Goal: Task Accomplishment & Management: Manage account settings

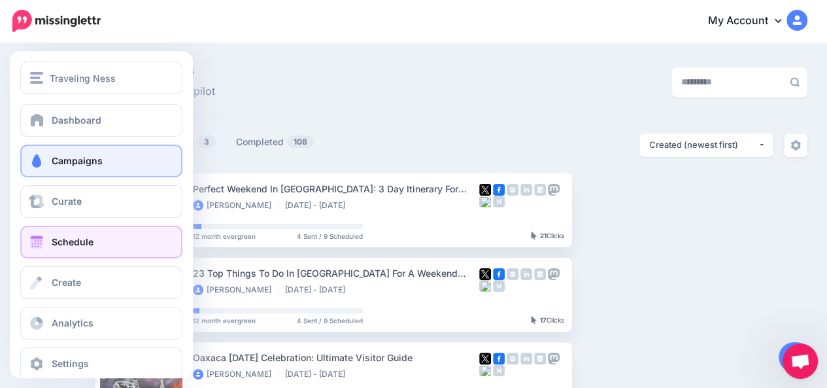
click at [37, 243] on span at bounding box center [36, 241] width 17 height 13
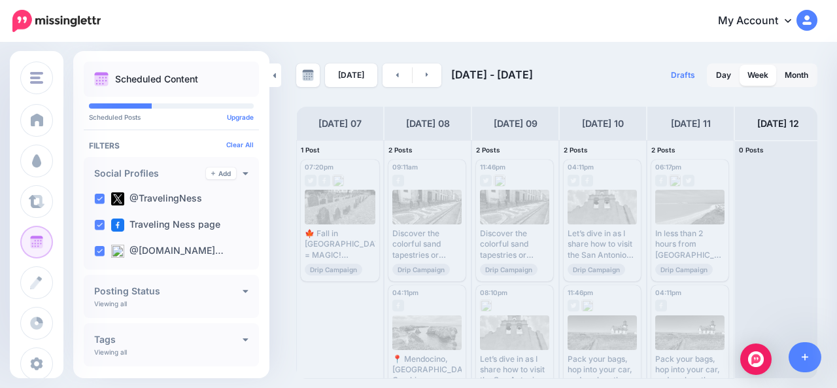
scroll to position [0, 88]
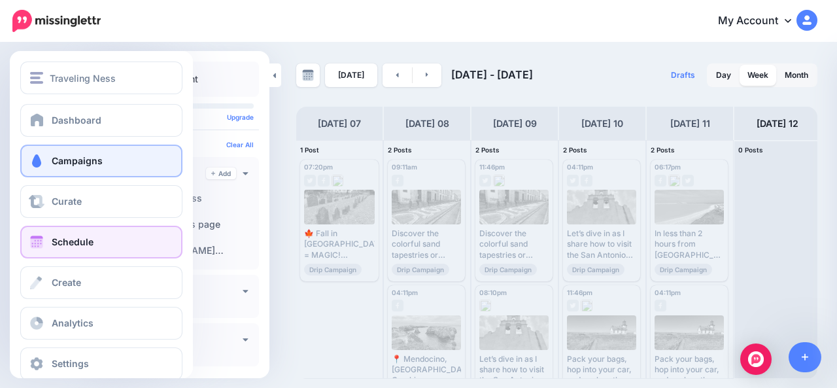
click at [33, 162] on span at bounding box center [36, 160] width 17 height 13
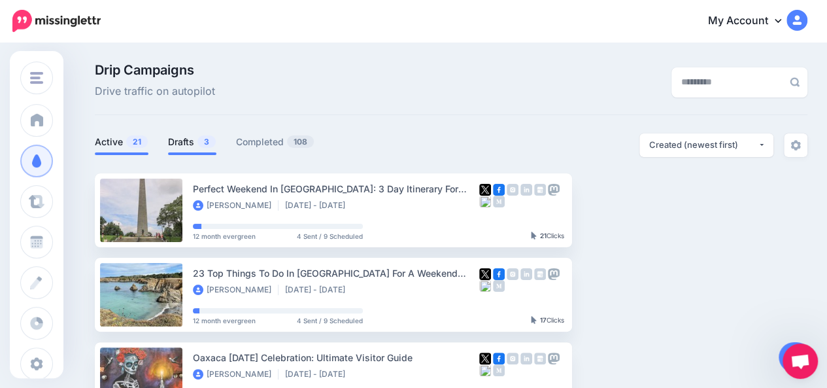
click at [184, 142] on link "Drafts 3" at bounding box center [192, 142] width 48 height 16
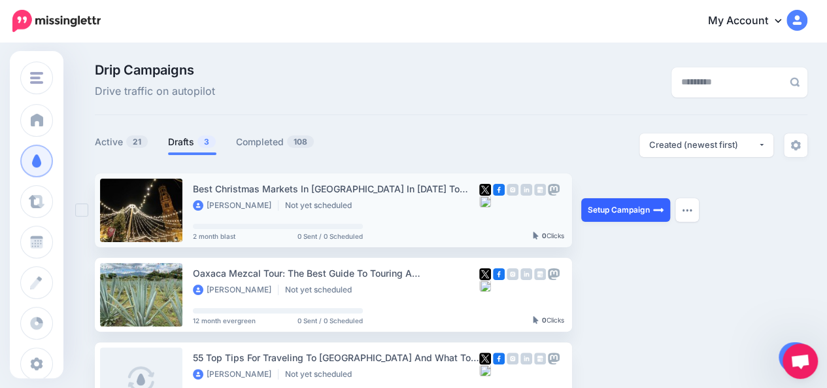
click at [635, 216] on link "Setup Campaign" at bounding box center [625, 210] width 89 height 24
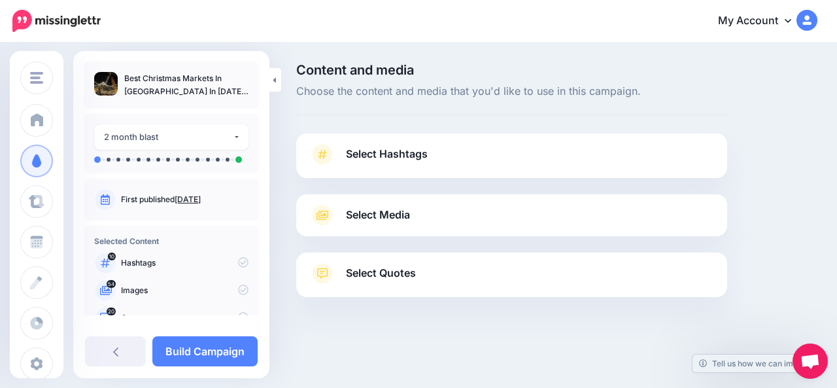
click at [624, 160] on link "Select Hashtags" at bounding box center [511, 161] width 405 height 34
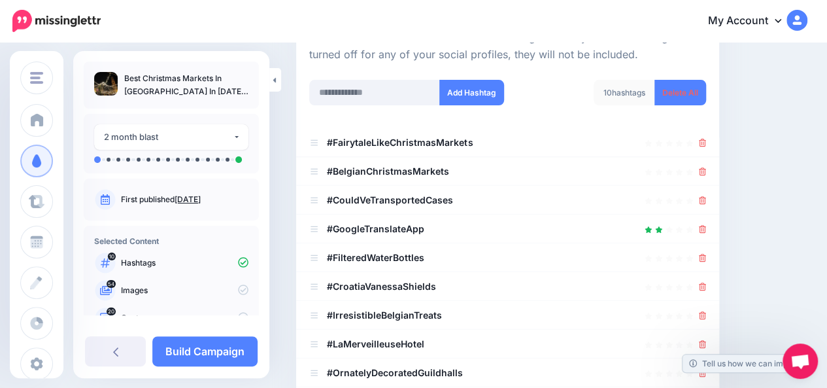
scroll to position [169, 0]
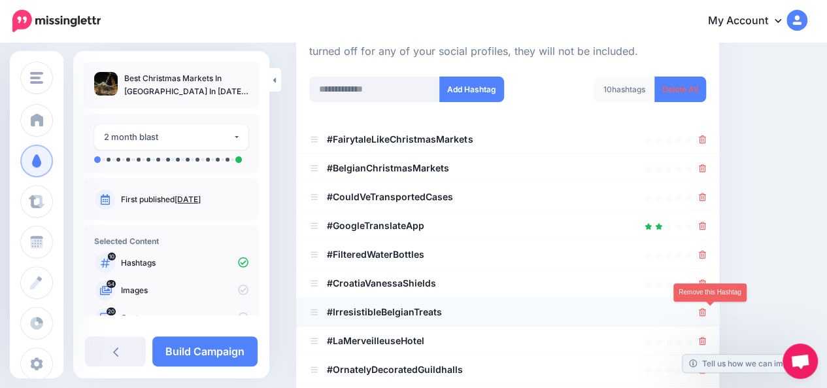
click at [706, 309] on icon at bounding box center [702, 312] width 7 height 8
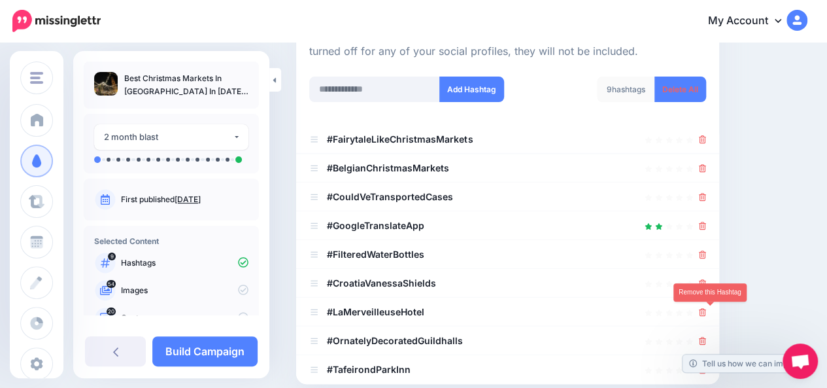
click at [706, 309] on icon at bounding box center [702, 312] width 7 height 8
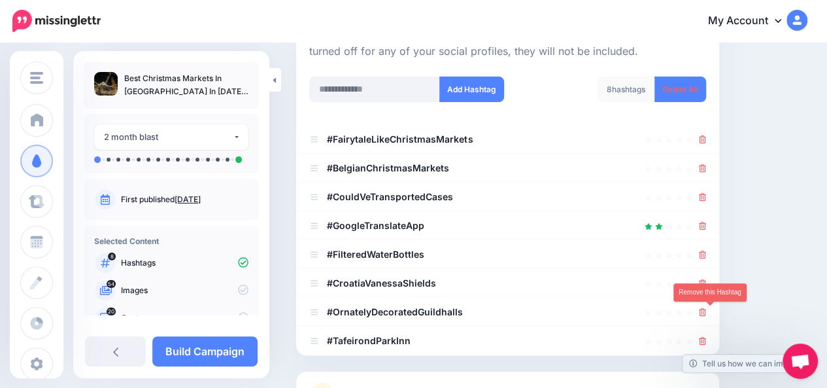
click at [706, 309] on icon at bounding box center [702, 312] width 7 height 8
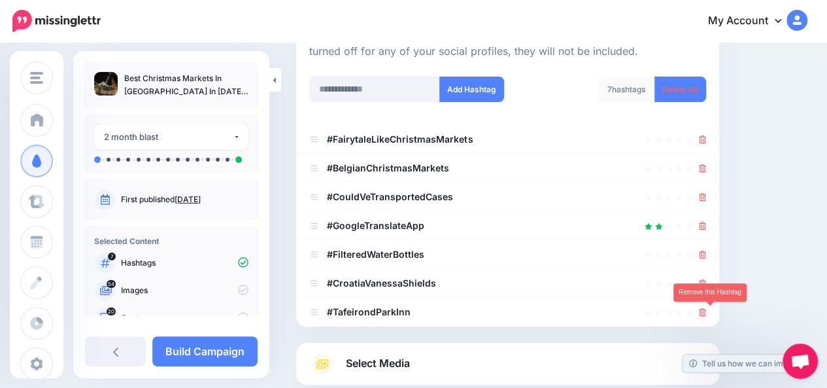
click at [706, 309] on icon at bounding box center [702, 312] width 7 height 8
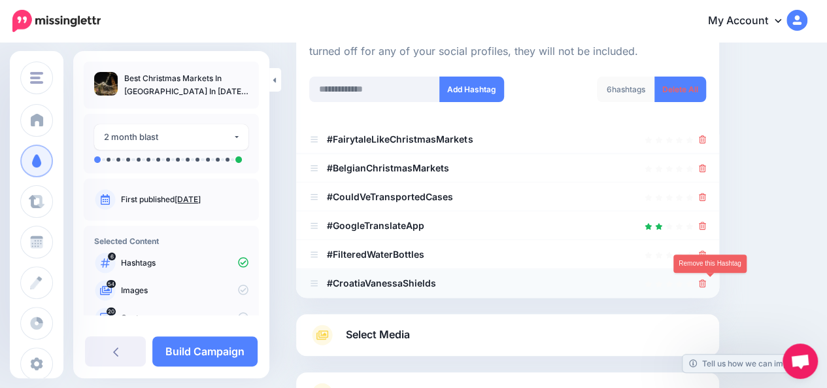
click at [706, 283] on icon at bounding box center [702, 283] width 7 height 8
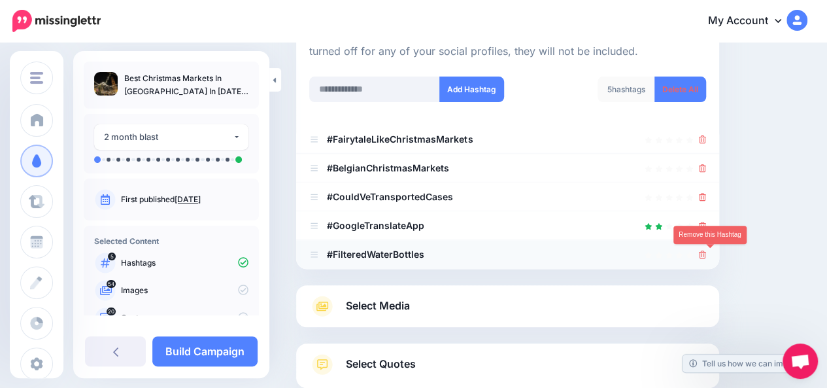
click at [706, 257] on icon at bounding box center [702, 254] width 7 height 8
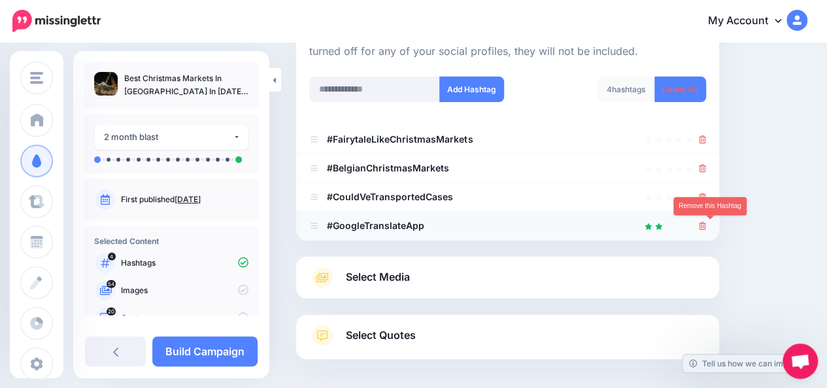
click at [706, 228] on icon at bounding box center [702, 226] width 7 height 8
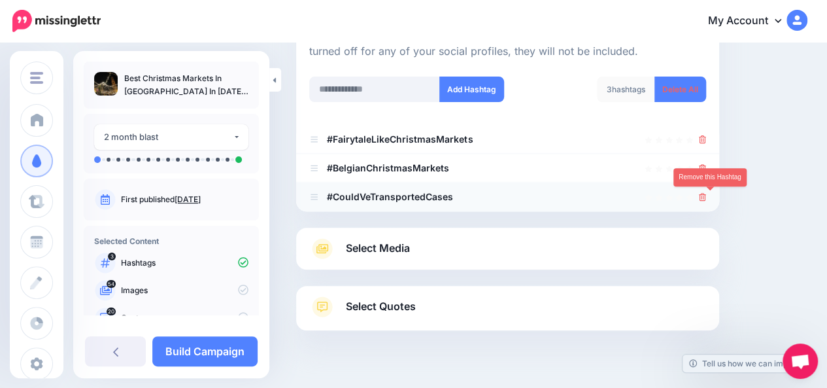
click at [706, 197] on icon at bounding box center [702, 197] width 7 height 8
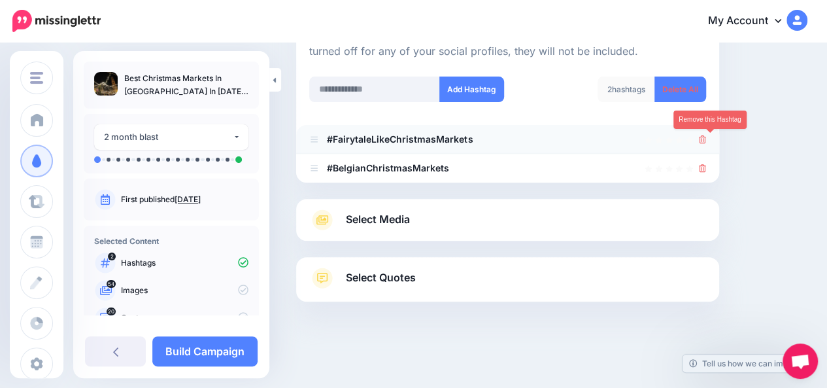
click at [706, 141] on icon at bounding box center [702, 139] width 7 height 8
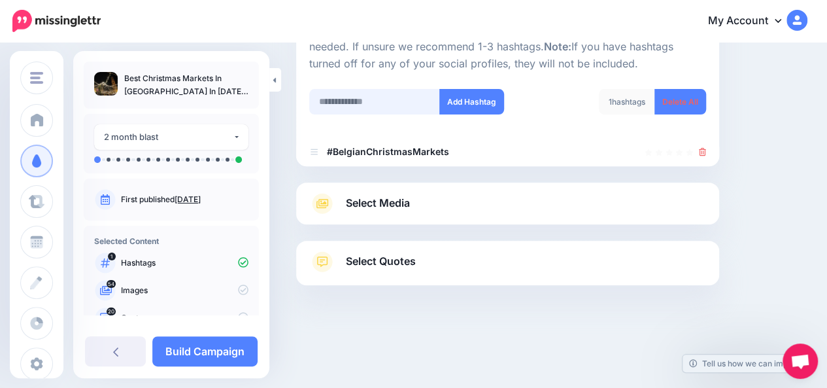
click at [374, 99] on input "text" at bounding box center [374, 101] width 131 height 25
type input "*******"
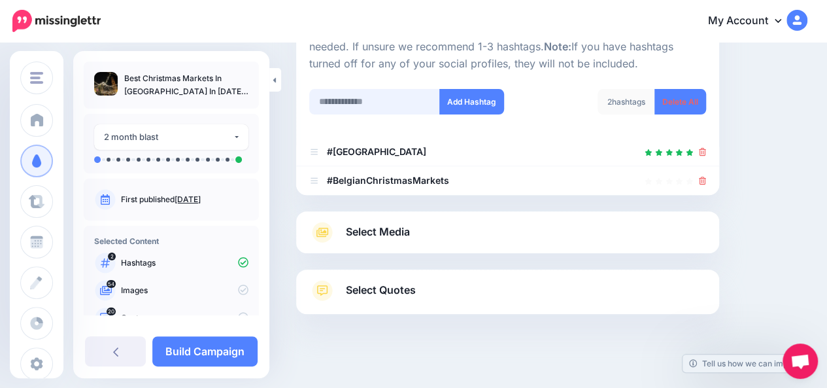
scroll to position [185, 0]
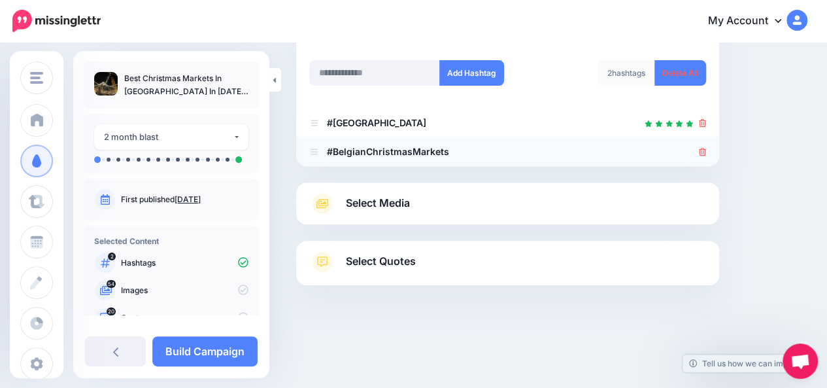
click at [706, 151] on icon at bounding box center [702, 152] width 7 height 8
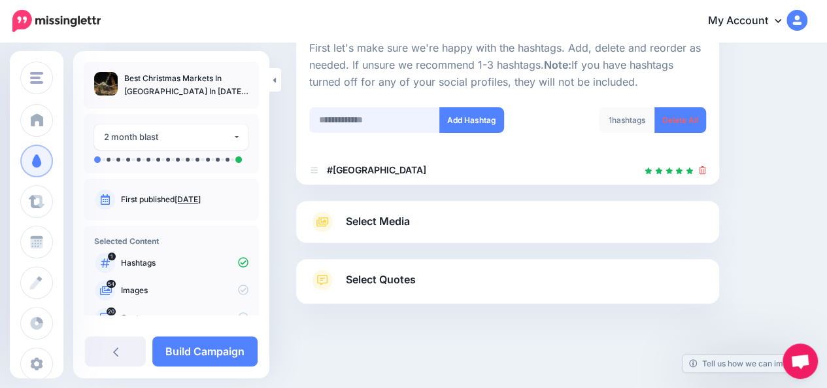
click at [397, 117] on input "text" at bounding box center [374, 119] width 131 height 25
type input "**********"
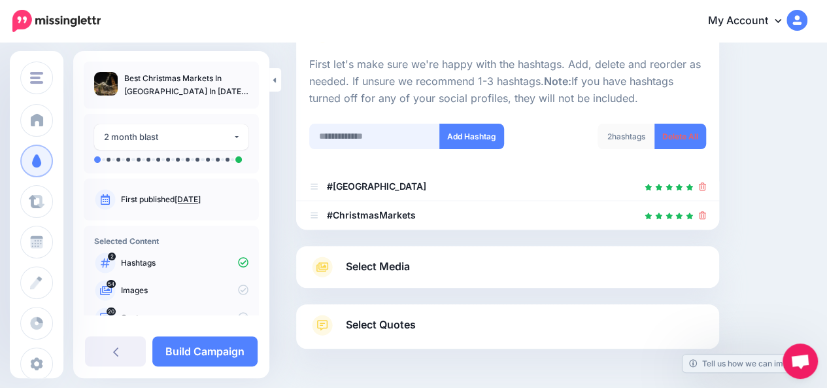
scroll to position [109, 0]
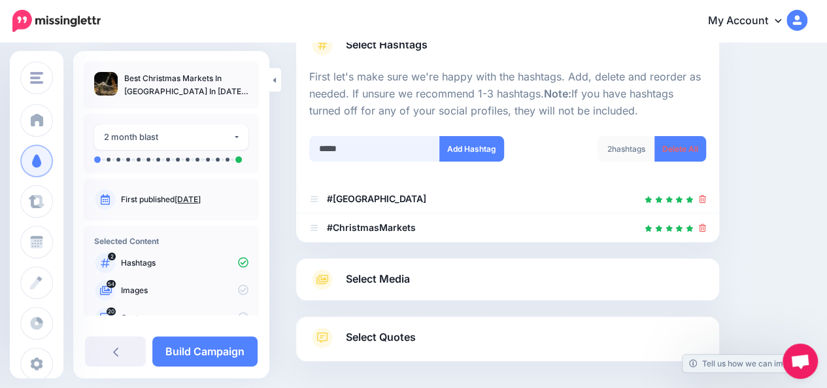
type input "******"
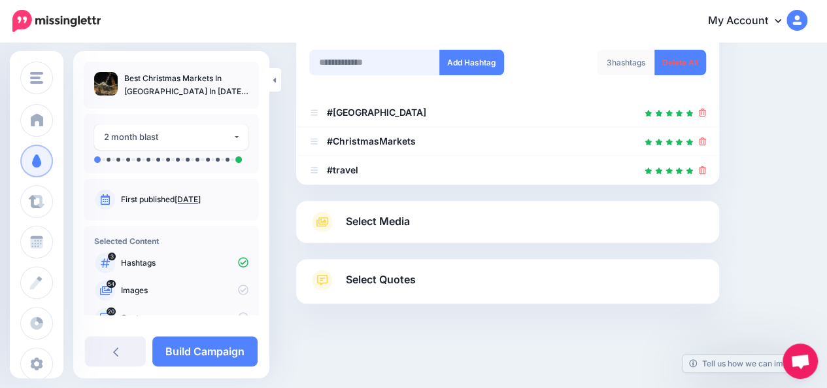
scroll to position [67, 0]
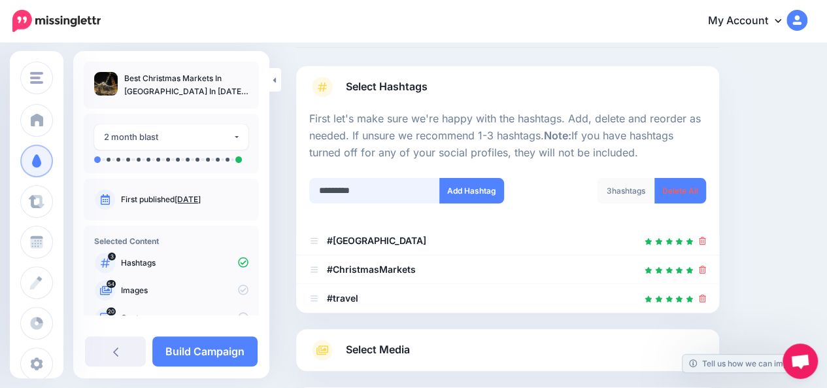
type input "**********"
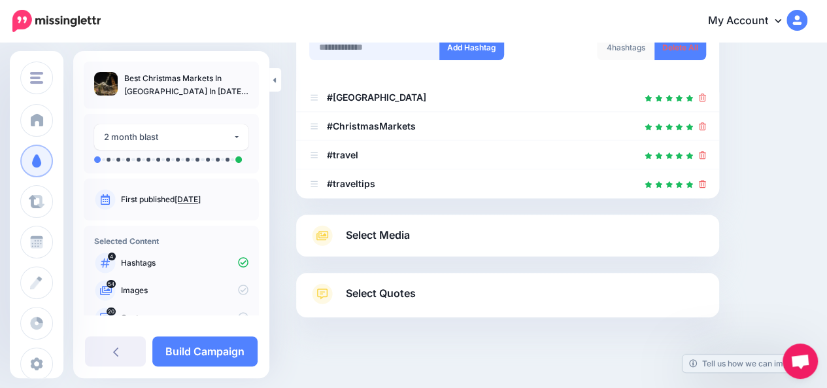
scroll to position [217, 0]
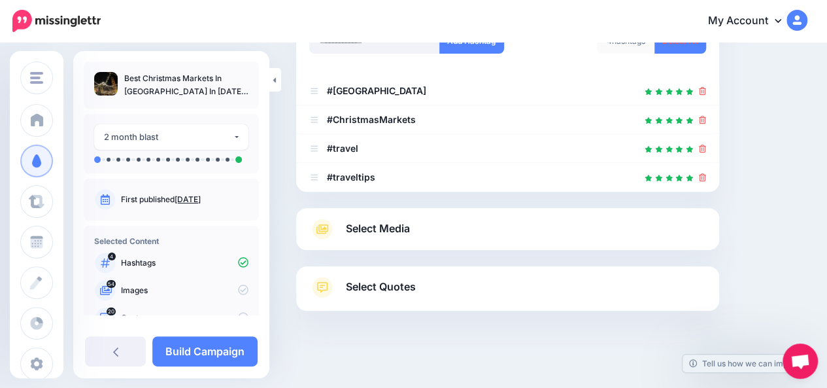
click at [677, 234] on link "Select Media" at bounding box center [507, 228] width 397 height 21
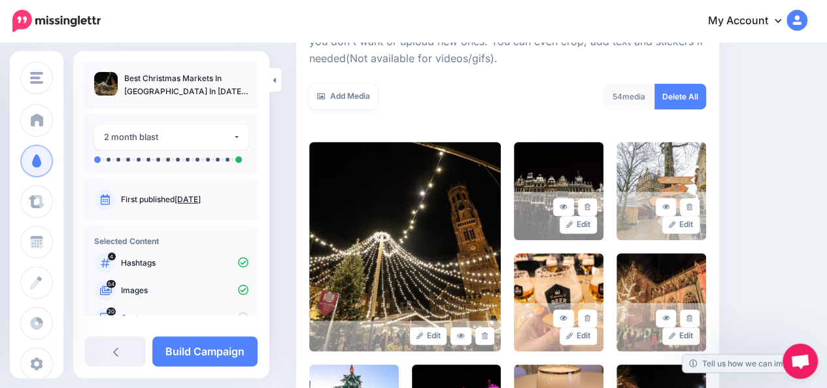
scroll to position [555, 0]
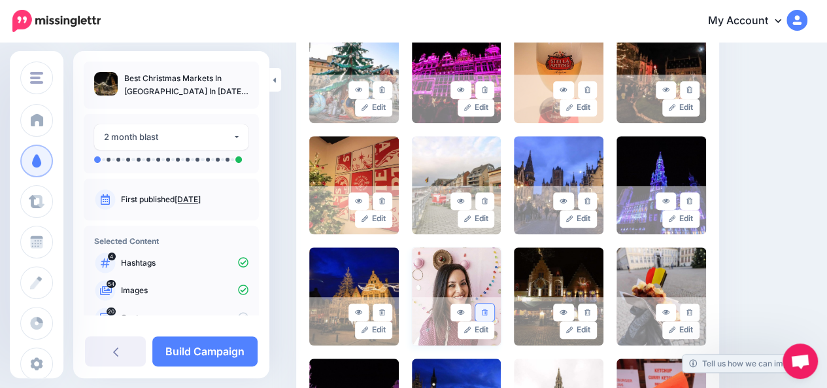
click at [488, 311] on icon at bounding box center [485, 312] width 6 height 7
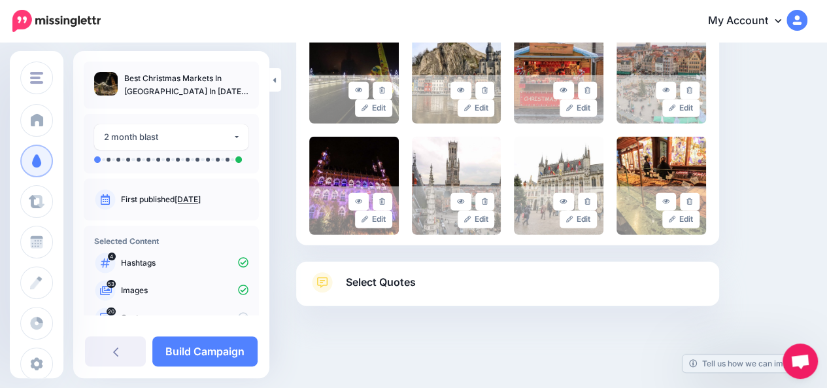
scroll to position [1667, 0]
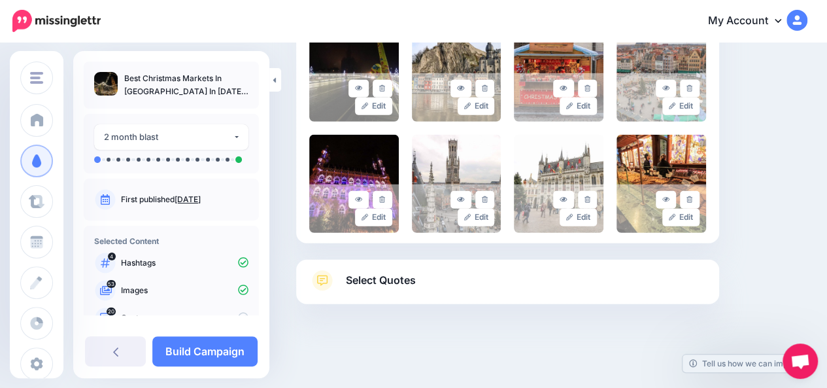
click at [594, 286] on link "Select Quotes" at bounding box center [507, 287] width 397 height 34
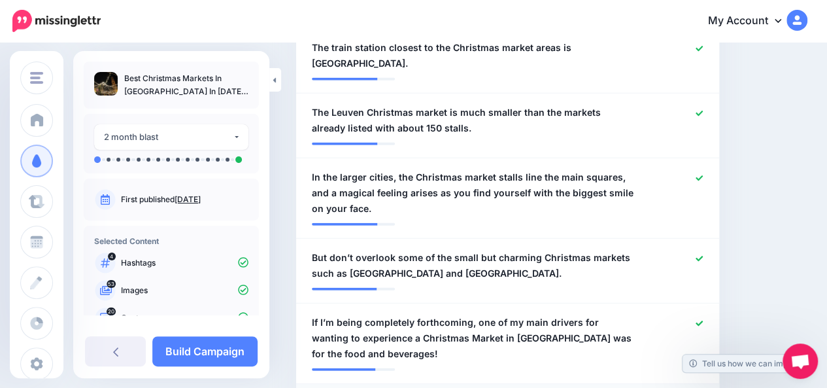
click at [703, 255] on icon at bounding box center [698, 258] width 7 height 7
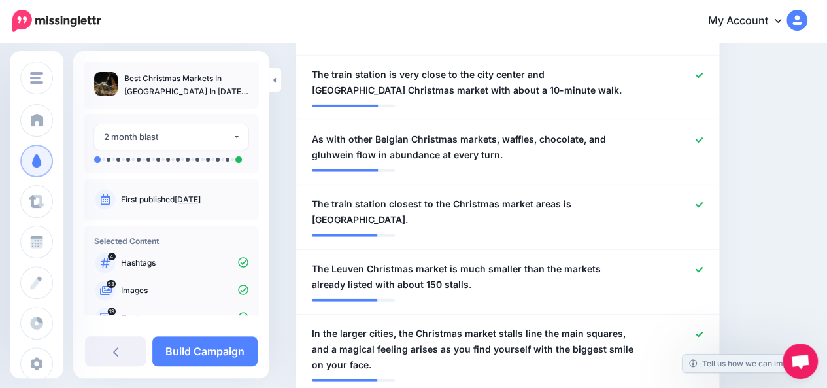
scroll to position [1511, 0]
click at [703, 267] on icon at bounding box center [698, 270] width 7 height 7
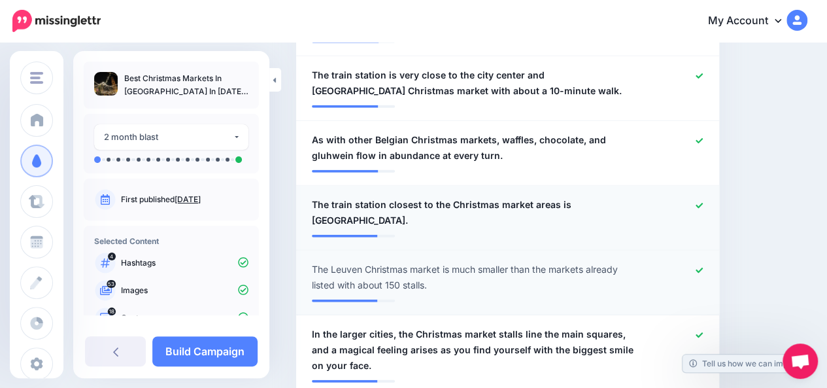
click at [703, 202] on icon at bounding box center [698, 205] width 7 height 7
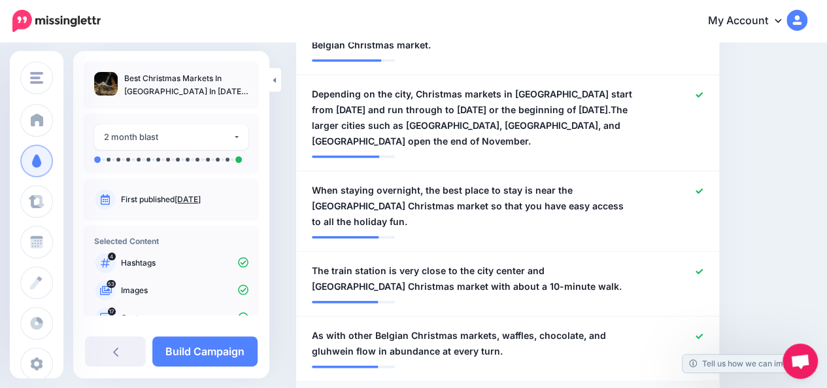
scroll to position [1301, 0]
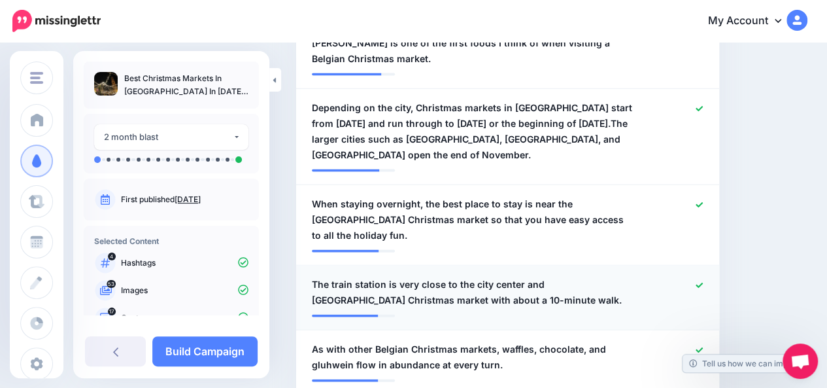
click at [711, 276] on div at bounding box center [678, 291] width 69 height 31
click at [703, 282] on icon at bounding box center [698, 285] width 7 height 7
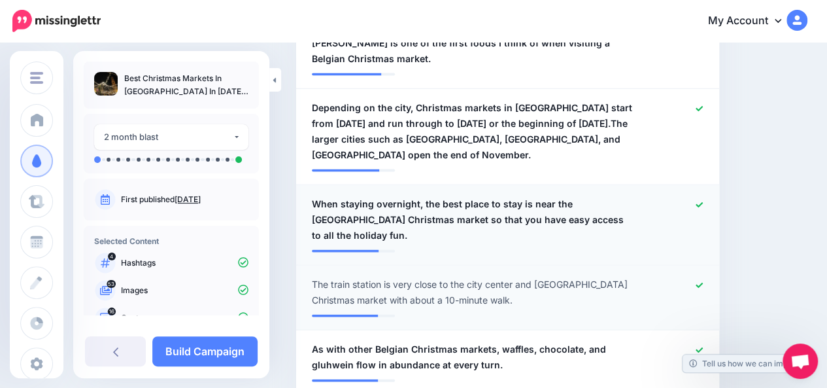
click at [703, 201] on icon at bounding box center [698, 204] width 7 height 7
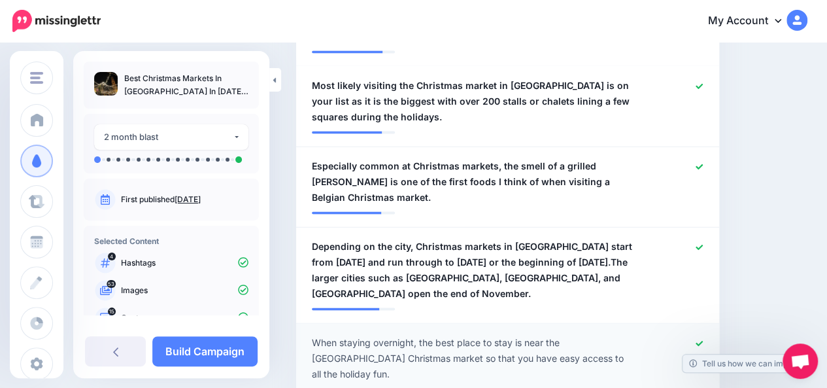
scroll to position [1145, 0]
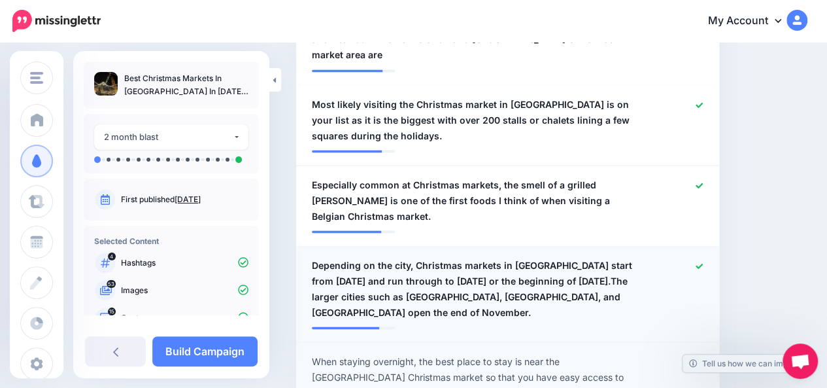
click at [703, 263] on icon at bounding box center [698, 265] width 7 height 5
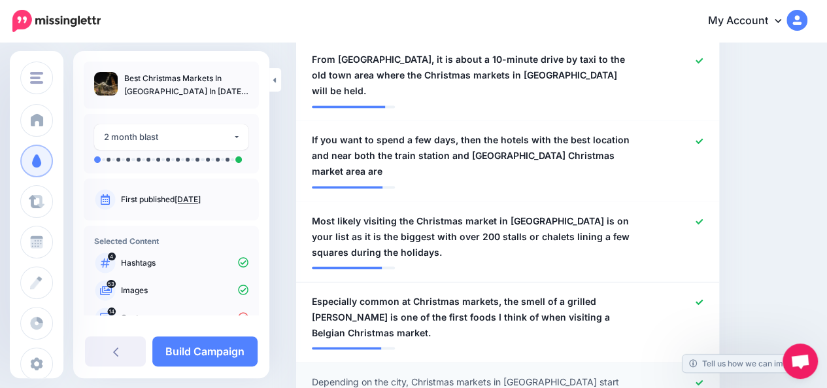
scroll to position [1022, 0]
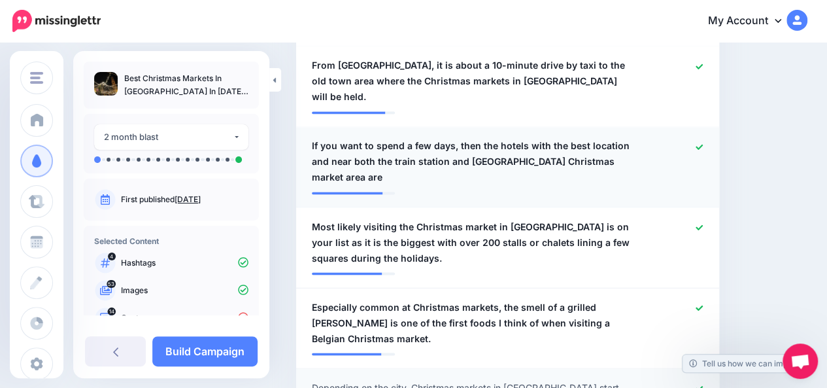
click at [703, 143] on icon at bounding box center [698, 146] width 7 height 7
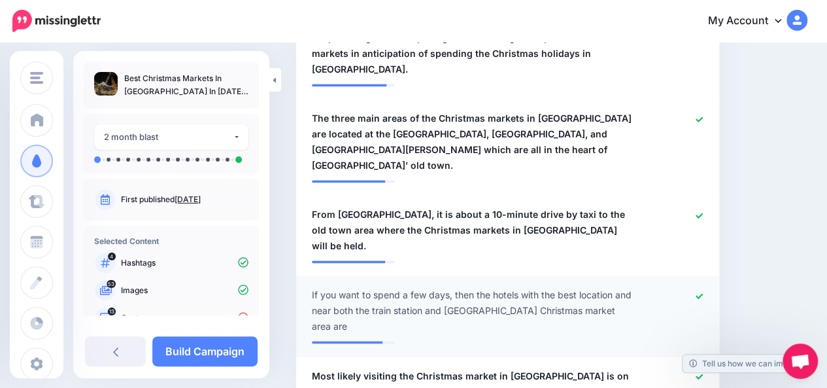
scroll to position [865, 0]
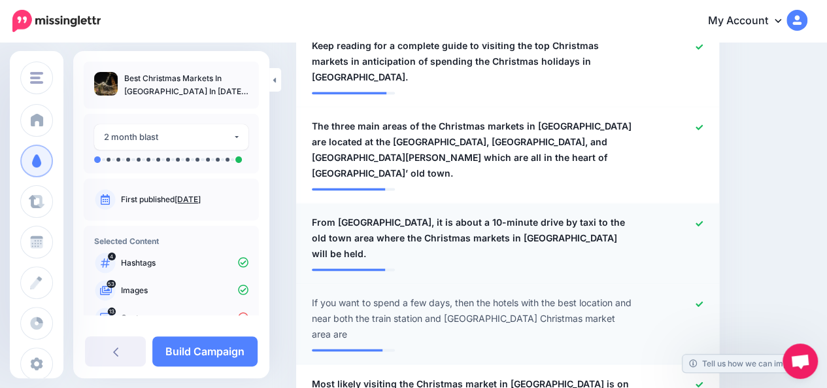
click at [703, 220] on icon at bounding box center [698, 223] width 7 height 7
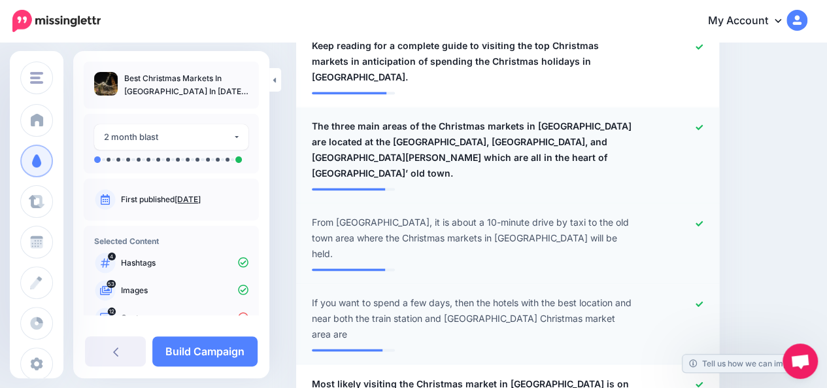
click at [703, 124] on icon at bounding box center [698, 126] width 7 height 5
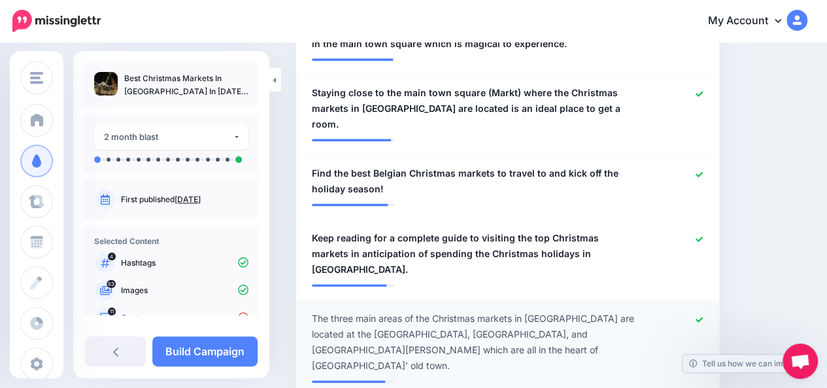
scroll to position [656, 0]
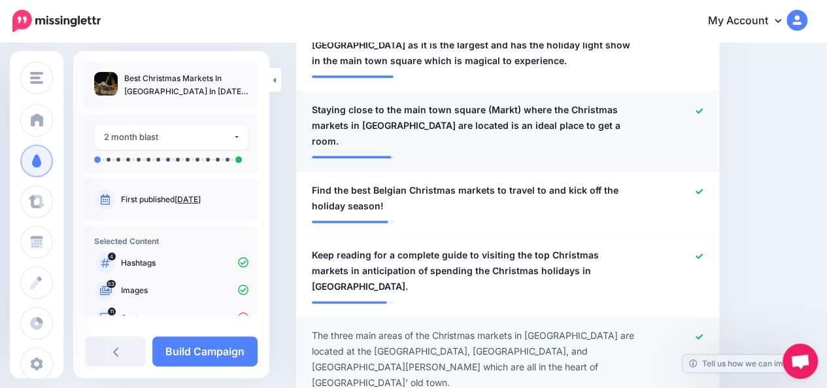
click at [703, 109] on icon at bounding box center [698, 110] width 7 height 7
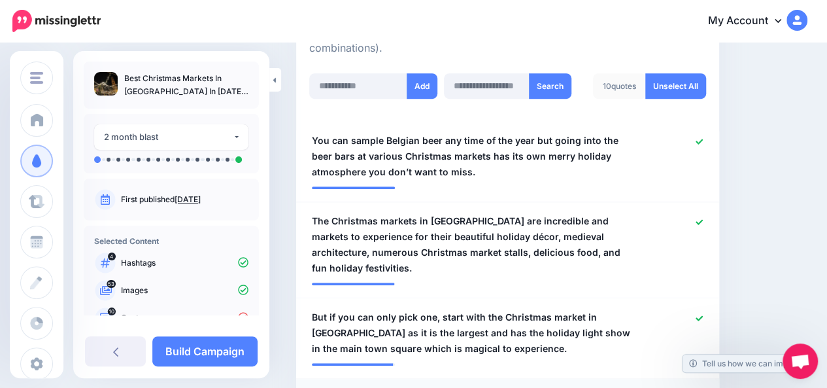
scroll to position [343, 0]
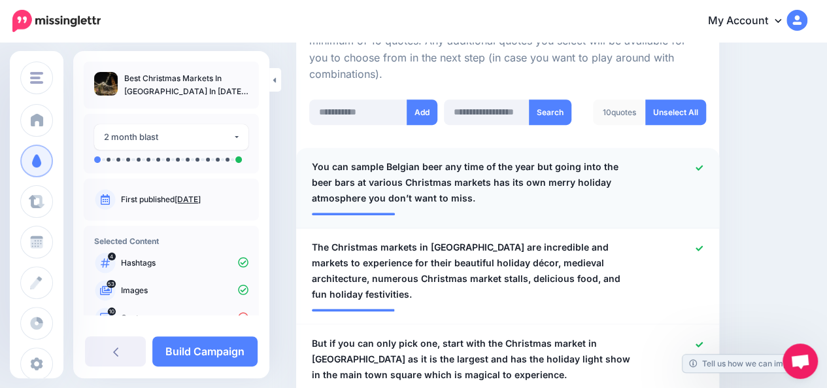
click at [703, 169] on icon at bounding box center [698, 167] width 7 height 7
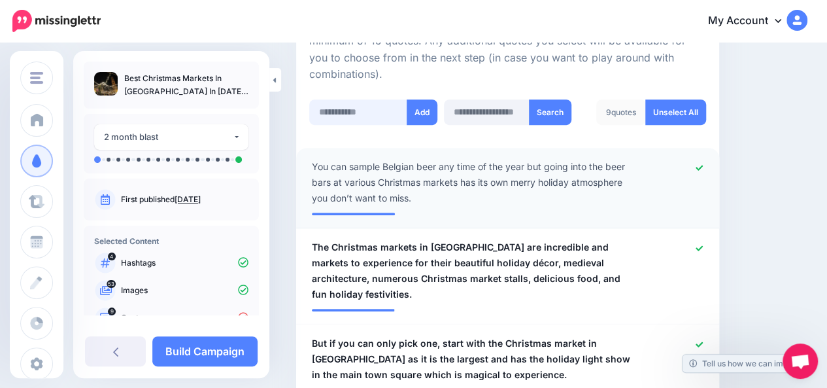
click at [374, 105] on input "text" at bounding box center [358, 111] width 98 height 25
paste input "**********"
type input "**********"
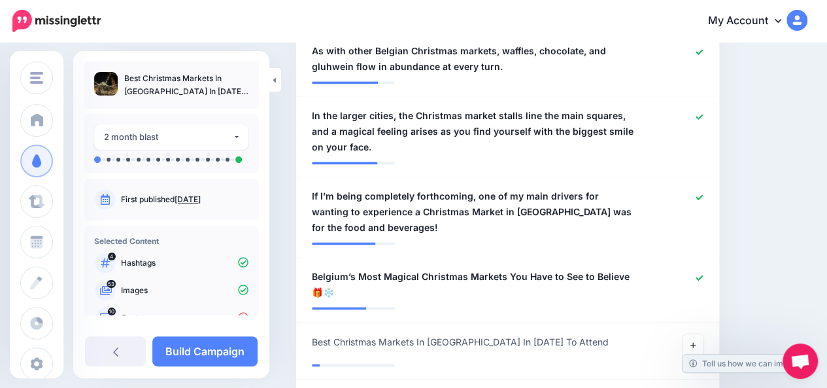
scroll to position [960, 0]
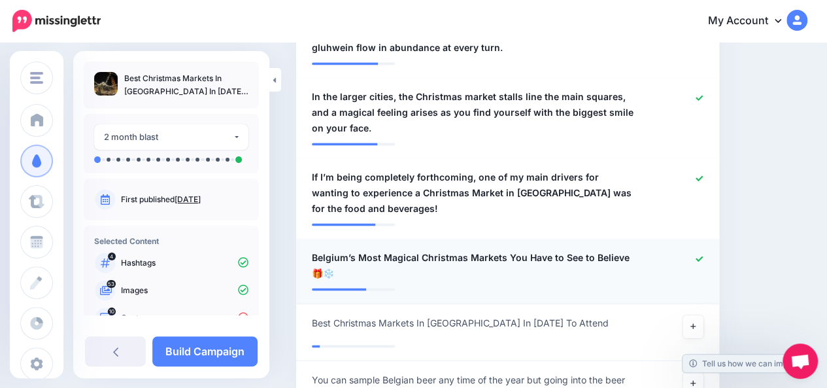
click at [617, 250] on span "Belgium’s Most Magical Christmas Markets You Have to See to Believe 🎁❄️" at bounding box center [473, 265] width 323 height 31
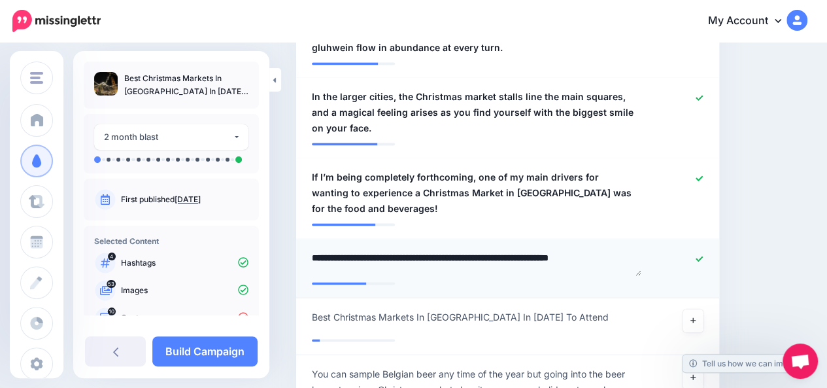
click at [620, 250] on textarea "**********" at bounding box center [476, 262] width 329 height 25
type textarea "**********"
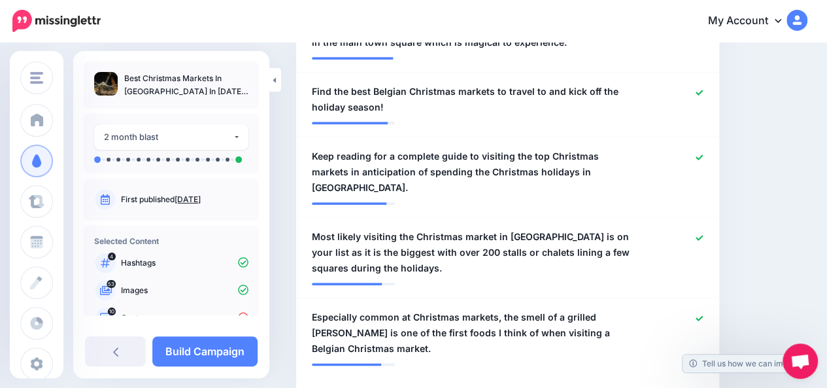
scroll to position [282, 0]
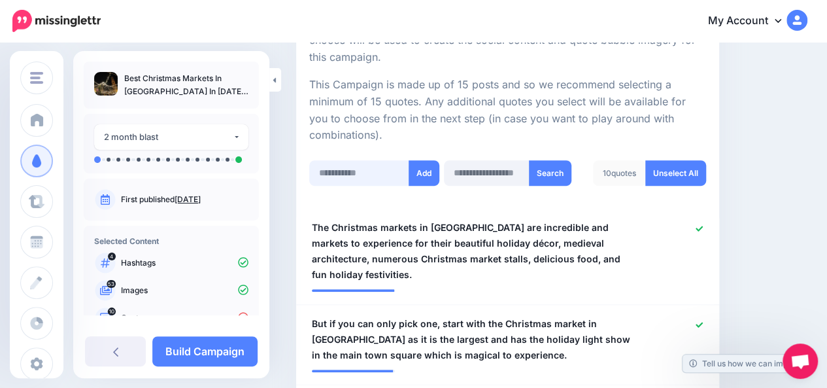
click at [366, 175] on input "text" at bounding box center [359, 172] width 100 height 25
paste input "**********"
type input "**********"
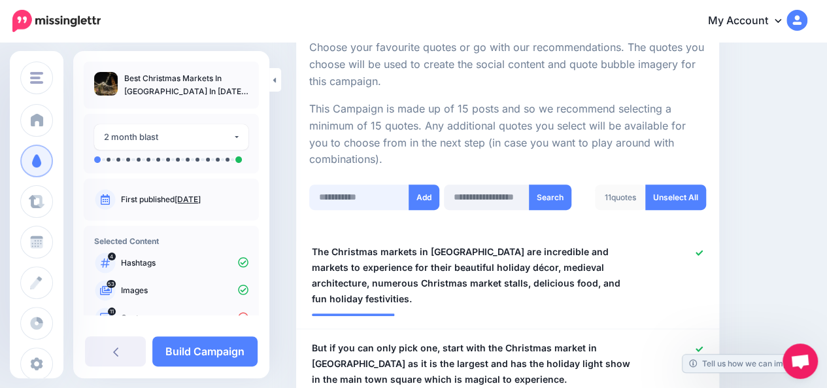
scroll to position [96, 0]
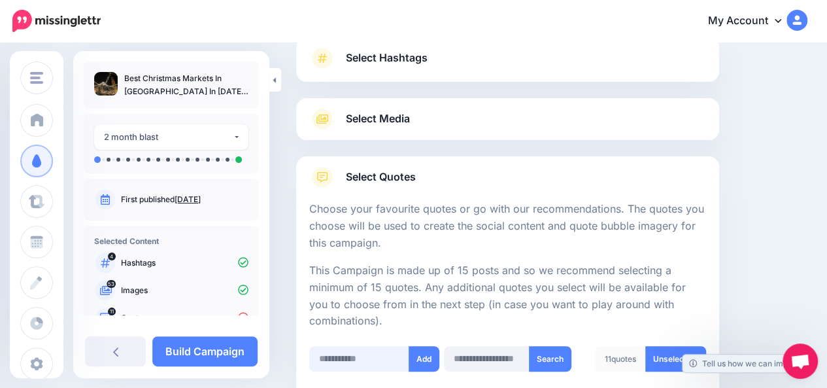
paste input "**********"
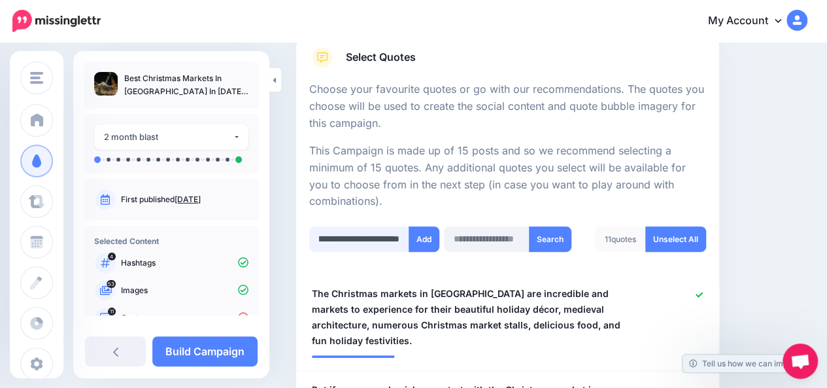
scroll to position [227, 0]
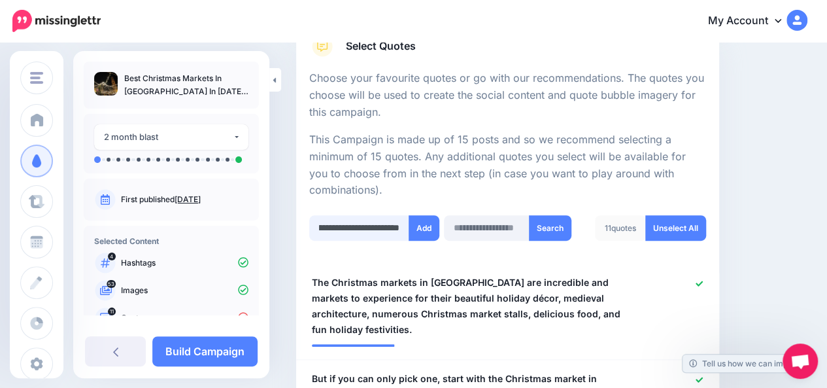
click at [387, 228] on input "**********" at bounding box center [359, 227] width 100 height 25
type input "**********"
click at [424, 229] on button "Add" at bounding box center [424, 227] width 31 height 25
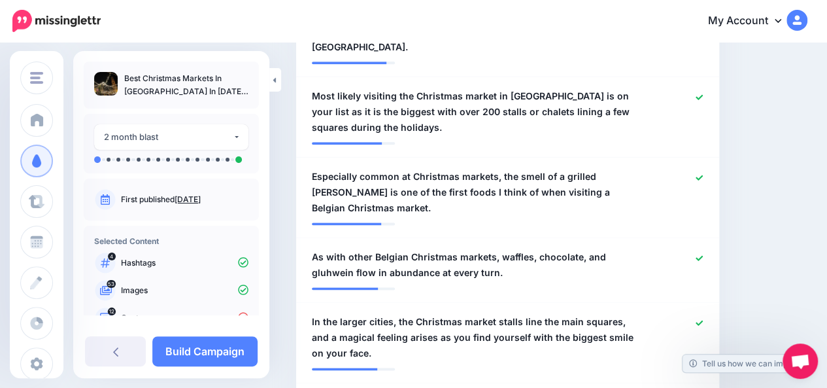
scroll to position [1074, 0]
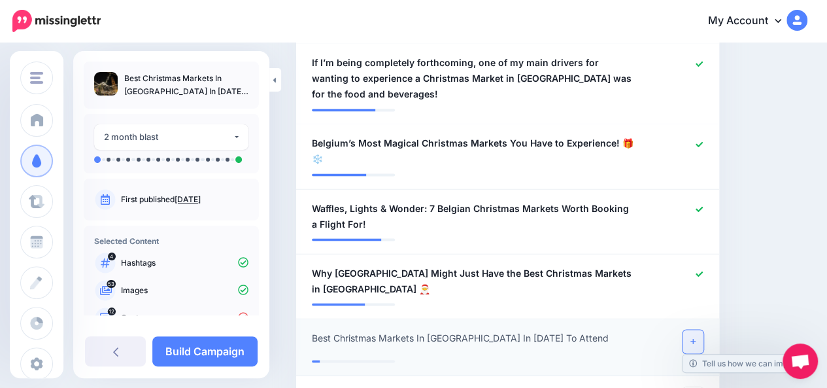
click at [703, 329] on link at bounding box center [692, 341] width 21 height 24
click at [611, 265] on span "Why Belgium Might Just Have the Best Christmas Markets in Europe 🎅" at bounding box center [473, 280] width 323 height 31
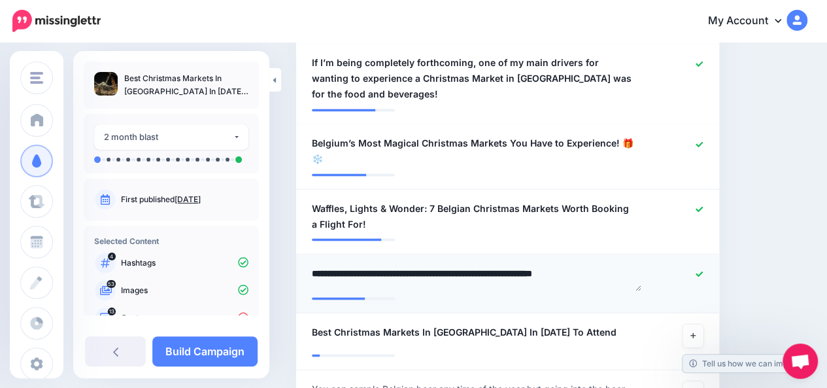
click at [463, 265] on textarea "**********" at bounding box center [476, 277] width 329 height 25
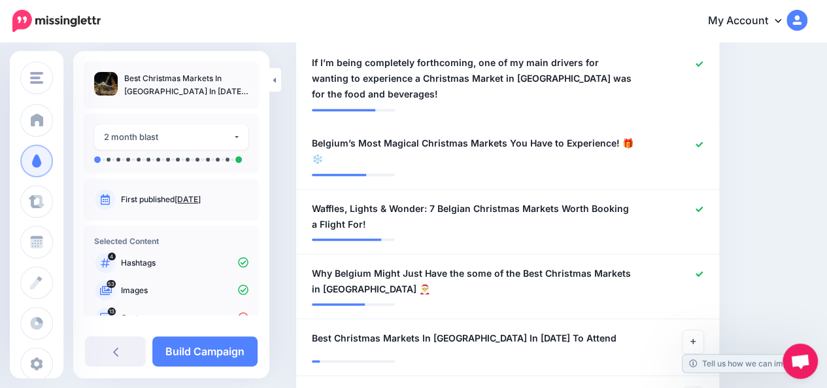
click at [465, 265] on span "Why Belgium Might Just Have the some of the Best Christmas Markets in Europe 🎅" at bounding box center [473, 280] width 323 height 31
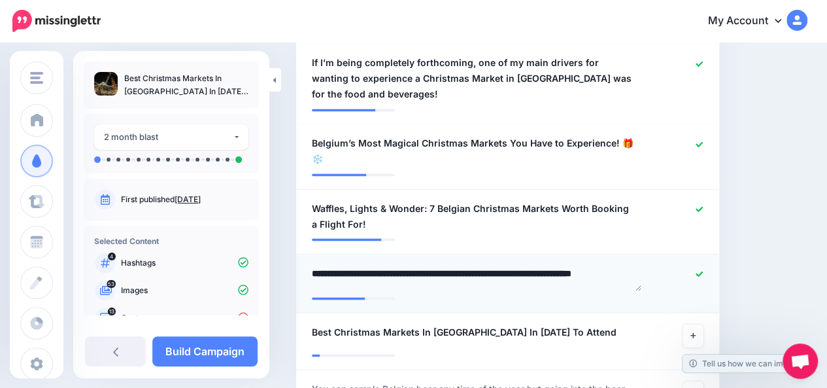
click at [465, 265] on textarea "**********" at bounding box center [476, 277] width 329 height 25
click at [342, 265] on textarea "**********" at bounding box center [476, 277] width 329 height 25
type textarea "**********"
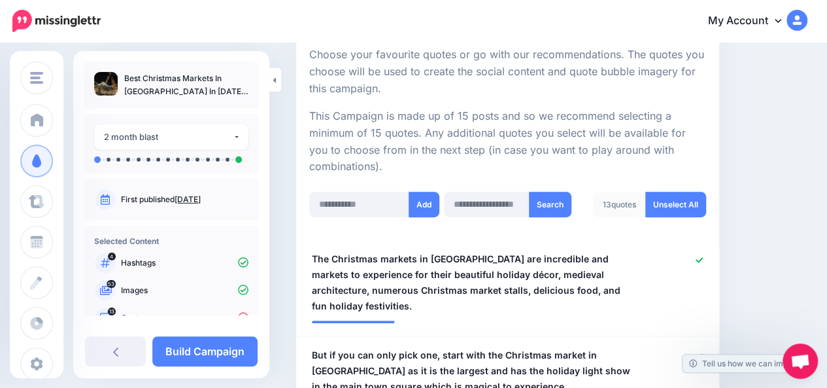
scroll to position [169, 0]
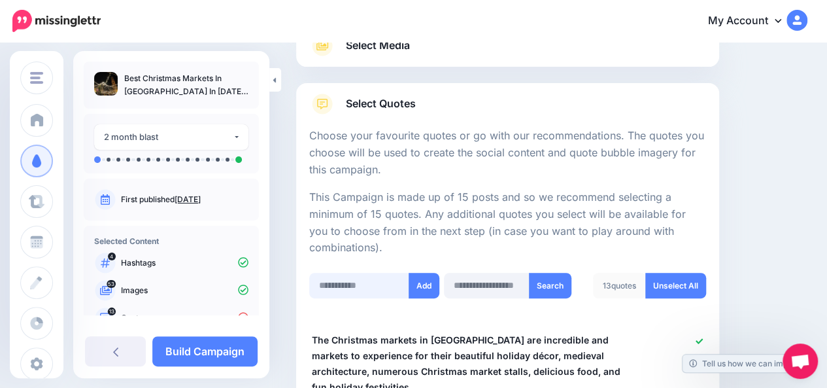
click at [368, 284] on input "text" at bounding box center [359, 285] width 100 height 25
paste input "**********"
type input "**********"
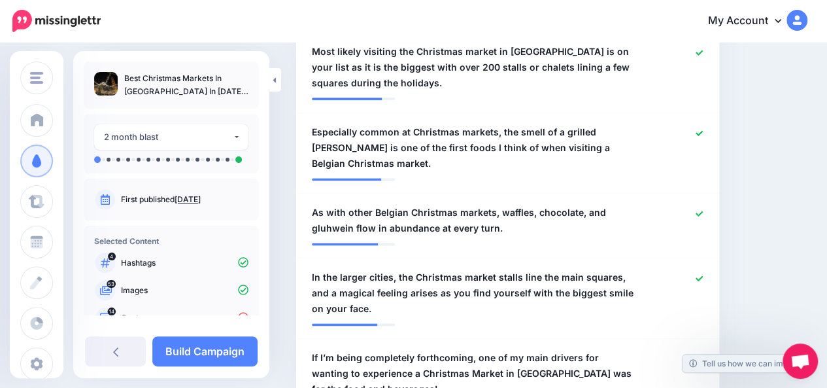
scroll to position [1168, 0]
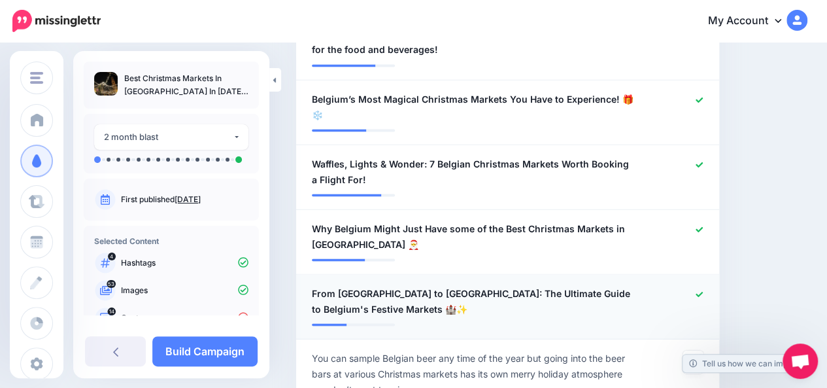
click at [603, 285] on span "From Brussels to Bruges: The Ultimate Guide to Belgium's Festive Markets 🏰✨" at bounding box center [473, 300] width 323 height 31
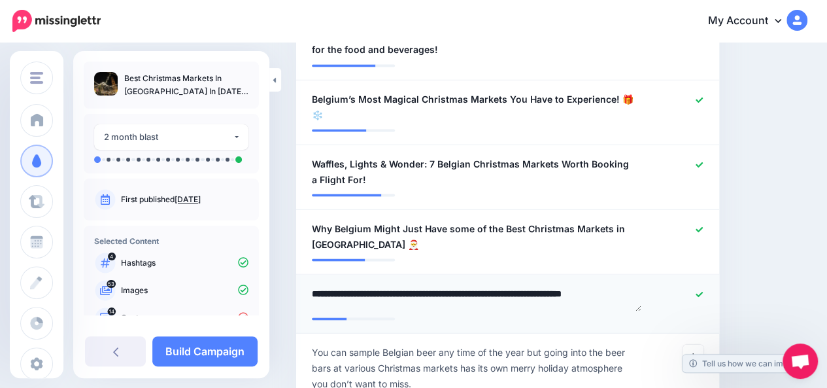
click at [603, 285] on textarea "**********" at bounding box center [476, 297] width 329 height 25
type textarea "**********"
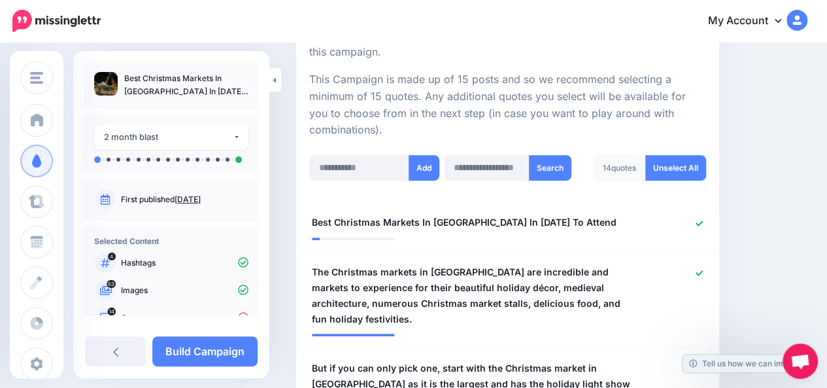
scroll to position [368, 0]
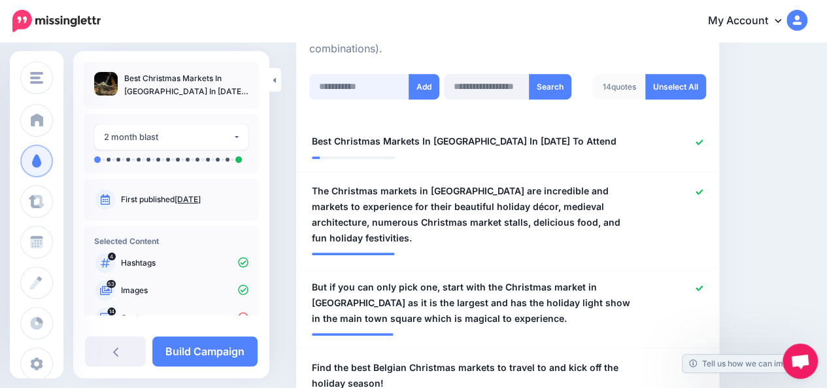
click at [378, 84] on input "text" at bounding box center [359, 86] width 100 height 25
paste input "**********"
type input "**********"
click at [425, 88] on button "Add" at bounding box center [424, 86] width 31 height 25
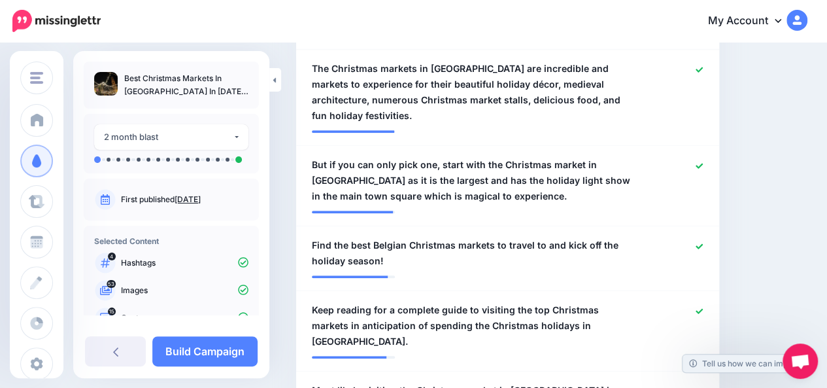
scroll to position [151, 0]
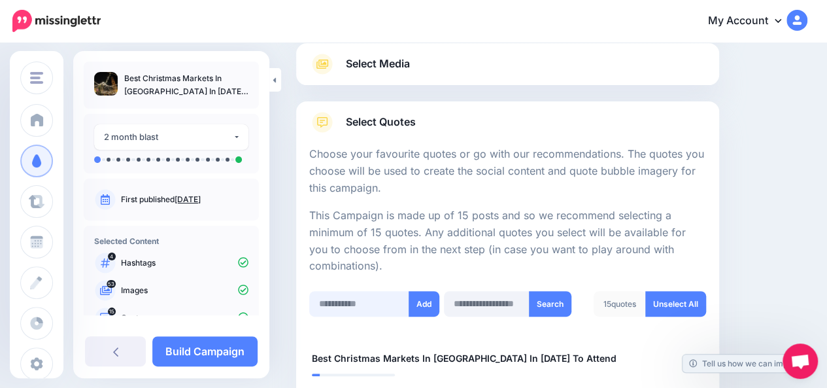
click at [363, 309] on input "text" at bounding box center [359, 303] width 100 height 25
paste input "**********"
type input "**********"
click at [417, 305] on button "Add" at bounding box center [424, 303] width 31 height 25
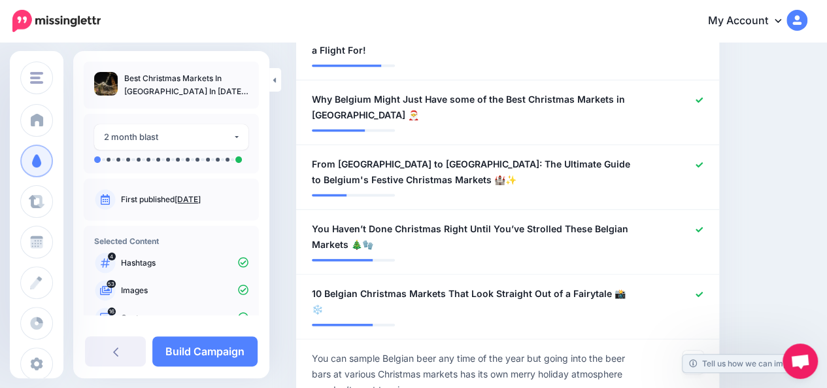
scroll to position [1299, 0]
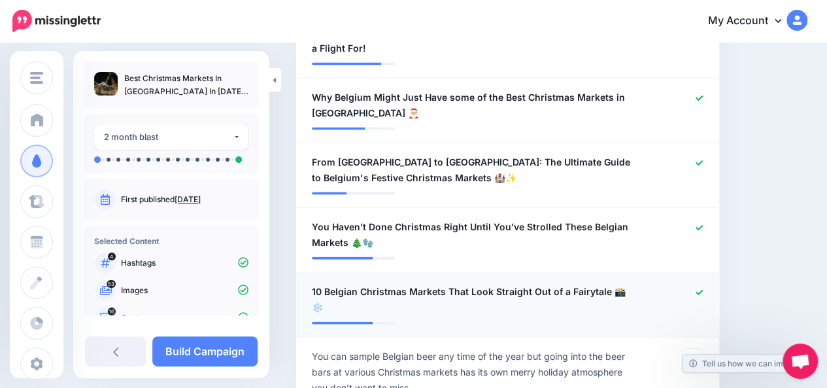
click at [326, 284] on span "10 Belgian Christmas Markets That Look Straight Out of a Fairytale 📸❄️" at bounding box center [473, 299] width 323 height 31
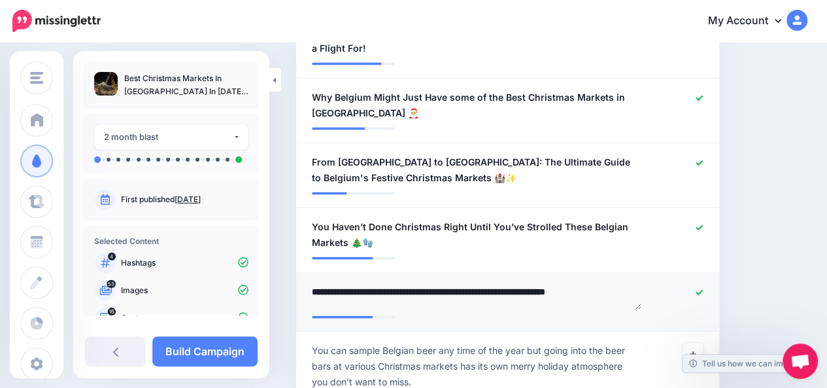
click at [326, 284] on textarea "**********" at bounding box center [476, 296] width 329 height 25
type textarea "**********"
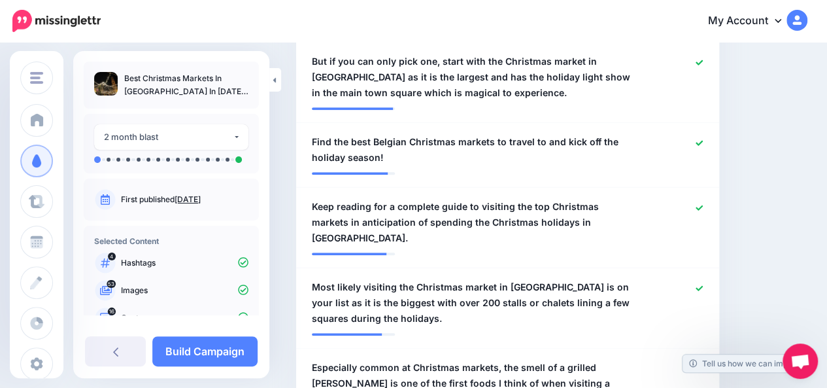
scroll to position [282, 0]
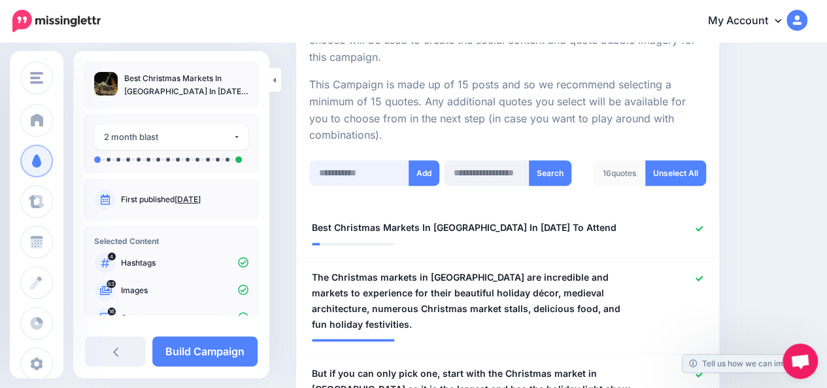
click at [364, 173] on input "text" at bounding box center [359, 172] width 100 height 25
paste input "**********"
type input "**********"
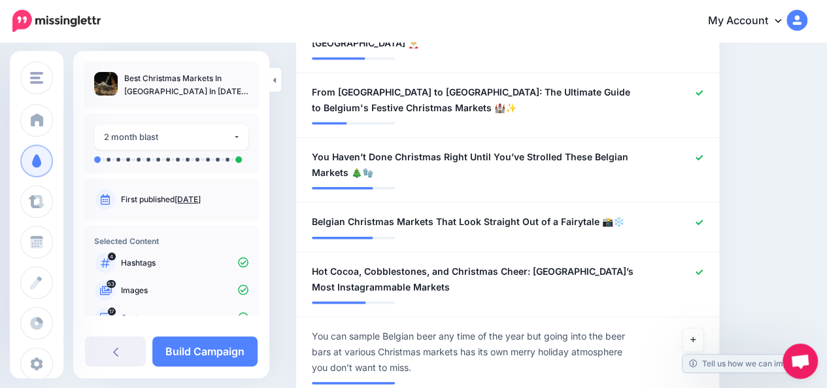
scroll to position [1386, 0]
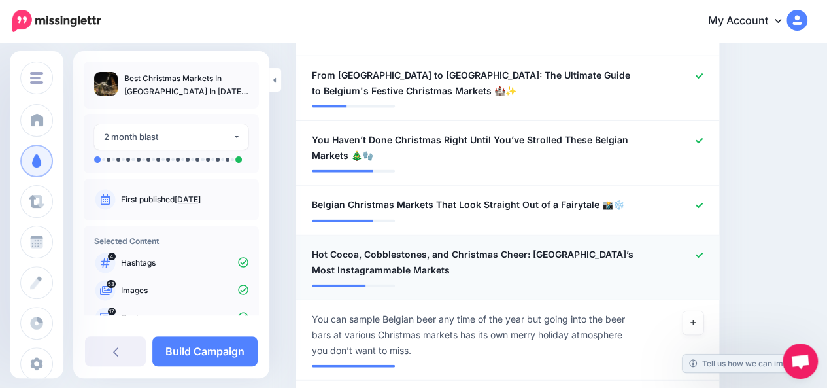
click at [381, 246] on span "Hot Cocoa, Cobblestones, and Christmas Cheer: Belgium’s Most Instagrammable Mar…" at bounding box center [473, 261] width 323 height 31
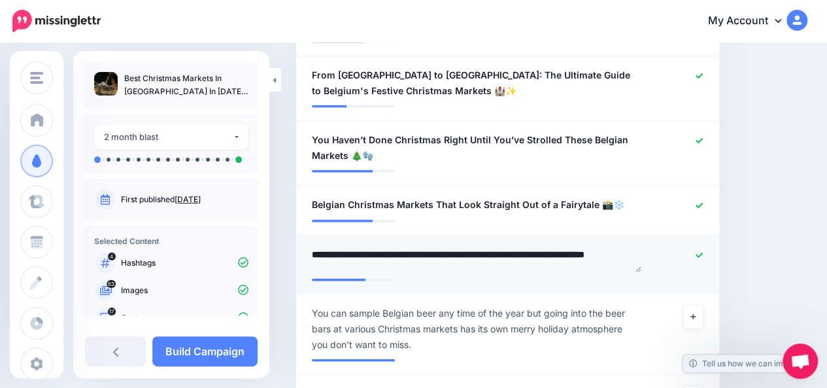
click at [381, 246] on textarea "**********" at bounding box center [476, 258] width 329 height 25
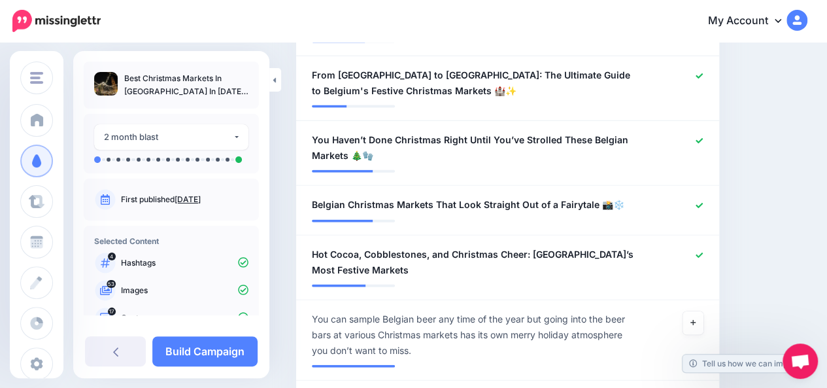
click at [469, 246] on span "Hot Cocoa, Cobblestones, and Christmas Cheer: Belgium’s Most Festive Markets" at bounding box center [473, 261] width 323 height 31
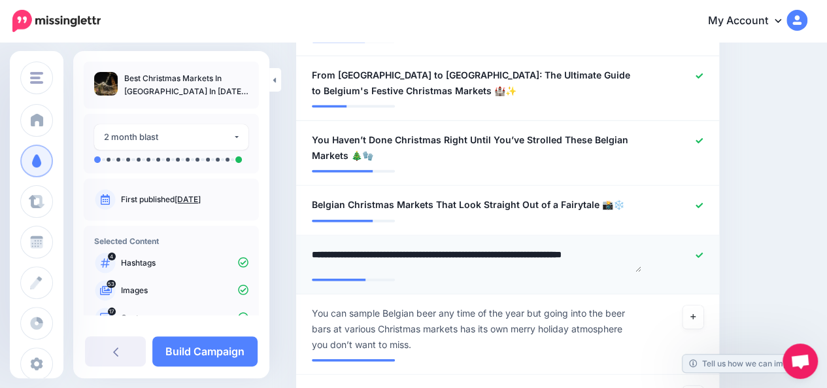
click at [469, 246] on textarea "**********" at bounding box center [476, 258] width 329 height 25
paste textarea "**"
type textarea "**********"
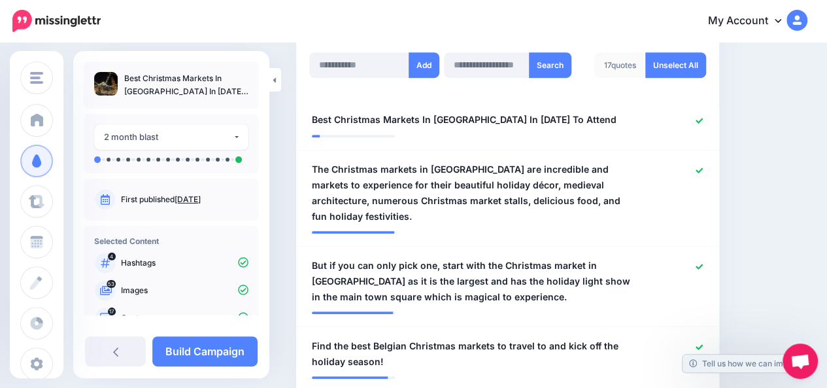
scroll to position [362, 0]
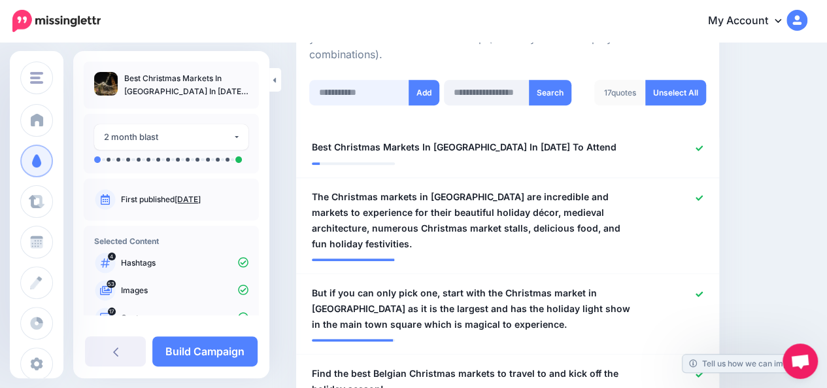
click at [378, 86] on input "text" at bounding box center [359, 92] width 100 height 25
paste input "**********"
type input "**********"
click at [424, 95] on button "Add" at bounding box center [424, 92] width 31 height 25
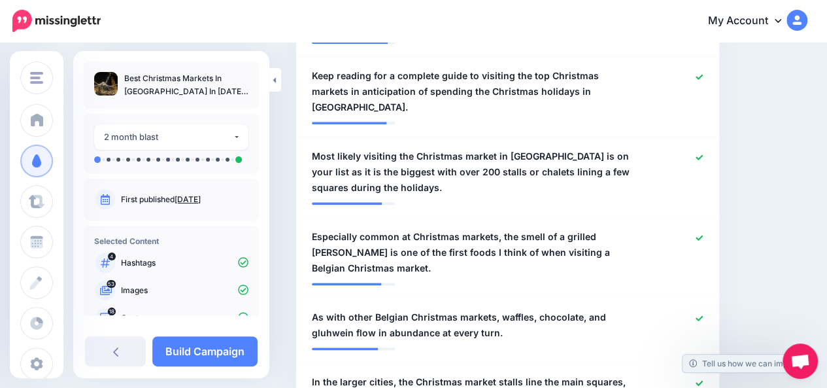
scroll to position [386, 0]
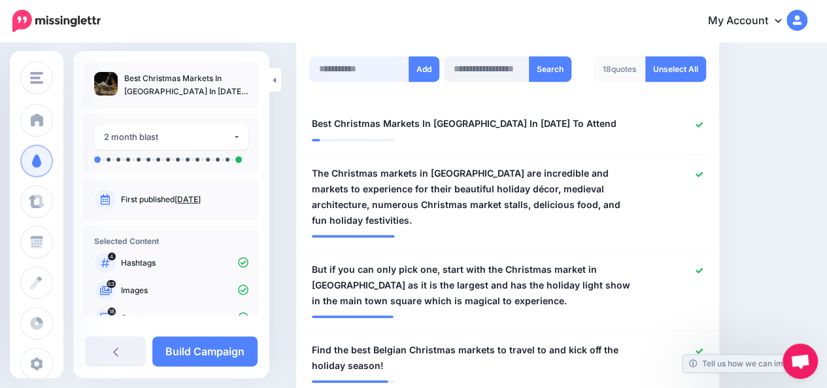
click at [383, 74] on input "text" at bounding box center [359, 68] width 100 height 25
paste input "**********"
type input "**********"
click at [421, 72] on button "Add" at bounding box center [424, 68] width 31 height 25
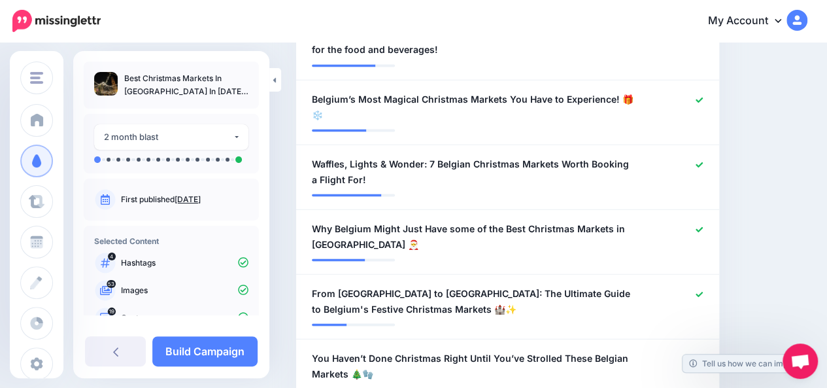
scroll to position [1507, 0]
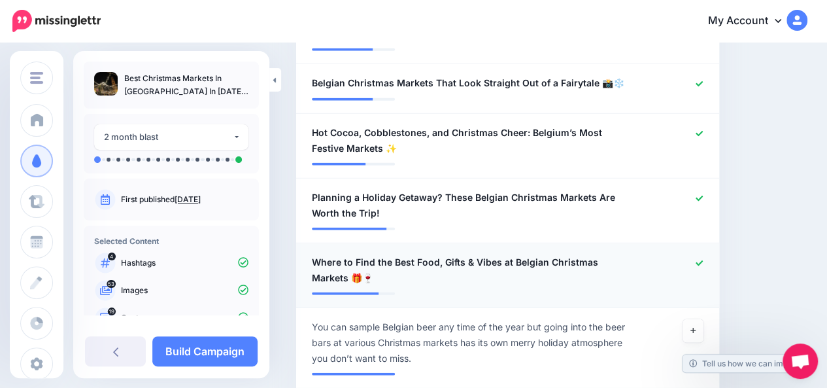
click at [435, 254] on span "Where to Find the Best Food, Gifts & Vibes at Belgian Christmas Markets 🎁🍷" at bounding box center [473, 269] width 323 height 31
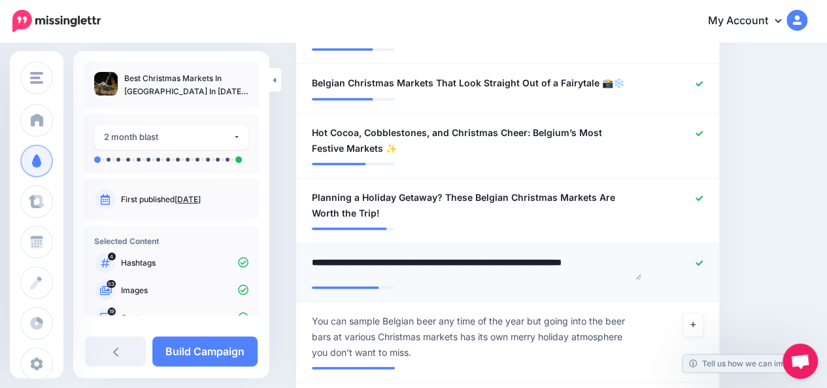
click at [435, 254] on textarea "**********" at bounding box center [476, 266] width 329 height 25
type textarea "**********"
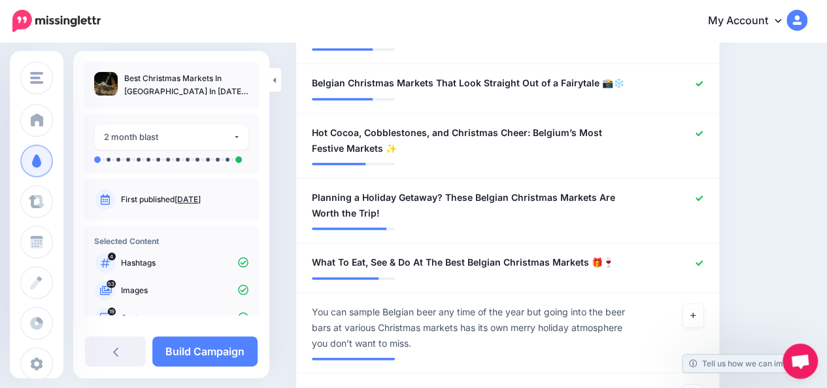
click at [237, 355] on link "Build Campaign" at bounding box center [204, 351] width 105 height 30
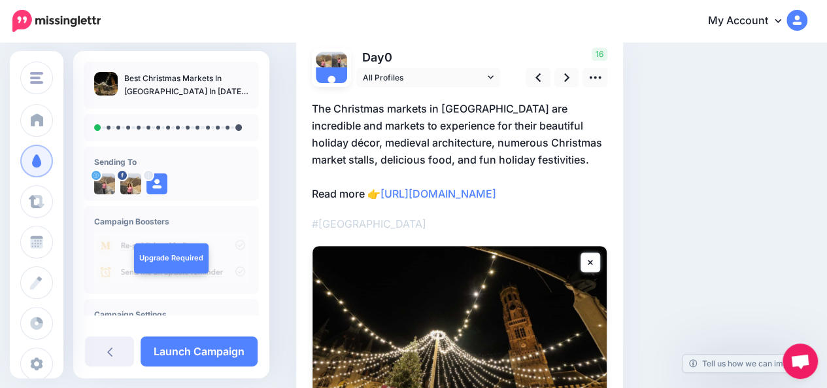
scroll to position [93, 0]
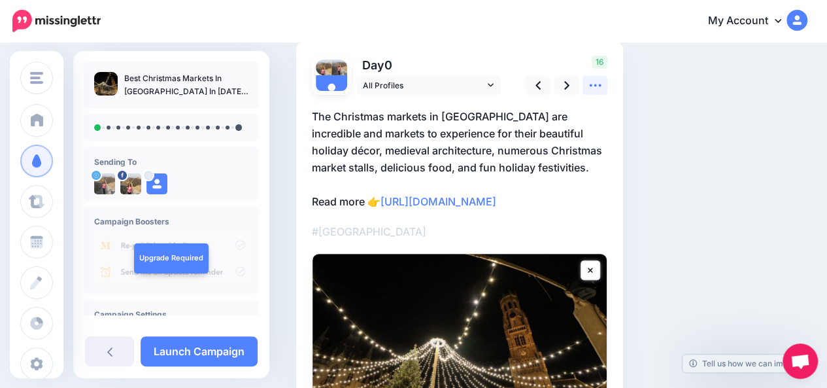
click at [597, 93] on link at bounding box center [594, 85] width 25 height 19
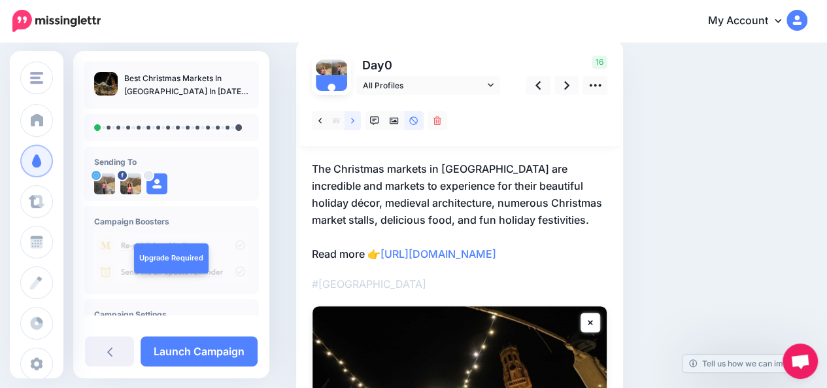
click at [353, 123] on icon at bounding box center [352, 120] width 3 height 9
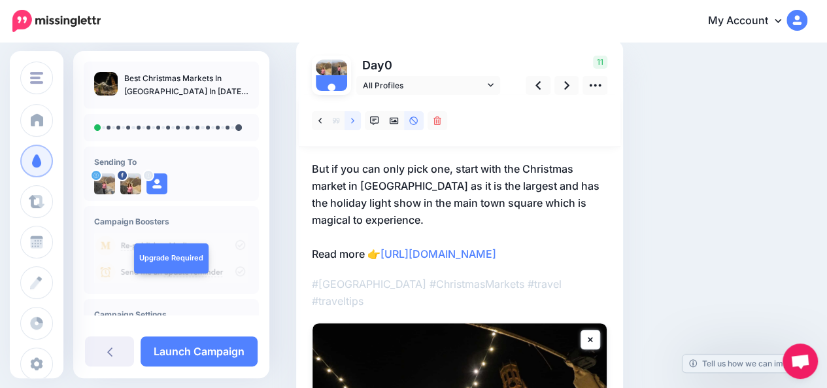
click at [353, 123] on icon at bounding box center [352, 120] width 3 height 9
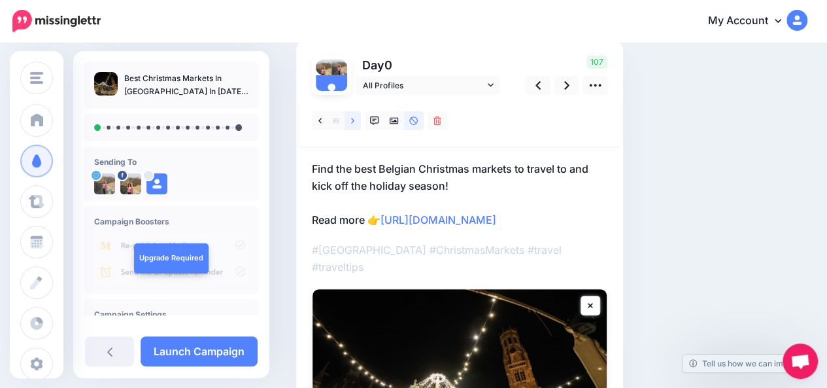
click at [353, 123] on icon at bounding box center [352, 120] width 3 height 9
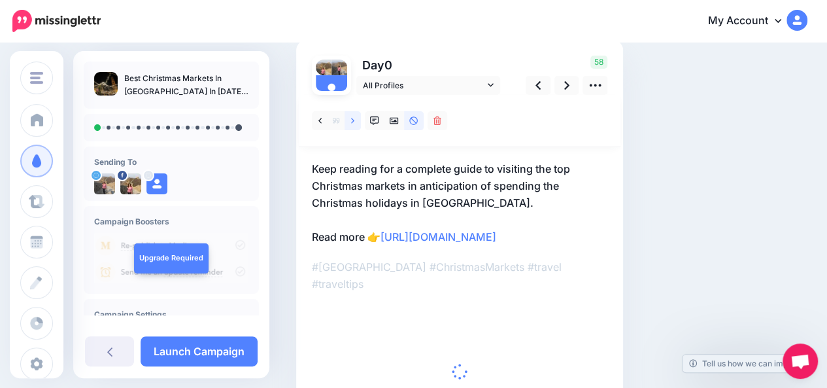
click at [353, 123] on icon at bounding box center [352, 120] width 3 height 9
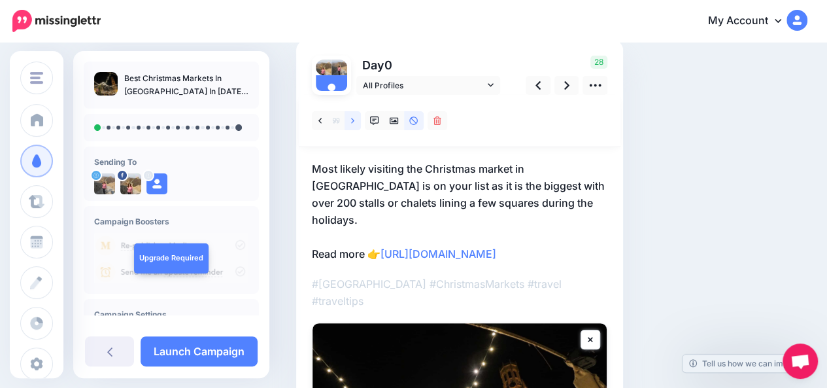
click at [353, 123] on icon at bounding box center [352, 120] width 3 height 9
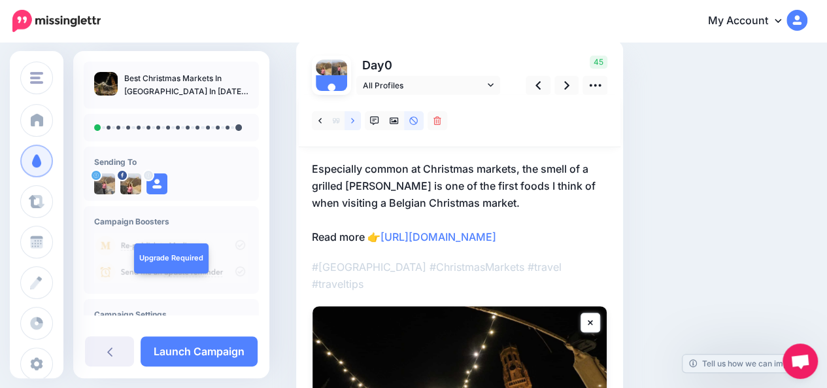
click at [353, 123] on icon at bounding box center [352, 120] width 3 height 9
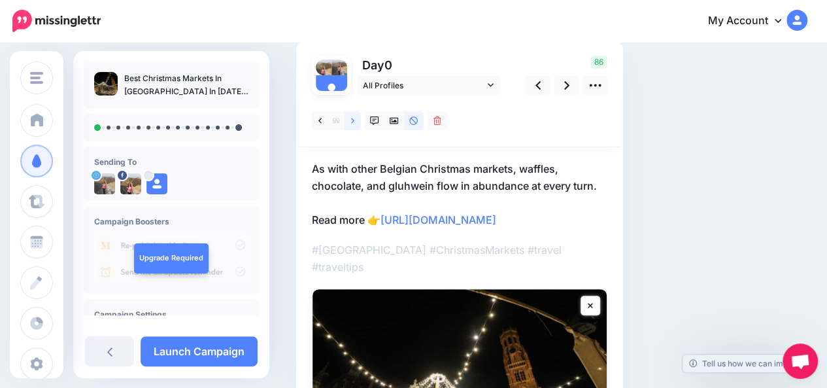
click at [353, 123] on icon at bounding box center [352, 120] width 3 height 9
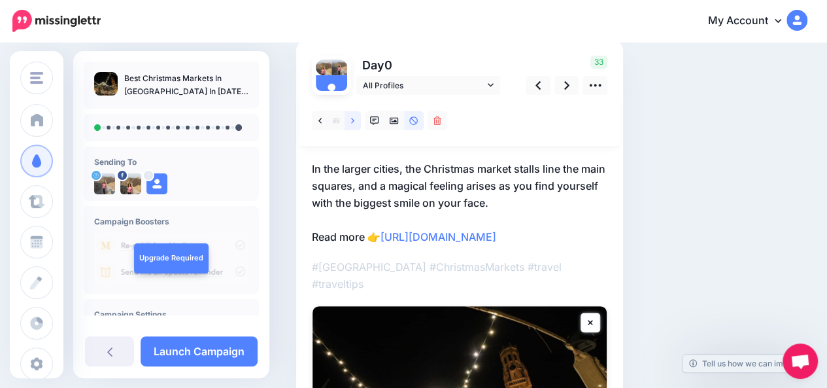
click at [353, 123] on icon at bounding box center [352, 120] width 3 height 9
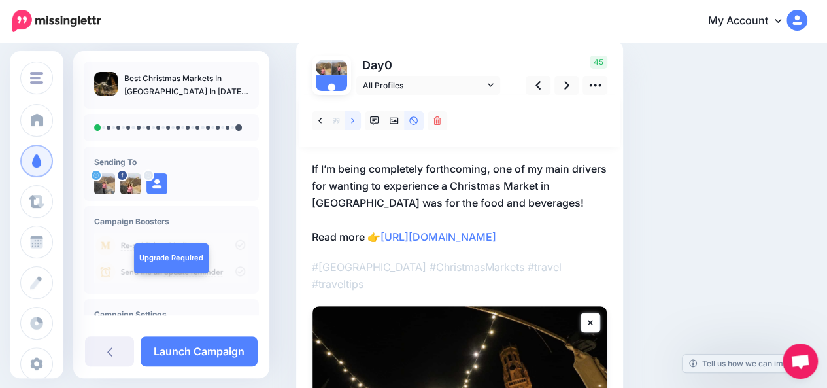
click at [353, 123] on icon at bounding box center [352, 120] width 3 height 9
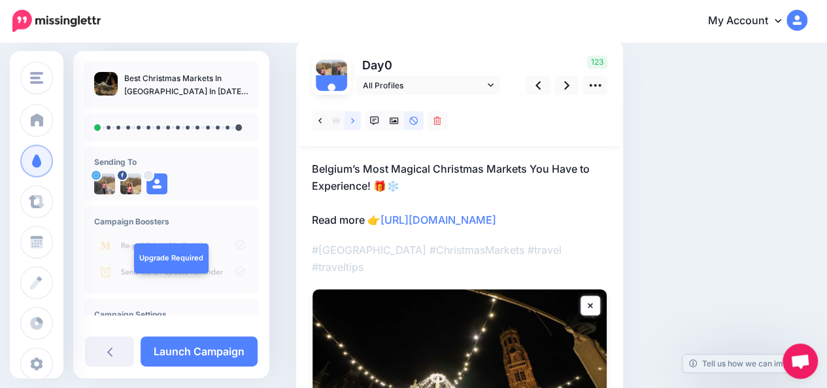
click at [353, 123] on icon at bounding box center [352, 120] width 3 height 9
click at [353, 124] on icon at bounding box center [352, 120] width 3 height 9
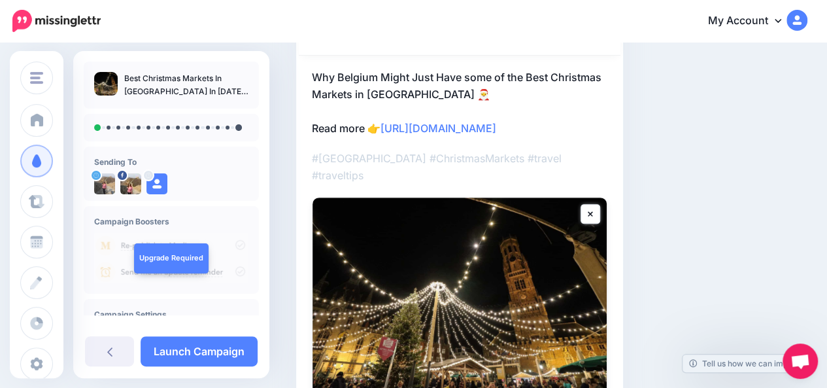
scroll to position [151, 0]
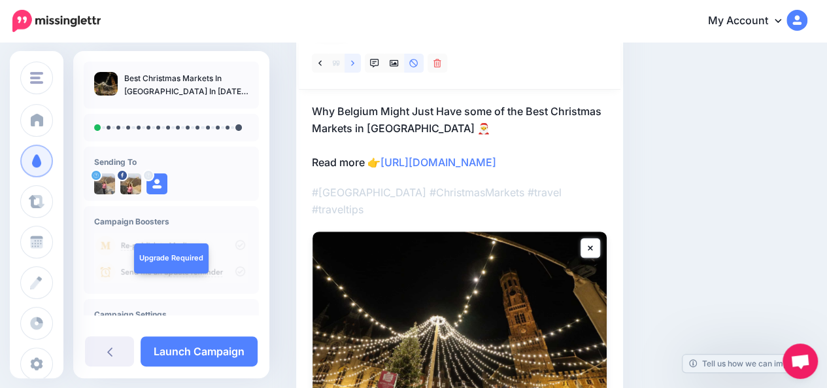
click at [354, 67] on link at bounding box center [352, 63] width 16 height 19
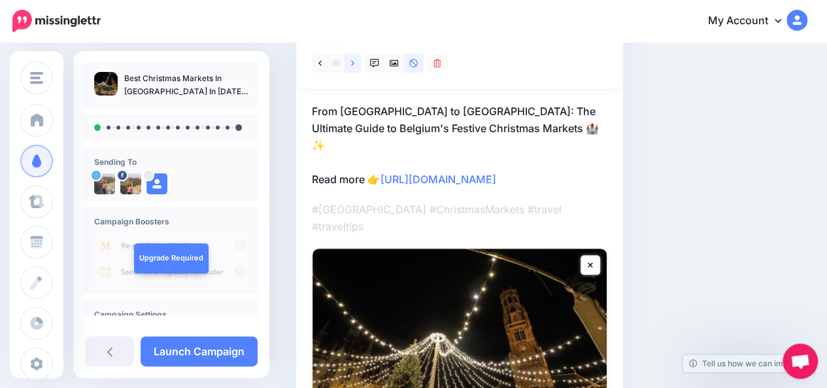
click at [354, 67] on link at bounding box center [352, 63] width 16 height 19
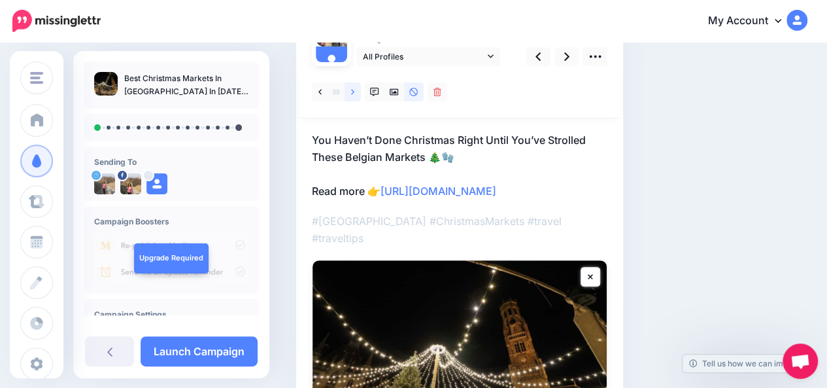
scroll to position [114, 0]
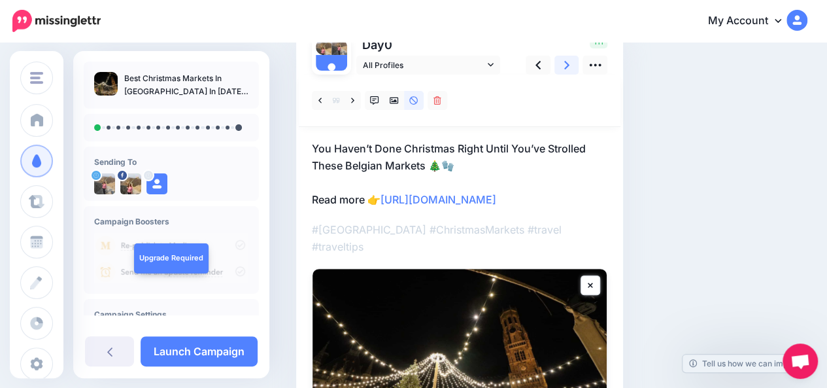
click at [570, 64] on link at bounding box center [566, 65] width 25 height 19
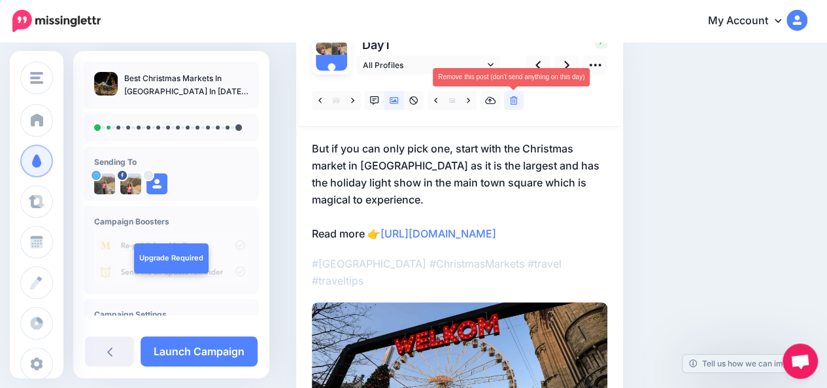
click at [514, 101] on icon at bounding box center [514, 100] width 8 height 9
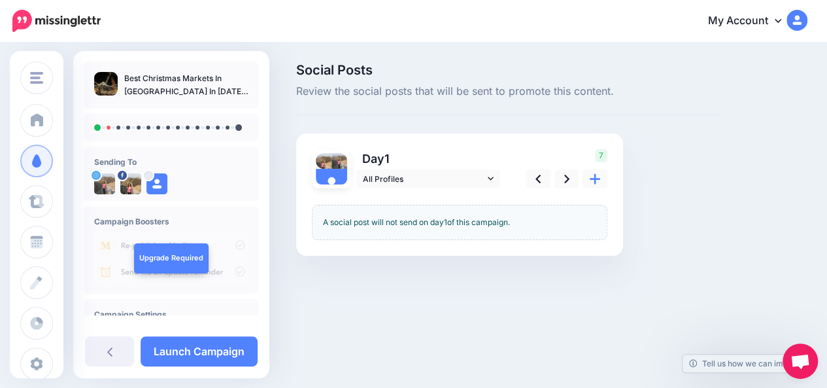
scroll to position [0, 0]
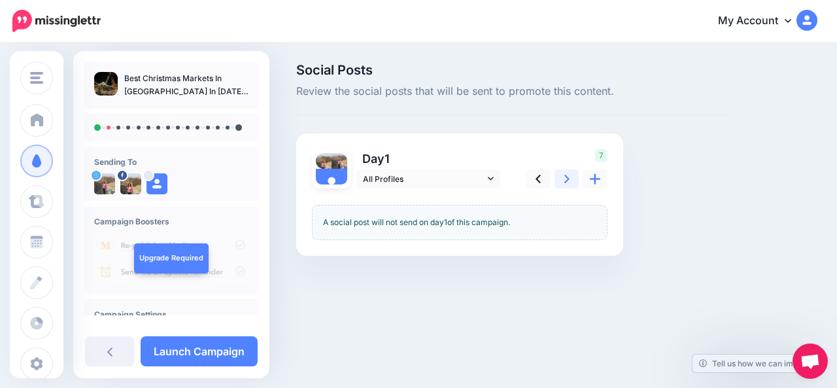
click at [561, 182] on link at bounding box center [566, 178] width 25 height 19
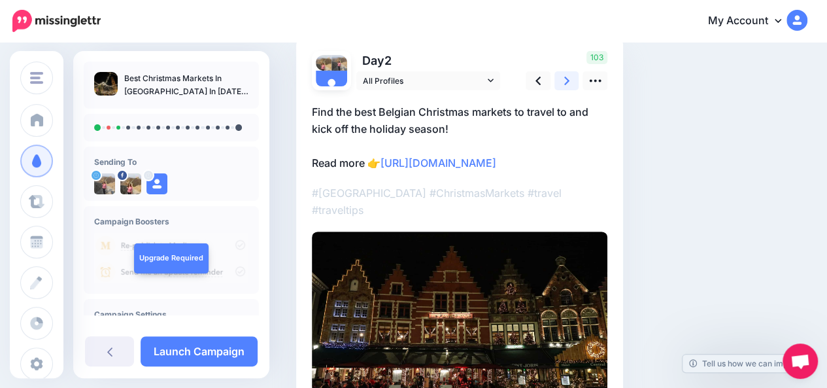
scroll to position [97, 0]
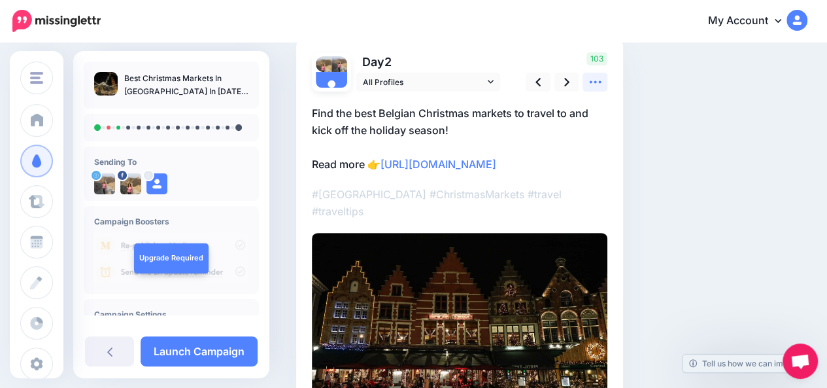
click at [599, 86] on icon at bounding box center [595, 82] width 14 height 14
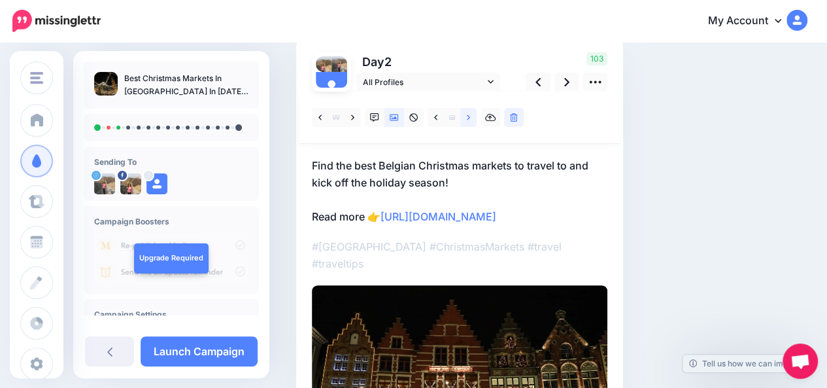
click at [472, 120] on link at bounding box center [468, 117] width 16 height 19
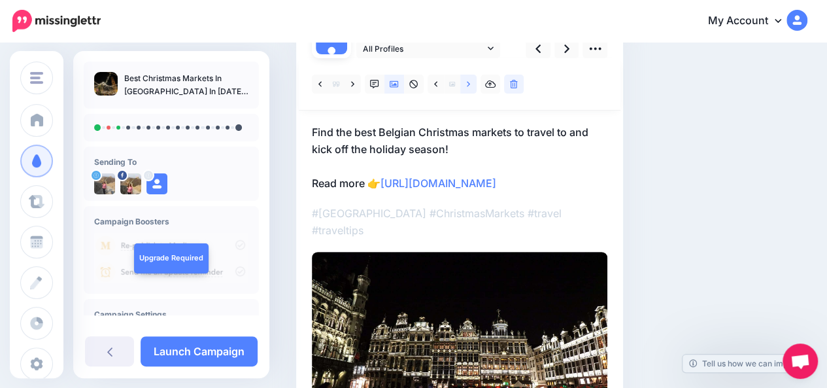
scroll to position [127, 0]
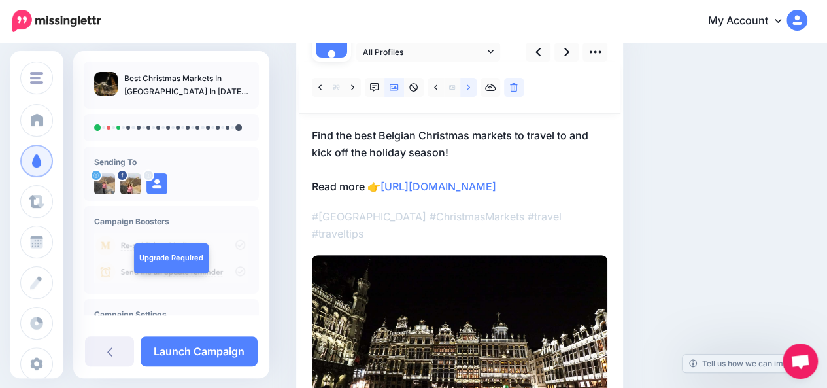
click at [468, 91] on icon at bounding box center [468, 87] width 3 height 9
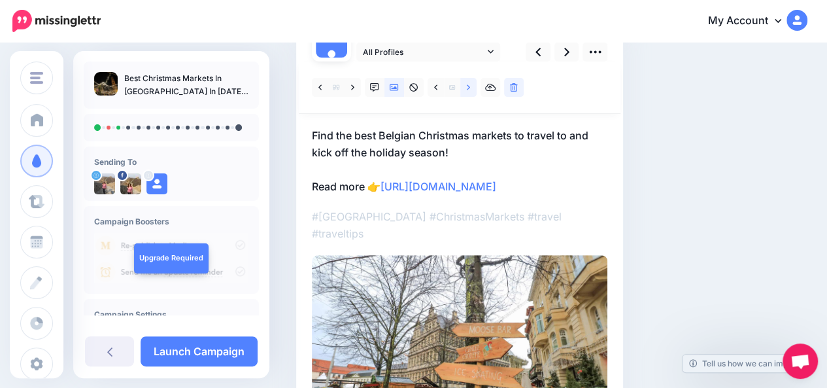
click at [468, 91] on icon at bounding box center [468, 87] width 3 height 9
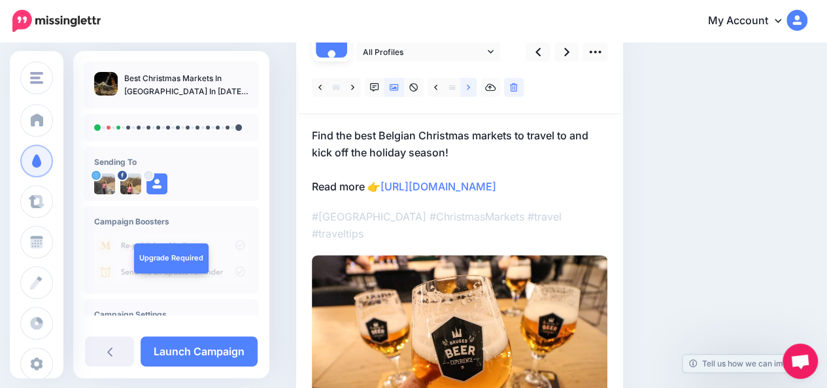
click at [468, 91] on icon at bounding box center [468, 87] width 3 height 9
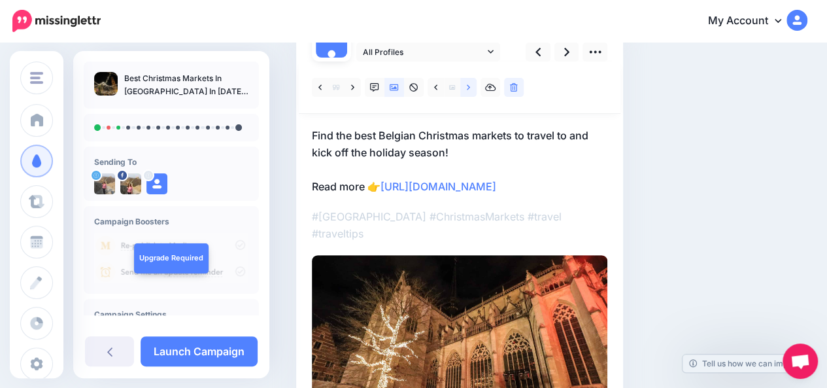
click at [471, 91] on link at bounding box center [468, 87] width 16 height 19
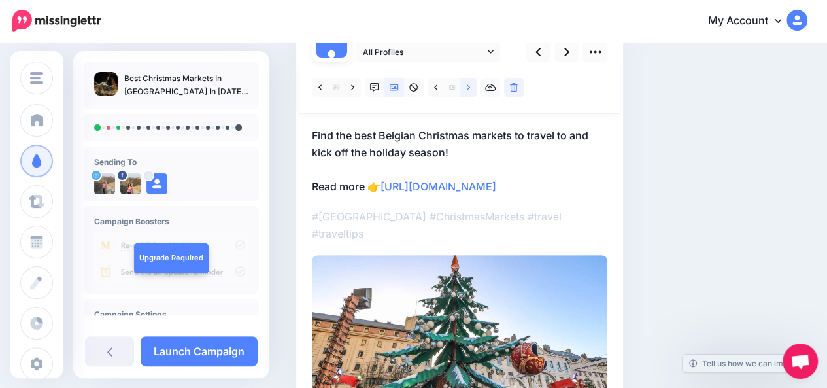
click at [471, 91] on link at bounding box center [468, 87] width 16 height 19
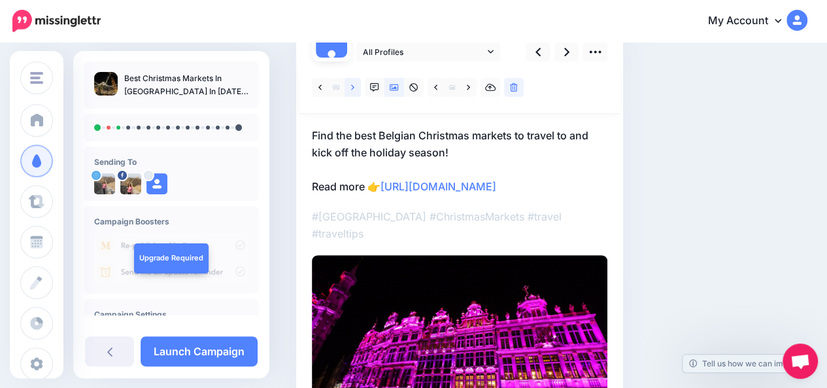
click at [352, 88] on icon at bounding box center [352, 87] width 3 height 9
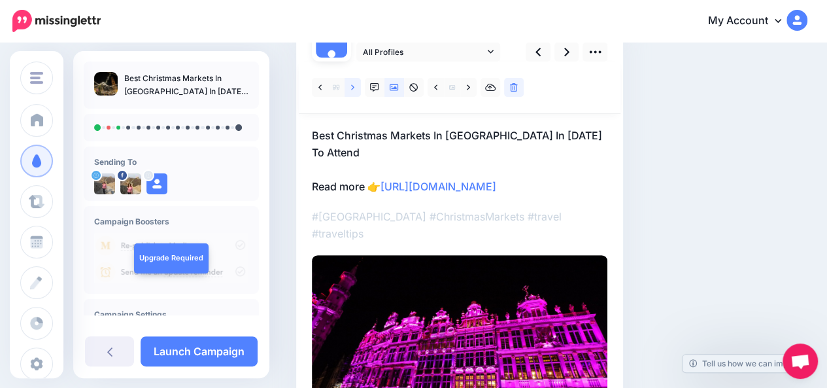
click at [352, 88] on icon at bounding box center [352, 87] width 3 height 9
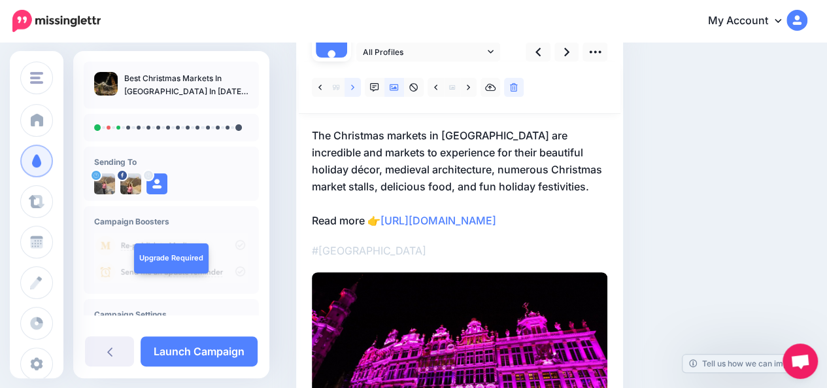
click at [352, 88] on icon at bounding box center [352, 87] width 3 height 9
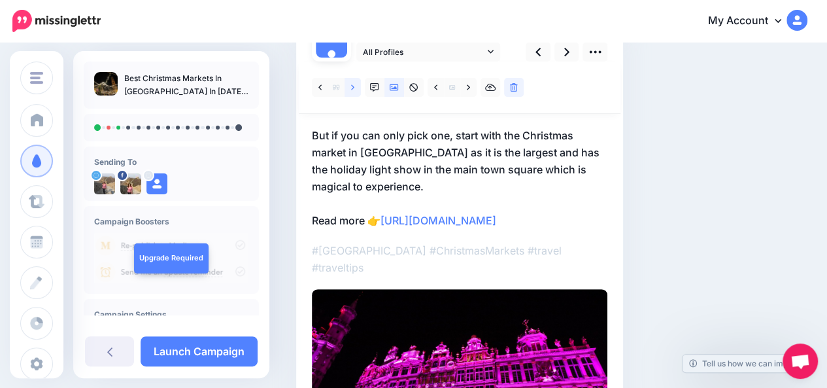
click at [352, 88] on icon at bounding box center [352, 87] width 3 height 9
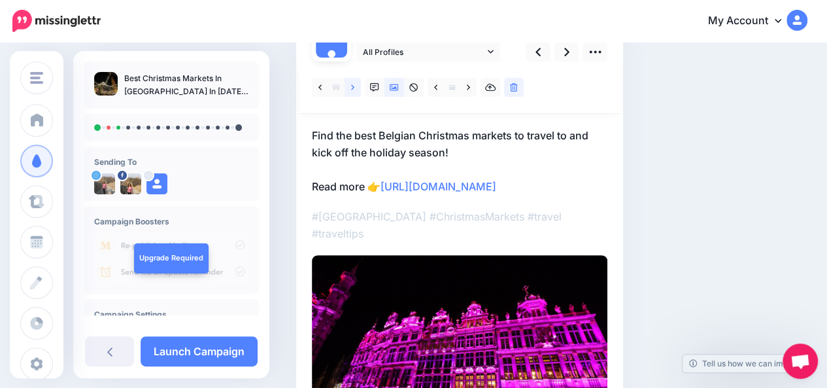
click at [352, 88] on icon at bounding box center [352, 87] width 3 height 9
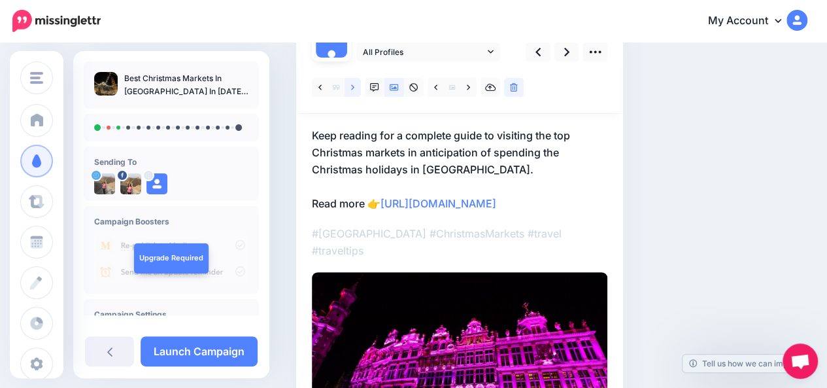
click at [352, 88] on icon at bounding box center [352, 87] width 3 height 9
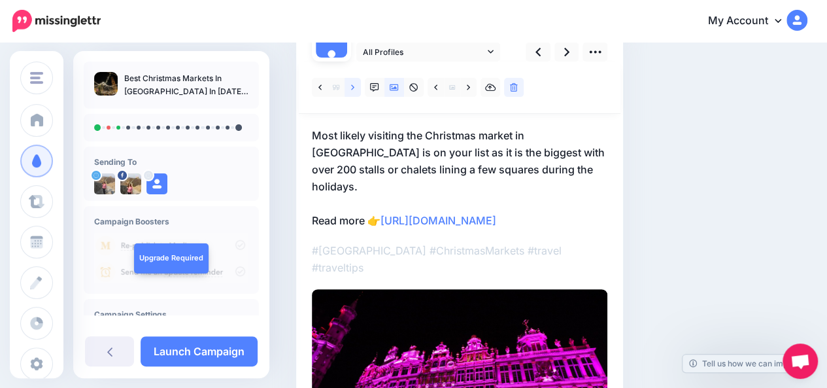
click at [352, 88] on icon at bounding box center [352, 87] width 3 height 9
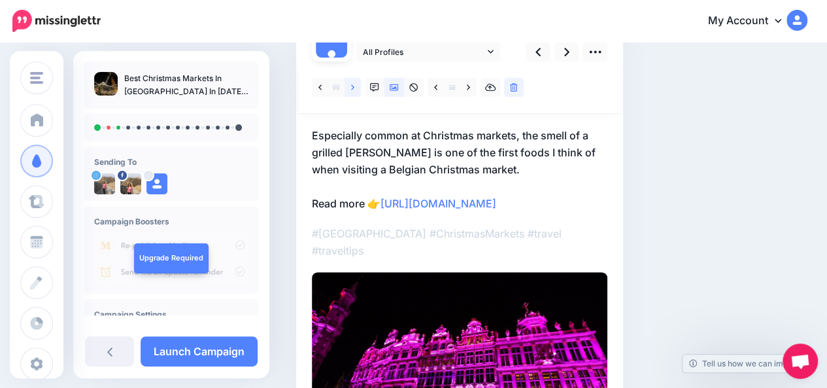
click at [352, 88] on icon at bounding box center [352, 87] width 3 height 9
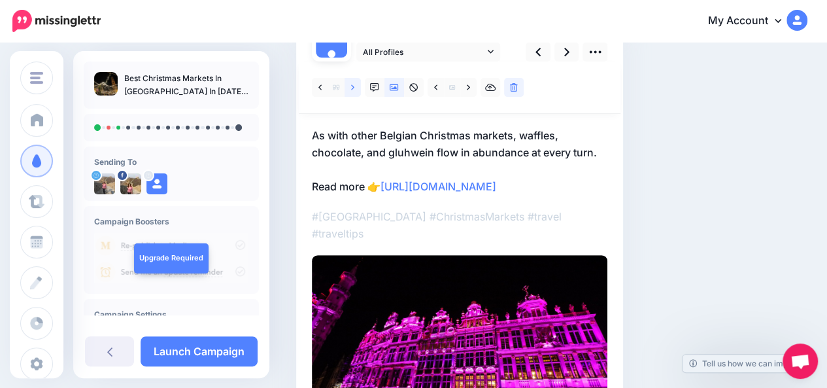
click at [352, 88] on icon at bounding box center [352, 87] width 3 height 9
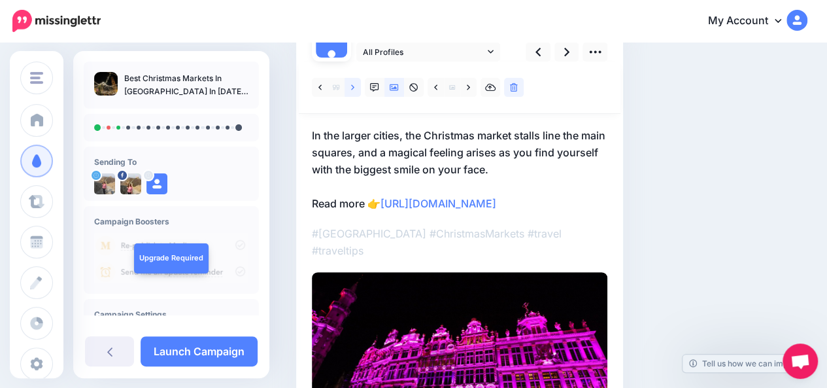
click at [352, 88] on icon at bounding box center [352, 87] width 3 height 9
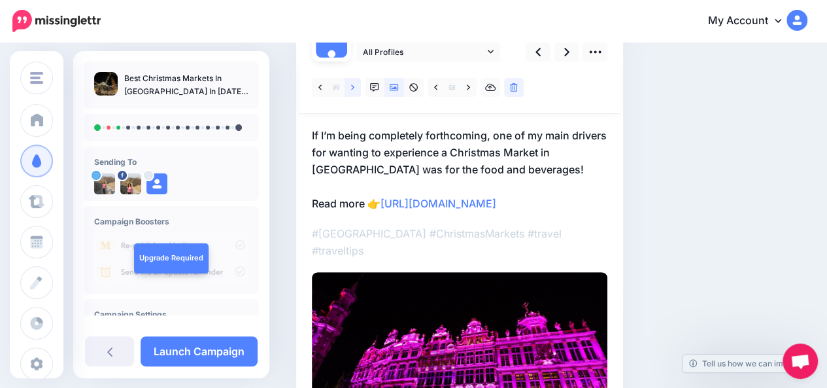
click at [352, 88] on icon at bounding box center [352, 87] width 3 height 9
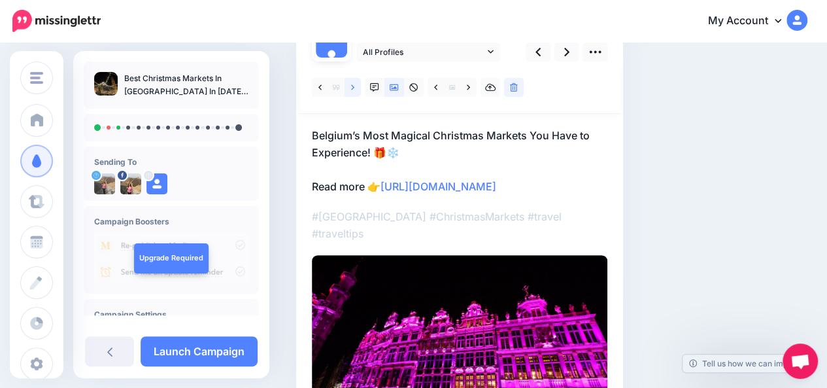
click at [352, 88] on icon at bounding box center [352, 87] width 3 height 9
click at [454, 135] on p "Waffles, Lights & Wonder: 7 Belgian Christmas Markets Worth Booking a Flight Fo…" at bounding box center [459, 161] width 295 height 68
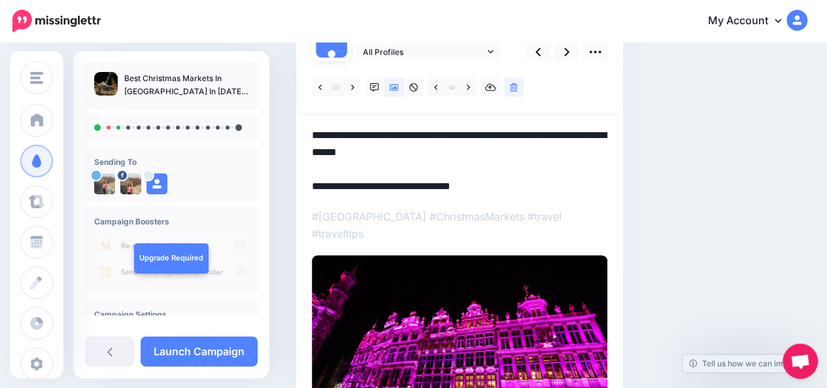
click at [454, 135] on textarea "**********" at bounding box center [459, 161] width 295 height 68
click at [706, 144] on div "Social Posts Review the social posts that will be sent to promote this content.…" at bounding box center [507, 222] width 443 height 570
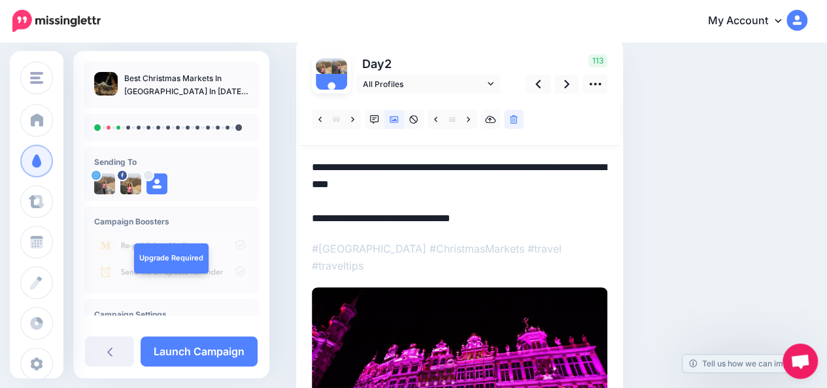
scroll to position [94, 0]
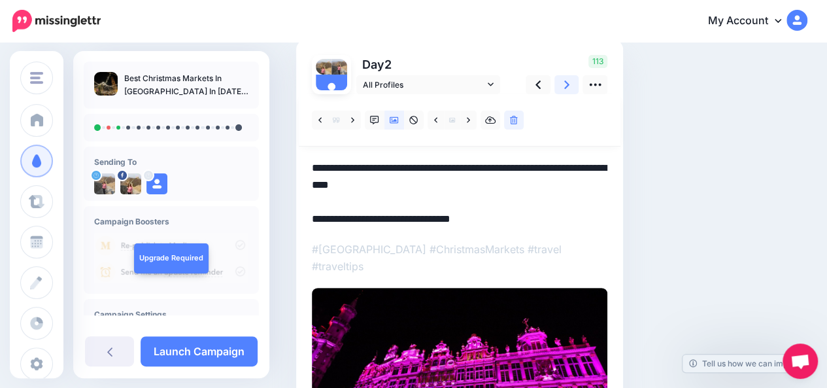
click at [567, 84] on icon at bounding box center [566, 84] width 5 height 8
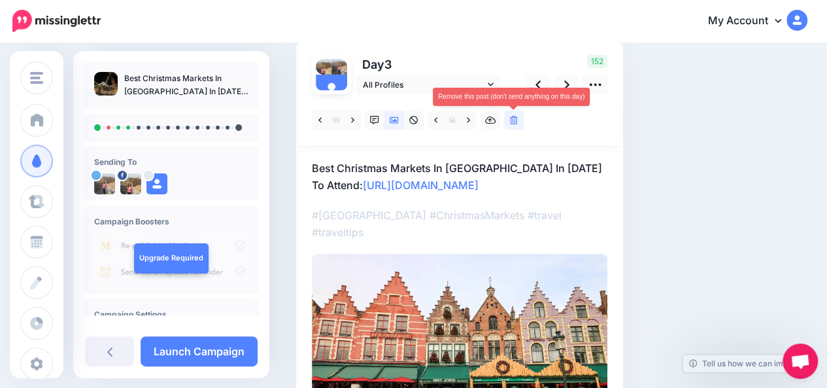
click at [517, 120] on icon at bounding box center [514, 120] width 8 height 9
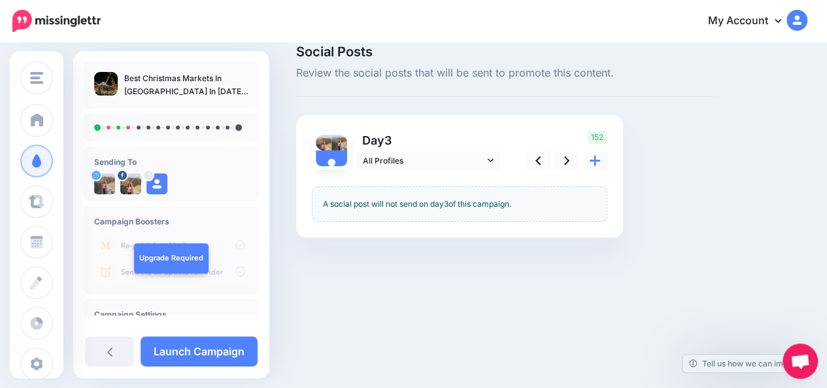
scroll to position [18, 0]
click at [567, 163] on icon at bounding box center [566, 161] width 5 height 14
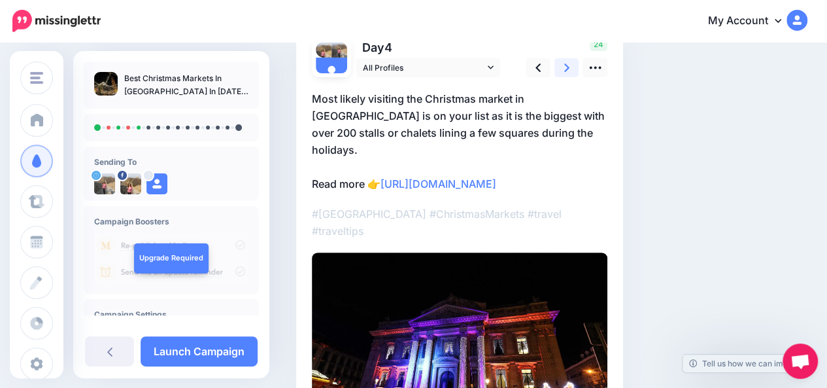
scroll to position [110, 0]
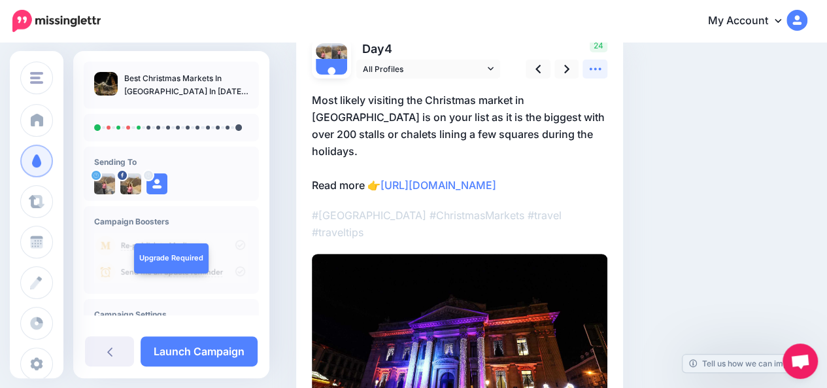
click at [601, 69] on icon at bounding box center [595, 69] width 14 height 14
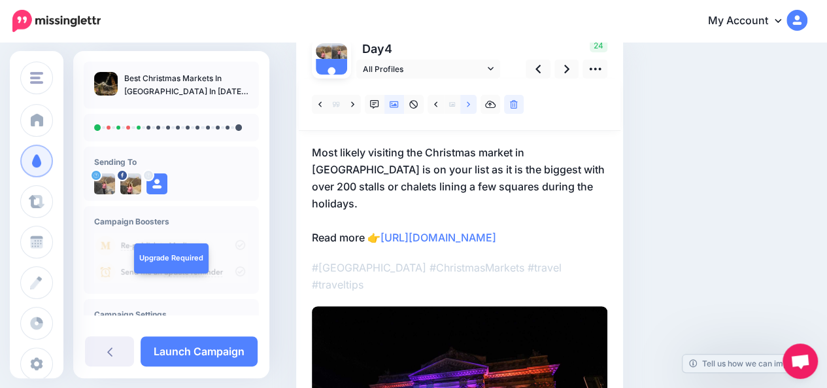
click at [470, 107] on link at bounding box center [468, 104] width 16 height 19
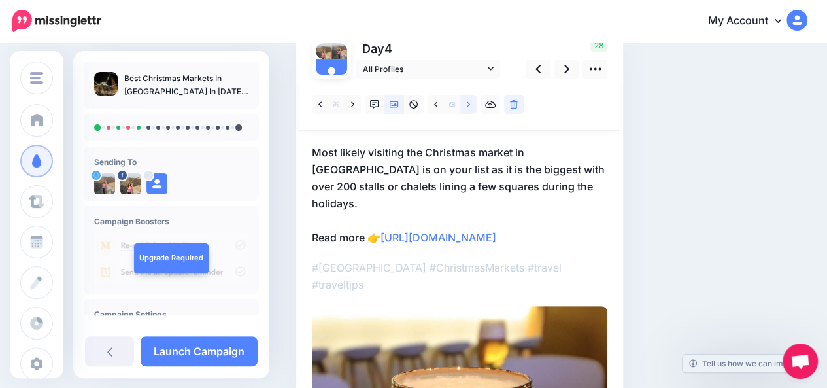
click at [470, 107] on link at bounding box center [468, 104] width 16 height 19
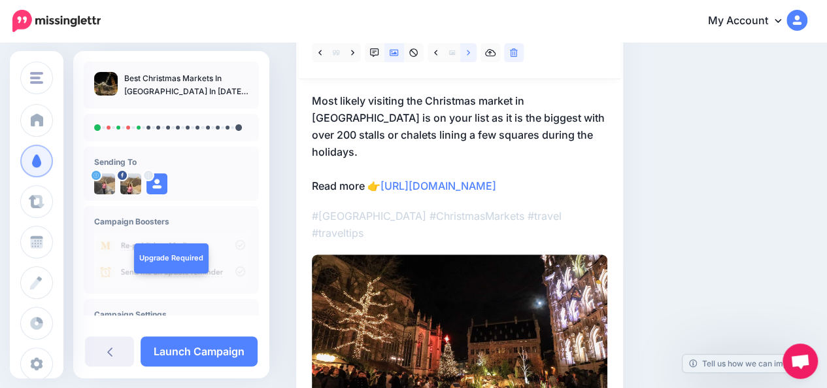
scroll to position [161, 0]
click at [471, 56] on link at bounding box center [468, 53] width 16 height 19
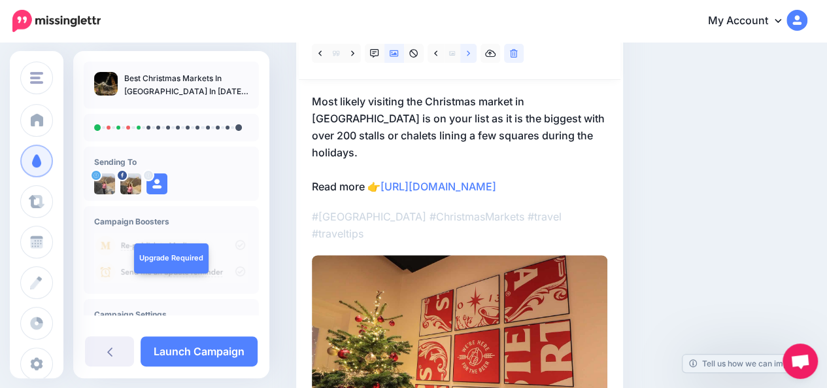
click at [471, 56] on link at bounding box center [468, 53] width 16 height 19
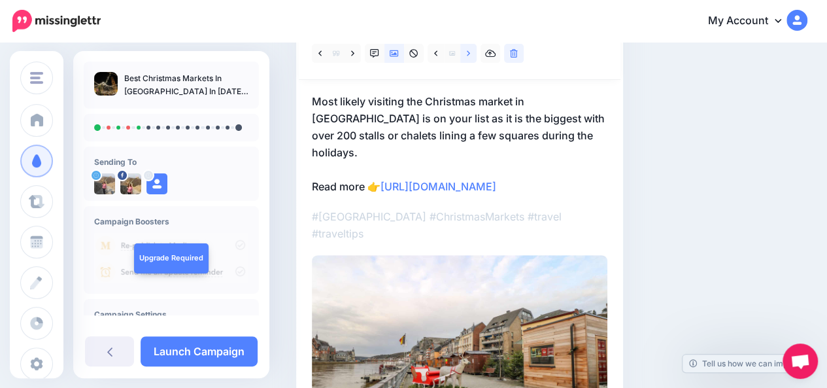
click at [471, 56] on link at bounding box center [468, 53] width 16 height 19
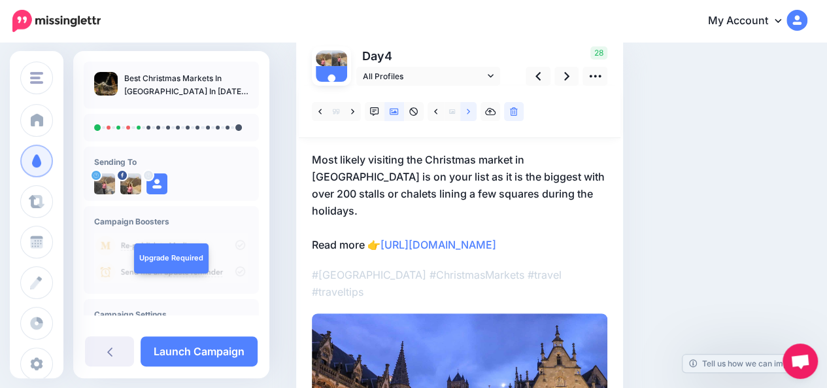
scroll to position [100, 0]
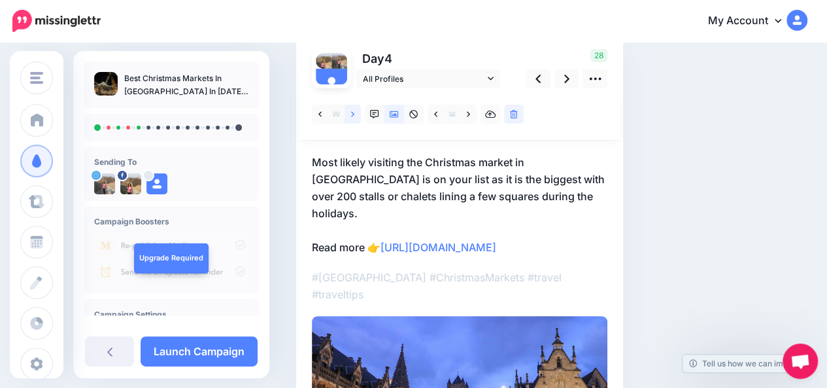
click at [355, 117] on link at bounding box center [352, 114] width 16 height 19
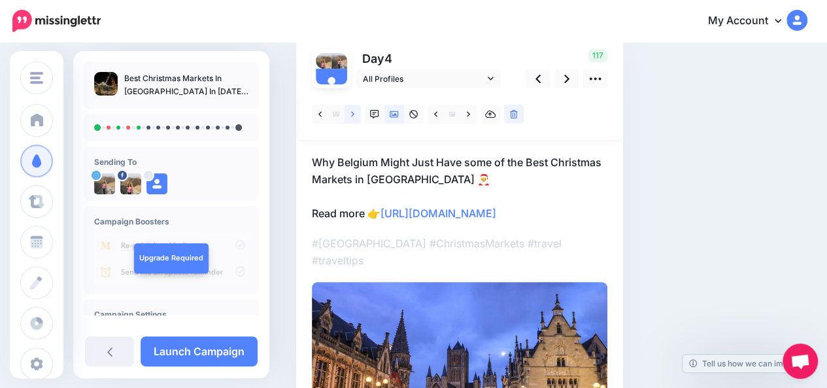
click at [355, 117] on link at bounding box center [352, 114] width 16 height 19
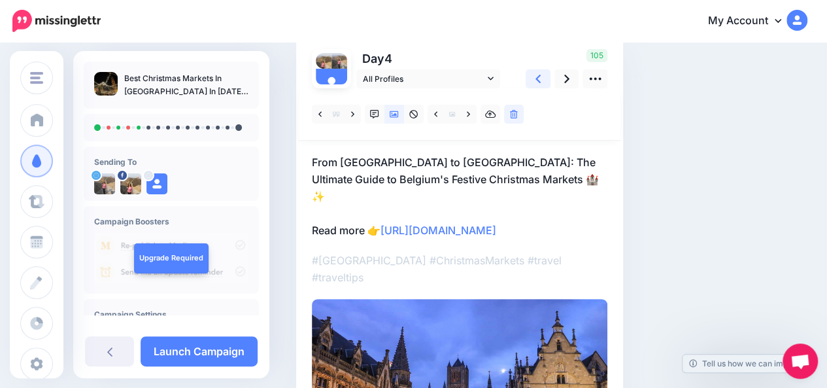
click at [540, 80] on icon at bounding box center [537, 79] width 5 height 14
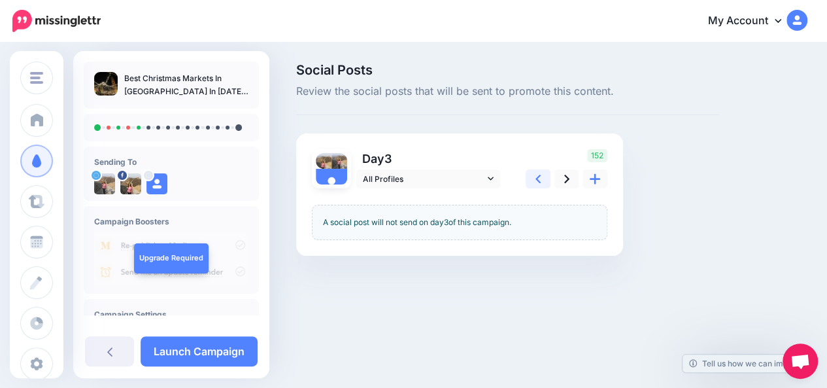
scroll to position [0, 0]
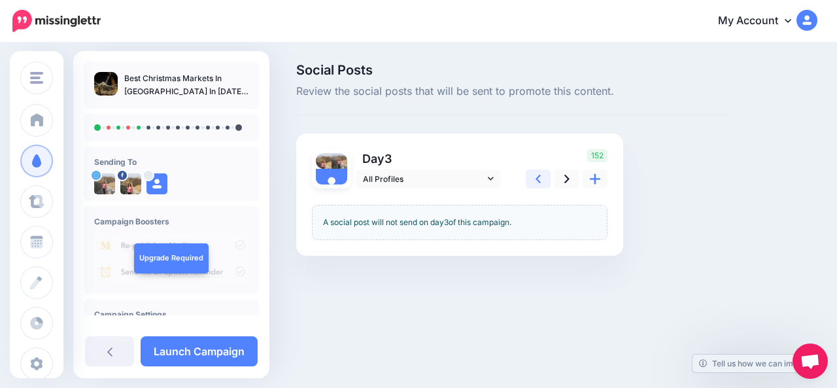
click at [536, 176] on icon at bounding box center [537, 179] width 5 height 14
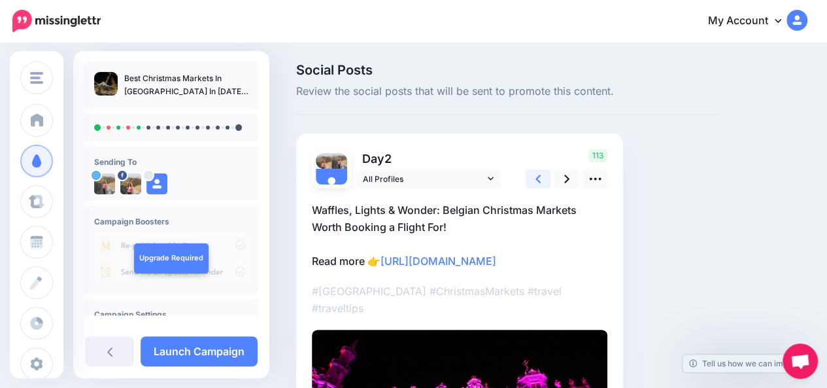
click at [536, 176] on icon at bounding box center [537, 179] width 5 height 14
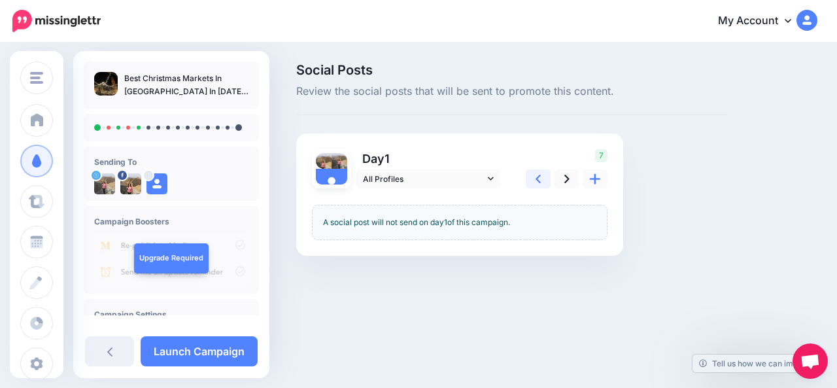
click at [536, 176] on icon at bounding box center [537, 179] width 5 height 14
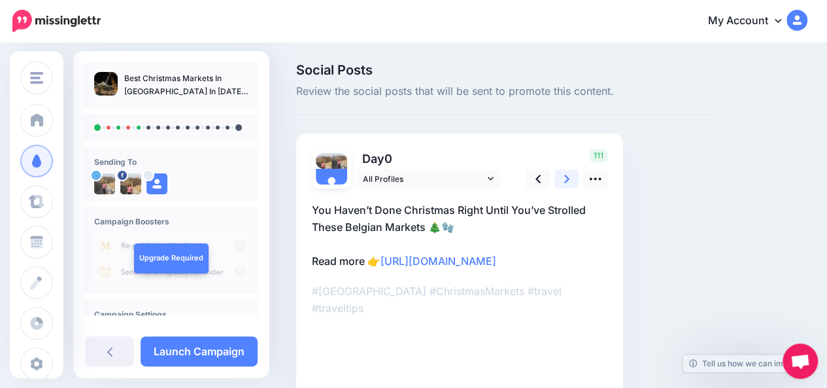
click at [569, 178] on link at bounding box center [566, 178] width 25 height 19
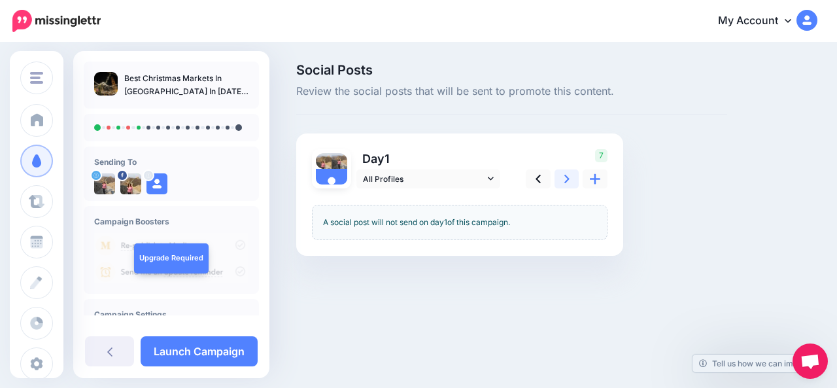
click at [569, 178] on link at bounding box center [566, 178] width 25 height 19
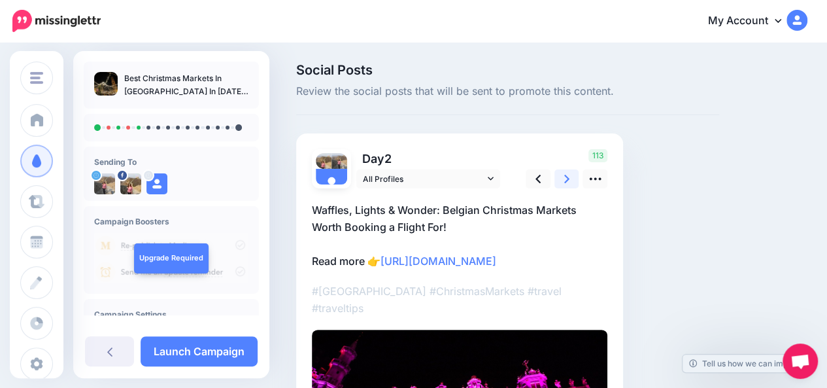
click at [569, 178] on link at bounding box center [566, 178] width 25 height 19
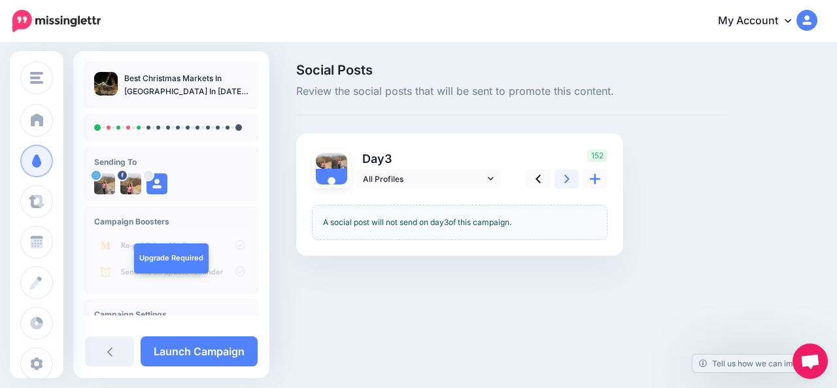
click at [569, 178] on link at bounding box center [566, 178] width 25 height 19
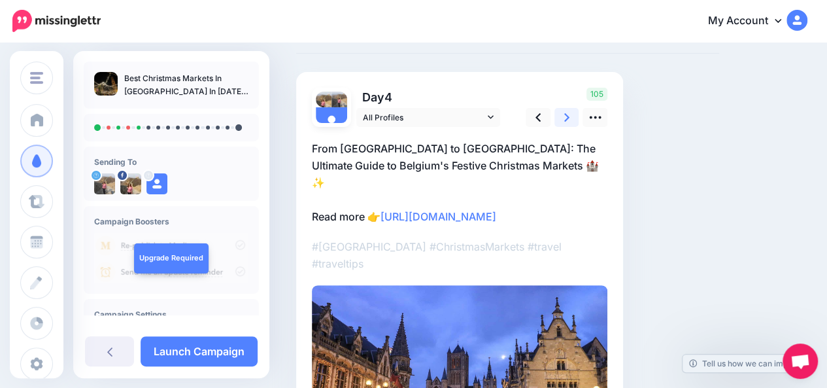
scroll to position [63, 0]
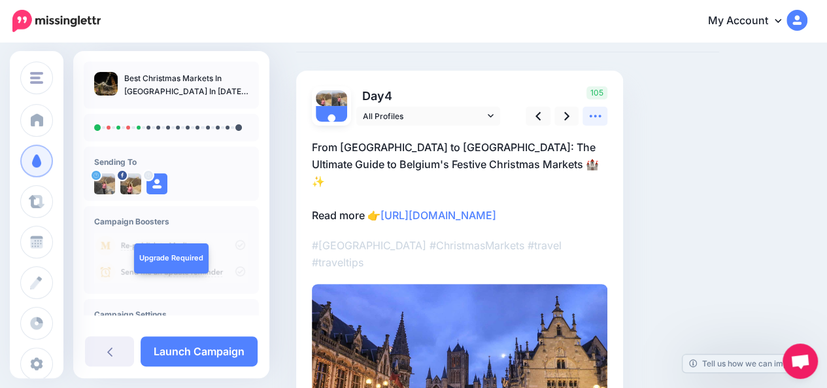
click at [599, 117] on icon at bounding box center [595, 116] width 14 height 14
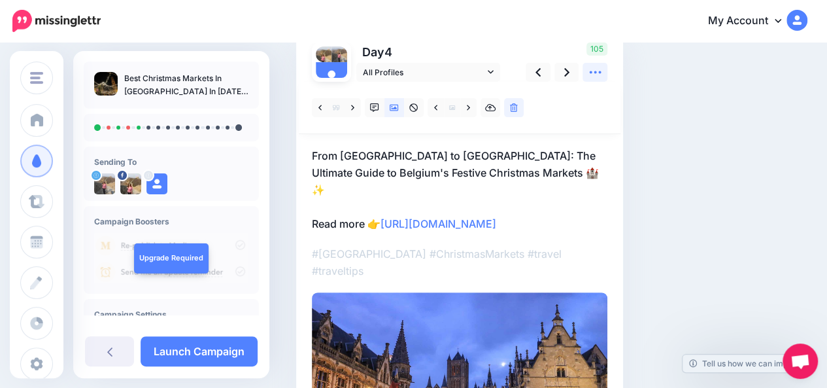
scroll to position [109, 0]
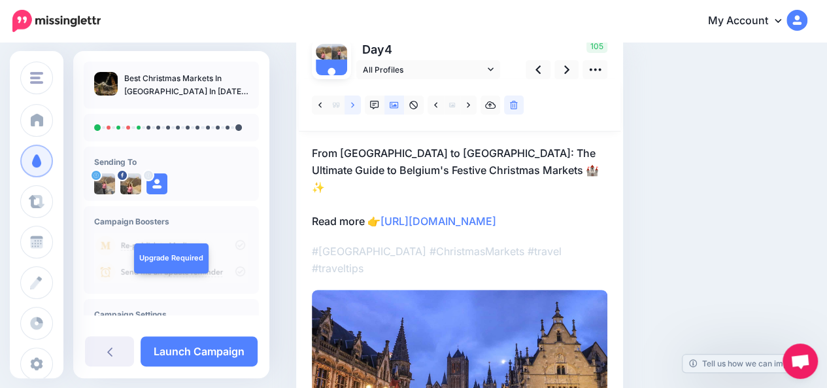
click at [353, 110] on link at bounding box center [352, 104] width 16 height 19
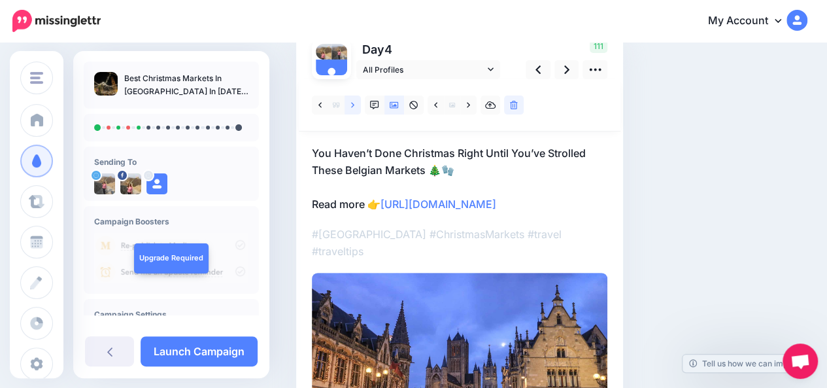
click at [353, 110] on link at bounding box center [352, 104] width 16 height 19
click at [565, 72] on icon at bounding box center [566, 69] width 5 height 8
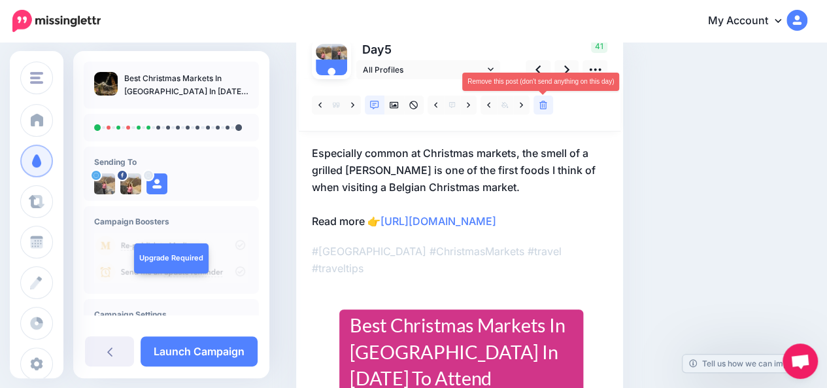
click at [547, 108] on link at bounding box center [543, 104] width 20 height 19
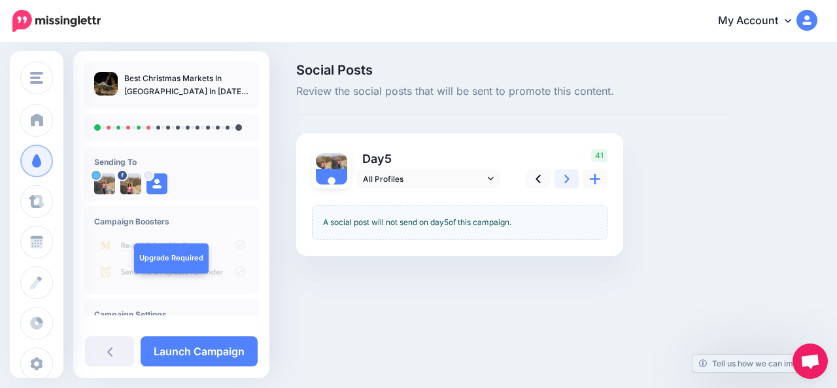
click at [569, 180] on link at bounding box center [566, 178] width 25 height 19
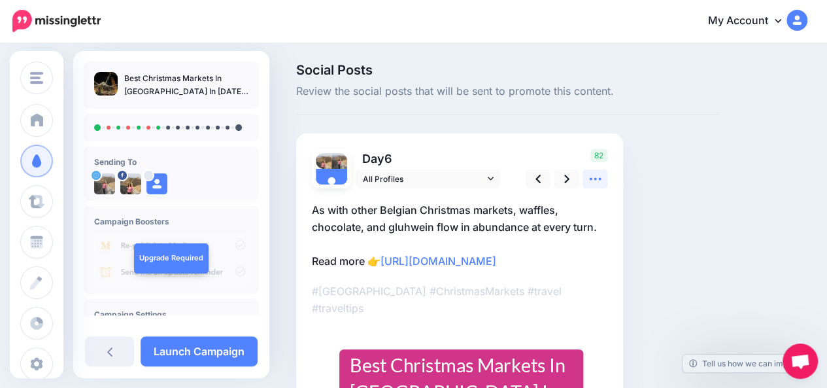
click at [601, 181] on icon at bounding box center [595, 179] width 14 height 14
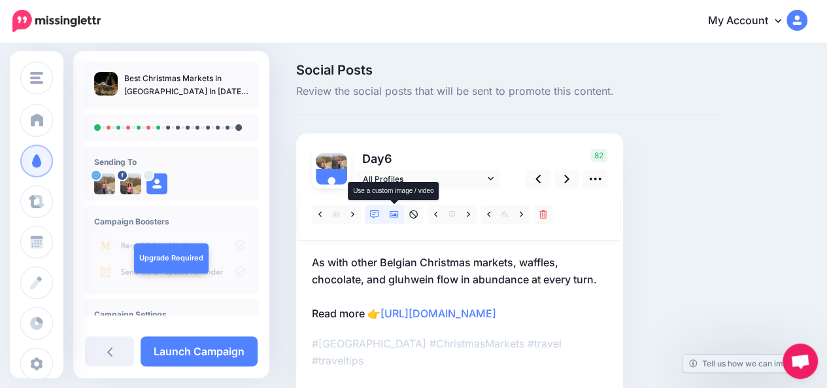
click at [393, 218] on icon at bounding box center [394, 214] width 9 height 9
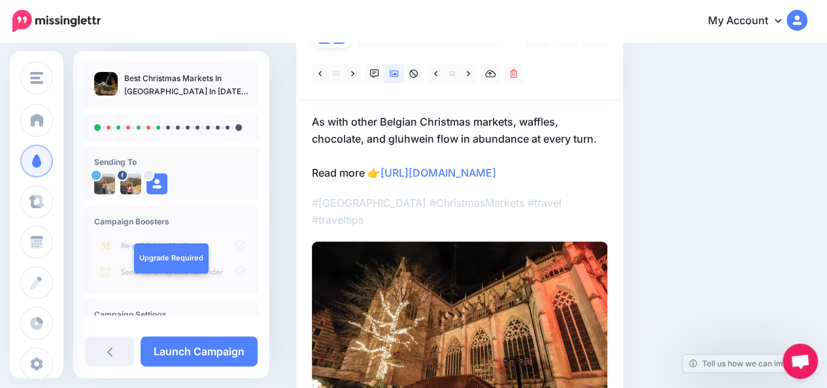
scroll to position [141, 0]
click at [469, 76] on icon at bounding box center [468, 73] width 3 height 9
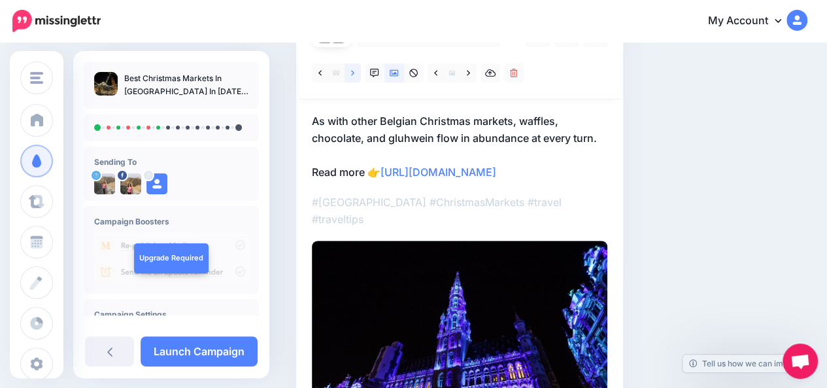
click at [351, 76] on link at bounding box center [352, 72] width 16 height 19
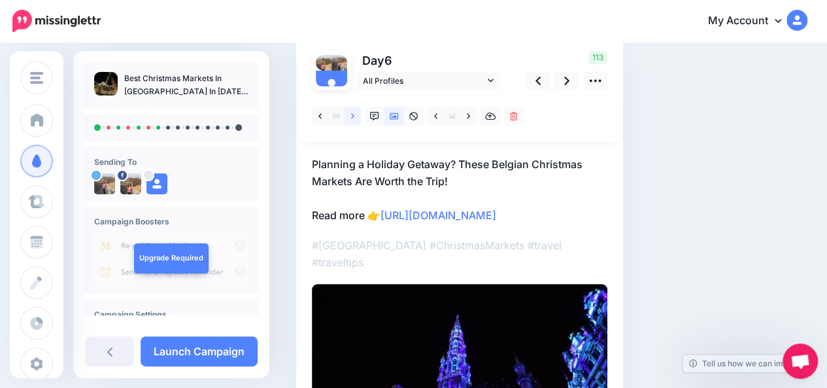
scroll to position [96, 0]
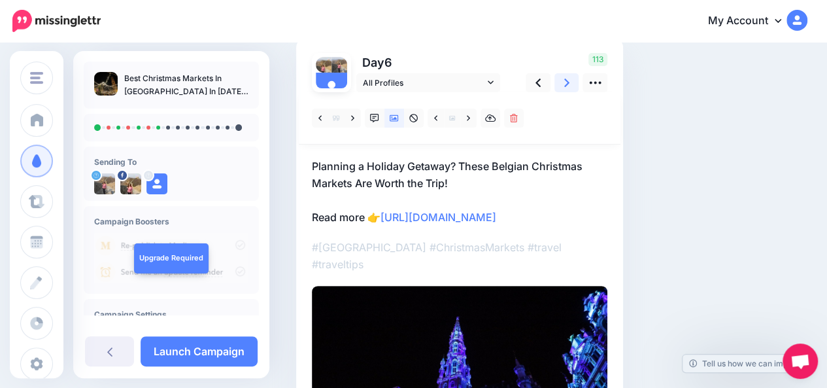
click at [567, 82] on icon at bounding box center [566, 83] width 5 height 14
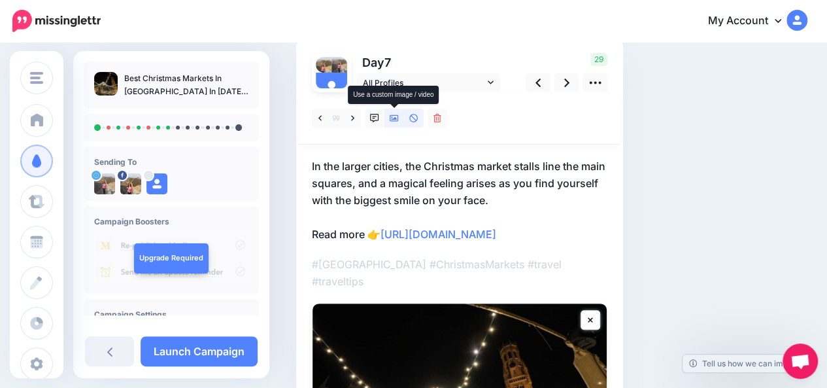
click at [393, 124] on link at bounding box center [394, 118] width 20 height 19
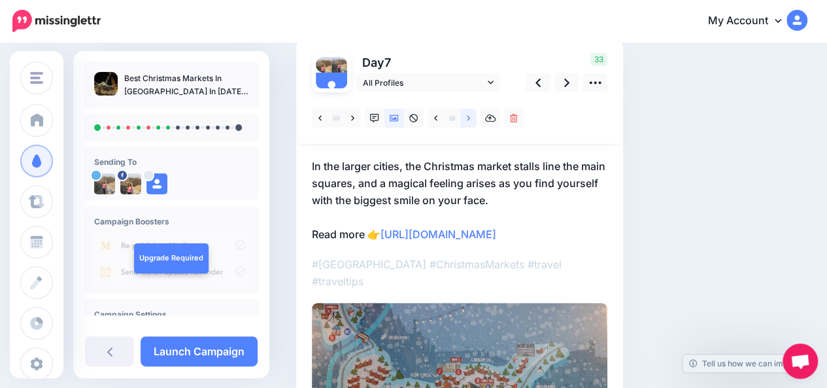
click at [471, 117] on link at bounding box center [468, 118] width 16 height 19
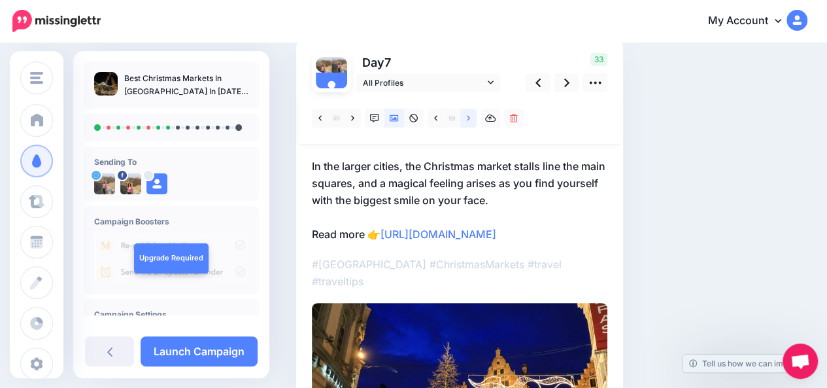
click at [471, 117] on link at bounding box center [468, 118] width 16 height 19
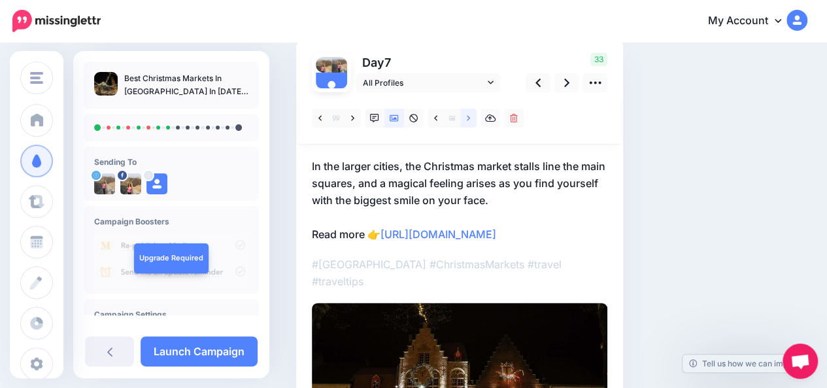
click at [471, 117] on link at bounding box center [468, 118] width 16 height 19
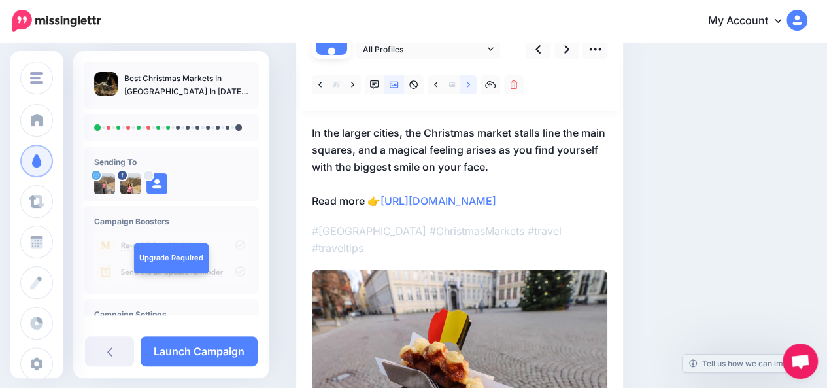
scroll to position [130, 0]
click at [468, 87] on icon at bounding box center [468, 84] width 3 height 9
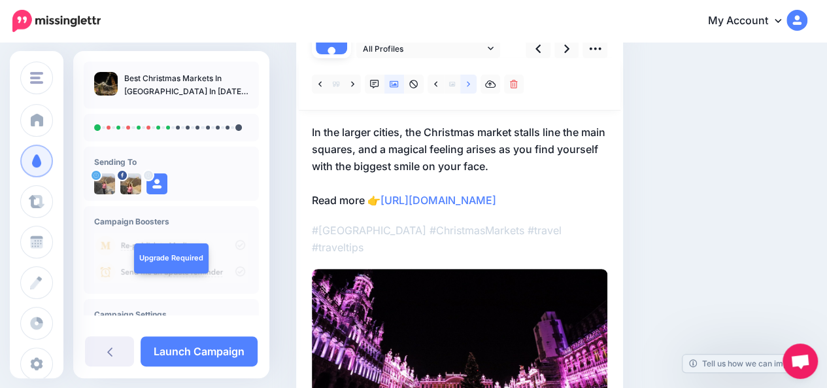
click at [468, 87] on icon at bounding box center [468, 84] width 3 height 9
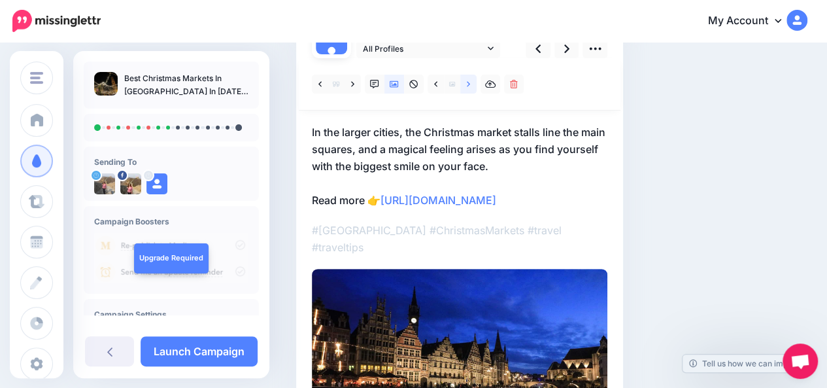
click at [468, 87] on icon at bounding box center [468, 84] width 3 height 9
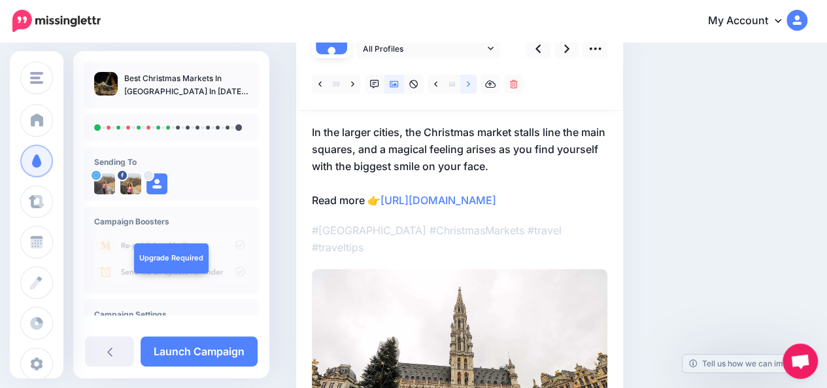
click at [468, 87] on icon at bounding box center [468, 84] width 3 height 9
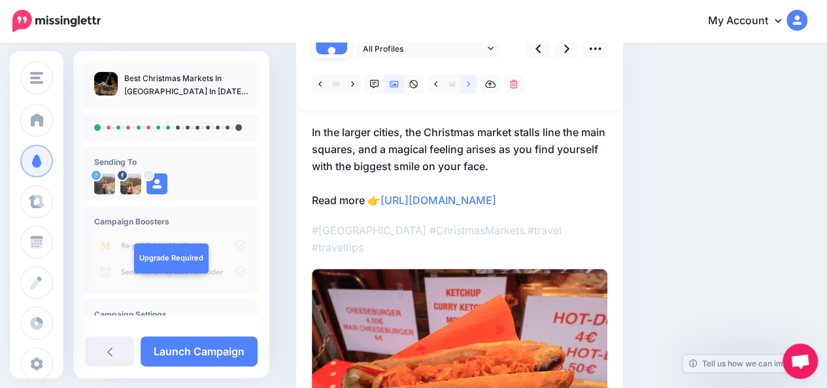
click at [468, 87] on icon at bounding box center [468, 84] width 3 height 9
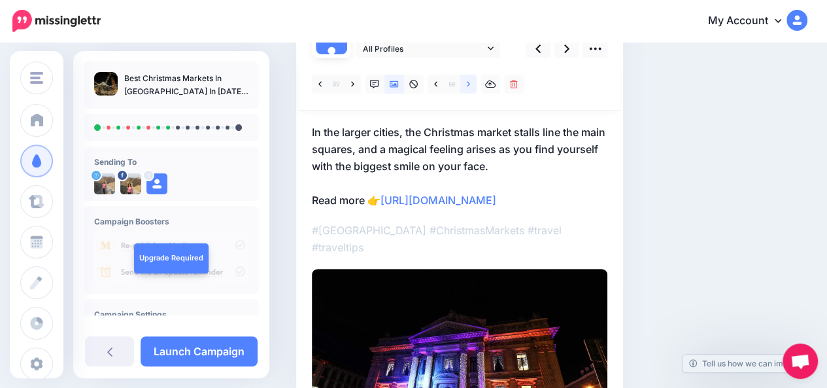
click at [468, 87] on icon at bounding box center [468, 84] width 3 height 9
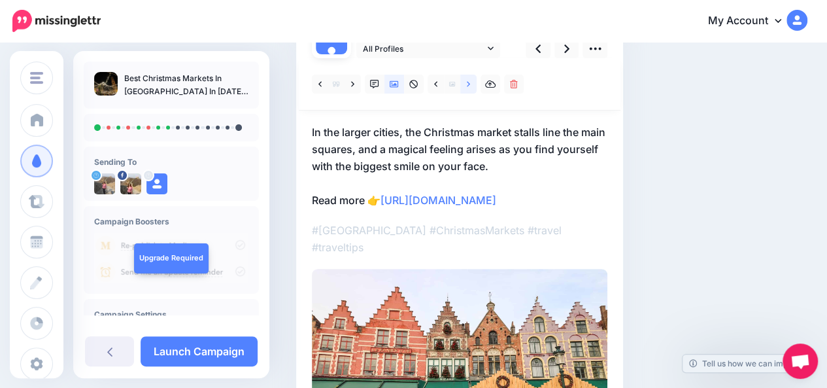
click at [468, 87] on icon at bounding box center [468, 84] width 3 height 9
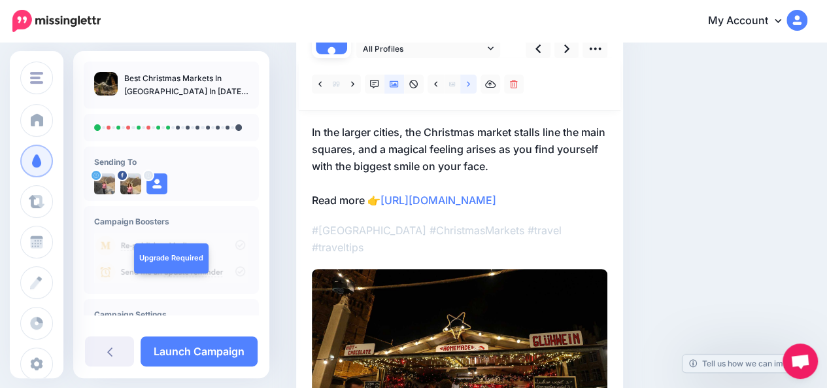
click at [468, 87] on icon at bounding box center [468, 84] width 3 height 9
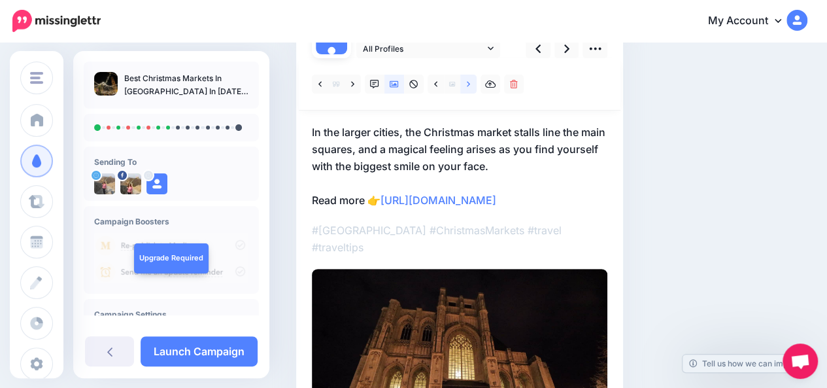
click at [468, 87] on icon at bounding box center [468, 84] width 3 height 9
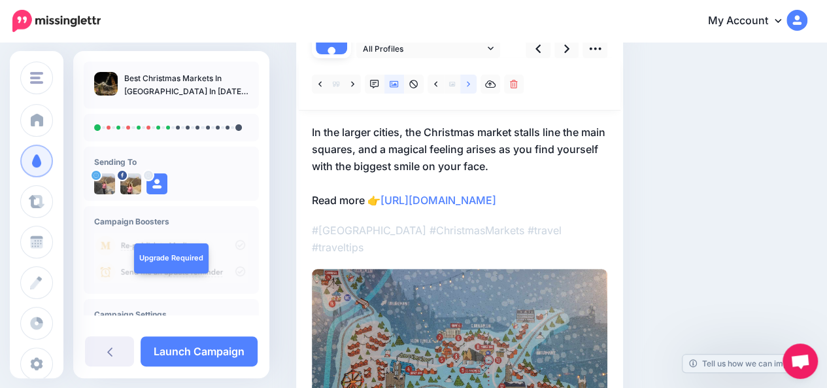
click at [468, 87] on icon at bounding box center [468, 84] width 3 height 9
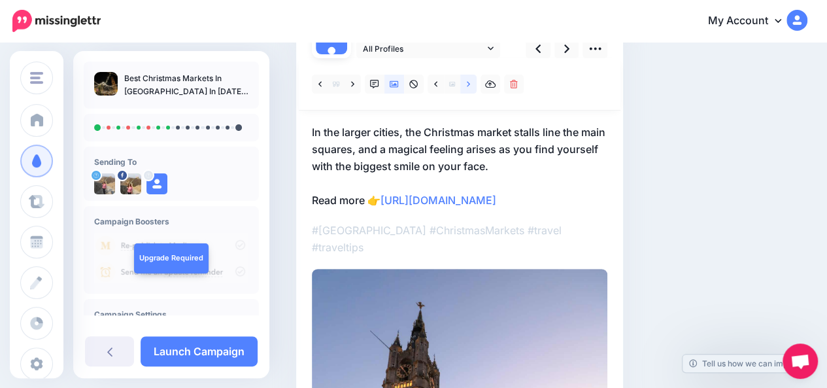
click at [468, 87] on icon at bounding box center [468, 84] width 3 height 9
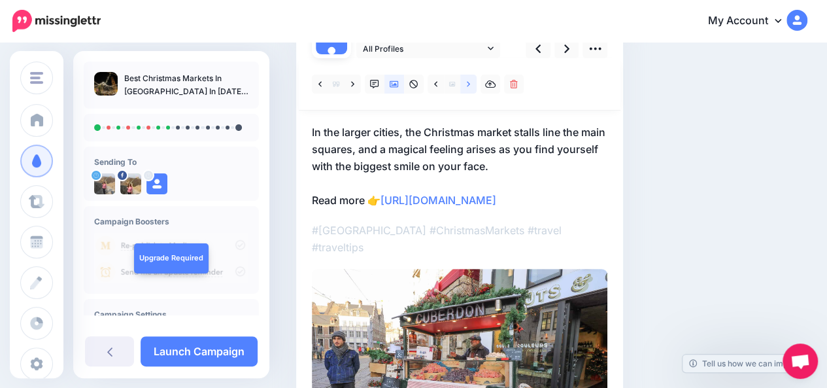
click at [468, 87] on icon at bounding box center [468, 84] width 3 height 9
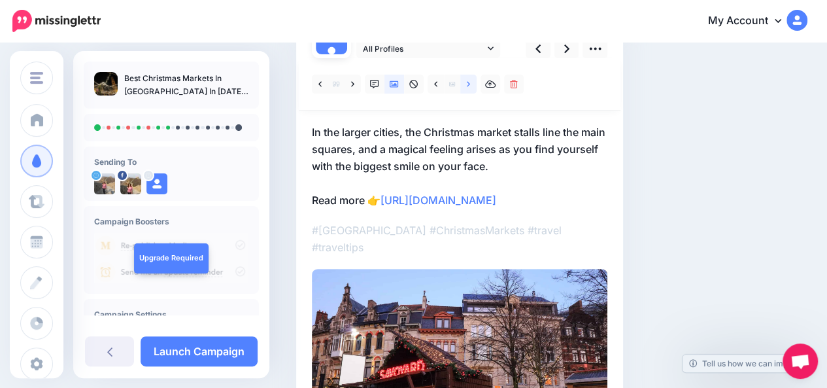
click at [468, 87] on icon at bounding box center [468, 84] width 3 height 9
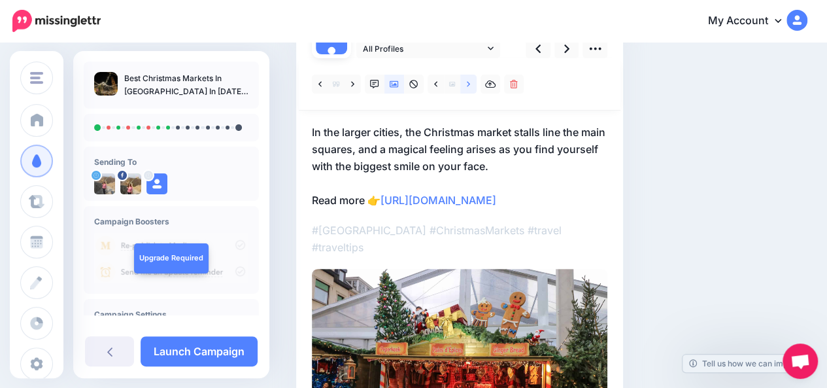
click at [468, 87] on icon at bounding box center [468, 84] width 3 height 9
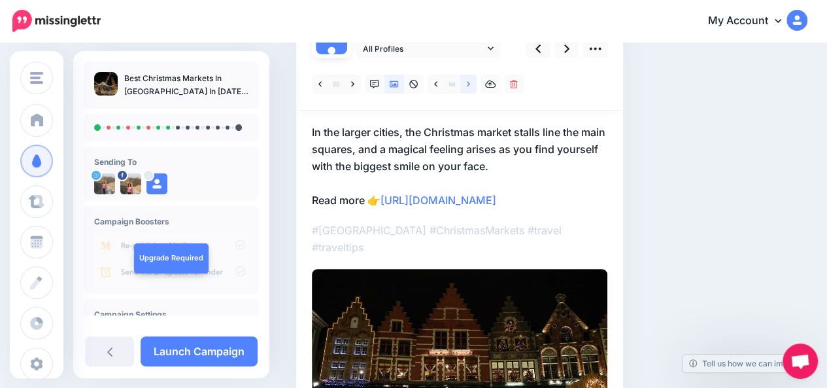
click at [468, 87] on icon at bounding box center [468, 84] width 3 height 9
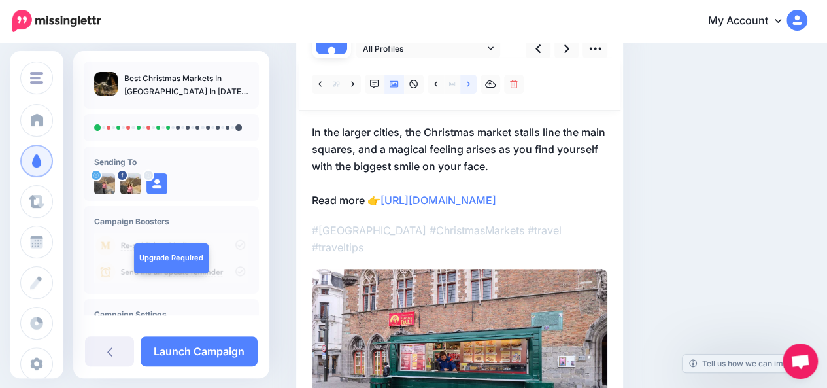
click at [468, 87] on icon at bounding box center [468, 84] width 3 height 9
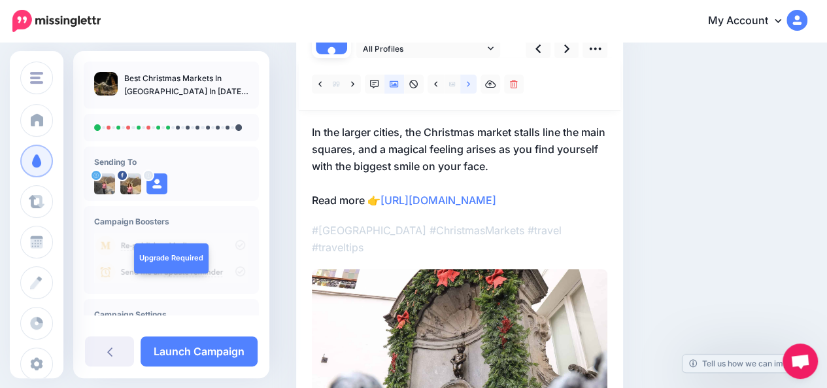
click at [468, 87] on icon at bounding box center [468, 84] width 3 height 9
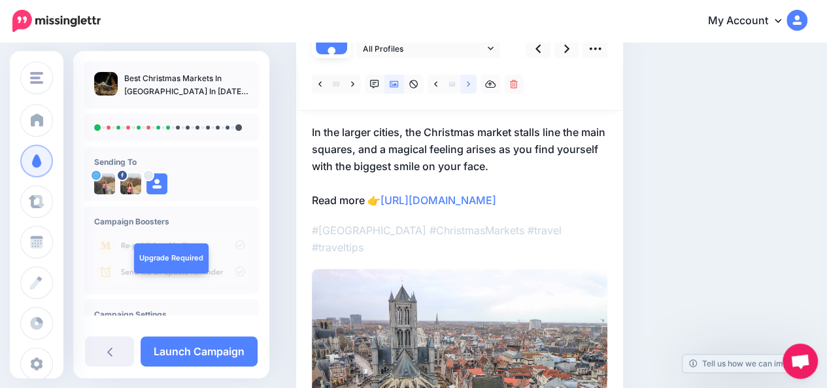
click at [468, 87] on icon at bounding box center [468, 84] width 3 height 9
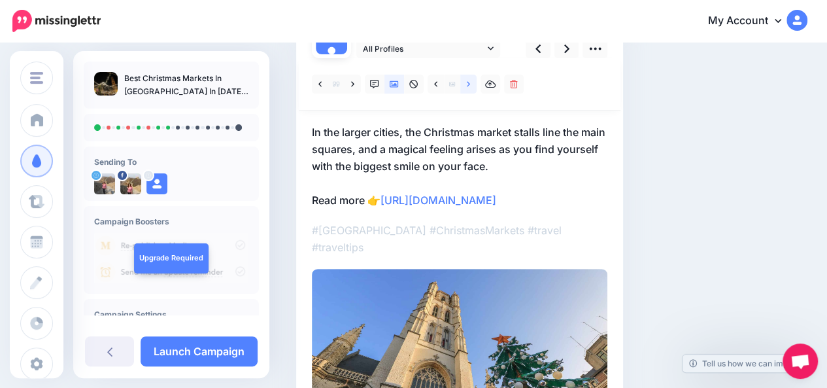
click at [468, 87] on icon at bounding box center [468, 84] width 3 height 9
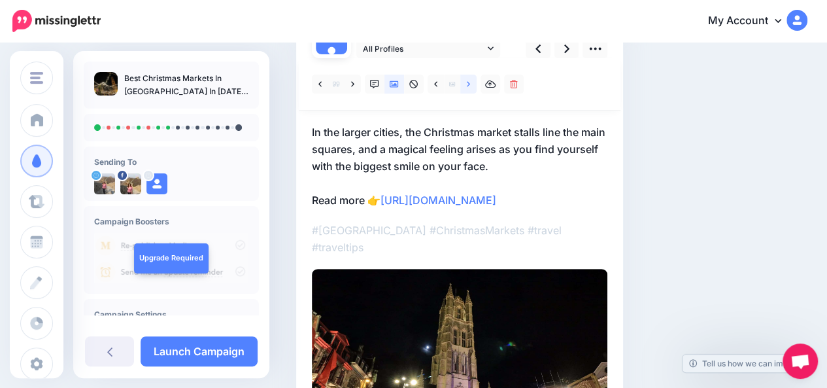
click at [468, 87] on icon at bounding box center [468, 84] width 3 height 9
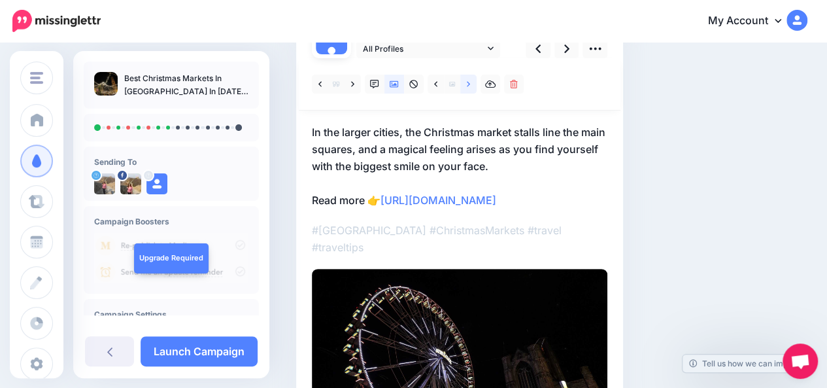
click at [468, 87] on icon at bounding box center [468, 84] width 3 height 9
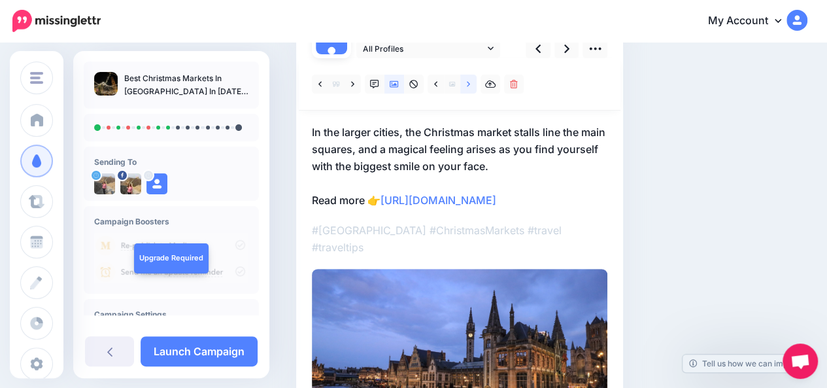
click at [468, 87] on icon at bounding box center [468, 84] width 3 height 9
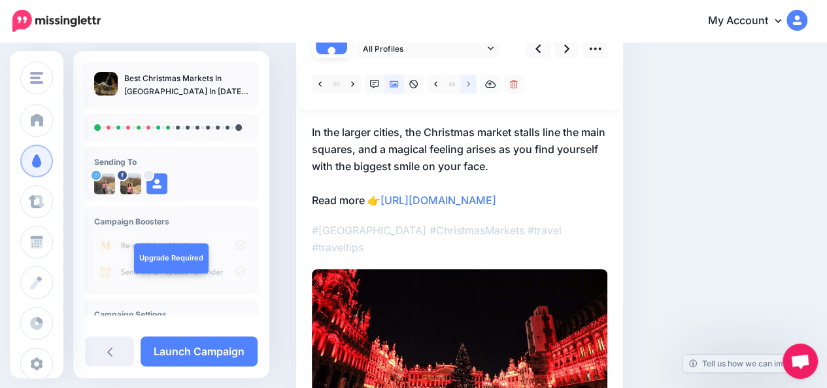
click at [468, 87] on icon at bounding box center [468, 84] width 3 height 9
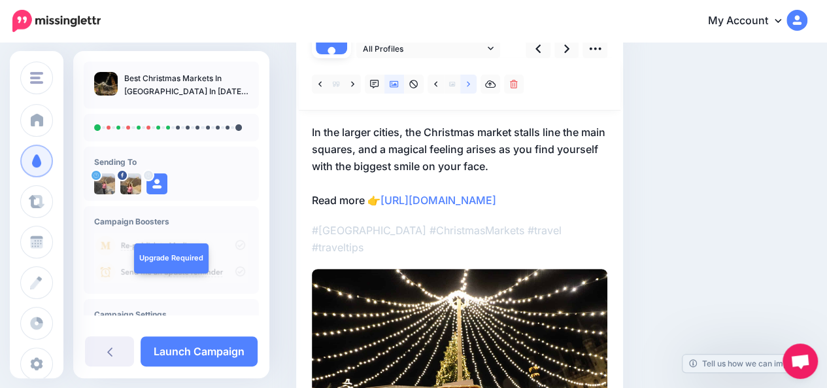
click at [468, 87] on icon at bounding box center [468, 84] width 3 height 9
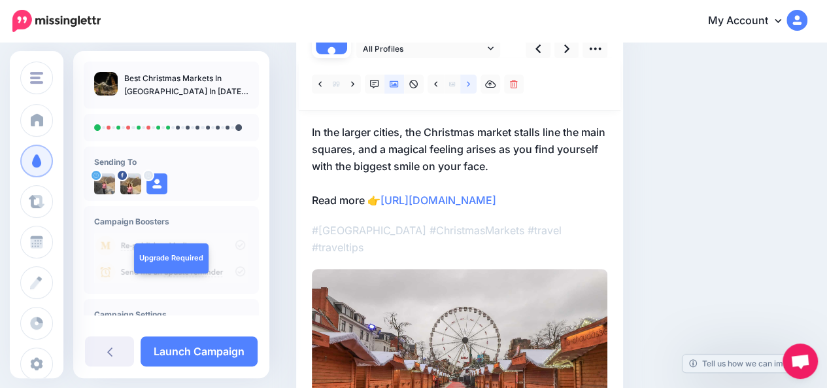
click at [468, 87] on icon at bounding box center [468, 84] width 3 height 9
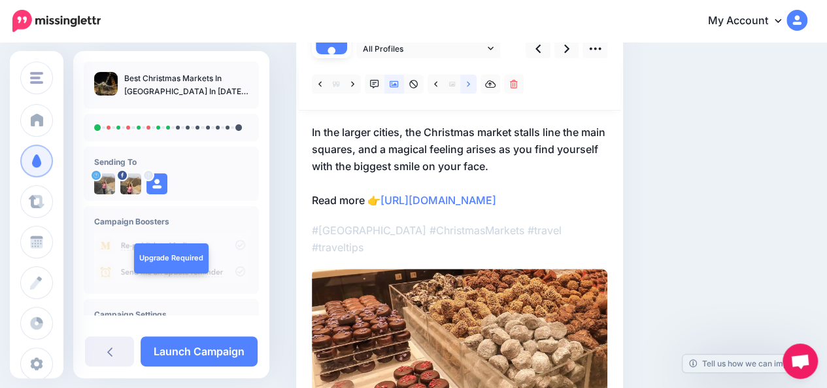
click at [468, 87] on icon at bounding box center [468, 84] width 3 height 9
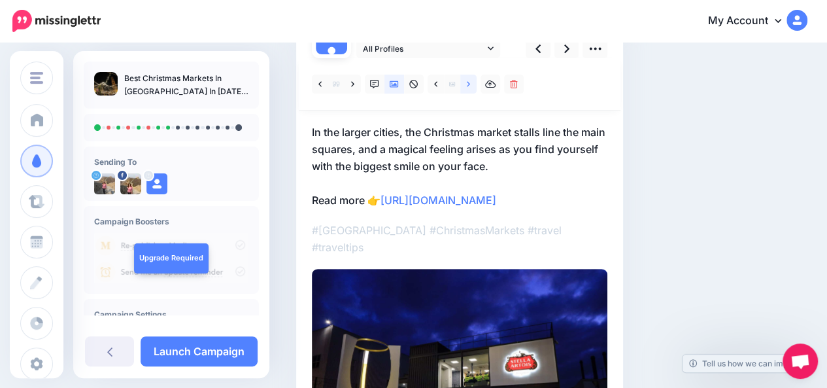
click at [468, 87] on icon at bounding box center [468, 84] width 3 height 9
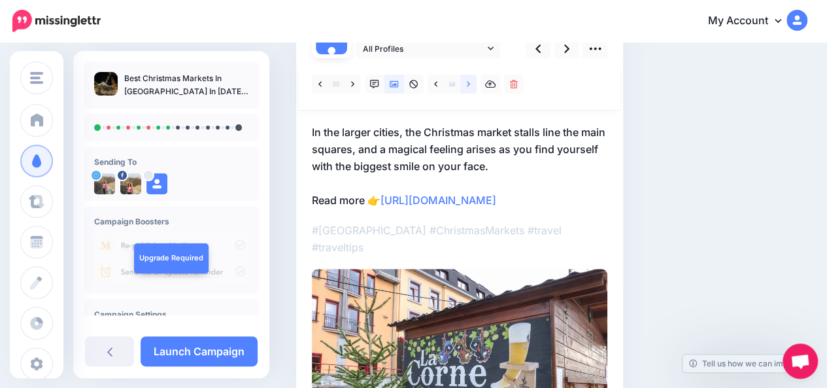
click at [468, 87] on icon at bounding box center [468, 84] width 3 height 9
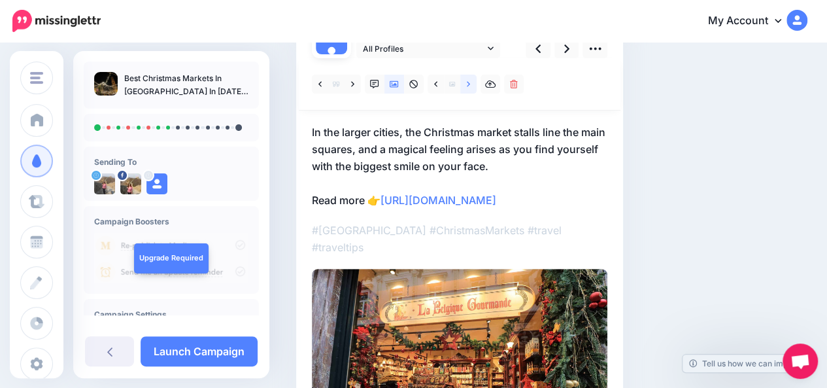
click at [468, 87] on icon at bounding box center [468, 84] width 3 height 9
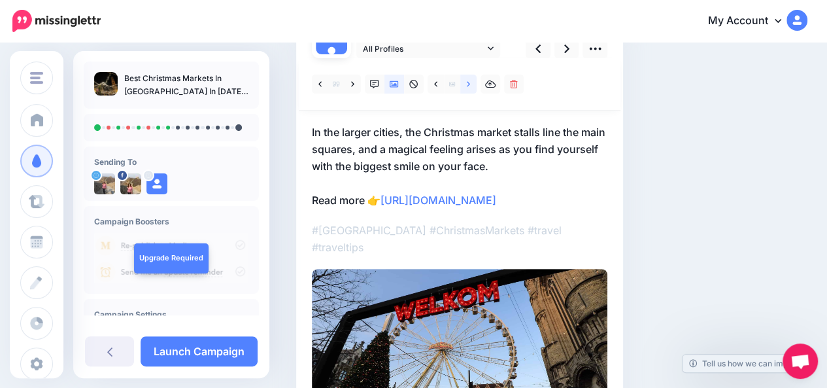
click at [468, 87] on icon at bounding box center [468, 84] width 3 height 9
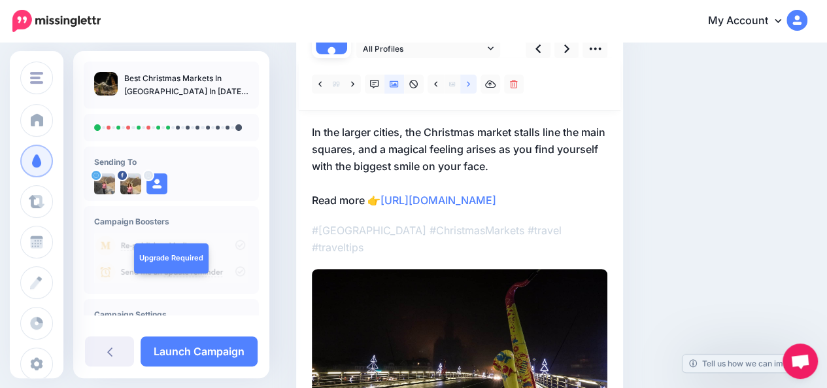
click at [468, 87] on icon at bounding box center [468, 84] width 3 height 9
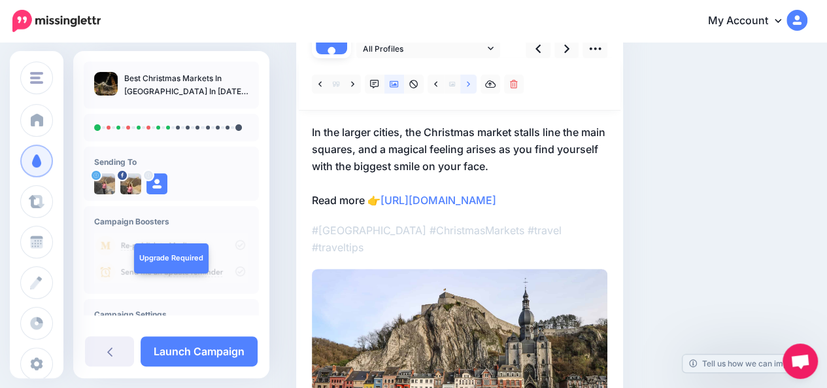
click at [468, 87] on icon at bounding box center [468, 84] width 3 height 9
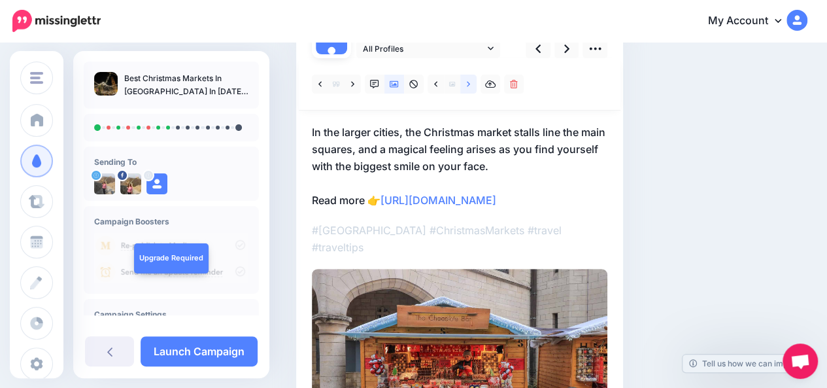
click at [468, 87] on icon at bounding box center [468, 84] width 3 height 9
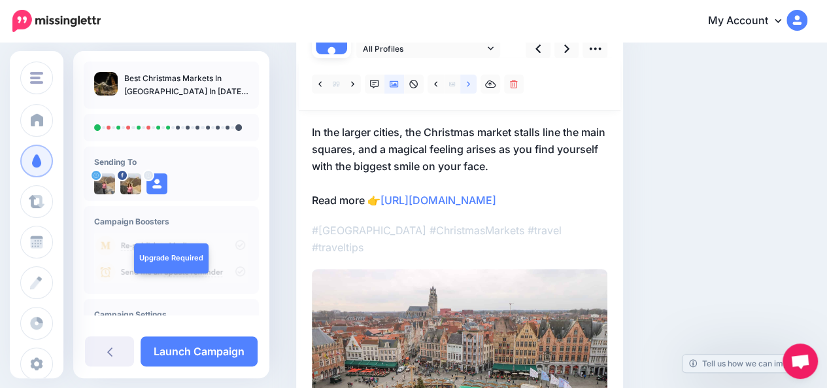
click at [468, 87] on icon at bounding box center [468, 84] width 3 height 9
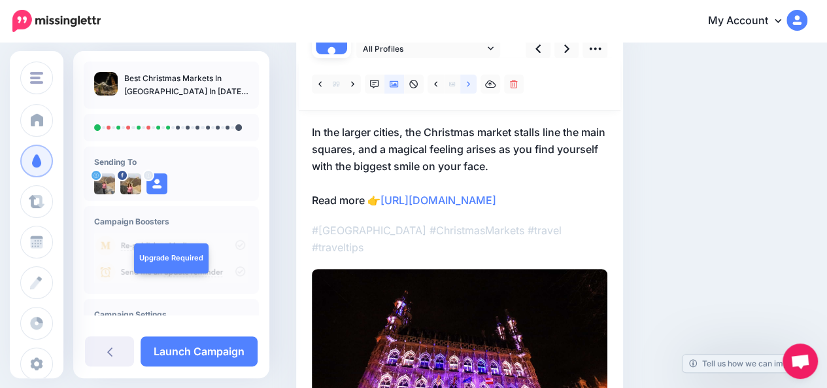
click at [468, 87] on icon at bounding box center [468, 84] width 3 height 9
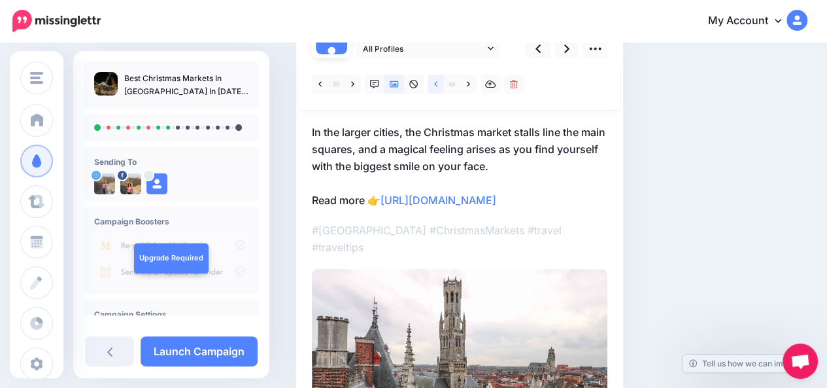
click at [434, 87] on icon at bounding box center [435, 84] width 3 height 9
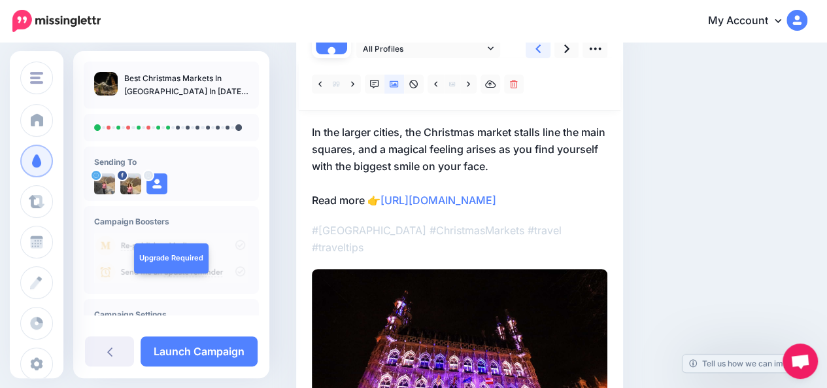
click at [537, 48] on icon at bounding box center [537, 48] width 5 height 8
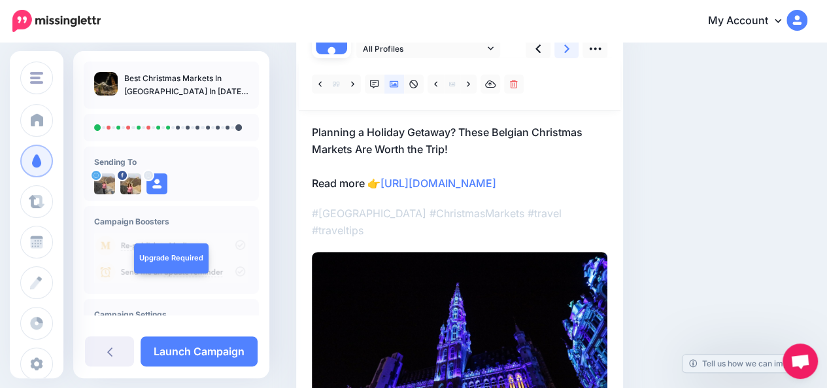
click at [569, 50] on link at bounding box center [566, 48] width 25 height 19
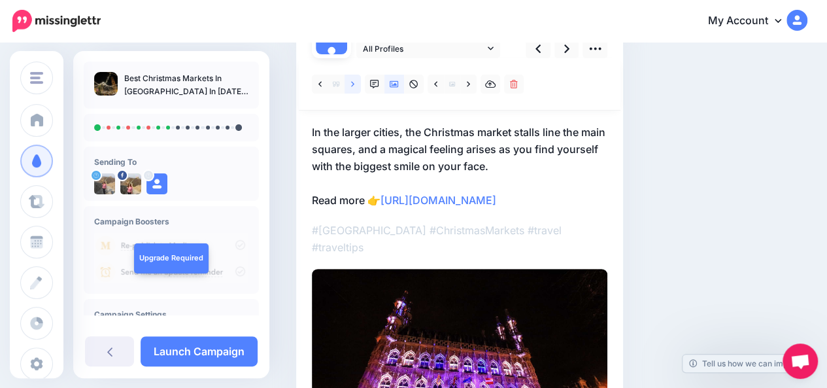
click at [356, 88] on link at bounding box center [352, 84] width 16 height 19
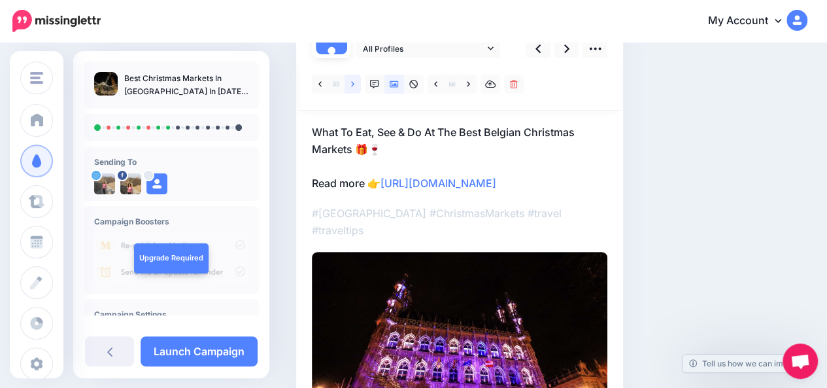
click at [356, 88] on link at bounding box center [352, 84] width 16 height 19
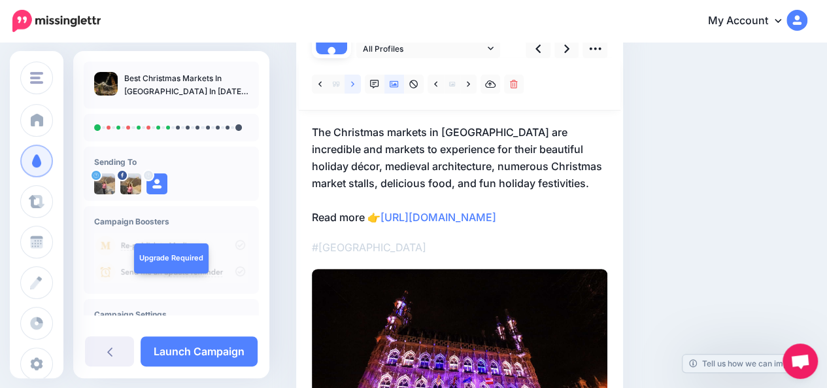
click at [356, 88] on link at bounding box center [352, 84] width 16 height 19
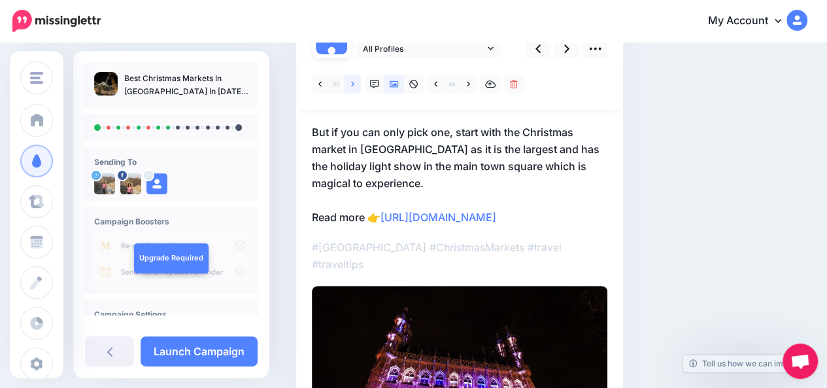
click at [356, 88] on link at bounding box center [352, 84] width 16 height 19
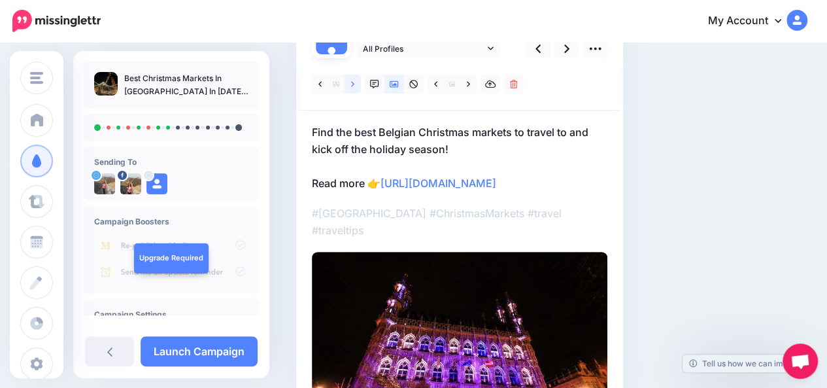
click at [356, 88] on link at bounding box center [352, 84] width 16 height 19
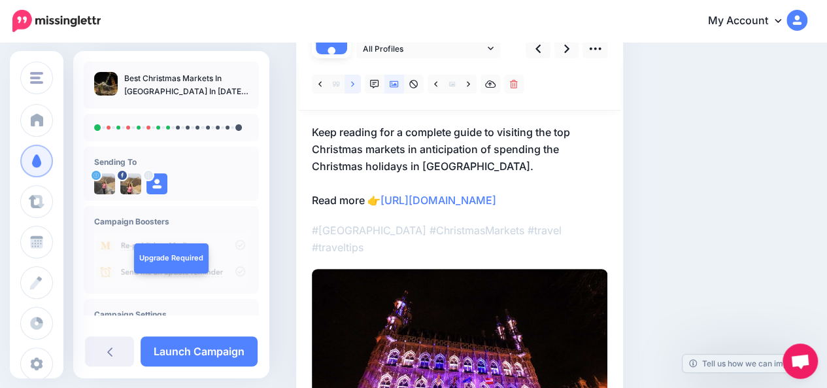
click at [356, 88] on link at bounding box center [352, 84] width 16 height 19
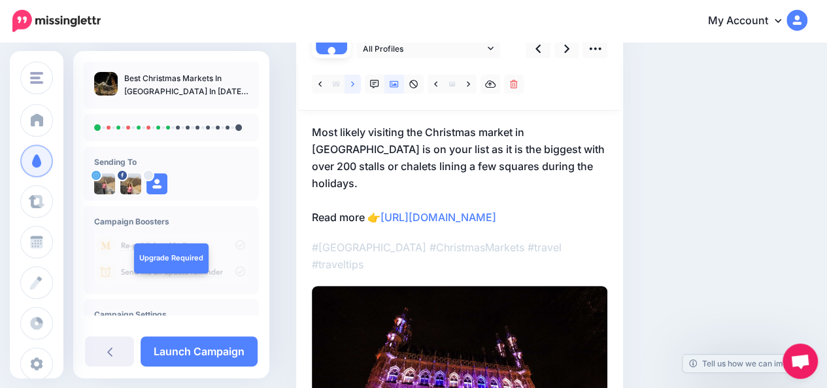
click at [356, 88] on link at bounding box center [352, 84] width 16 height 19
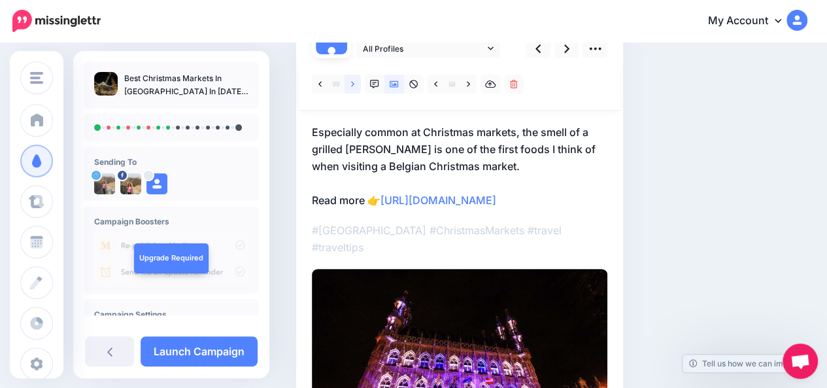
click at [356, 88] on link at bounding box center [352, 84] width 16 height 19
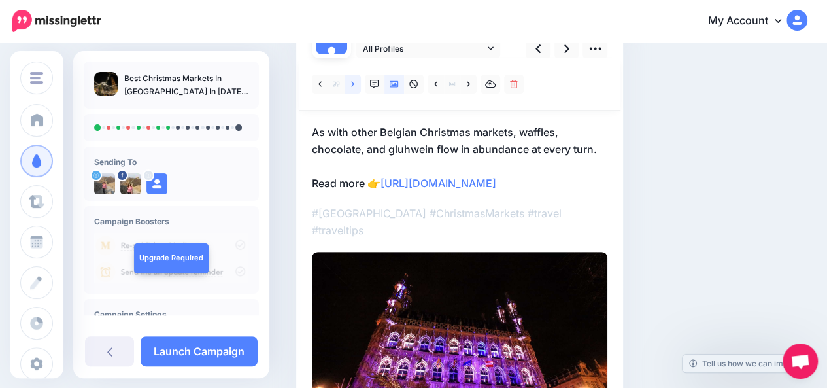
click at [356, 88] on link at bounding box center [352, 84] width 16 height 19
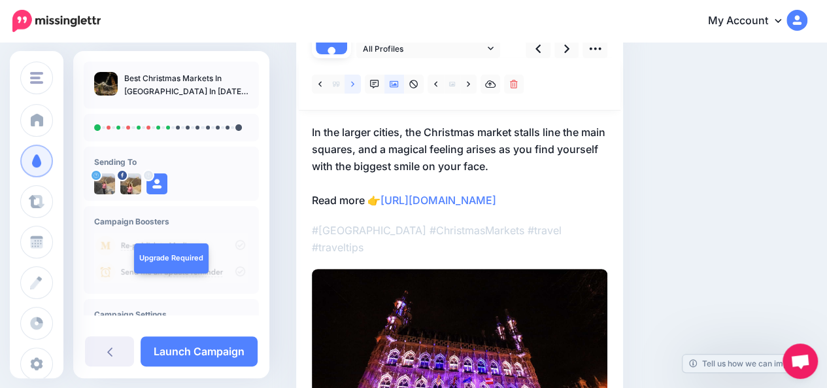
click at [356, 88] on link at bounding box center [352, 84] width 16 height 19
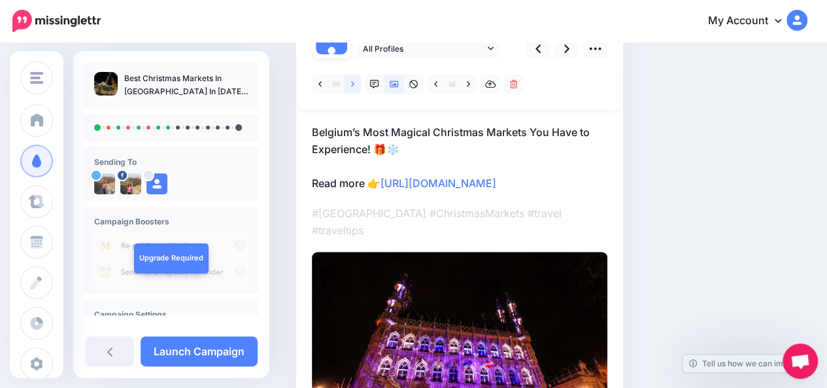
click at [356, 88] on link at bounding box center [352, 84] width 16 height 19
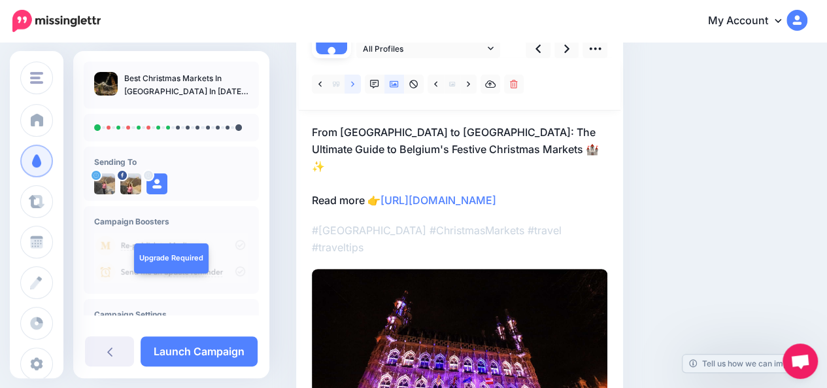
click at [356, 88] on link at bounding box center [352, 84] width 16 height 19
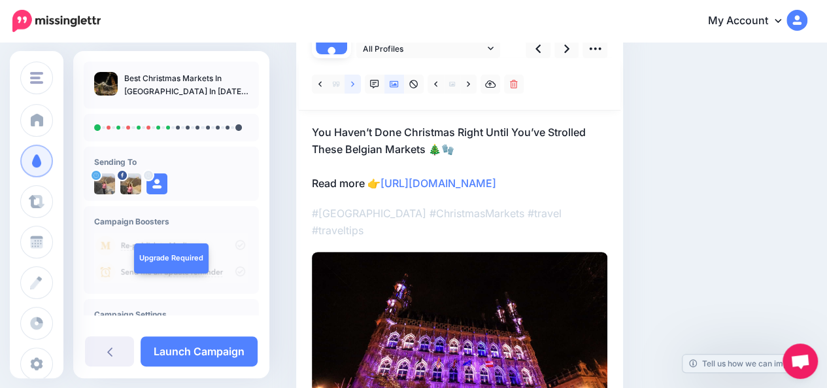
click at [356, 88] on link at bounding box center [352, 84] width 16 height 19
click at [540, 52] on icon at bounding box center [537, 49] width 5 height 14
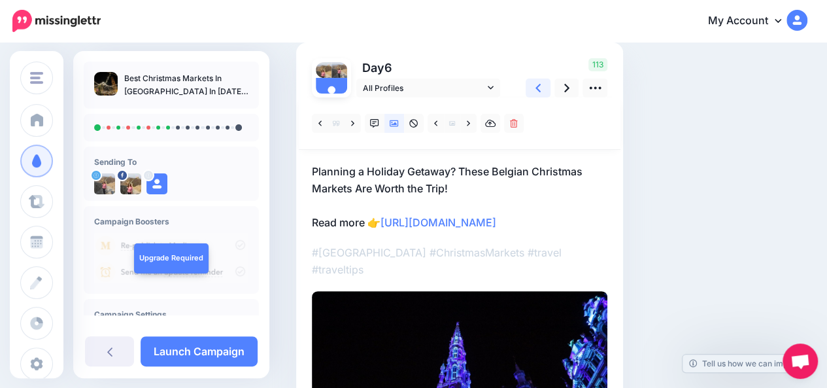
scroll to position [90, 0]
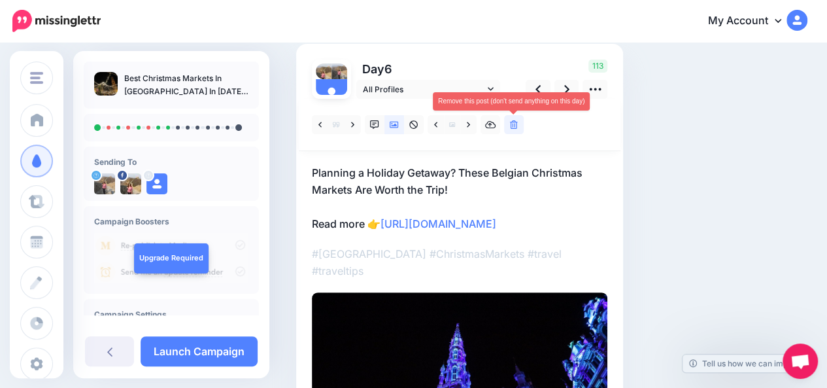
click at [514, 127] on icon at bounding box center [514, 124] width 8 height 9
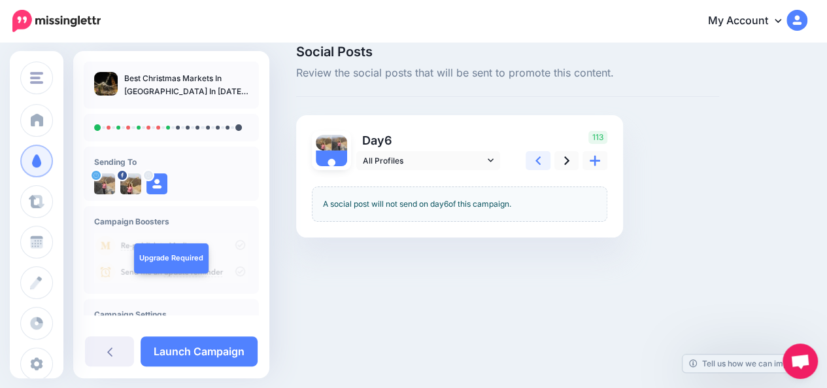
click at [536, 160] on icon at bounding box center [537, 160] width 5 height 8
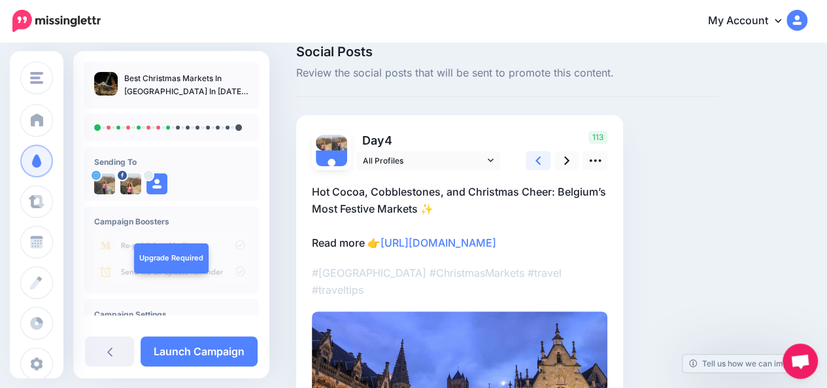
click at [536, 160] on icon at bounding box center [537, 160] width 5 height 8
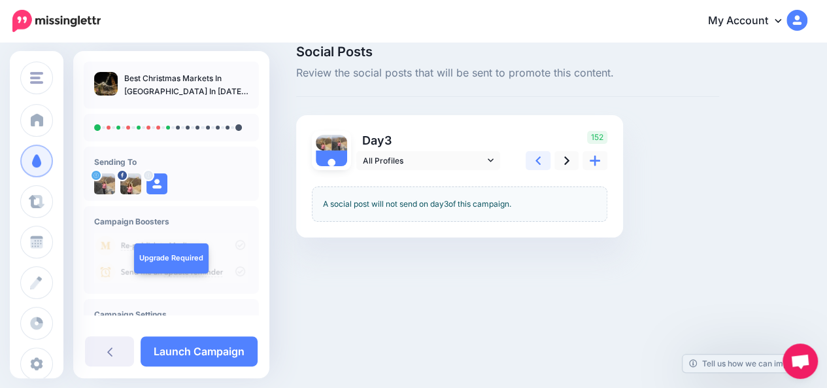
click at [536, 160] on icon at bounding box center [537, 160] width 5 height 8
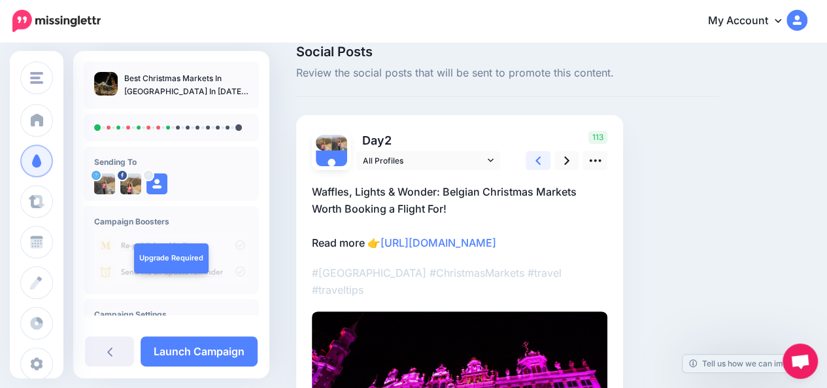
click at [536, 160] on icon at bounding box center [537, 160] width 5 height 8
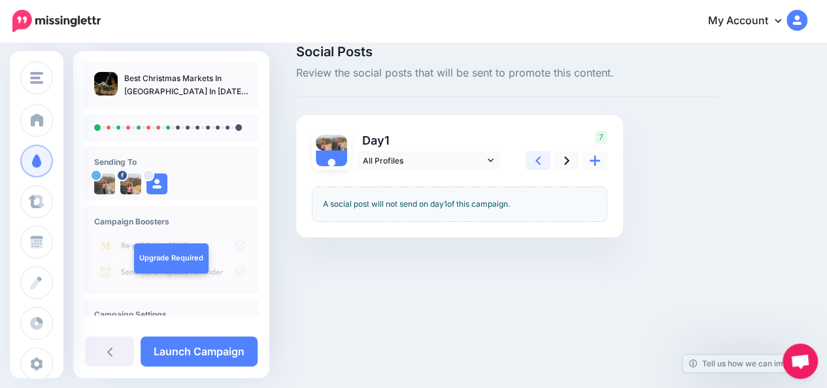
click at [536, 160] on icon at bounding box center [537, 160] width 5 height 8
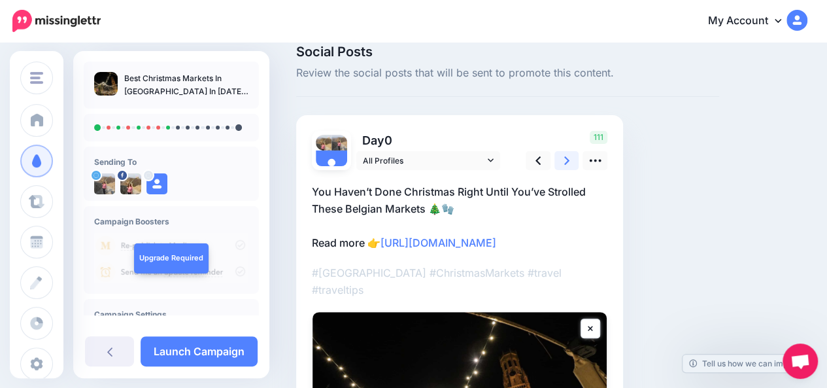
click at [567, 161] on icon at bounding box center [566, 160] width 5 height 8
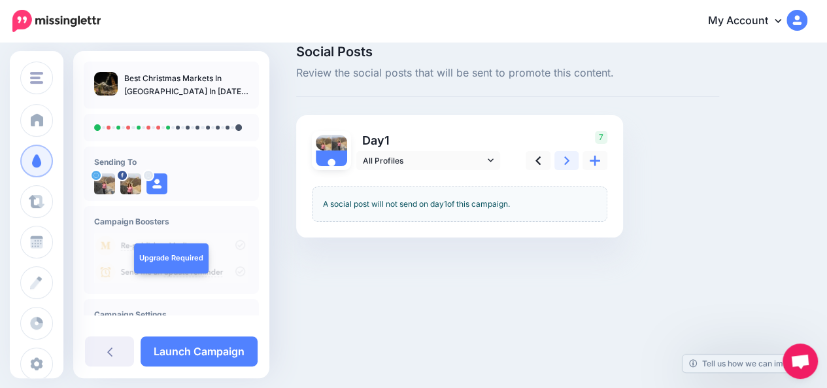
click at [567, 161] on icon at bounding box center [566, 160] width 5 height 8
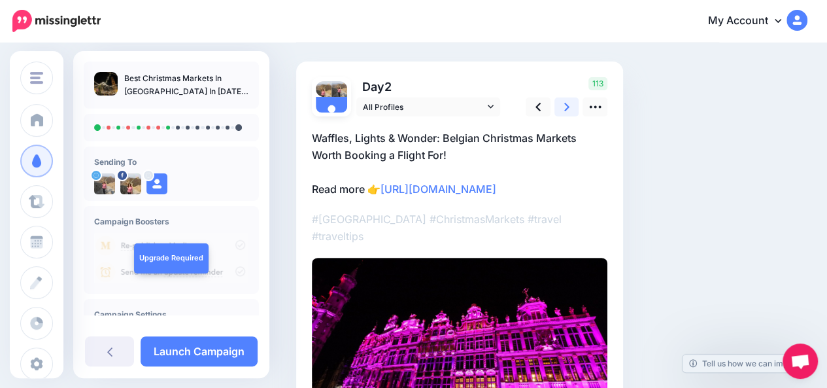
scroll to position [82, 0]
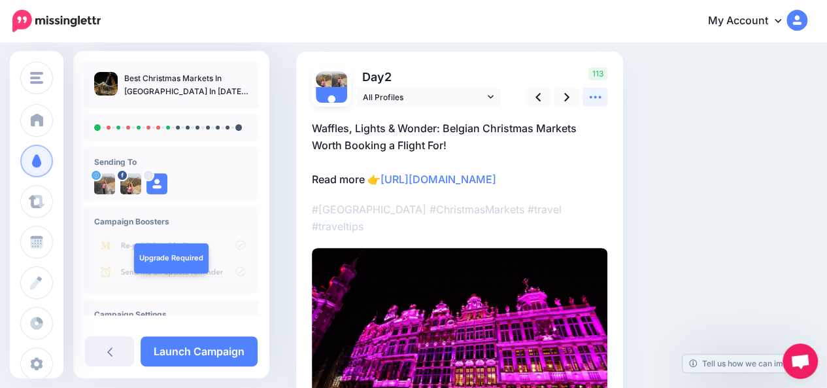
click at [594, 100] on icon at bounding box center [595, 97] width 14 height 14
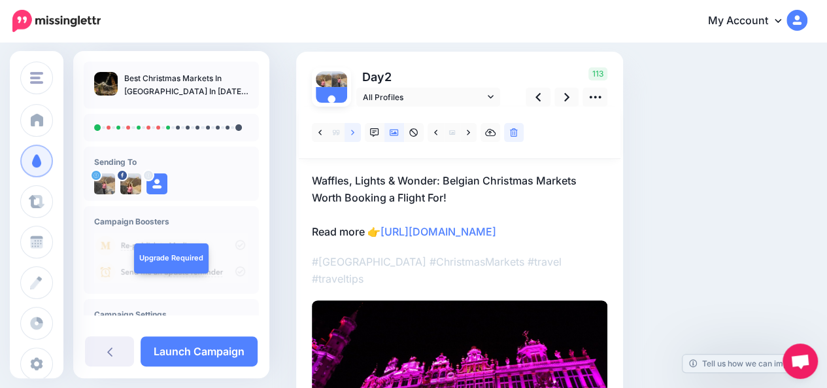
click at [353, 135] on icon at bounding box center [352, 132] width 3 height 9
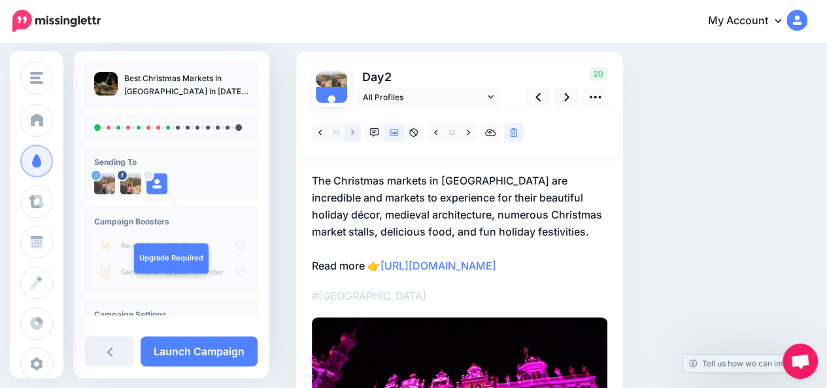
click at [353, 135] on icon at bounding box center [352, 132] width 3 height 9
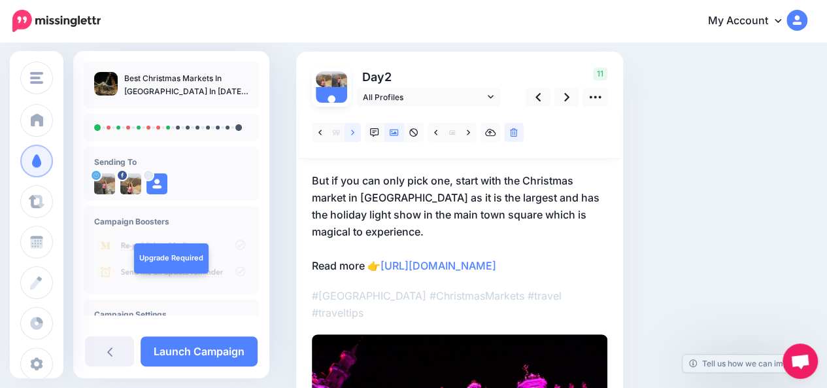
click at [353, 135] on icon at bounding box center [352, 132] width 3 height 9
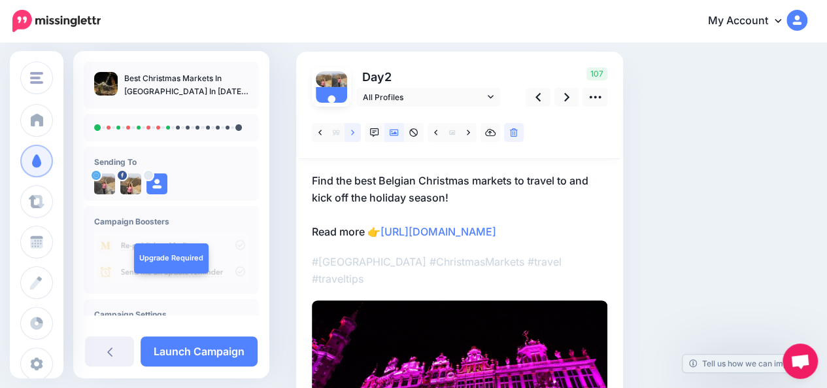
click at [353, 135] on icon at bounding box center [352, 132] width 3 height 9
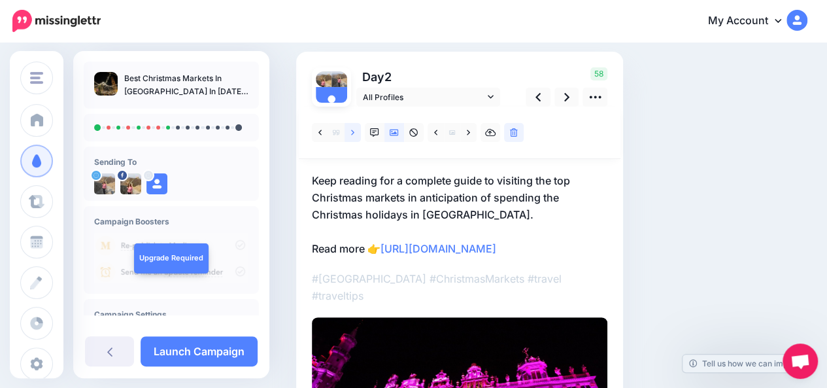
click at [353, 135] on icon at bounding box center [352, 132] width 3 height 9
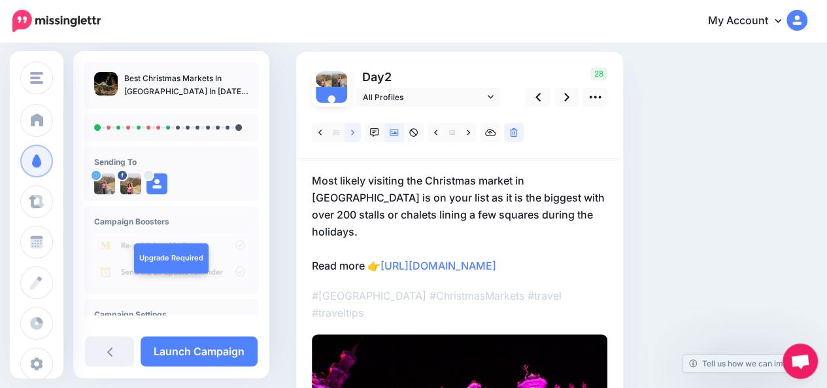
click at [353, 135] on icon at bounding box center [352, 132] width 3 height 9
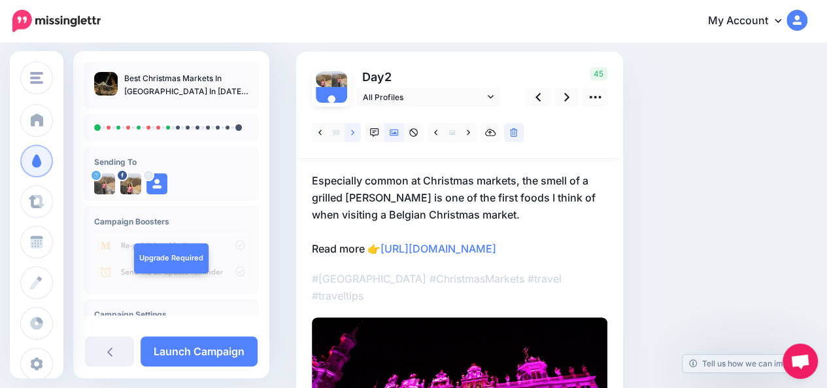
click at [353, 135] on icon at bounding box center [352, 132] width 3 height 9
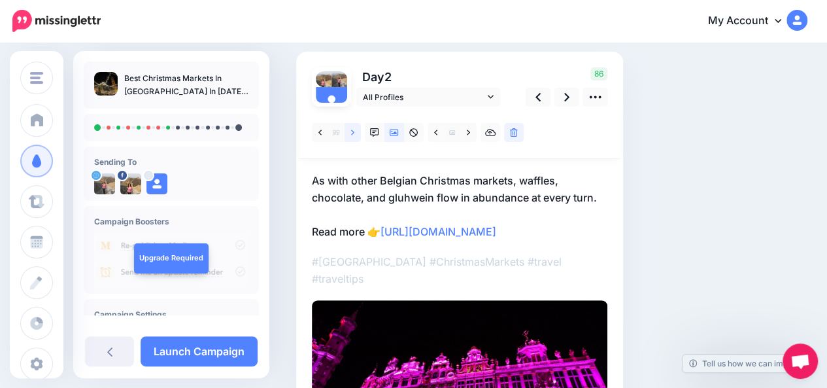
click at [353, 135] on icon at bounding box center [352, 132] width 3 height 9
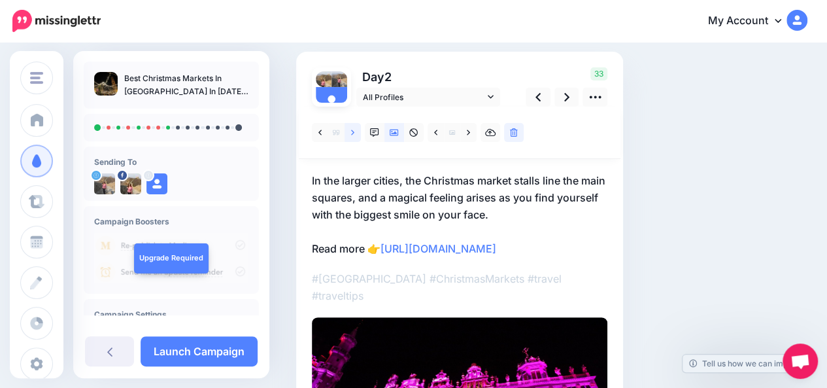
click at [353, 135] on icon at bounding box center [352, 132] width 3 height 9
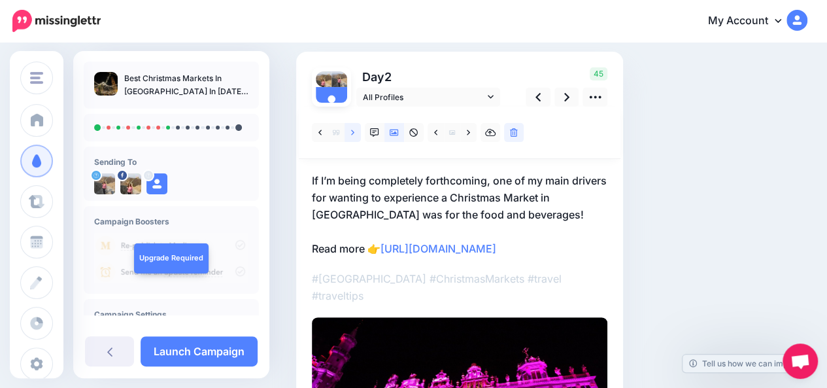
click at [353, 135] on icon at bounding box center [352, 132] width 3 height 9
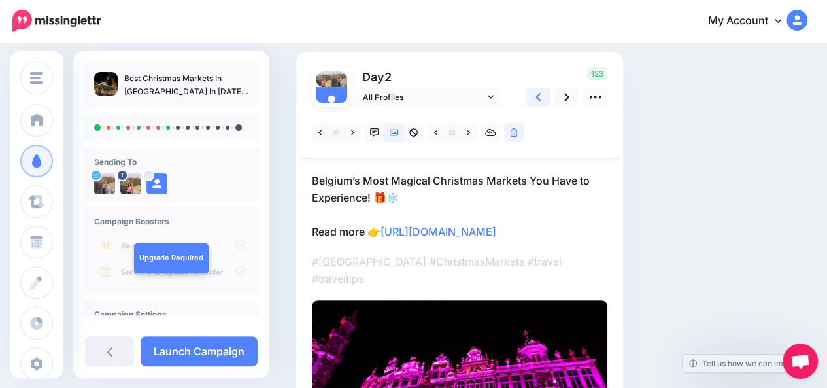
click at [541, 99] on link at bounding box center [538, 97] width 25 height 19
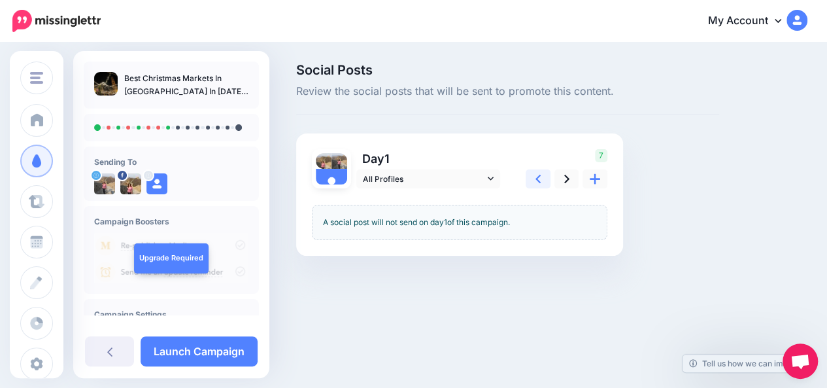
scroll to position [0, 0]
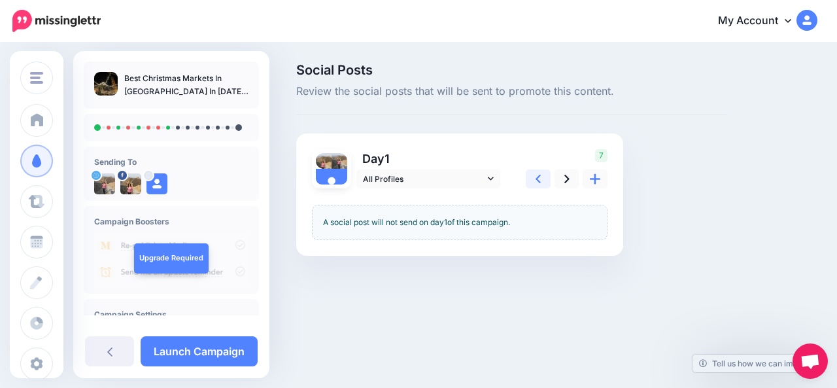
click at [537, 175] on icon at bounding box center [537, 179] width 5 height 14
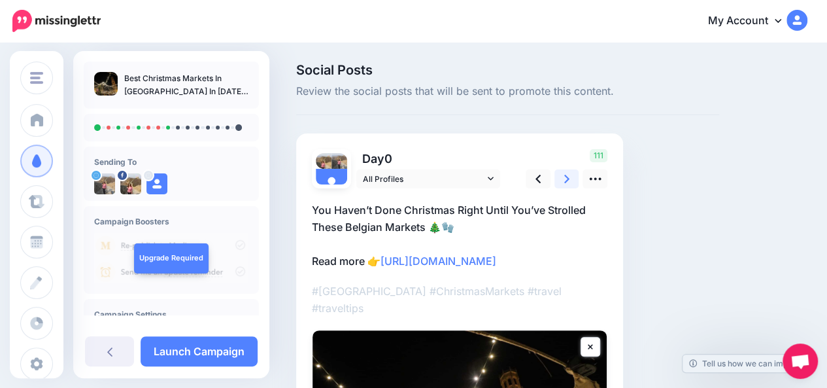
click at [567, 186] on link at bounding box center [566, 178] width 25 height 19
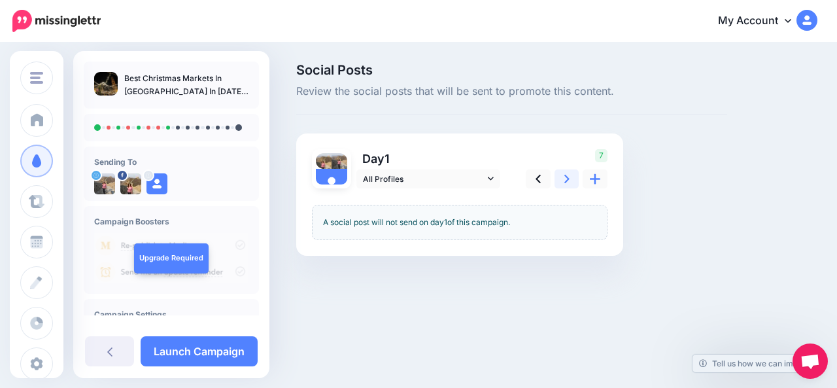
click at [567, 186] on link at bounding box center [566, 178] width 25 height 19
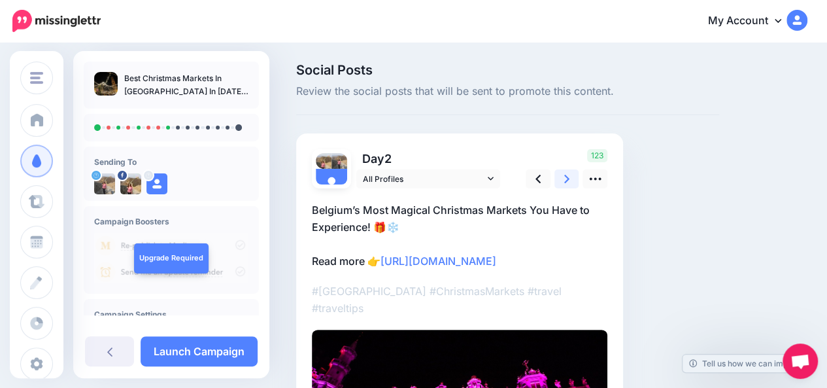
click at [567, 186] on link at bounding box center [566, 178] width 25 height 19
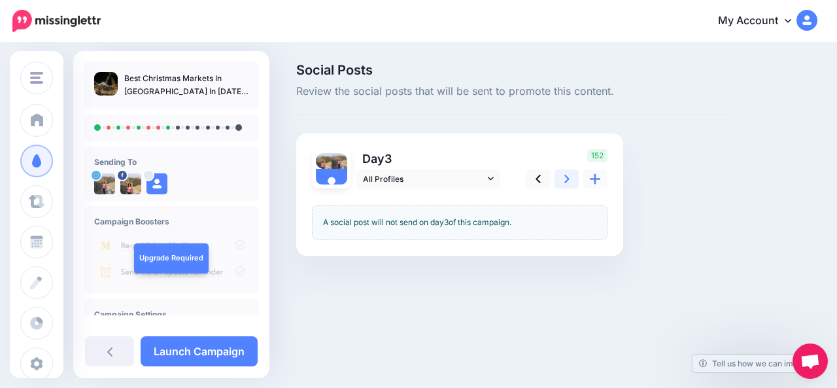
click at [567, 186] on link at bounding box center [566, 178] width 25 height 19
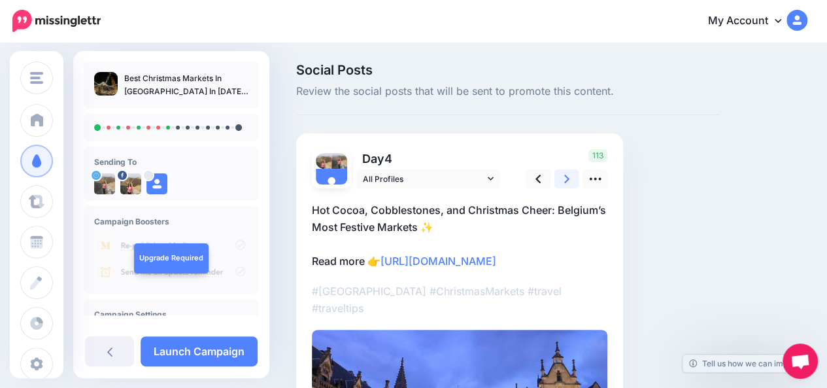
click at [567, 186] on link at bounding box center [566, 178] width 25 height 19
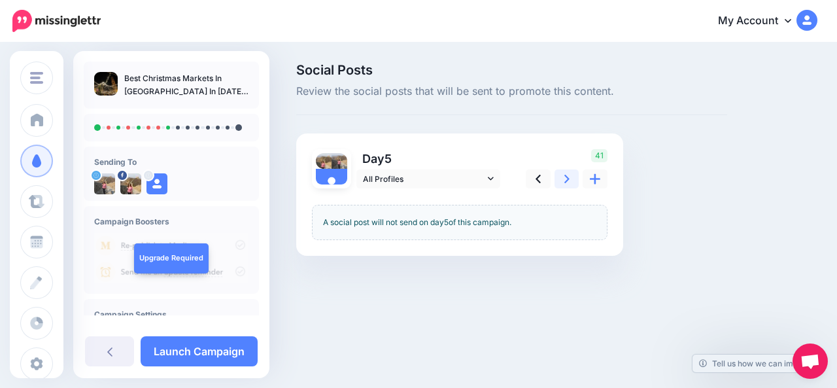
click at [567, 186] on link at bounding box center [566, 178] width 25 height 19
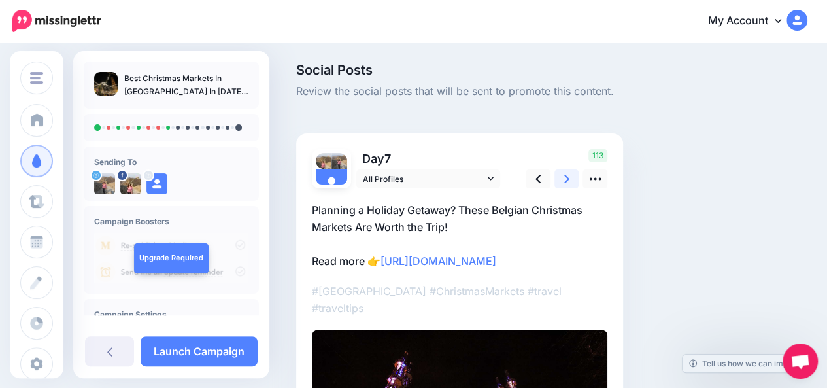
click at [567, 186] on link at bounding box center [566, 178] width 25 height 19
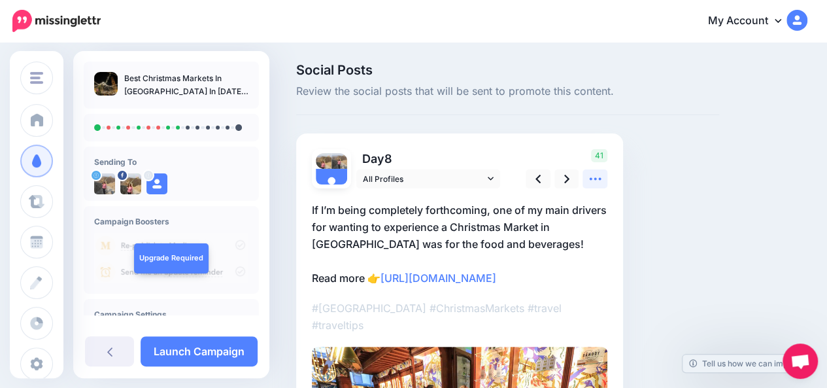
click at [593, 181] on icon at bounding box center [595, 179] width 14 height 14
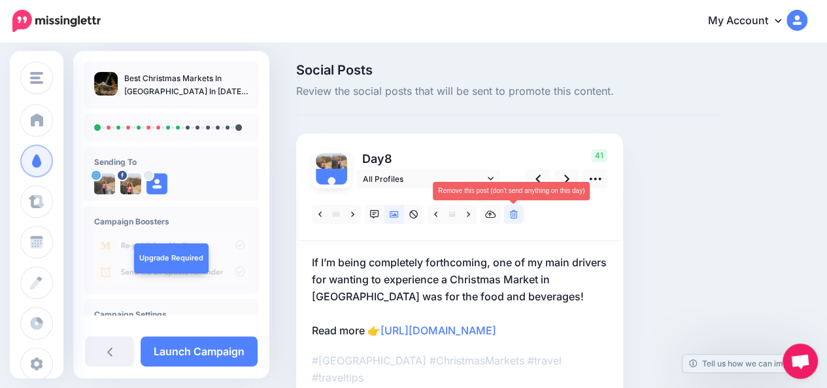
click at [513, 215] on icon at bounding box center [514, 214] width 8 height 9
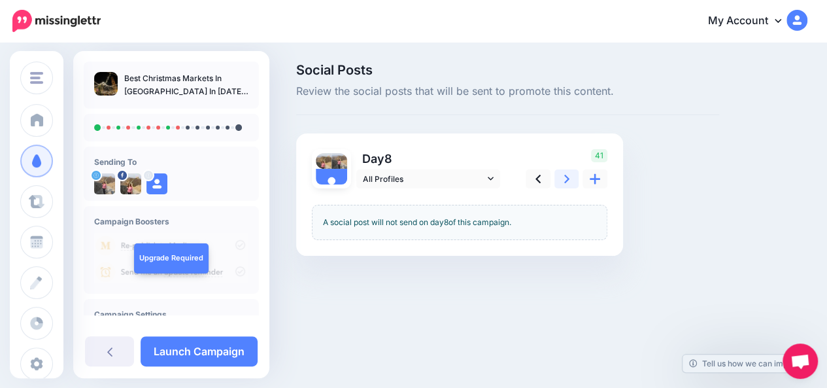
click at [564, 180] on icon at bounding box center [566, 179] width 5 height 14
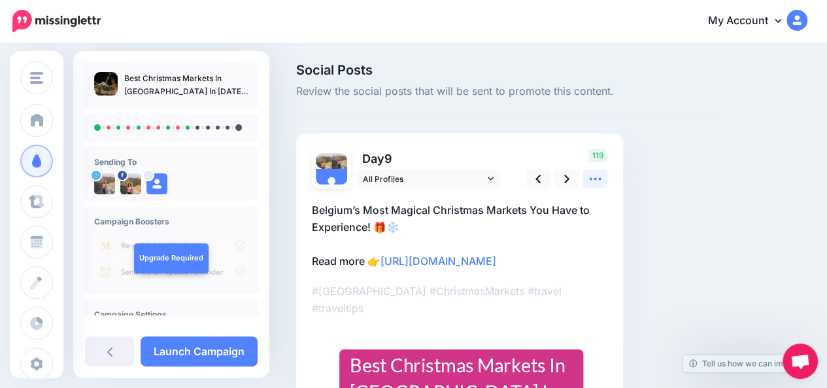
click at [594, 184] on icon at bounding box center [595, 179] width 14 height 14
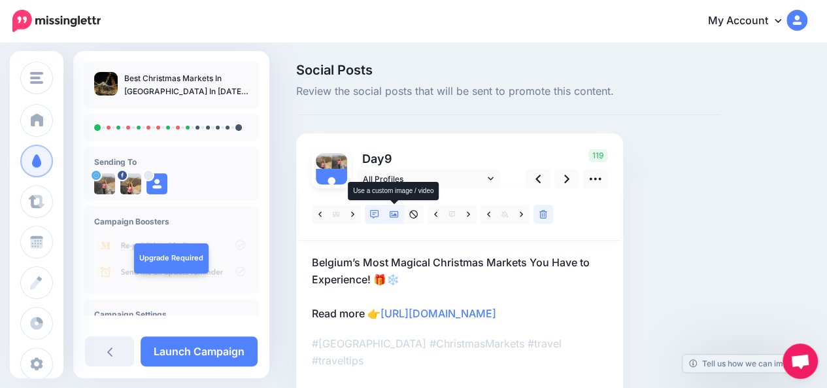
click at [397, 214] on icon at bounding box center [394, 214] width 9 height 9
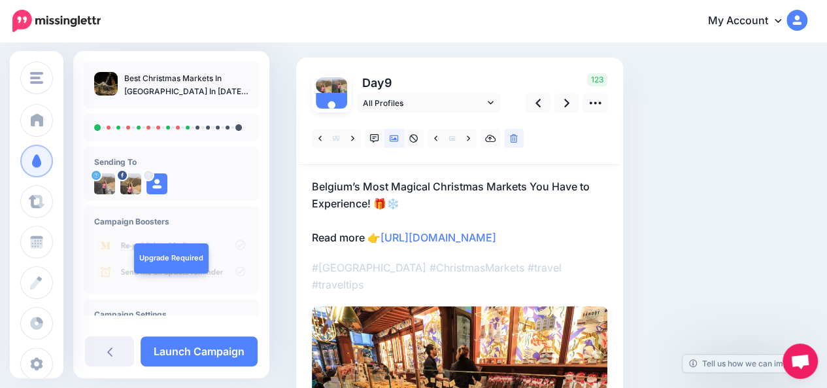
scroll to position [78, 0]
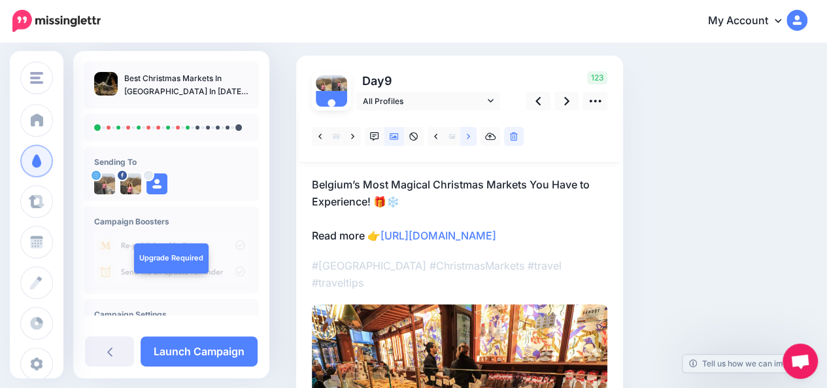
click at [469, 139] on icon at bounding box center [468, 136] width 3 height 9
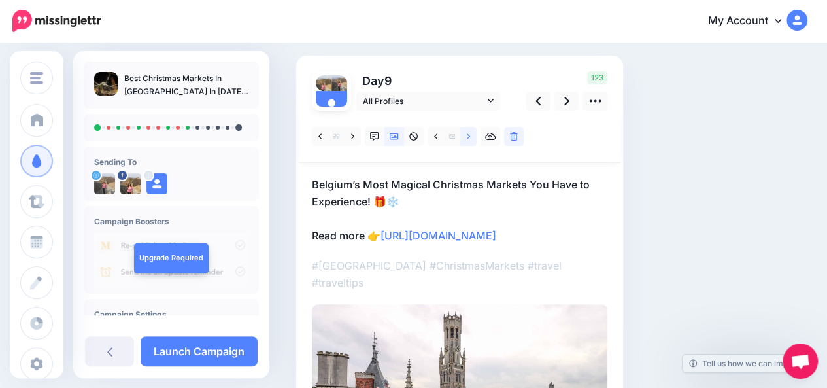
click at [469, 139] on icon at bounding box center [468, 136] width 3 height 9
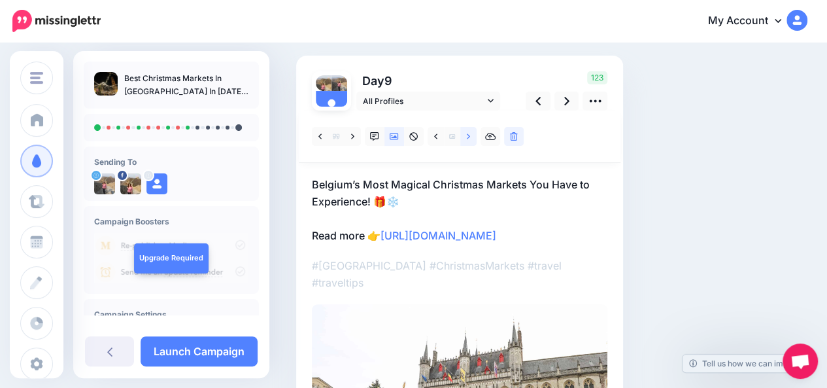
click at [469, 139] on icon at bounding box center [468, 136] width 3 height 9
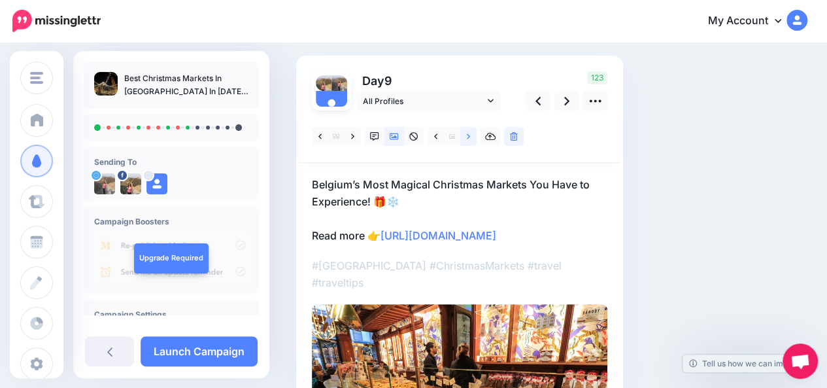
click at [469, 139] on icon at bounding box center [468, 136] width 3 height 9
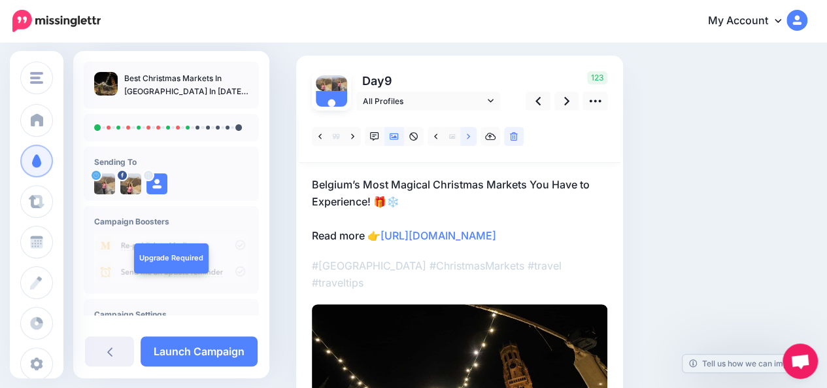
click at [469, 139] on icon at bounding box center [468, 136] width 3 height 9
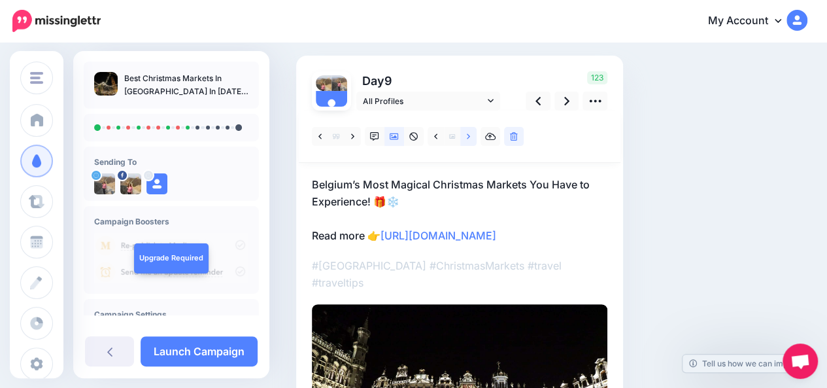
click at [469, 139] on icon at bounding box center [468, 136] width 3 height 9
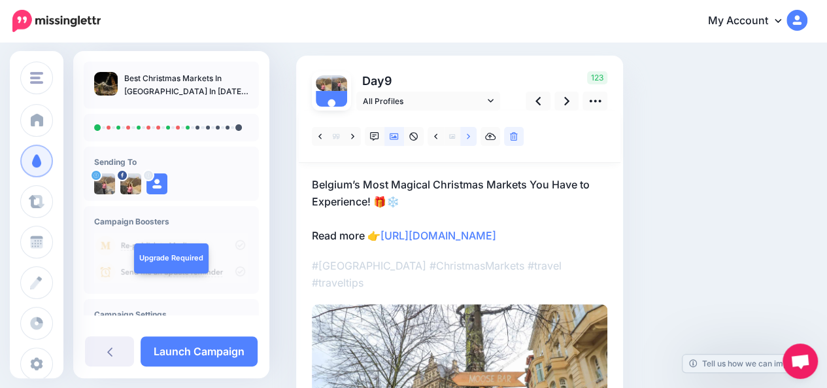
click at [469, 139] on icon at bounding box center [468, 136] width 3 height 9
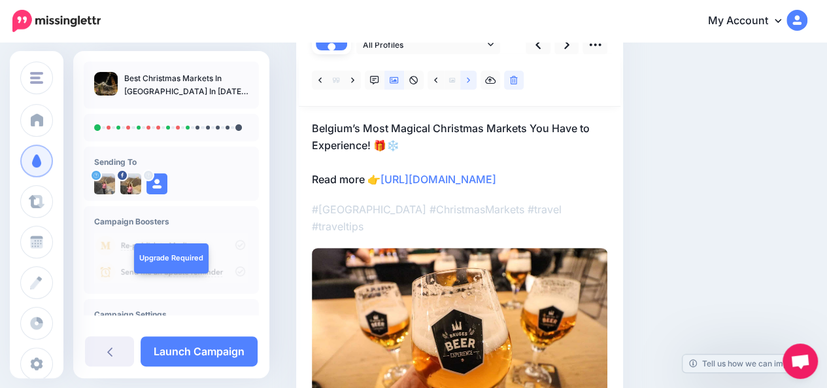
scroll to position [136, 0]
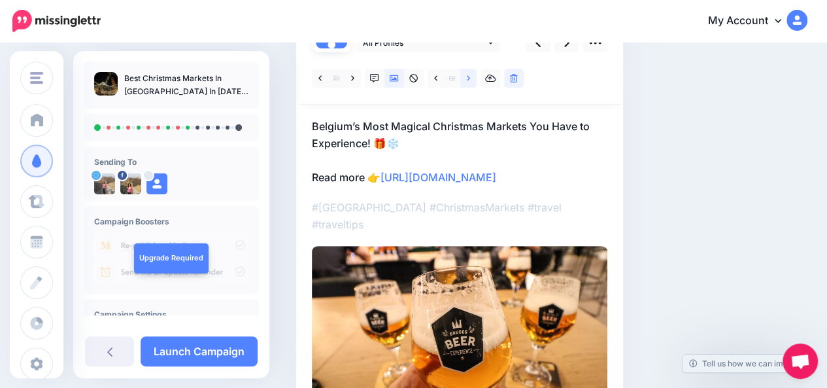
click at [468, 82] on icon at bounding box center [468, 78] width 3 height 9
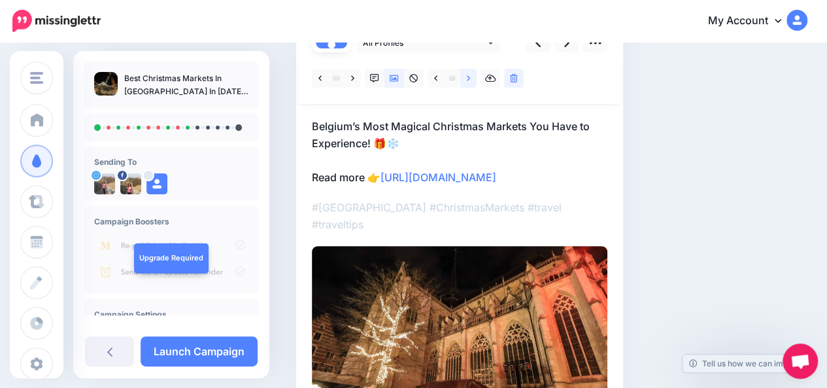
click at [468, 82] on icon at bounding box center [468, 78] width 3 height 9
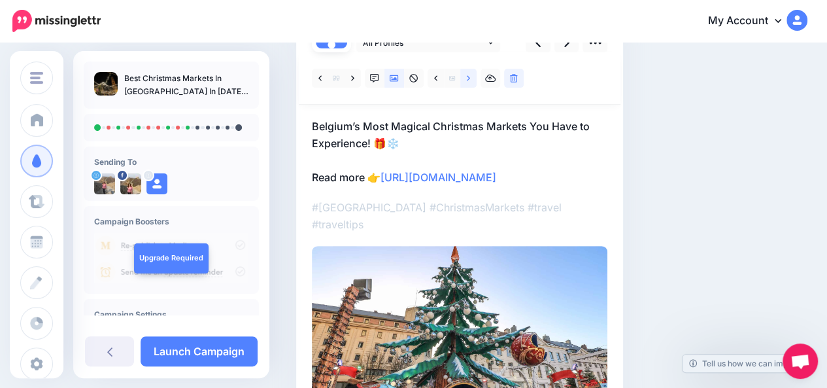
click at [468, 82] on icon at bounding box center [468, 78] width 3 height 9
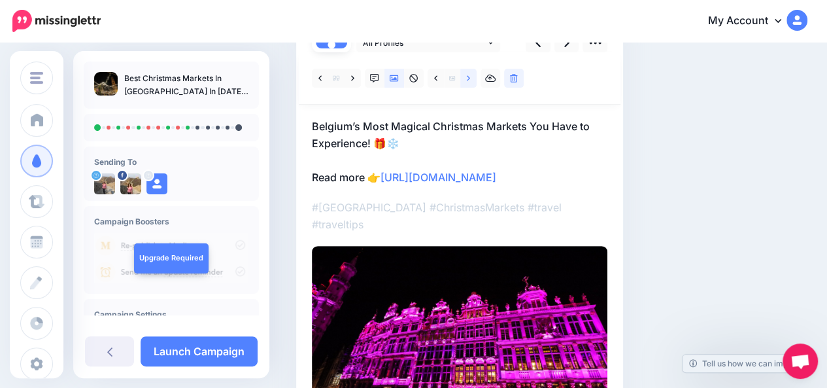
click at [468, 82] on icon at bounding box center [468, 78] width 3 height 9
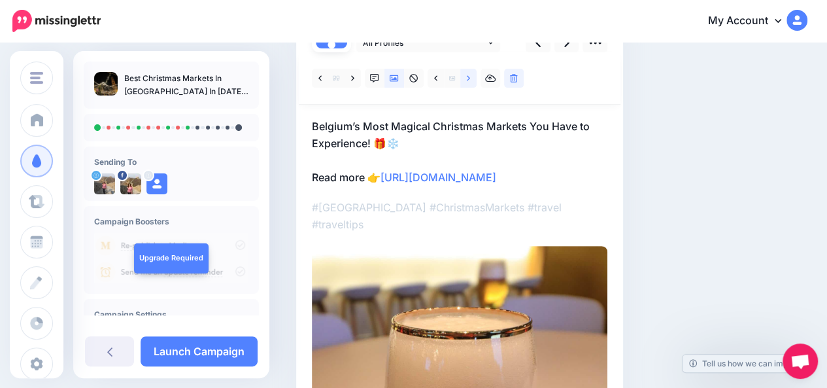
click at [468, 82] on icon at bounding box center [468, 78] width 3 height 9
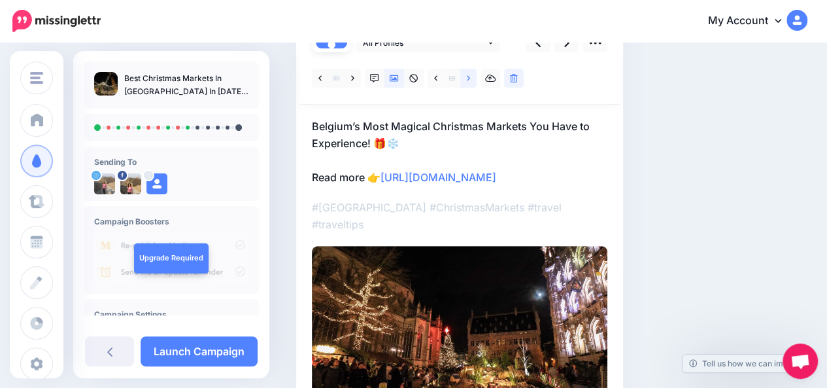
click at [468, 82] on icon at bounding box center [468, 78] width 3 height 9
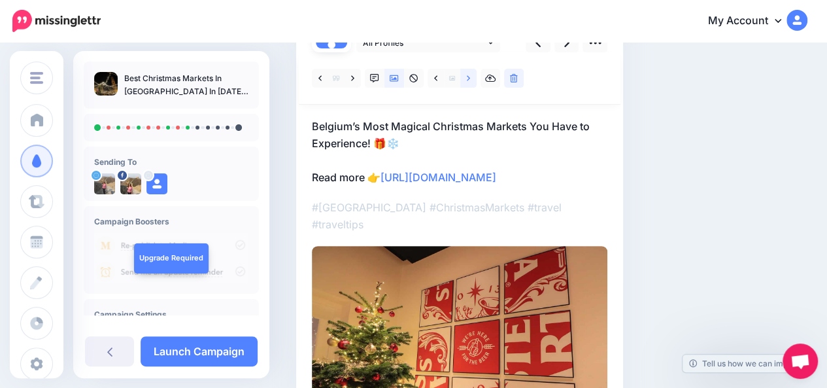
click at [468, 82] on icon at bounding box center [468, 78] width 3 height 9
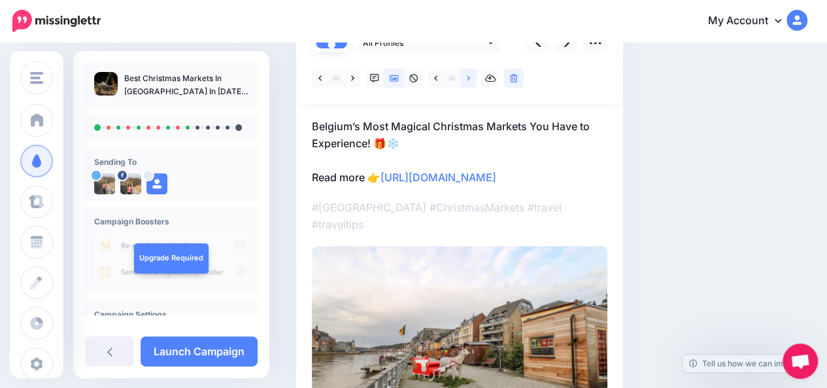
click at [468, 82] on icon at bounding box center [468, 78] width 3 height 9
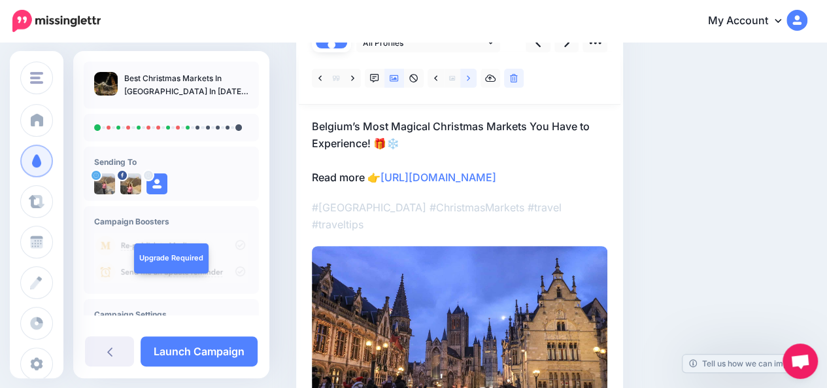
click at [468, 82] on icon at bounding box center [468, 78] width 3 height 9
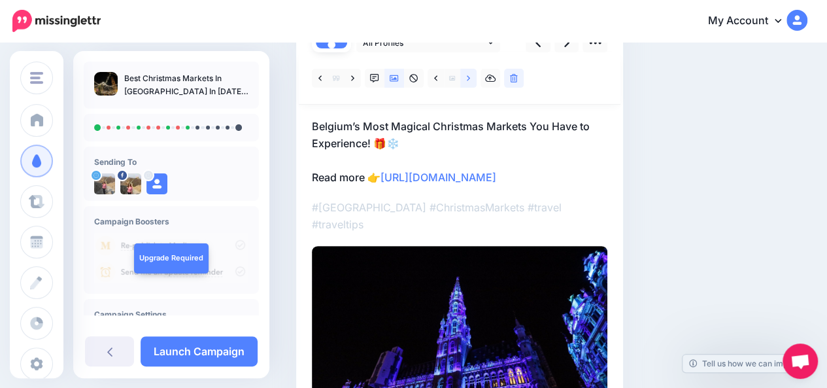
click at [468, 82] on icon at bounding box center [468, 78] width 3 height 9
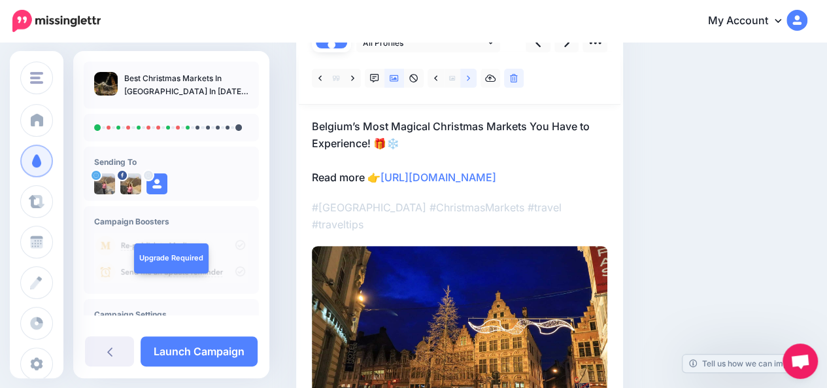
click at [468, 82] on icon at bounding box center [468, 78] width 3 height 9
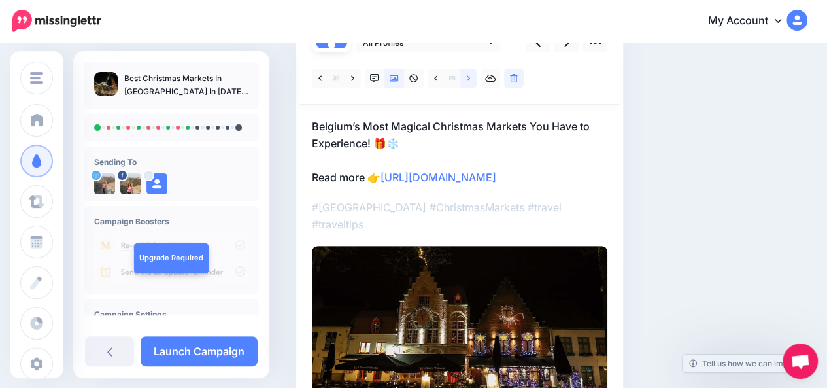
click at [468, 82] on icon at bounding box center [468, 78] width 3 height 9
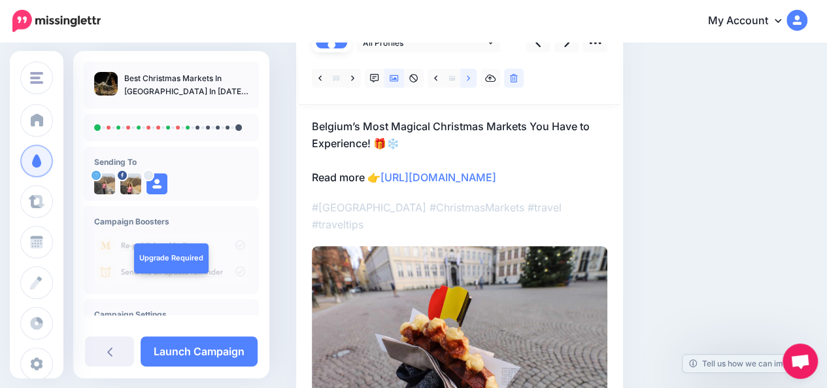
click at [468, 82] on icon at bounding box center [468, 78] width 3 height 9
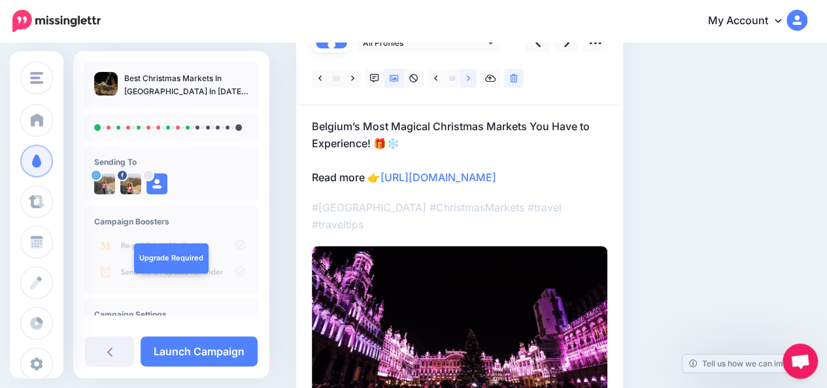
click at [468, 82] on icon at bounding box center [468, 78] width 3 height 9
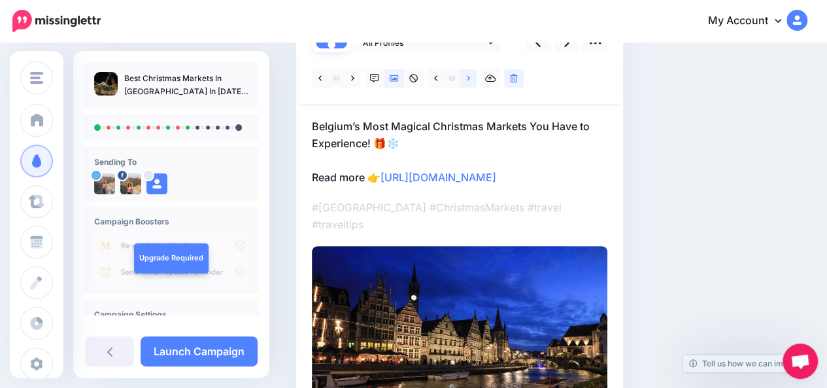
click at [468, 82] on icon at bounding box center [468, 78] width 3 height 9
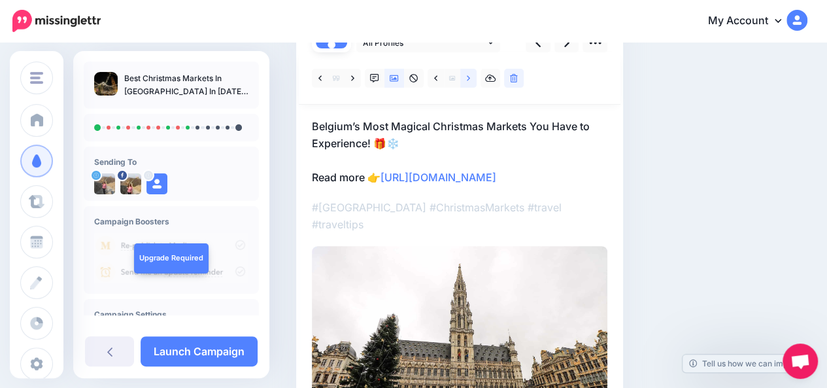
click at [468, 82] on icon at bounding box center [468, 78] width 3 height 9
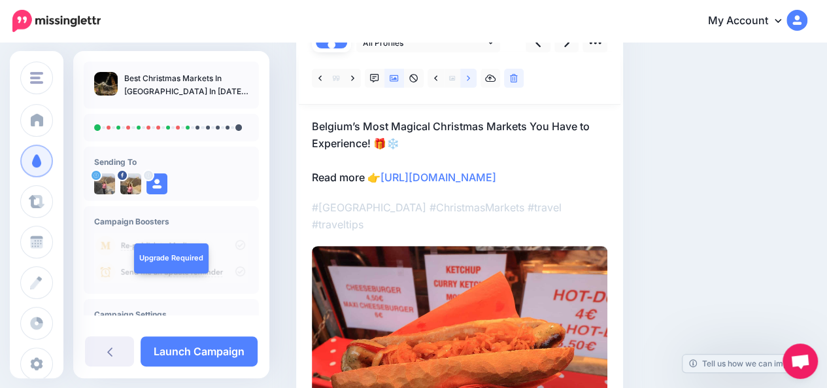
click at [468, 82] on icon at bounding box center [468, 78] width 3 height 9
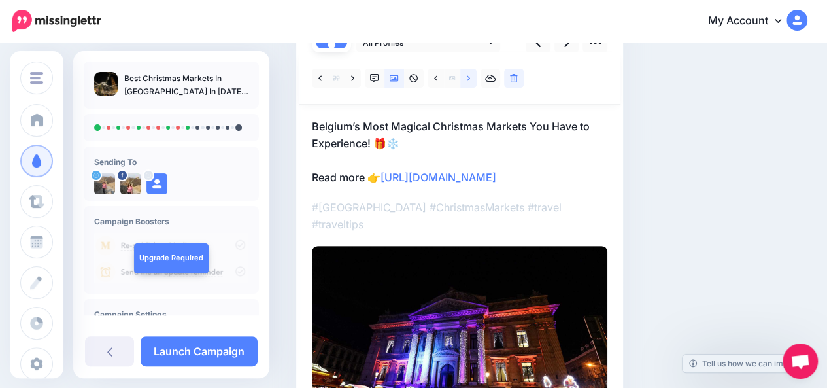
click at [468, 82] on icon at bounding box center [468, 78] width 3 height 9
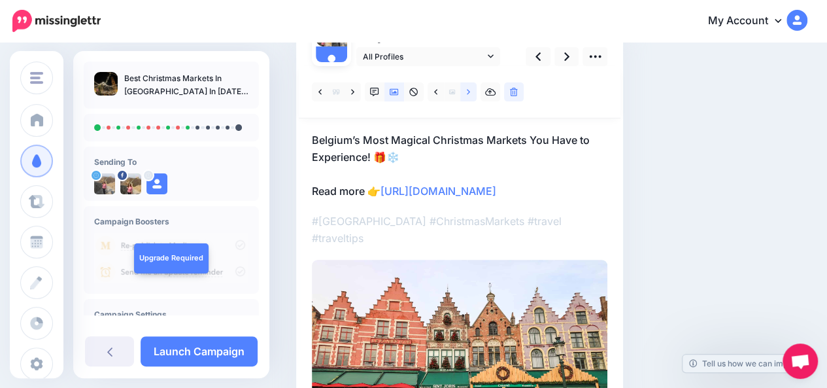
scroll to position [122, 0]
click at [539, 58] on icon at bounding box center [537, 57] width 5 height 14
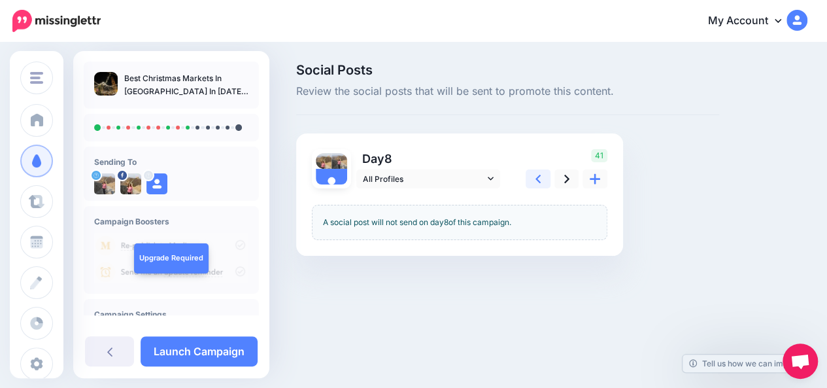
scroll to position [0, 0]
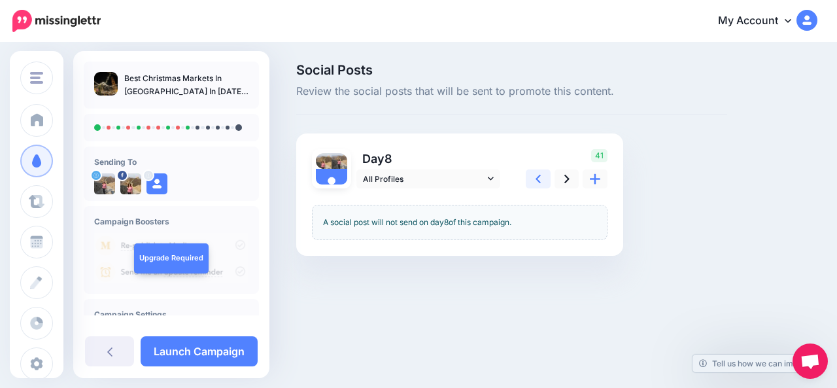
click at [539, 180] on icon at bounding box center [537, 179] width 5 height 8
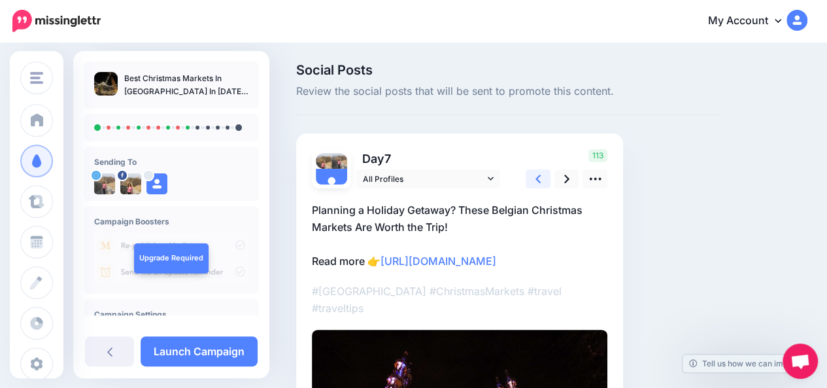
click at [539, 180] on icon at bounding box center [537, 179] width 5 height 8
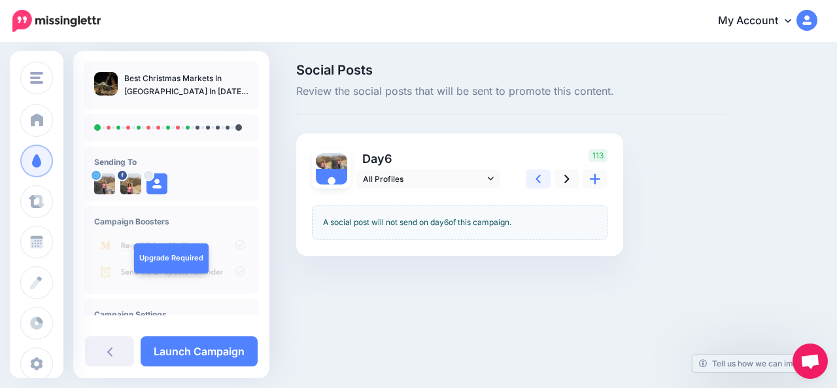
click at [539, 180] on icon at bounding box center [537, 179] width 5 height 8
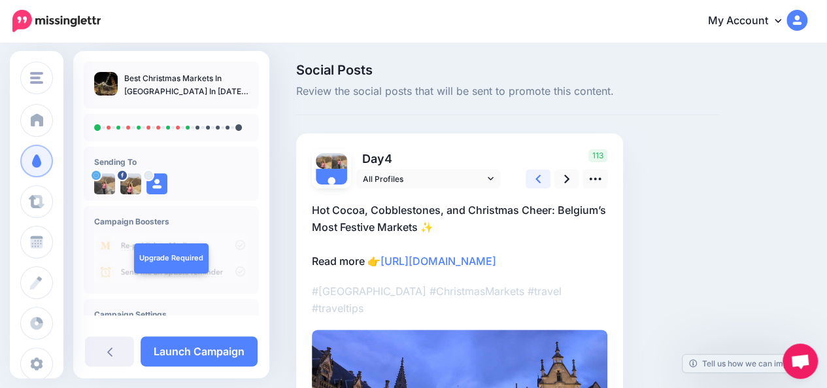
click at [539, 180] on icon at bounding box center [537, 179] width 5 height 8
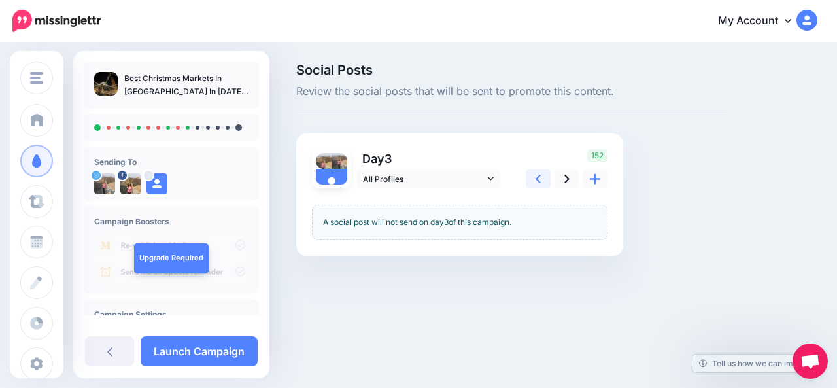
click at [539, 180] on icon at bounding box center [537, 179] width 5 height 8
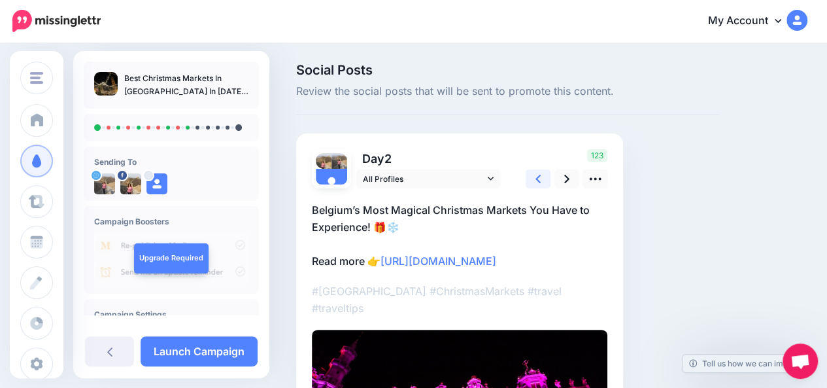
click at [539, 180] on icon at bounding box center [537, 179] width 5 height 8
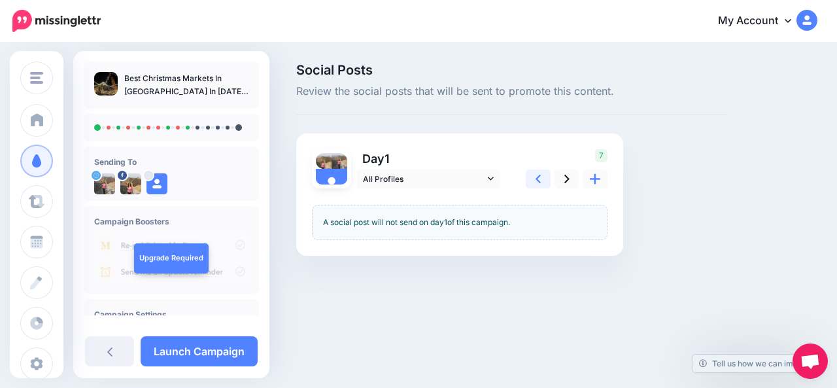
click at [539, 180] on icon at bounding box center [537, 179] width 5 height 8
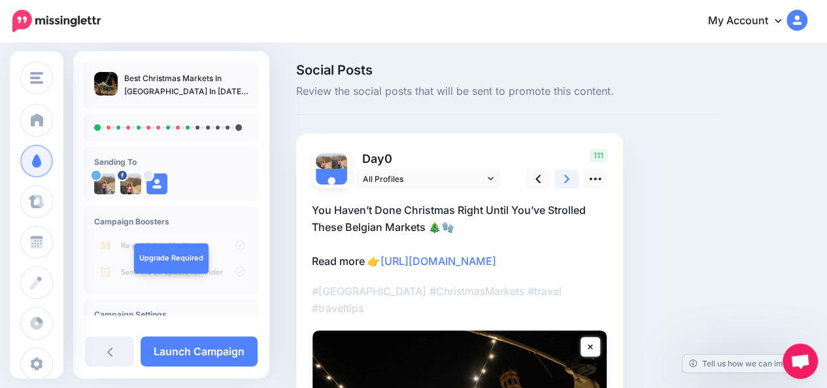
click at [566, 180] on icon at bounding box center [566, 179] width 5 height 8
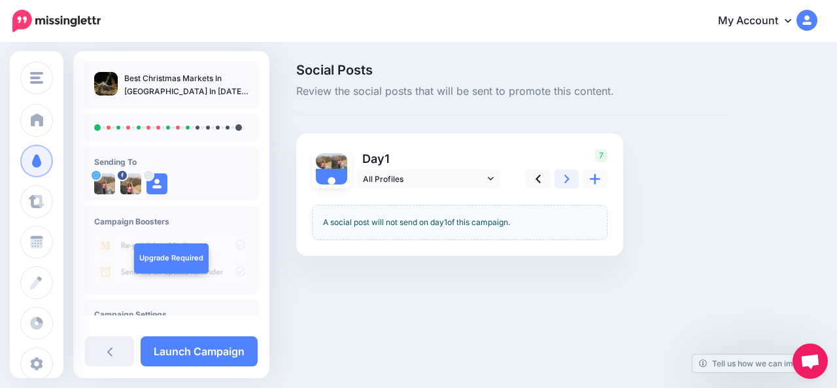
click at [566, 180] on icon at bounding box center [566, 179] width 5 height 8
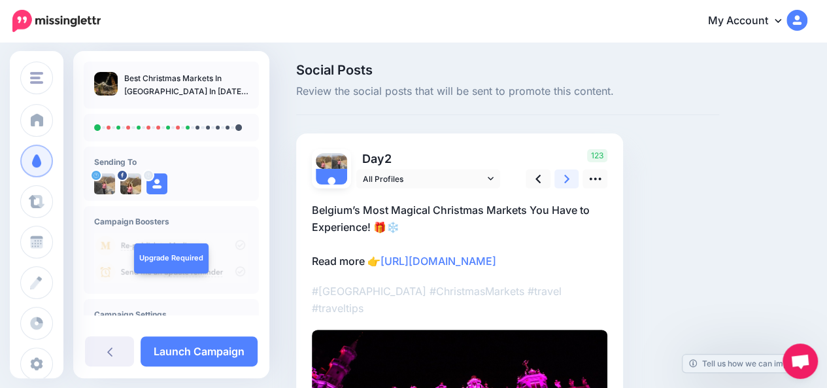
click at [566, 180] on icon at bounding box center [566, 179] width 5 height 8
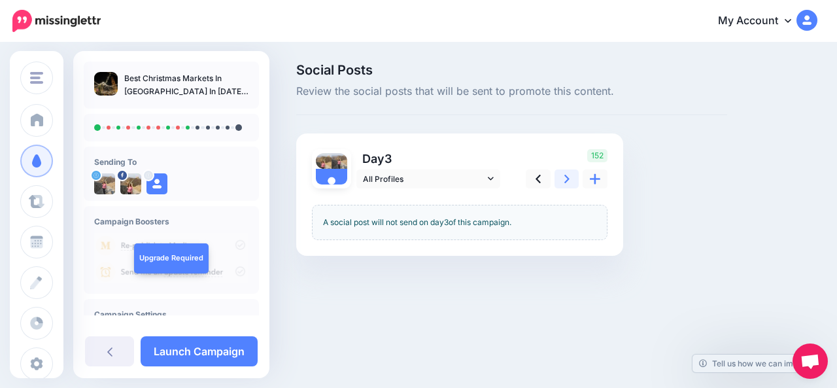
click at [566, 180] on icon at bounding box center [566, 179] width 5 height 8
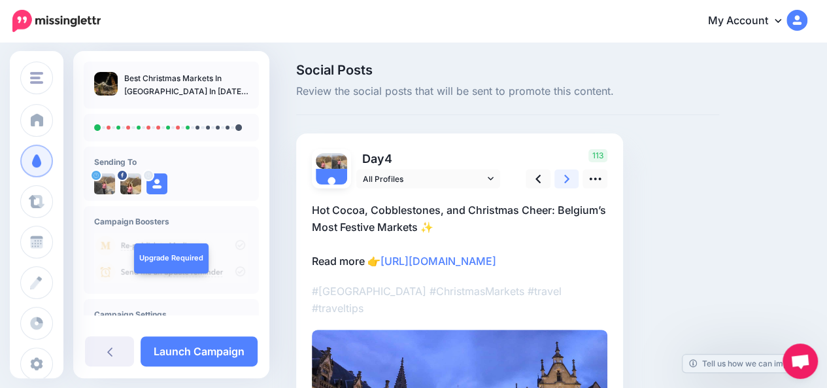
click at [566, 180] on icon at bounding box center [566, 179] width 5 height 8
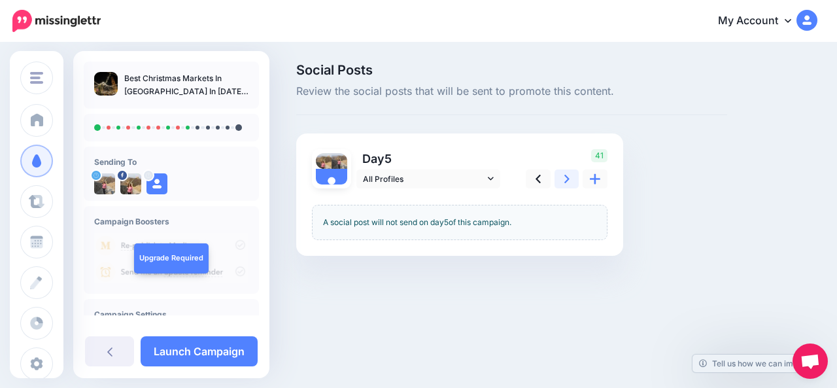
click at [566, 180] on icon at bounding box center [566, 179] width 5 height 8
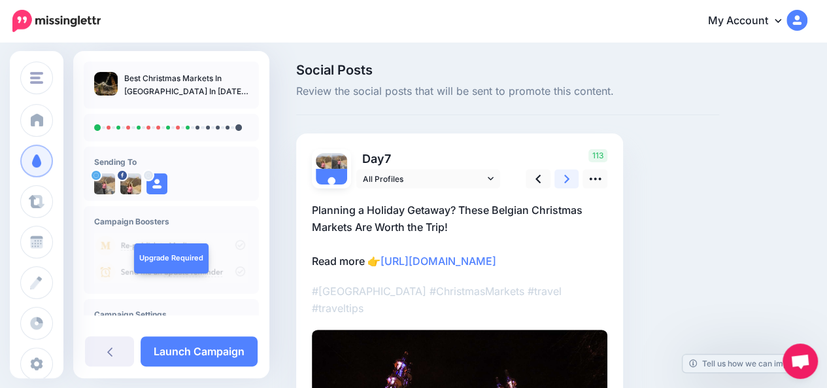
click at [566, 180] on icon at bounding box center [566, 179] width 5 height 8
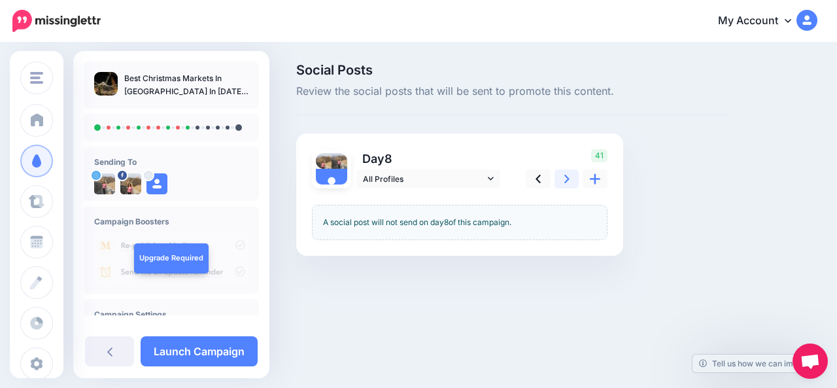
click at [566, 180] on icon at bounding box center [566, 179] width 5 height 8
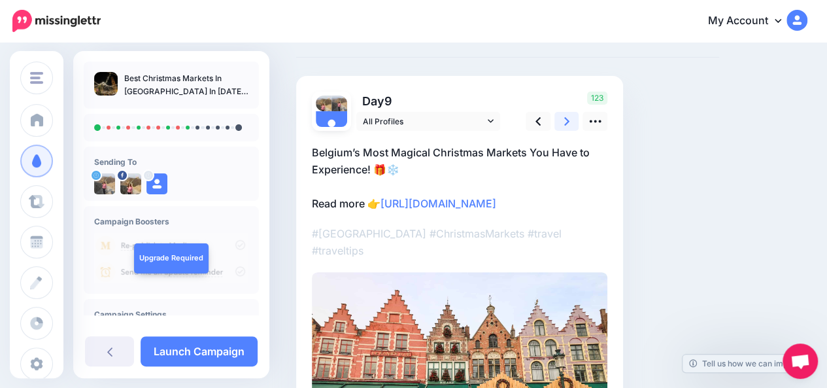
scroll to position [57, 0]
click at [601, 126] on icon at bounding box center [595, 122] width 14 height 14
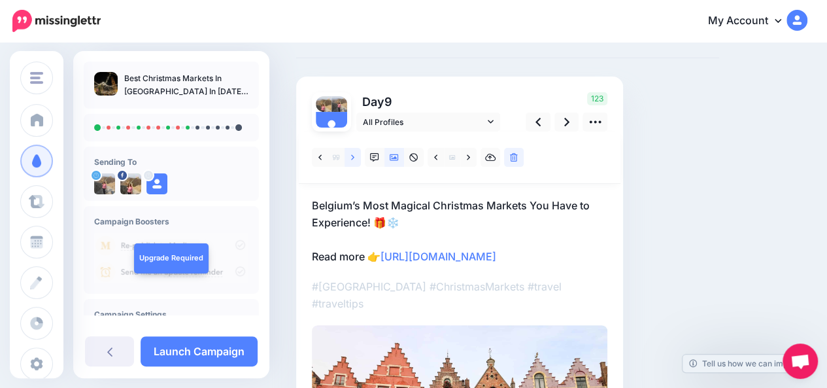
click at [350, 160] on link at bounding box center [352, 157] width 16 height 19
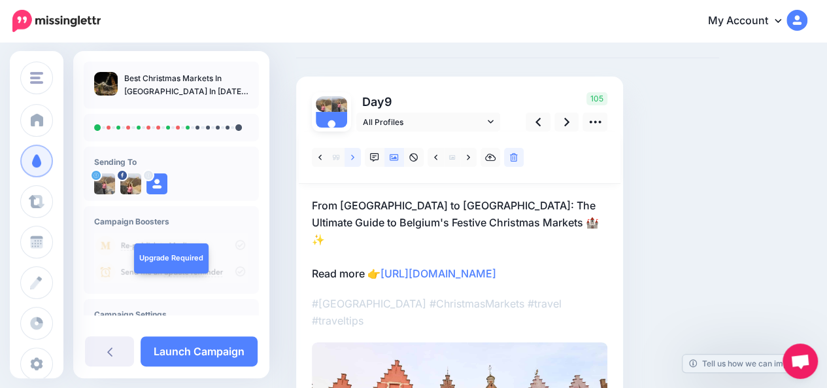
click at [350, 160] on link at bounding box center [352, 157] width 16 height 19
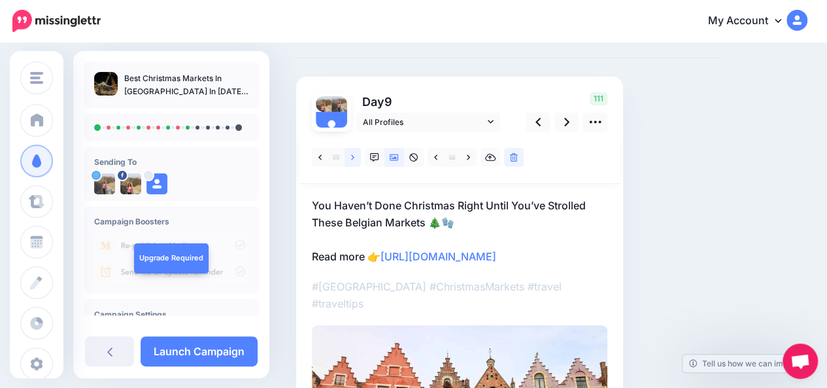
click at [350, 160] on link at bounding box center [352, 157] width 16 height 19
click at [569, 123] on link at bounding box center [566, 121] width 25 height 19
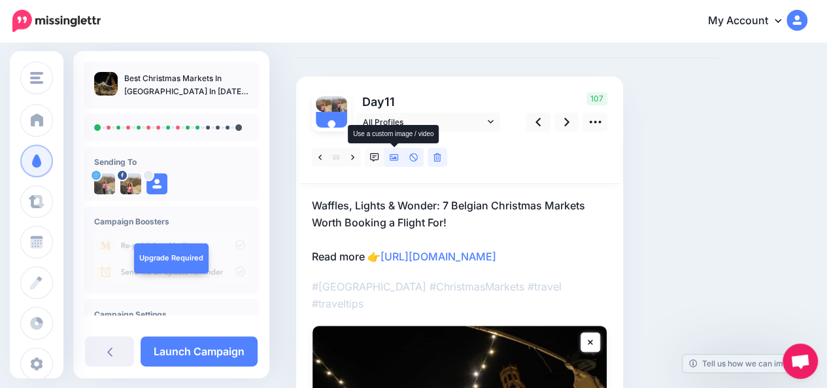
click at [393, 157] on icon at bounding box center [394, 157] width 9 height 9
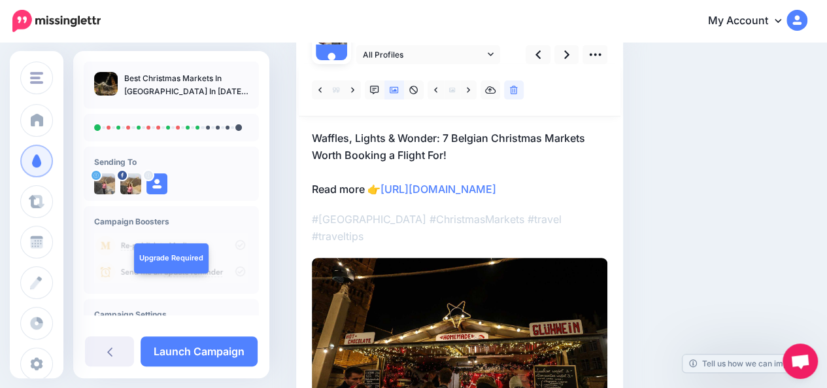
scroll to position [134, 0]
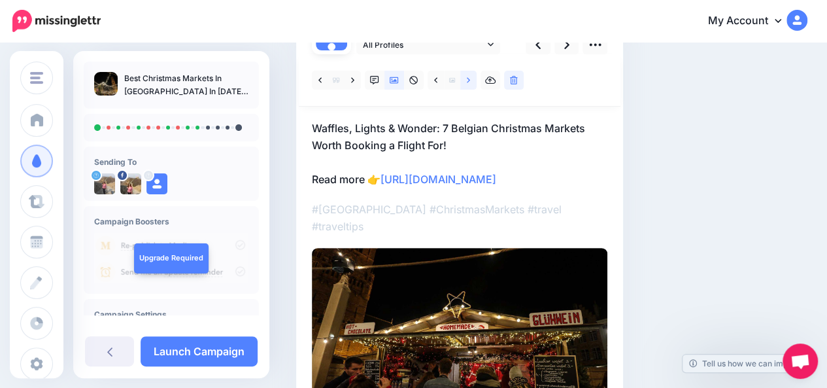
click at [470, 82] on link at bounding box center [468, 80] width 16 height 19
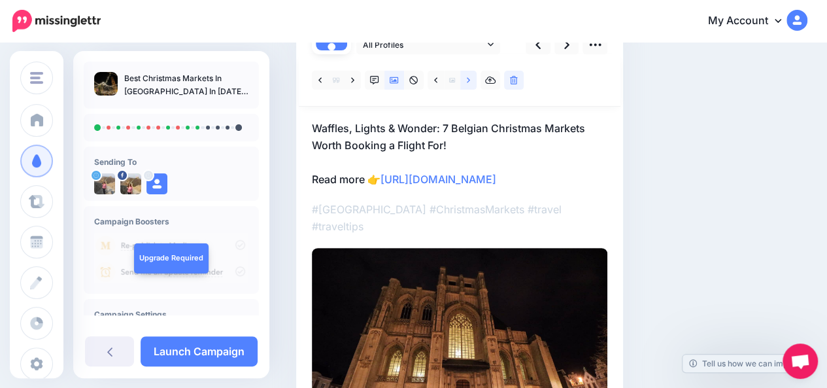
click at [470, 82] on link at bounding box center [468, 80] width 16 height 19
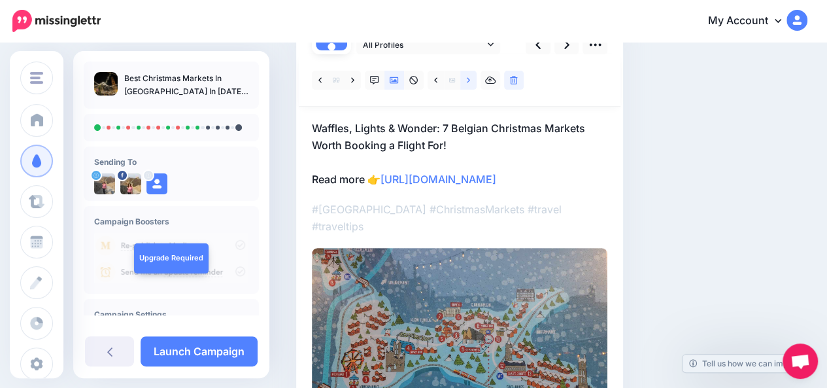
click at [470, 82] on link at bounding box center [468, 80] width 16 height 19
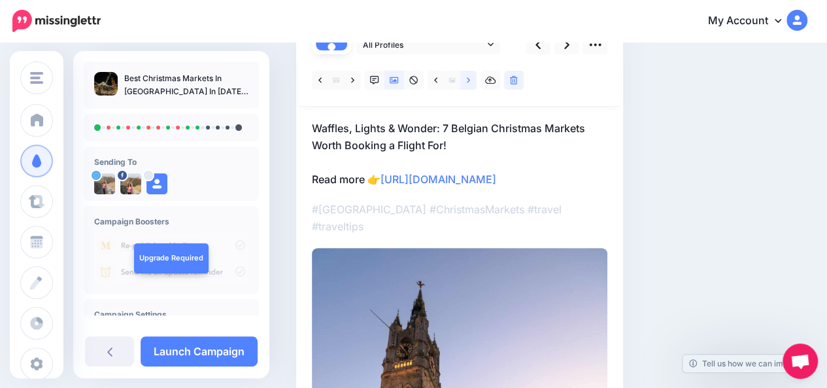
click at [470, 82] on link at bounding box center [468, 80] width 16 height 19
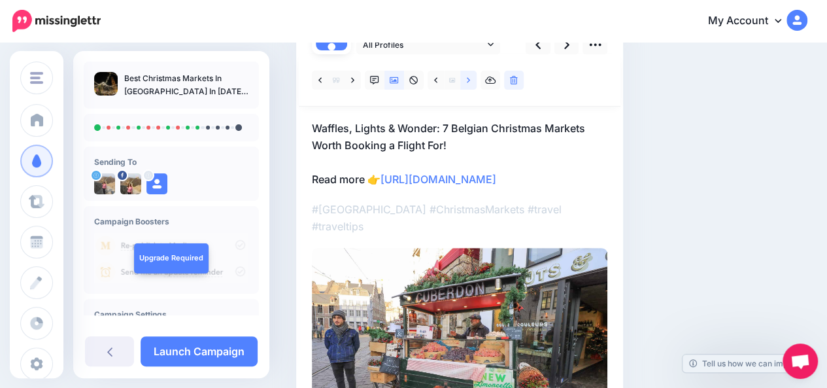
click at [470, 82] on link at bounding box center [468, 80] width 16 height 19
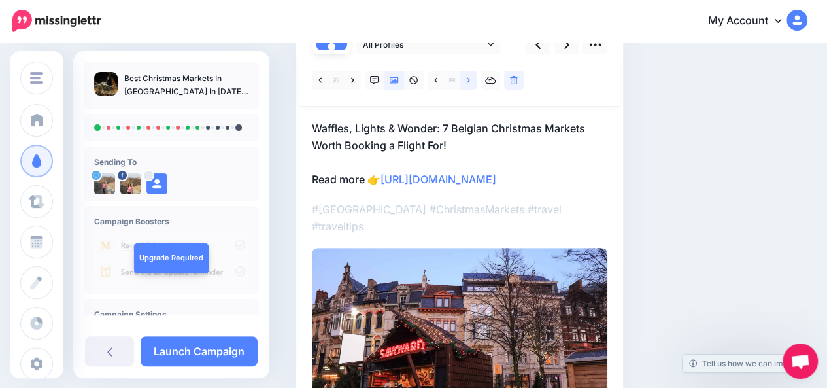
click at [470, 82] on link at bounding box center [468, 80] width 16 height 19
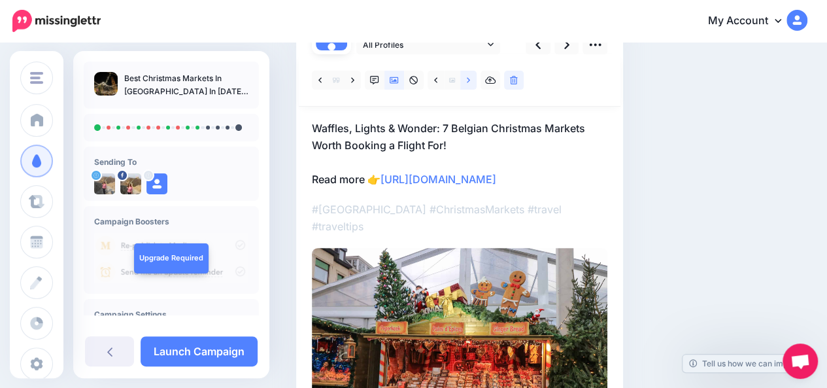
click at [470, 82] on link at bounding box center [468, 80] width 16 height 19
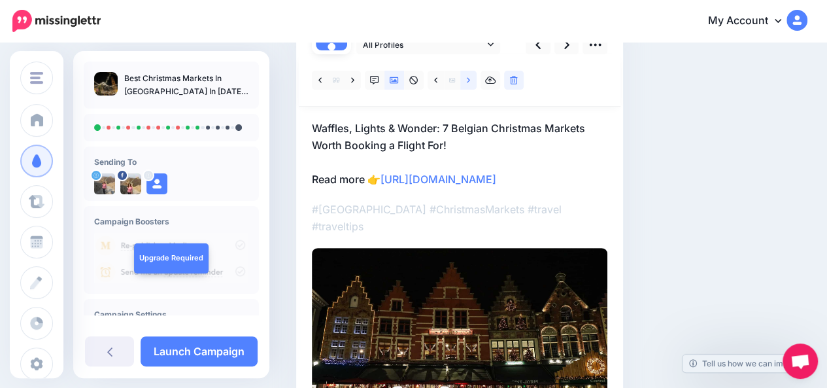
click at [470, 82] on link at bounding box center [468, 80] width 16 height 19
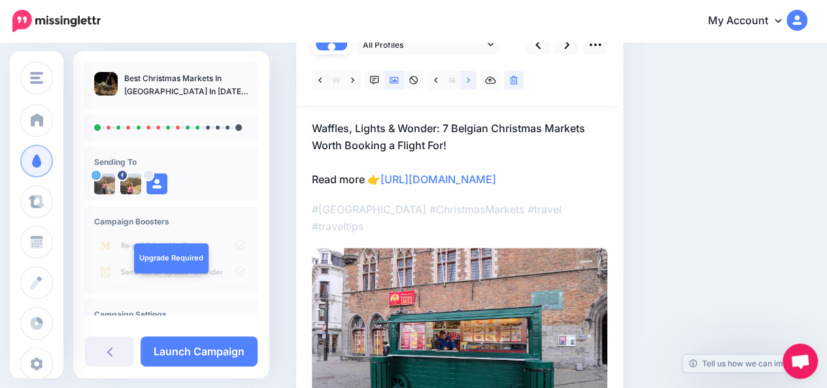
click at [470, 82] on link at bounding box center [468, 80] width 16 height 19
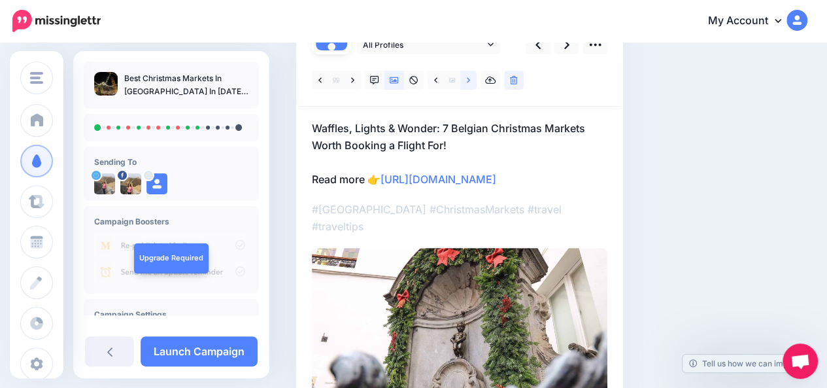
click at [470, 82] on link at bounding box center [468, 80] width 16 height 19
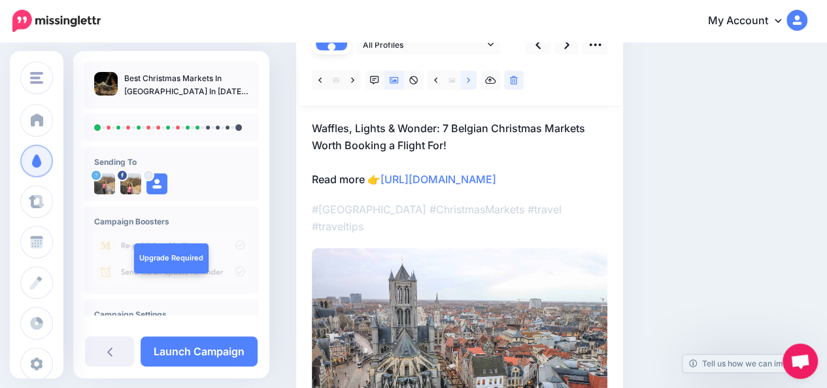
click at [470, 82] on link at bounding box center [468, 80] width 16 height 19
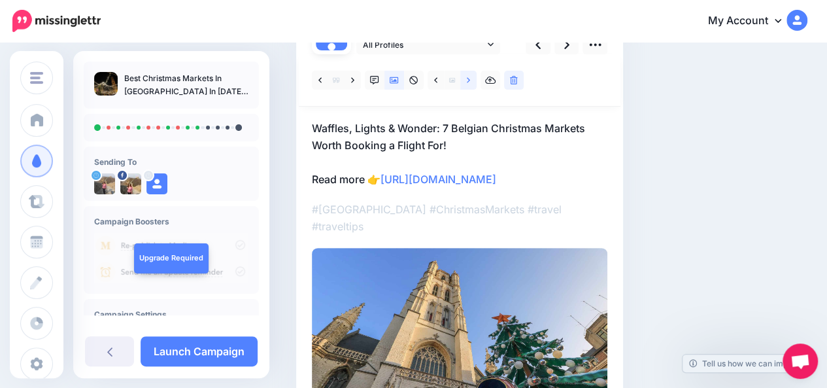
click at [470, 82] on link at bounding box center [468, 80] width 16 height 19
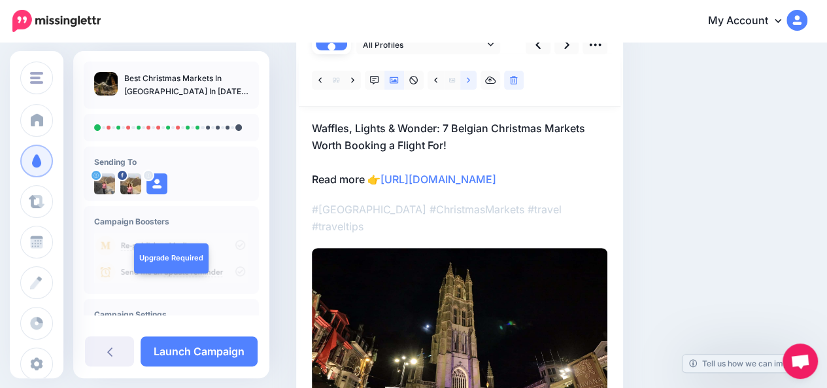
click at [470, 82] on link at bounding box center [468, 80] width 16 height 19
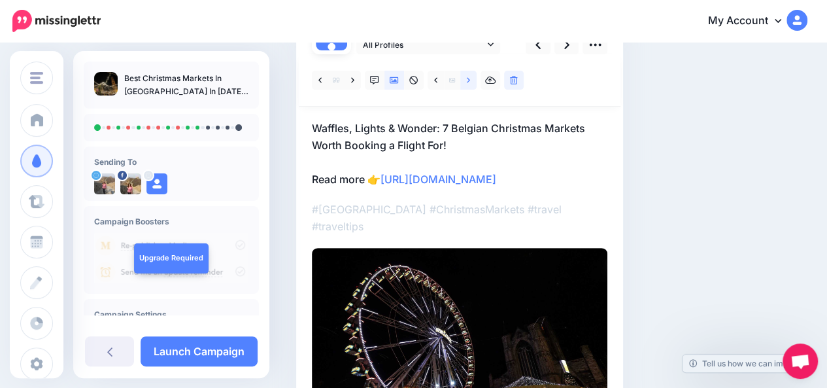
click at [470, 82] on link at bounding box center [468, 80] width 16 height 19
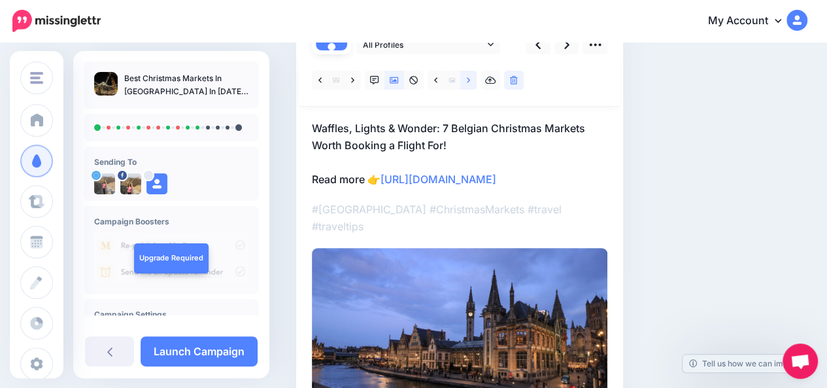
click at [470, 82] on link at bounding box center [468, 80] width 16 height 19
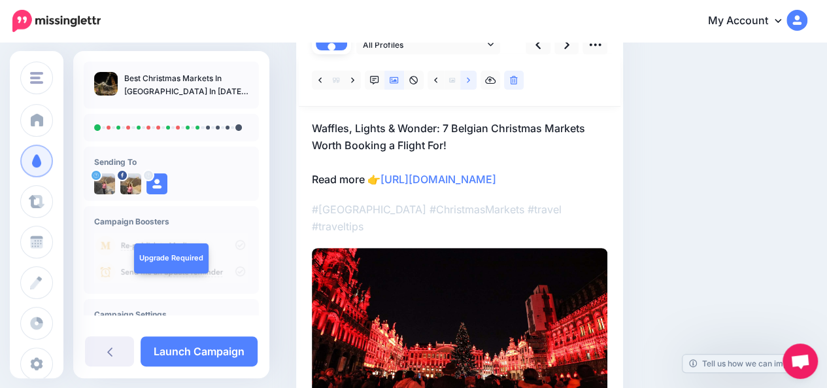
click at [470, 82] on link at bounding box center [468, 80] width 16 height 19
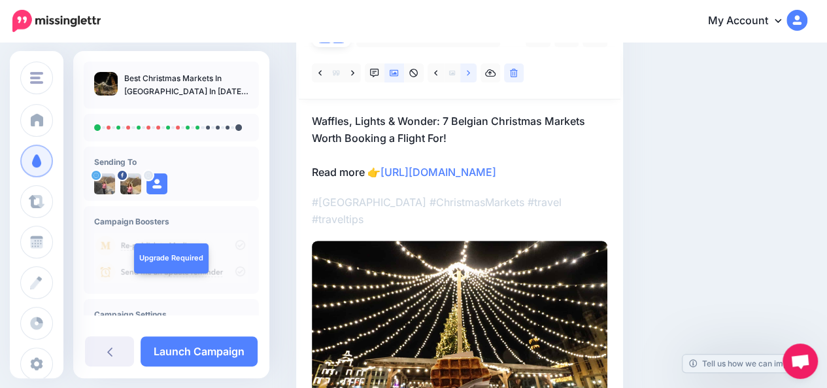
scroll to position [140, 0]
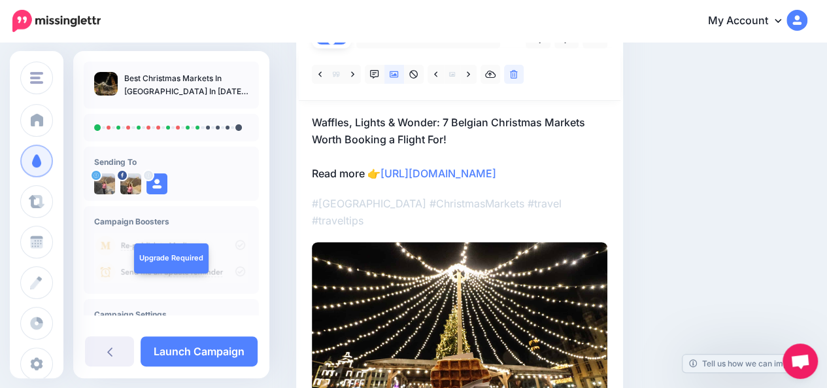
click at [455, 121] on p "Waffles, Lights & Wonder: 7 Belgian Christmas Markets Worth Booking a Flight Fo…" at bounding box center [459, 148] width 295 height 68
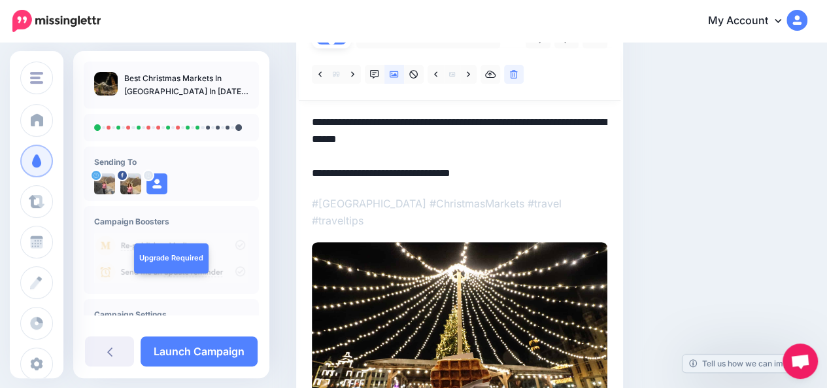
click at [455, 121] on textarea "**********" at bounding box center [459, 148] width 295 height 68
click at [687, 144] on div "Social Posts Review the social posts that will be sent to promote this content.…" at bounding box center [507, 209] width 443 height 570
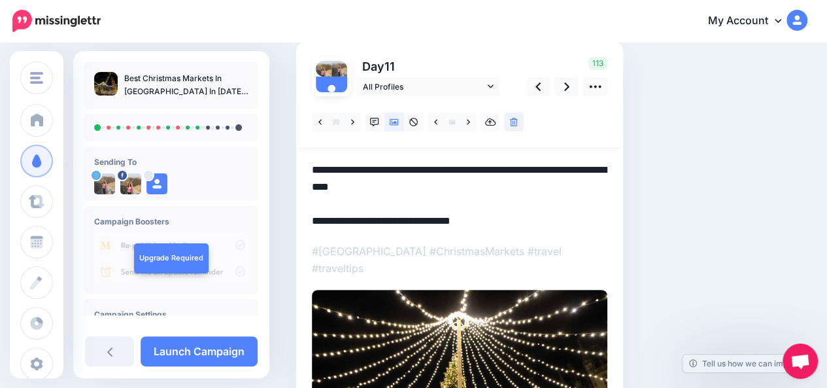
scroll to position [90, 0]
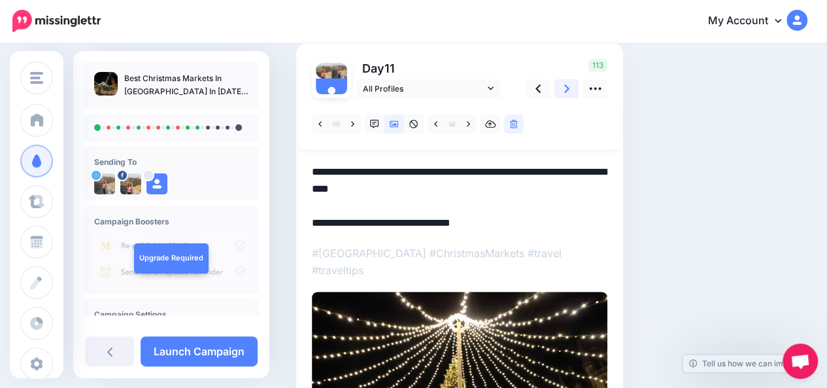
click at [568, 91] on icon at bounding box center [566, 89] width 5 height 14
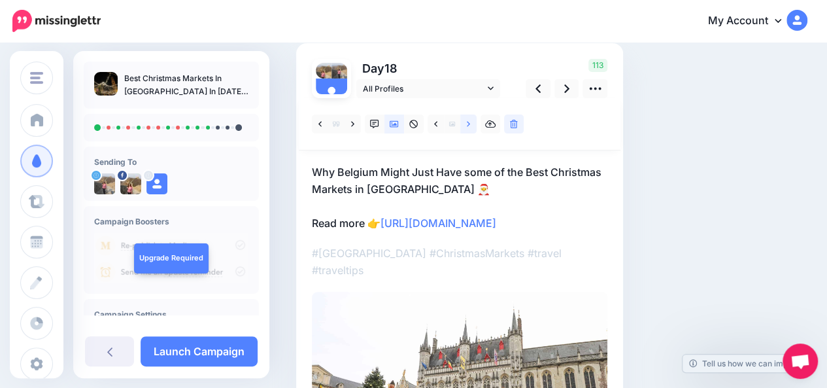
click at [471, 124] on link at bounding box center [468, 123] width 16 height 19
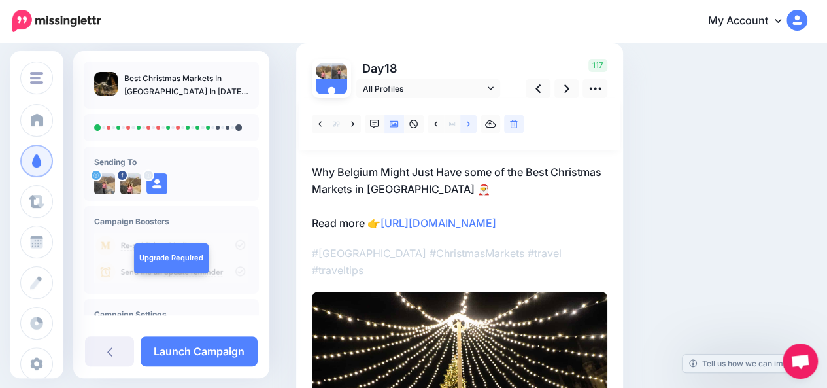
click at [471, 124] on link at bounding box center [468, 123] width 16 height 19
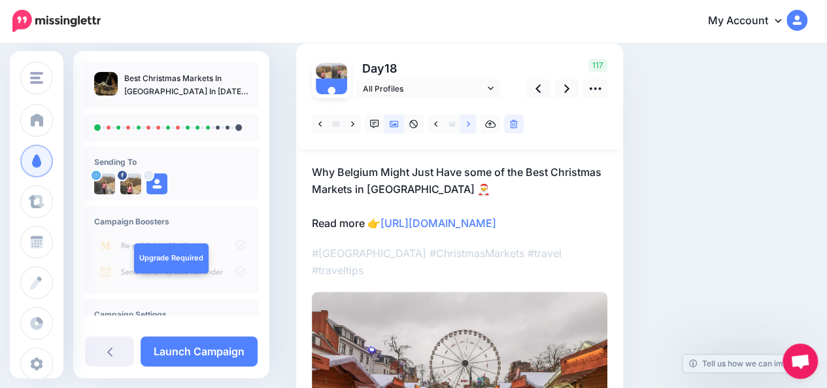
click at [471, 124] on link at bounding box center [468, 123] width 16 height 19
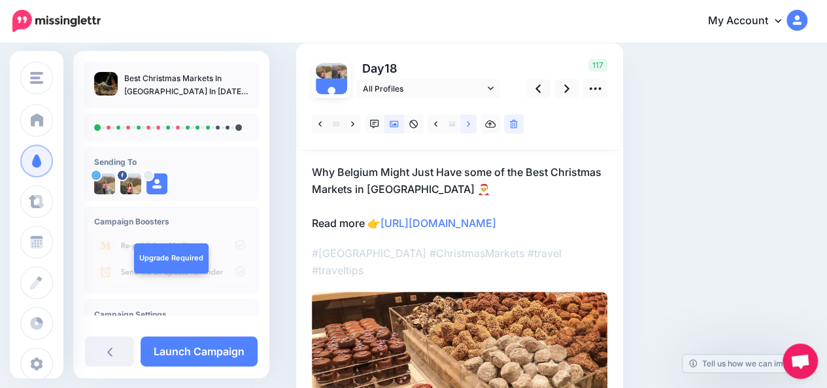
click at [471, 124] on link at bounding box center [468, 123] width 16 height 19
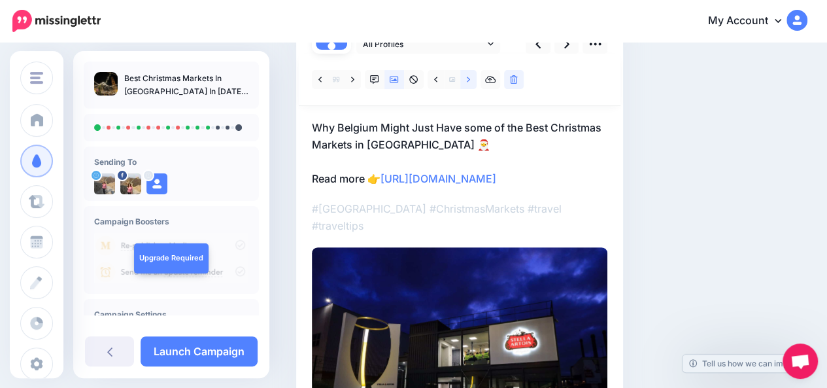
scroll to position [137, 0]
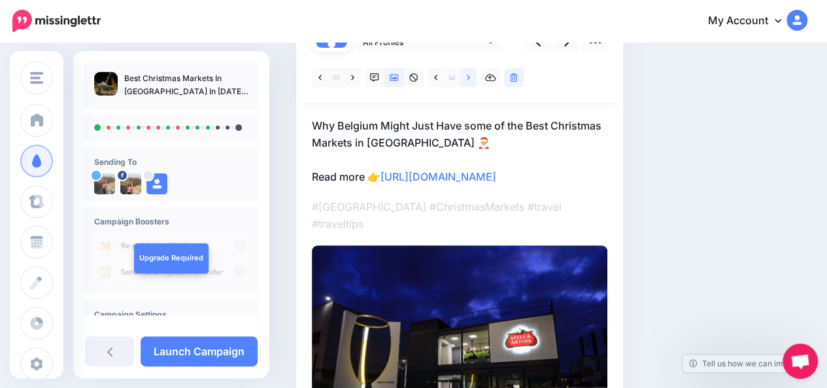
click at [469, 79] on icon at bounding box center [468, 77] width 3 height 9
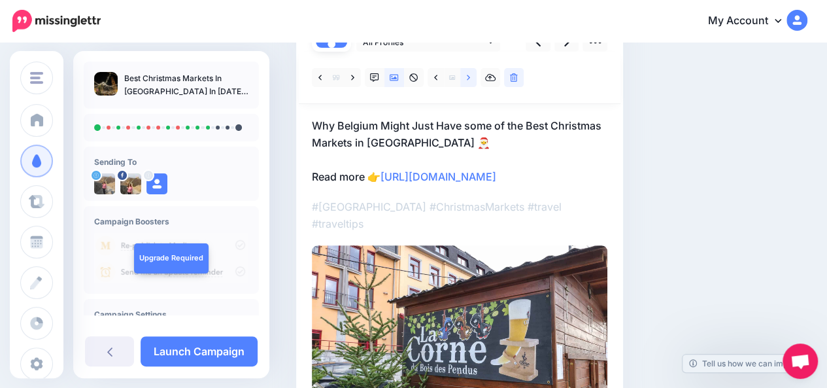
click at [469, 79] on icon at bounding box center [468, 77] width 3 height 9
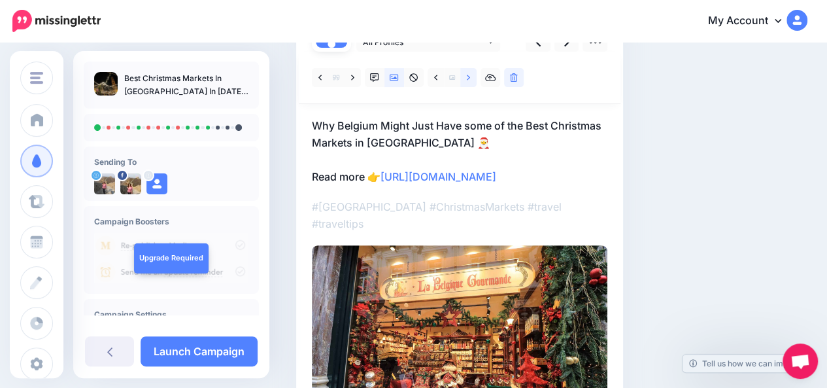
click at [469, 79] on icon at bounding box center [468, 77] width 3 height 9
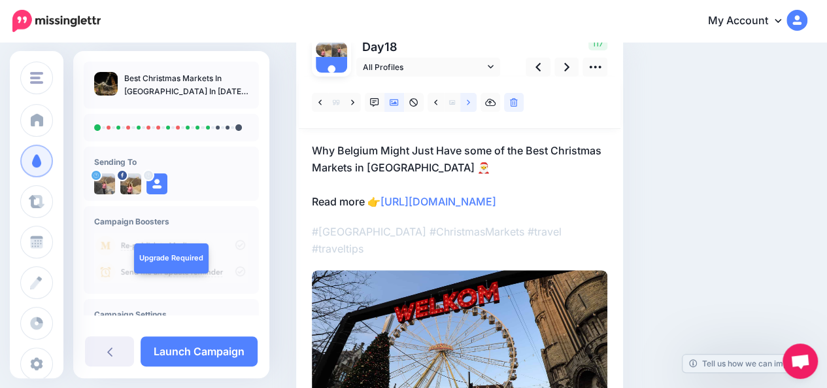
scroll to position [110, 0]
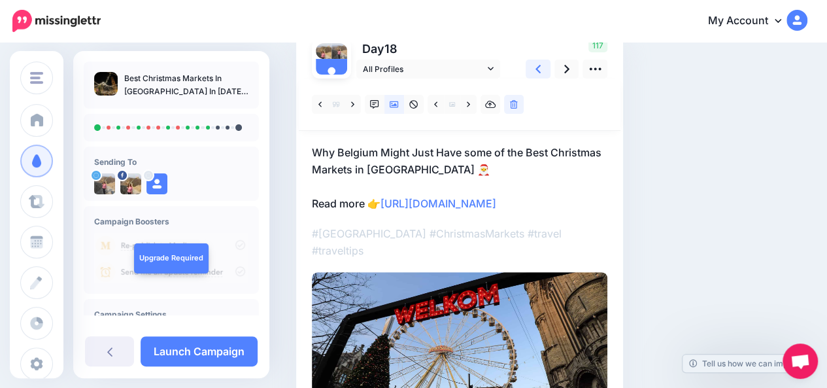
click at [537, 73] on icon at bounding box center [537, 69] width 5 height 14
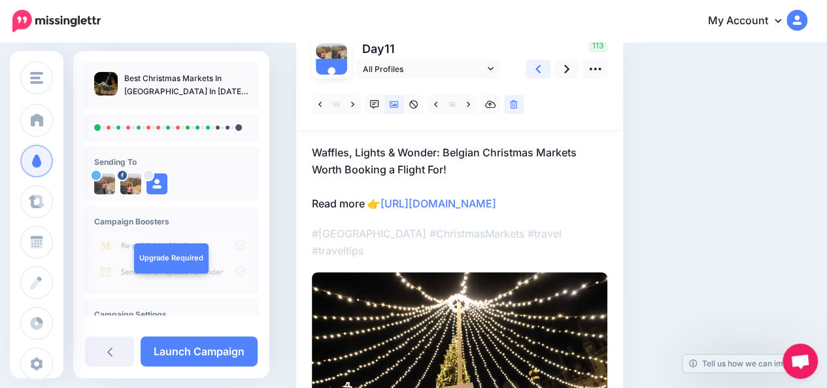
click at [537, 73] on icon at bounding box center [537, 69] width 5 height 14
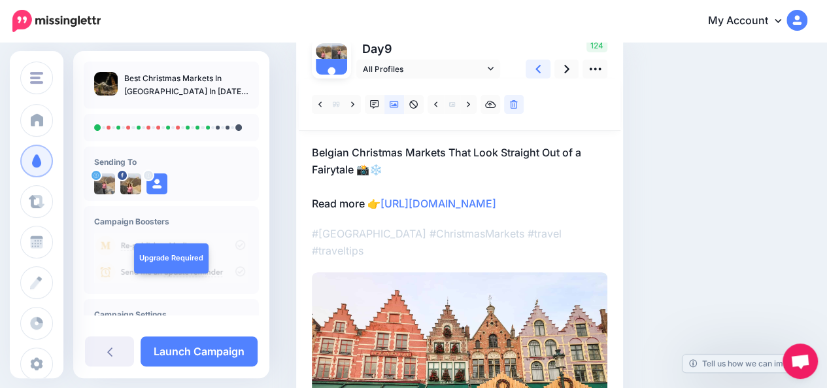
click at [537, 73] on icon at bounding box center [537, 69] width 5 height 14
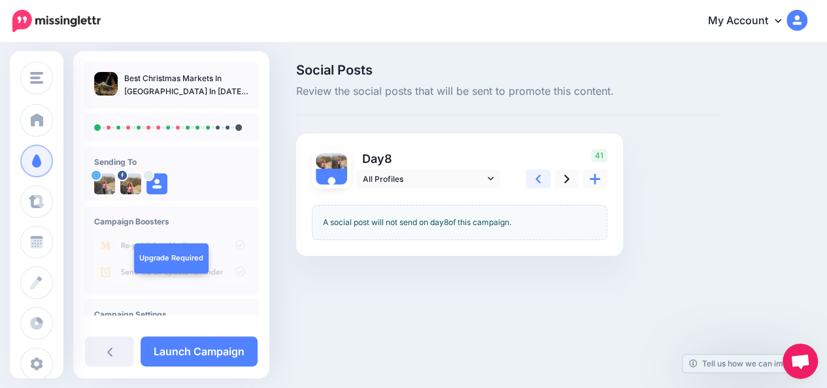
scroll to position [0, 0]
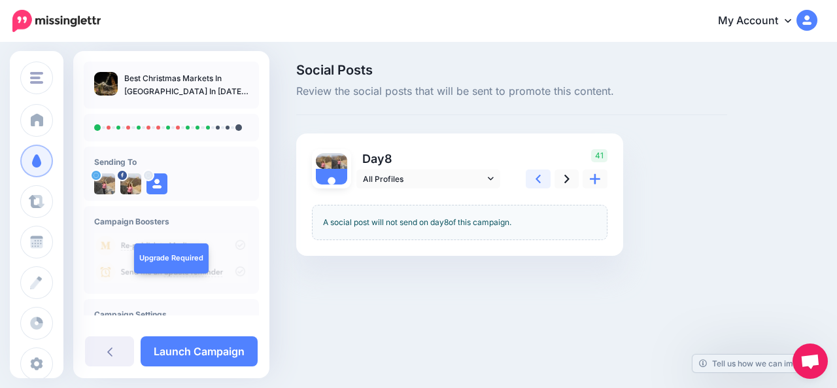
click at [539, 178] on icon at bounding box center [537, 179] width 5 height 14
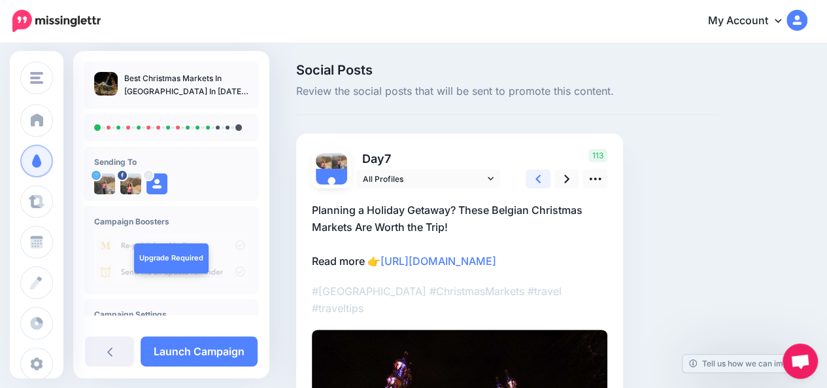
click at [539, 178] on icon at bounding box center [537, 179] width 5 height 14
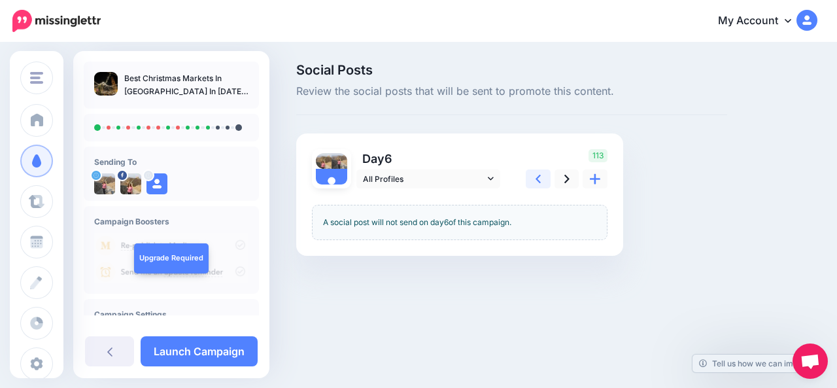
click at [539, 178] on icon at bounding box center [537, 179] width 5 height 14
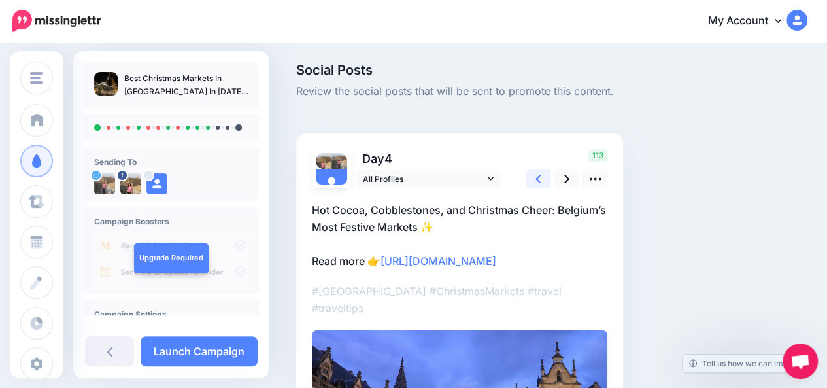
click at [539, 178] on icon at bounding box center [537, 179] width 5 height 14
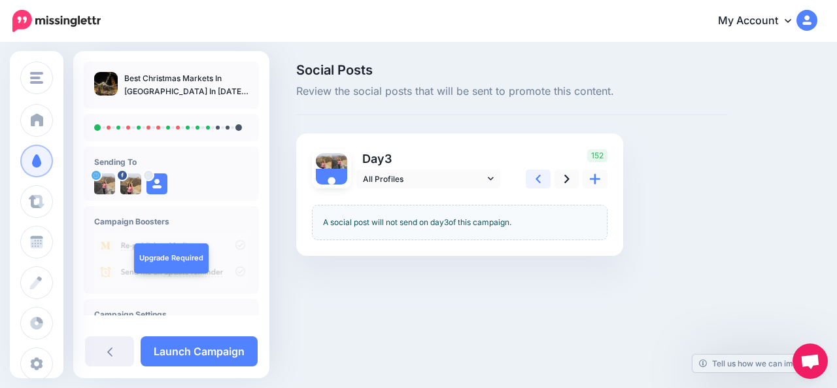
click at [539, 178] on icon at bounding box center [537, 179] width 5 height 14
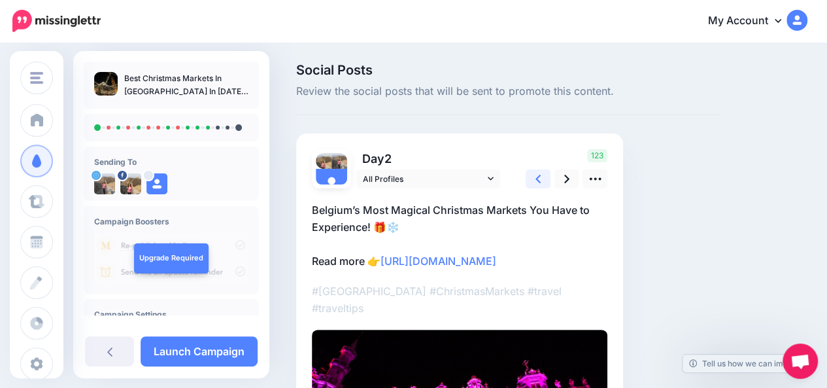
click at [539, 178] on icon at bounding box center [537, 179] width 5 height 14
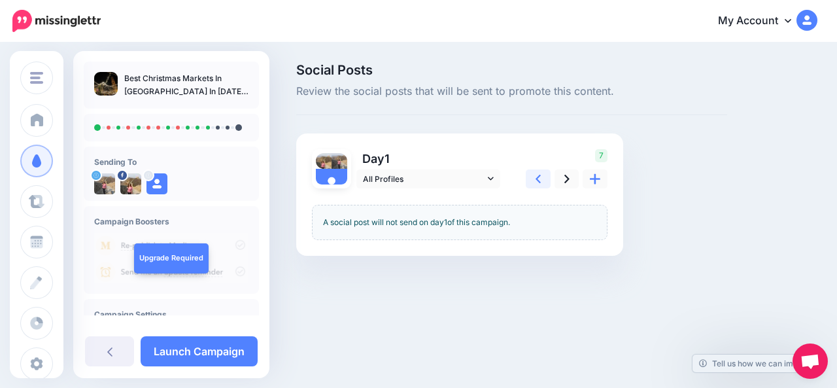
click at [539, 178] on icon at bounding box center [537, 179] width 5 height 14
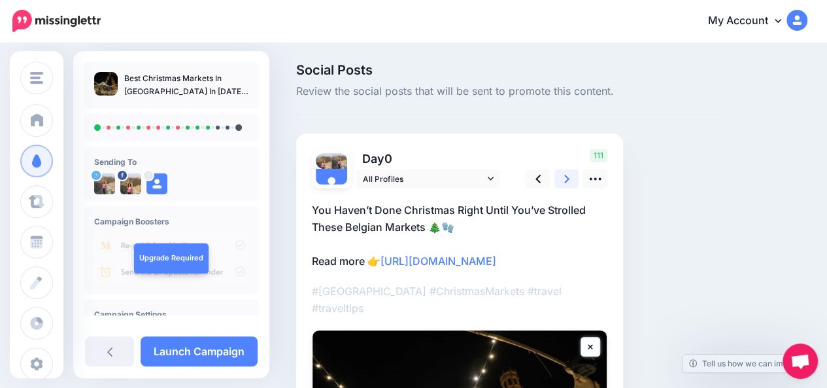
click at [565, 178] on icon at bounding box center [566, 179] width 5 height 14
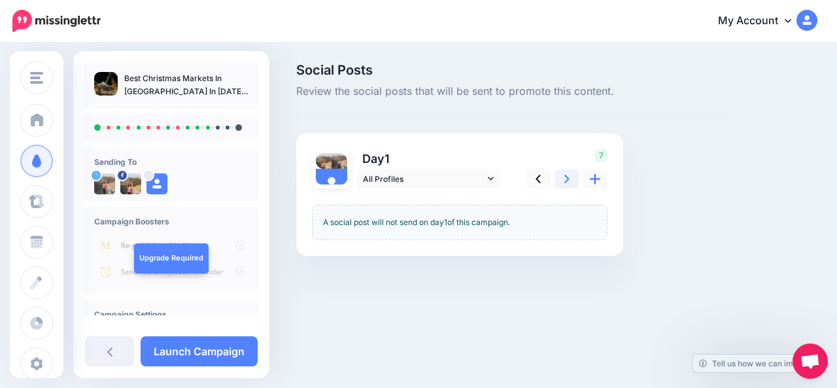
click at [565, 178] on icon at bounding box center [566, 179] width 5 height 14
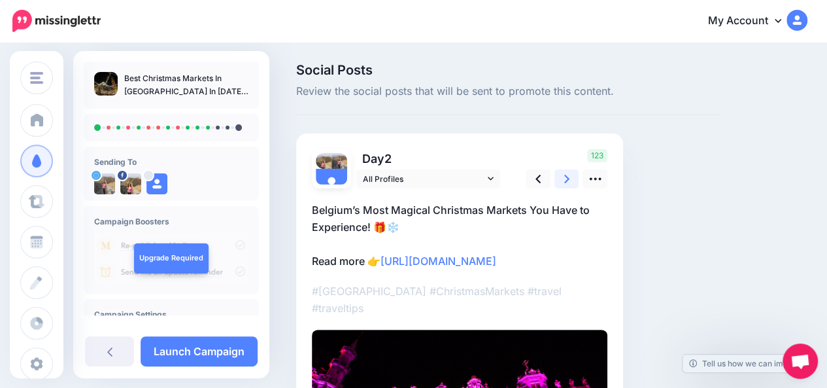
click at [565, 178] on icon at bounding box center [566, 179] width 5 height 14
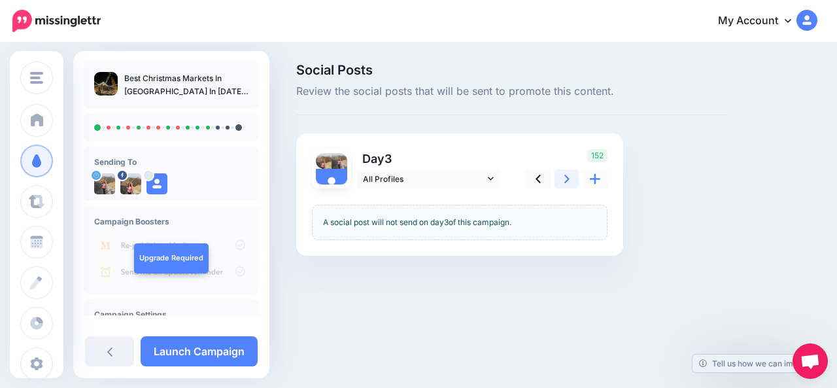
click at [565, 178] on icon at bounding box center [566, 179] width 5 height 14
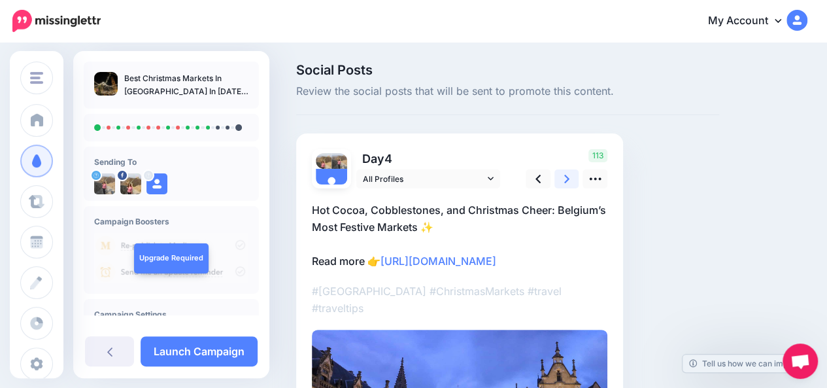
click at [565, 178] on icon at bounding box center [566, 179] width 5 height 14
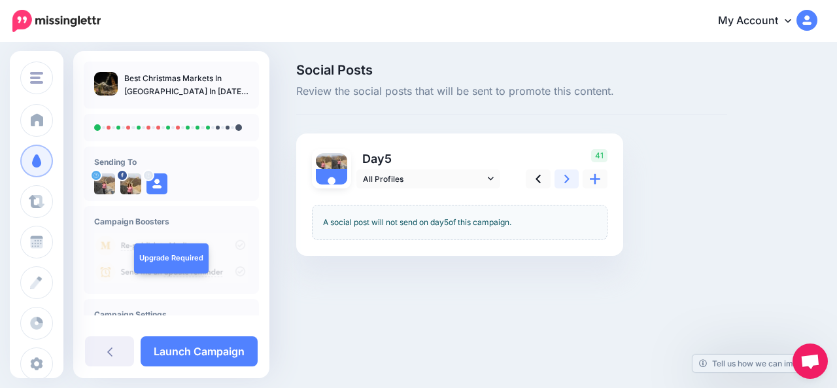
click at [565, 178] on icon at bounding box center [566, 179] width 5 height 14
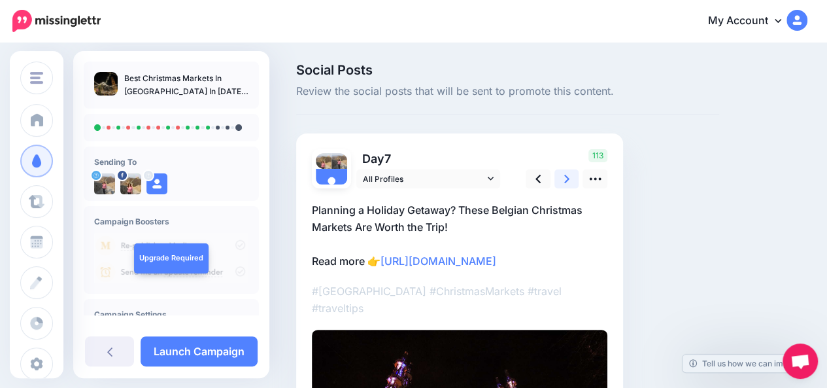
click at [565, 178] on icon at bounding box center [566, 179] width 5 height 14
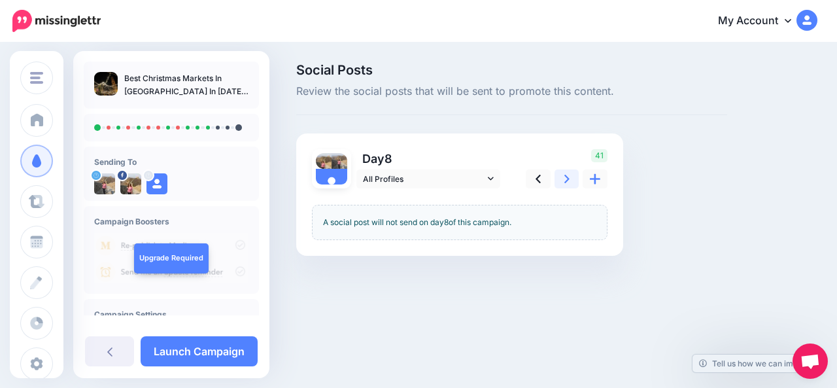
click at [565, 178] on icon at bounding box center [566, 179] width 5 height 14
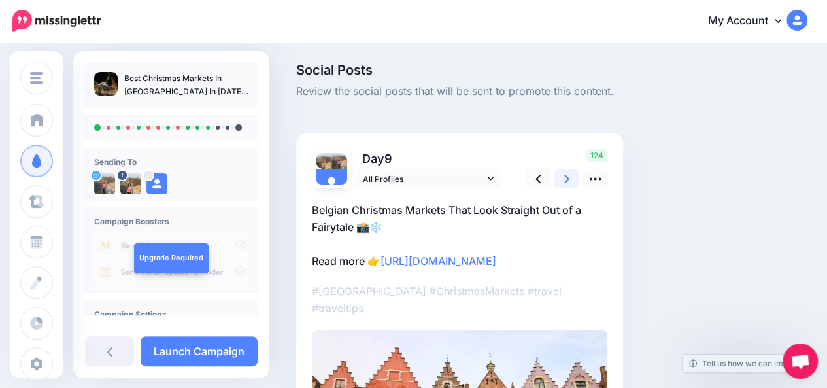
click at [565, 178] on icon at bounding box center [566, 179] width 5 height 14
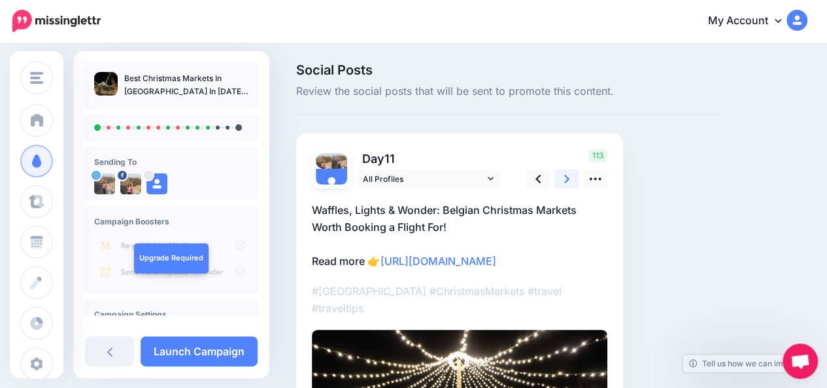
click at [565, 178] on icon at bounding box center [566, 179] width 5 height 14
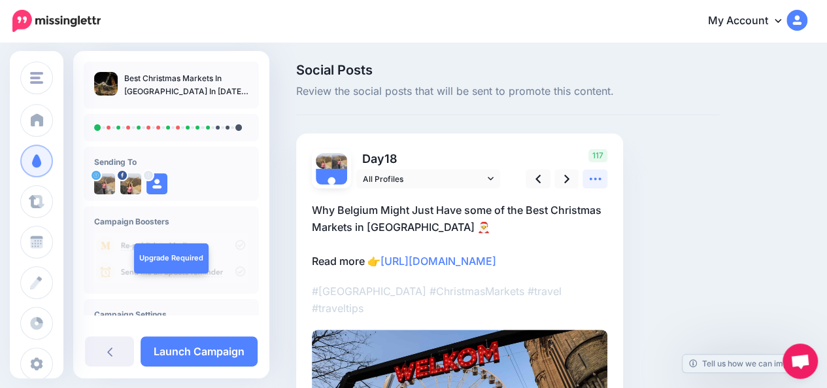
click at [592, 181] on icon at bounding box center [595, 179] width 14 height 14
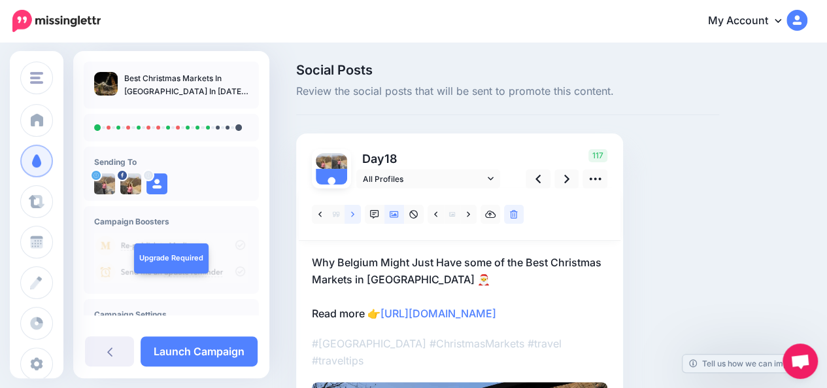
click at [353, 218] on icon at bounding box center [352, 214] width 3 height 9
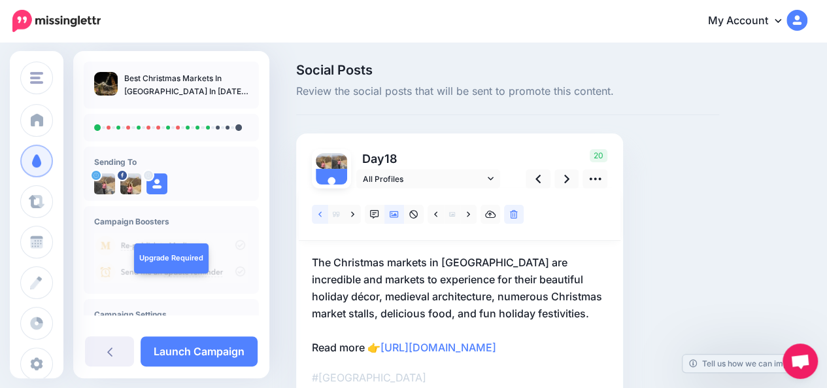
click at [319, 217] on icon at bounding box center [319, 214] width 3 height 9
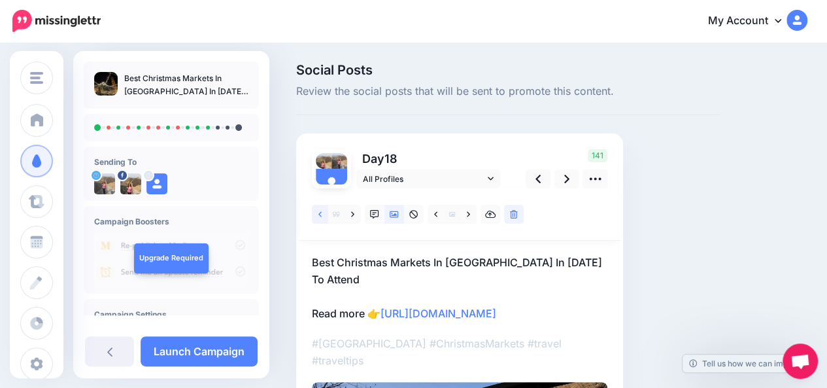
click at [319, 217] on icon at bounding box center [319, 214] width 3 height 9
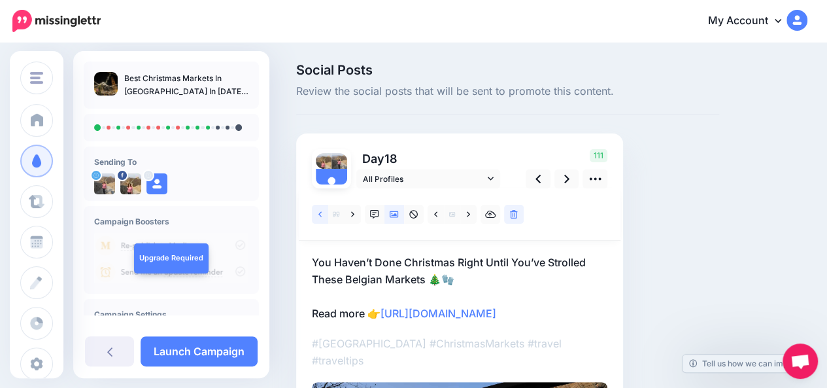
click at [319, 217] on icon at bounding box center [319, 214] width 3 height 9
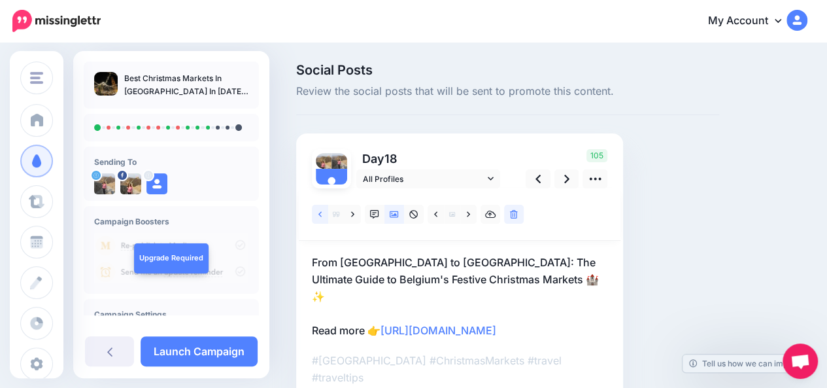
click at [319, 217] on icon at bounding box center [319, 214] width 3 height 9
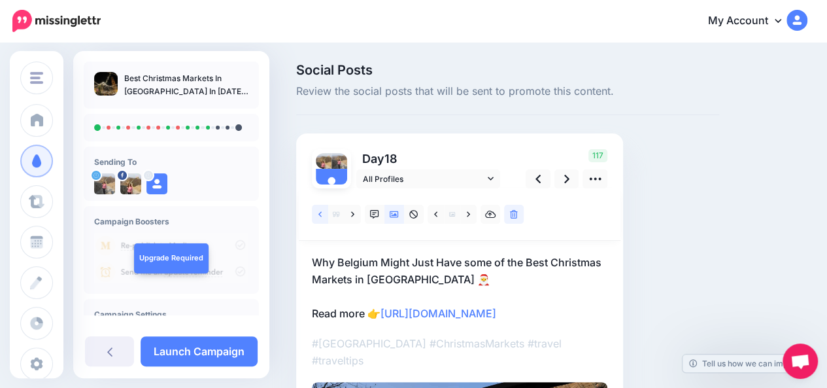
click at [319, 217] on icon at bounding box center [319, 214] width 3 height 9
click at [352, 214] on icon at bounding box center [352, 214] width 3 height 9
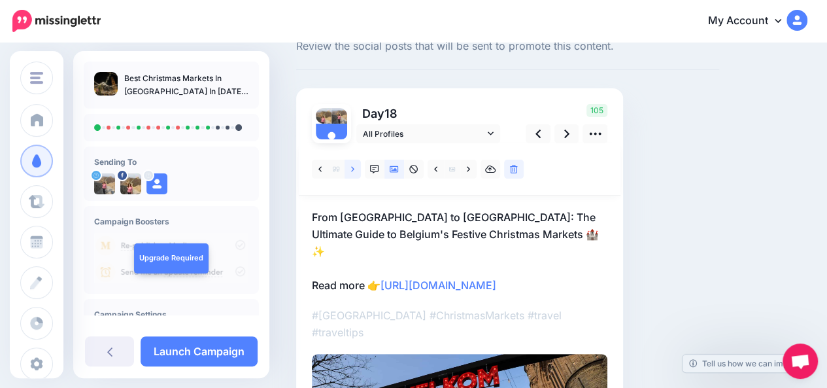
scroll to position [44, 0]
click at [569, 136] on link at bounding box center [566, 134] width 25 height 19
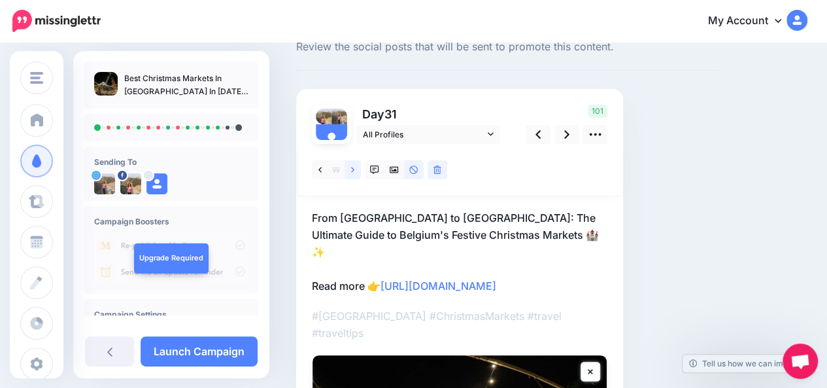
click at [352, 173] on icon at bounding box center [352, 169] width 3 height 9
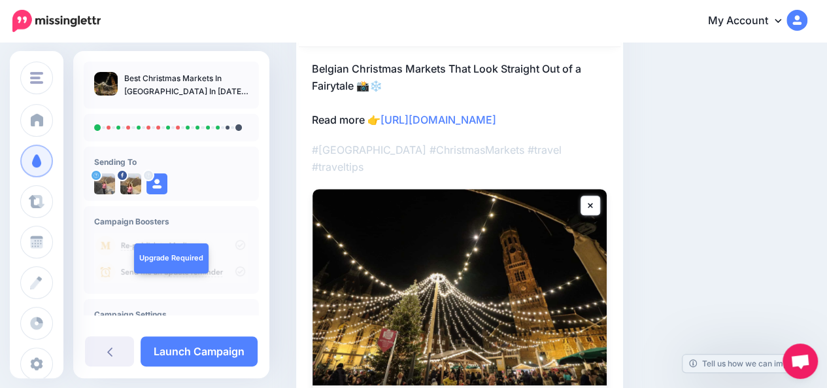
scroll to position [93, 0]
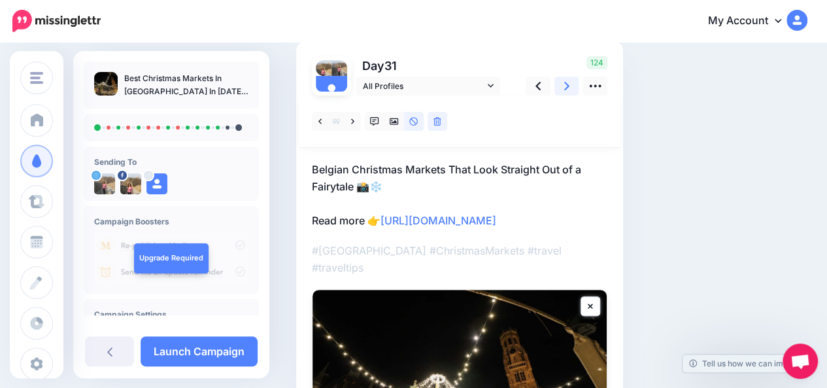
click at [571, 88] on link at bounding box center [566, 85] width 25 height 19
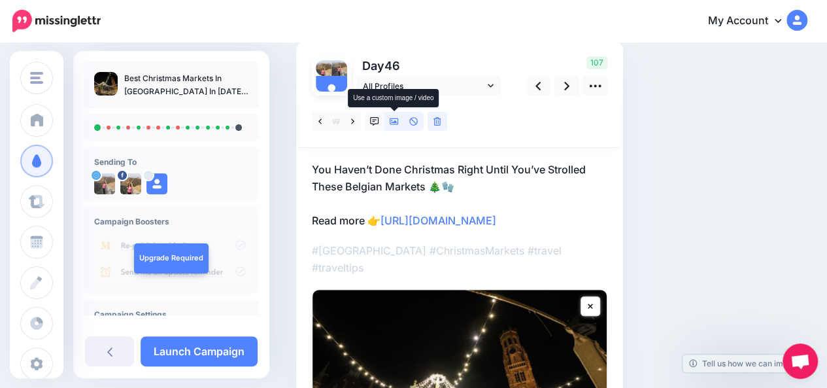
click at [392, 124] on icon at bounding box center [394, 121] width 9 height 7
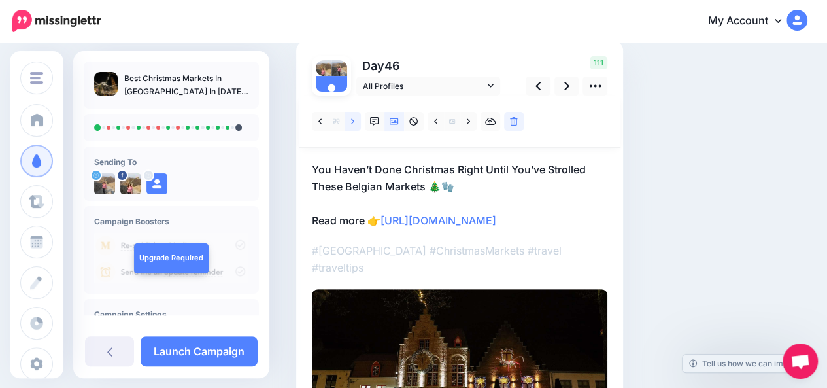
click at [352, 123] on icon at bounding box center [352, 121] width 3 height 9
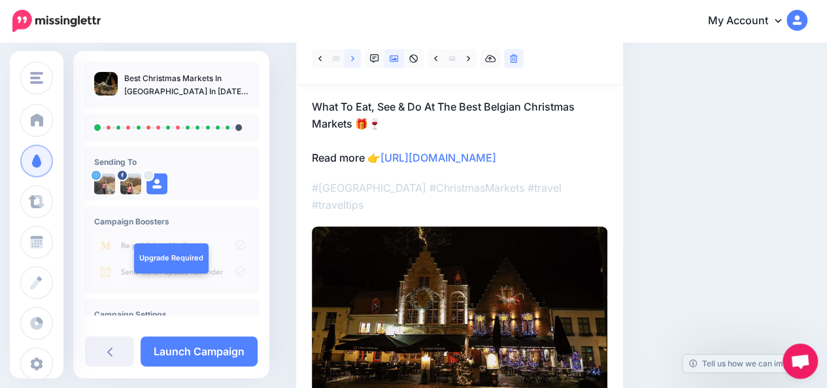
scroll to position [158, 0]
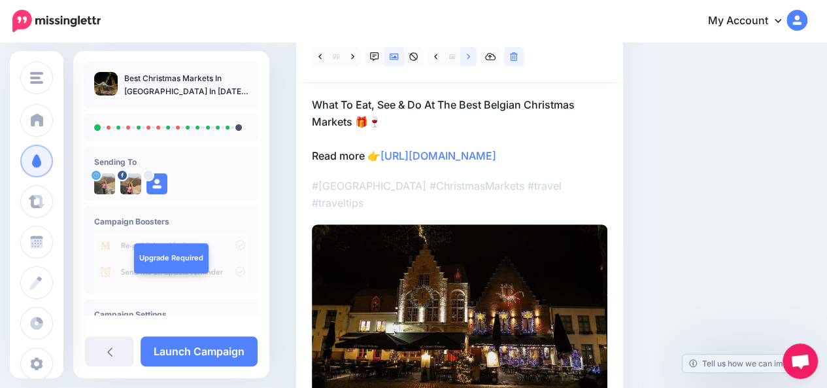
click at [469, 61] on link at bounding box center [468, 56] width 16 height 19
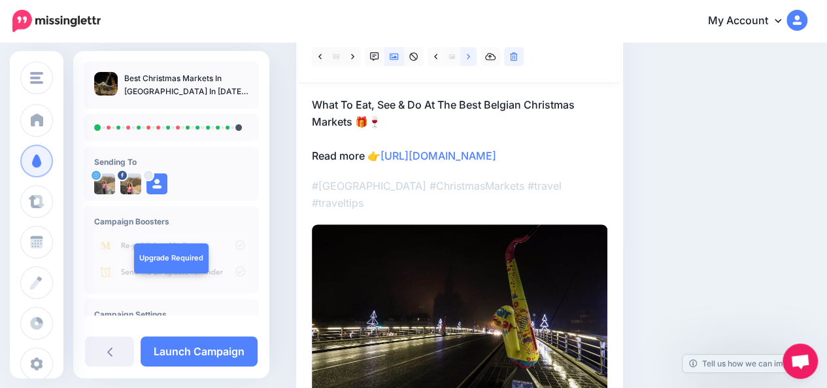
click at [469, 61] on link at bounding box center [468, 56] width 16 height 19
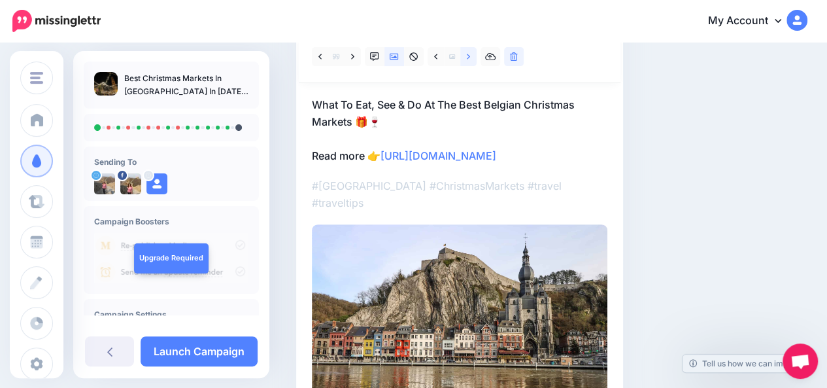
click at [469, 61] on link at bounding box center [468, 56] width 16 height 19
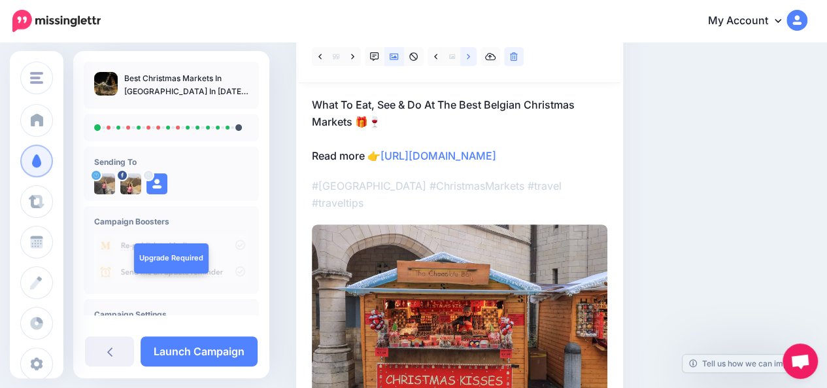
click at [469, 61] on link at bounding box center [468, 56] width 16 height 19
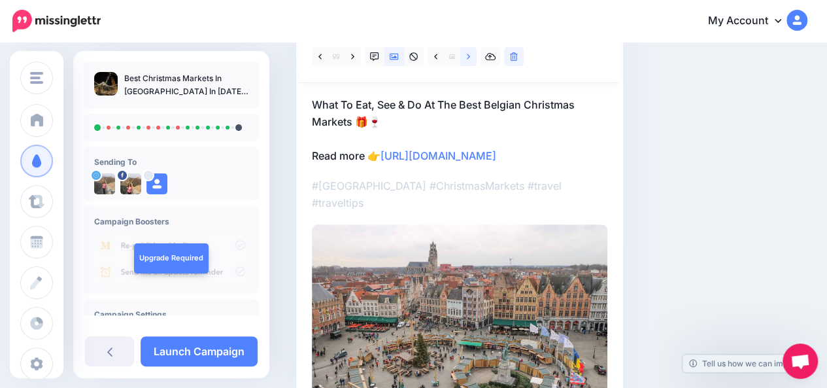
click at [469, 61] on link at bounding box center [468, 56] width 16 height 19
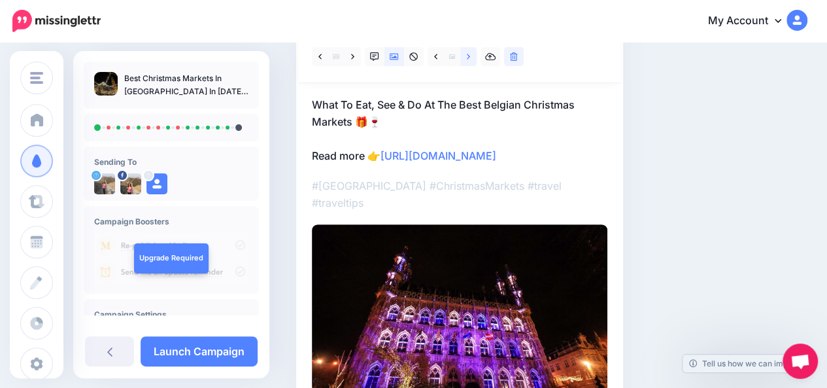
click at [469, 61] on link at bounding box center [468, 56] width 16 height 19
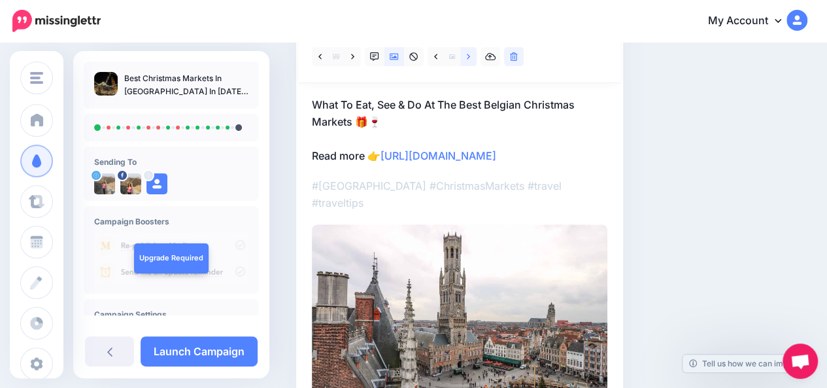
click at [469, 61] on link at bounding box center [468, 56] width 16 height 19
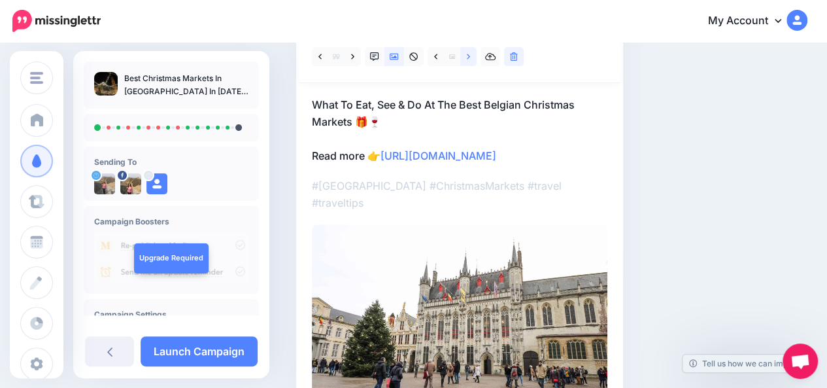
click at [469, 61] on link at bounding box center [468, 56] width 16 height 19
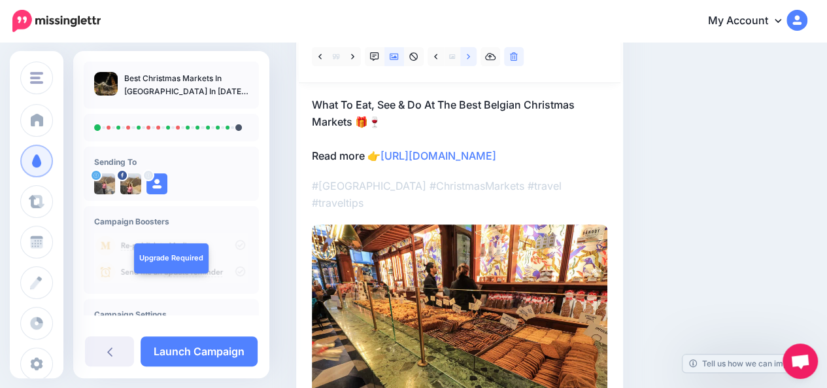
click at [469, 61] on link at bounding box center [468, 56] width 16 height 19
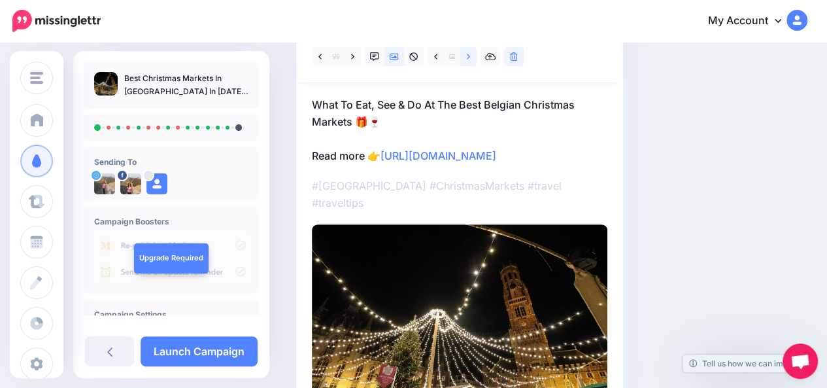
click at [469, 61] on link at bounding box center [468, 56] width 16 height 19
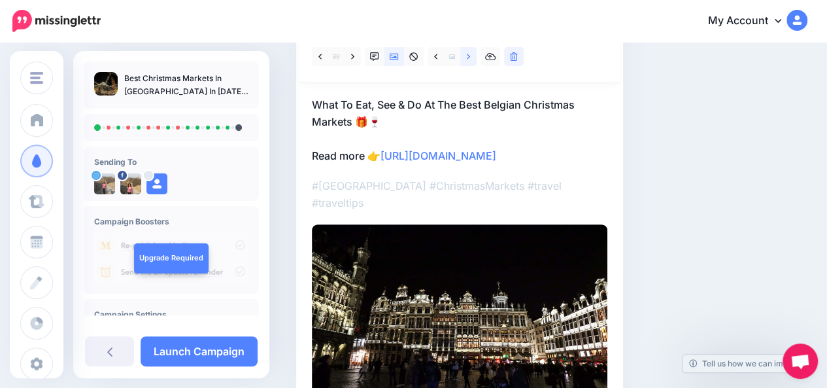
click at [469, 61] on link at bounding box center [468, 56] width 16 height 19
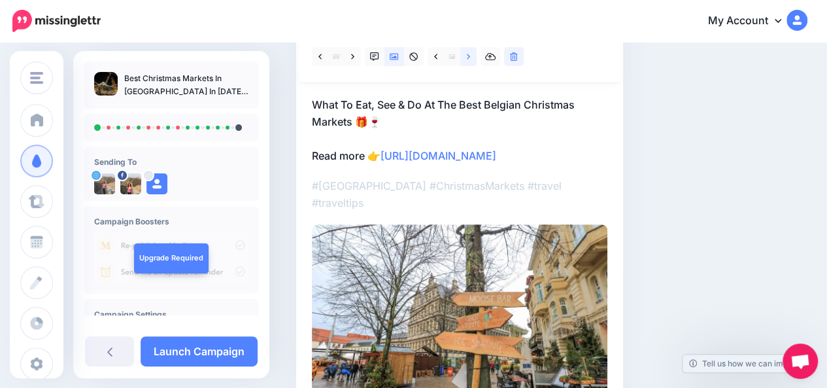
click at [469, 61] on link at bounding box center [468, 56] width 16 height 19
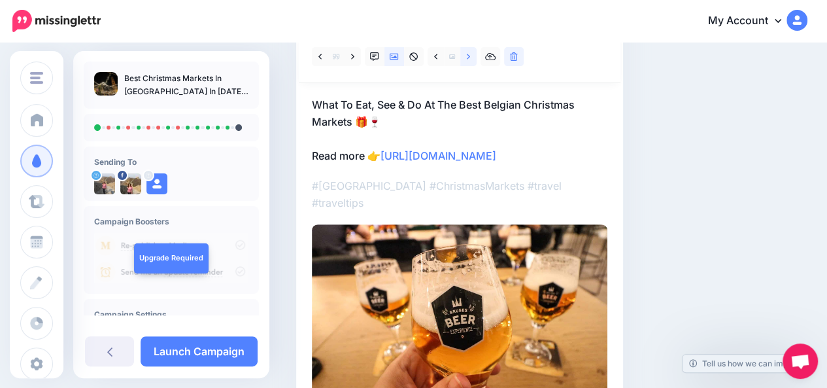
click at [469, 61] on link at bounding box center [468, 56] width 16 height 19
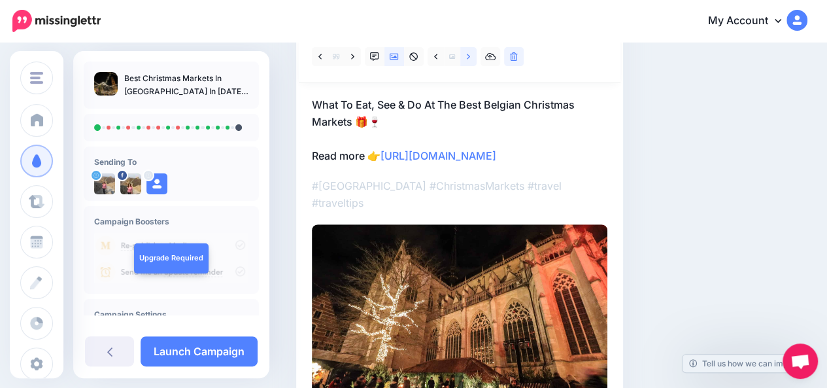
click at [469, 61] on link at bounding box center [468, 56] width 16 height 19
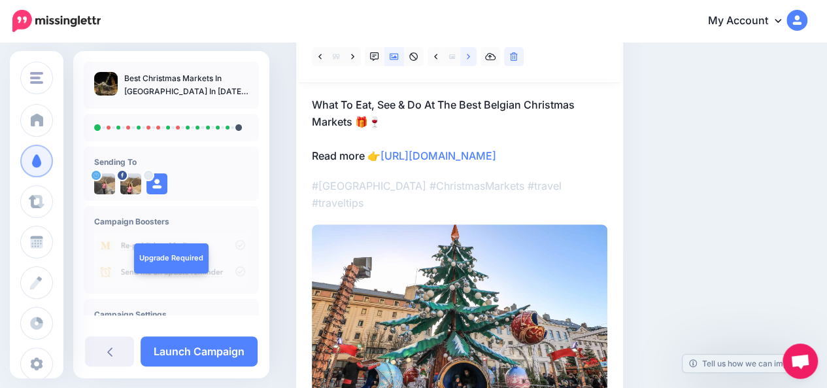
click at [469, 61] on link at bounding box center [468, 56] width 16 height 19
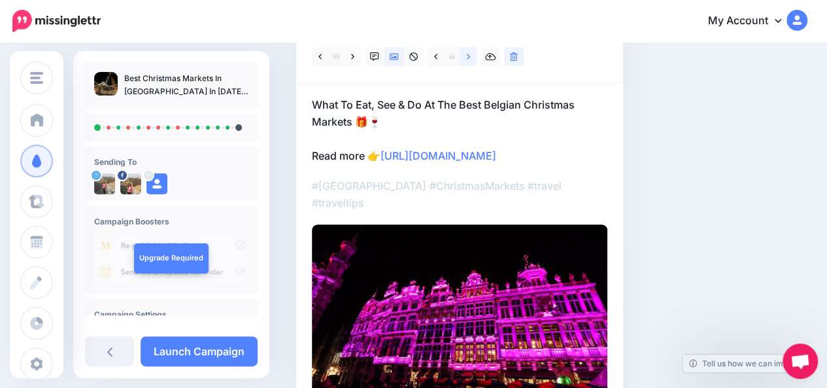
click at [469, 61] on link at bounding box center [468, 56] width 16 height 19
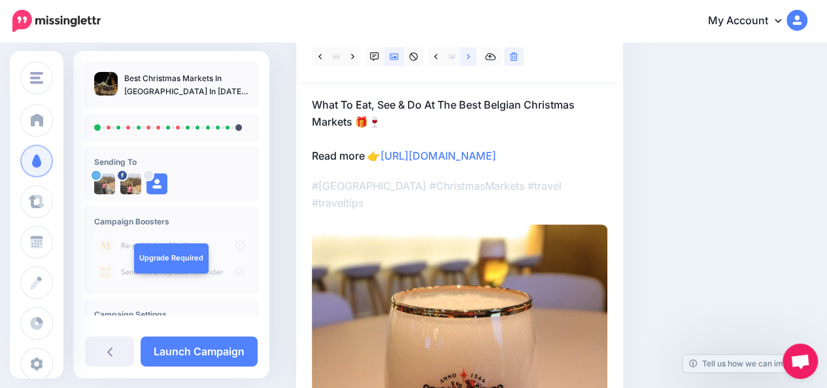
click at [469, 61] on link at bounding box center [468, 56] width 16 height 19
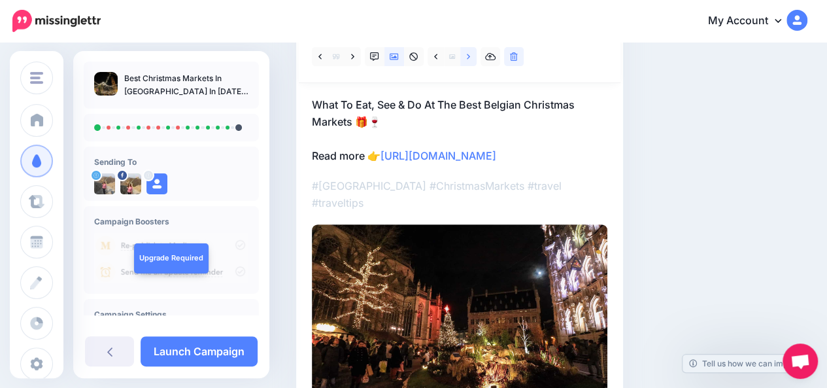
click at [469, 61] on link at bounding box center [468, 56] width 16 height 19
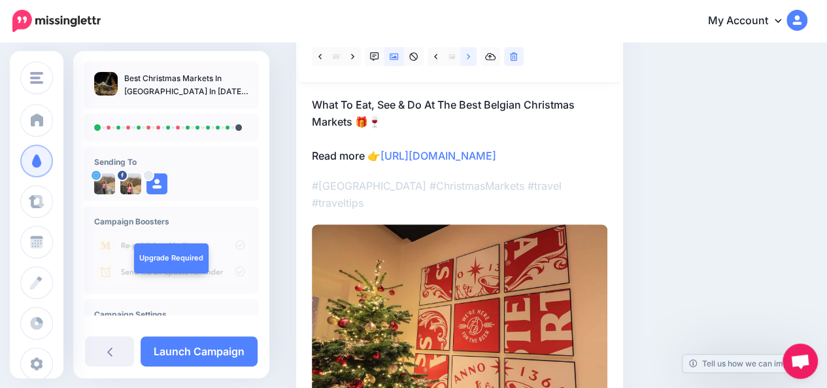
click at [469, 61] on link at bounding box center [468, 56] width 16 height 19
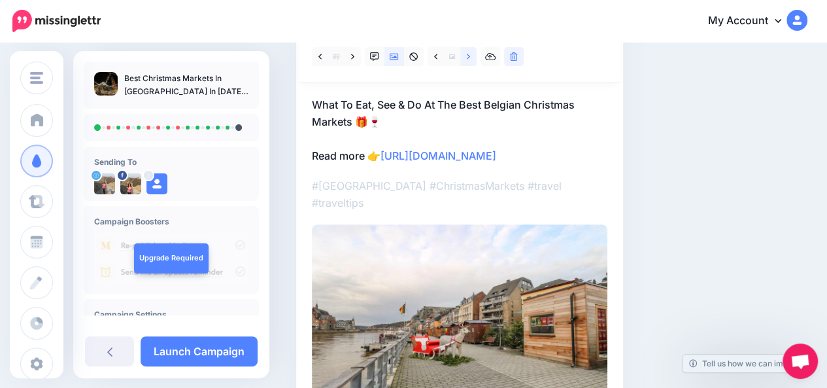
click at [469, 61] on link at bounding box center [468, 56] width 16 height 19
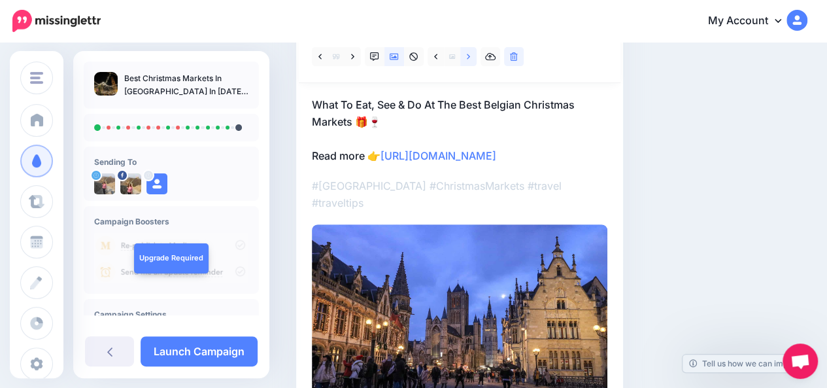
click at [469, 61] on link at bounding box center [468, 56] width 16 height 19
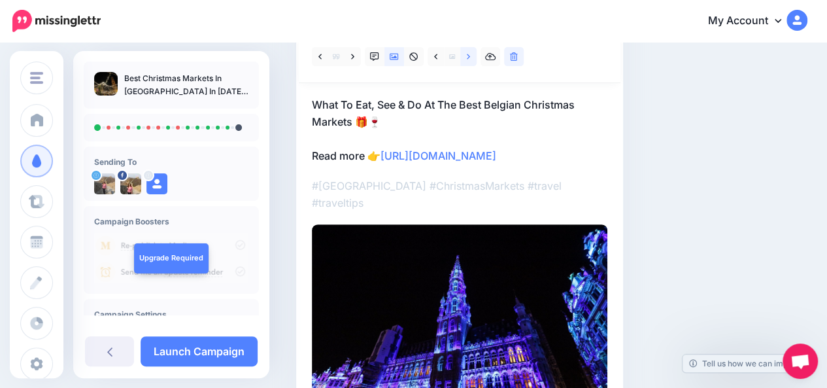
click at [469, 61] on link at bounding box center [468, 56] width 16 height 19
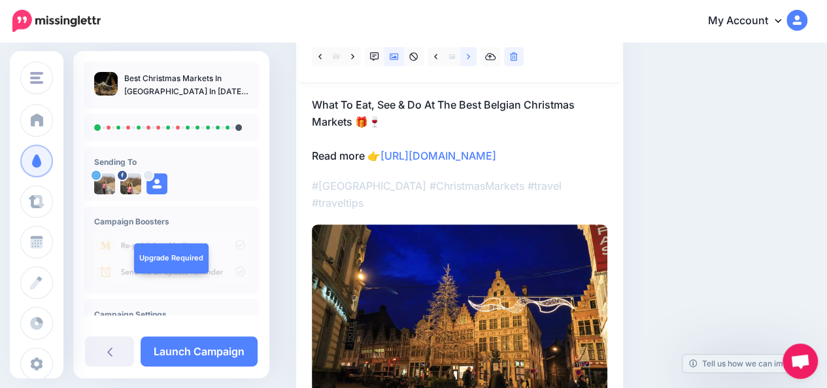
click at [469, 61] on link at bounding box center [468, 56] width 16 height 19
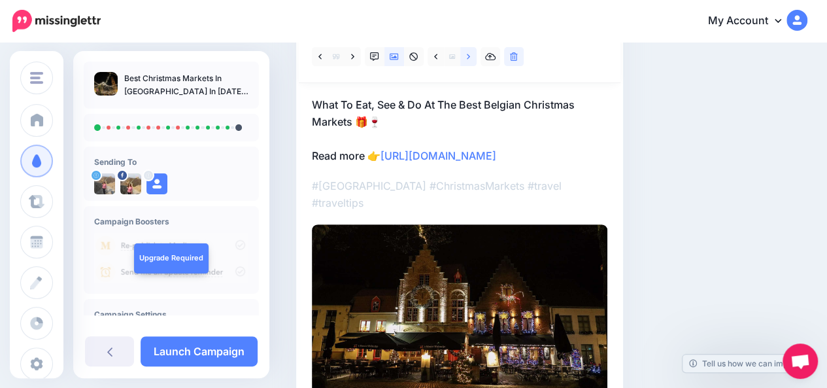
click at [469, 61] on link at bounding box center [468, 56] width 16 height 19
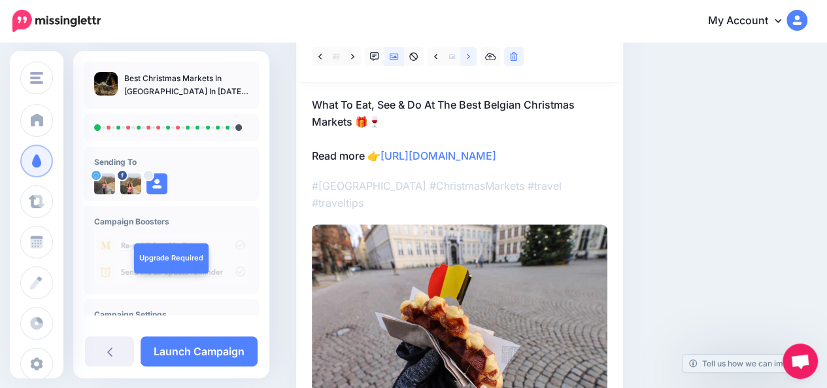
click at [469, 61] on link at bounding box center [468, 56] width 16 height 19
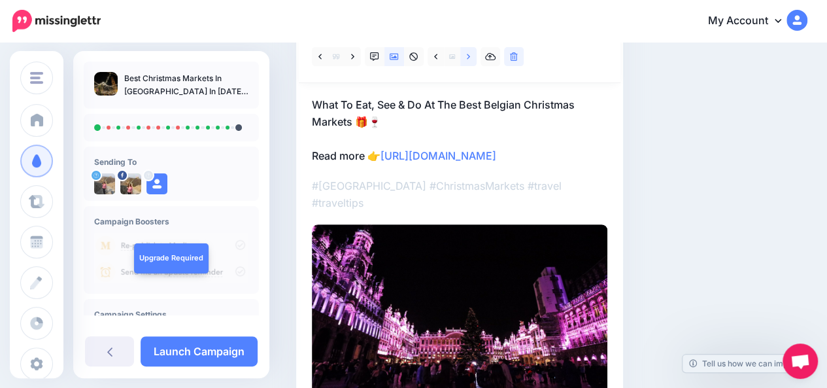
click at [469, 61] on link at bounding box center [468, 56] width 16 height 19
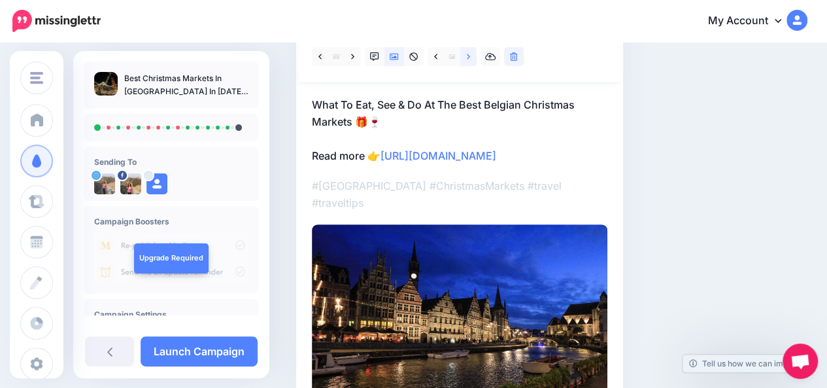
click at [469, 61] on link at bounding box center [468, 56] width 16 height 19
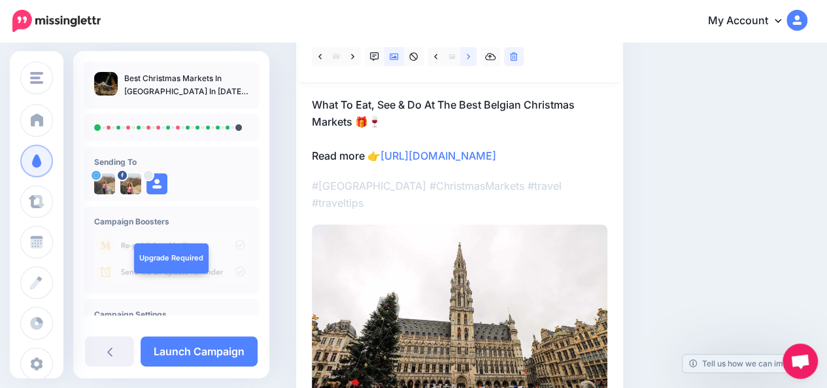
click at [469, 61] on link at bounding box center [468, 56] width 16 height 19
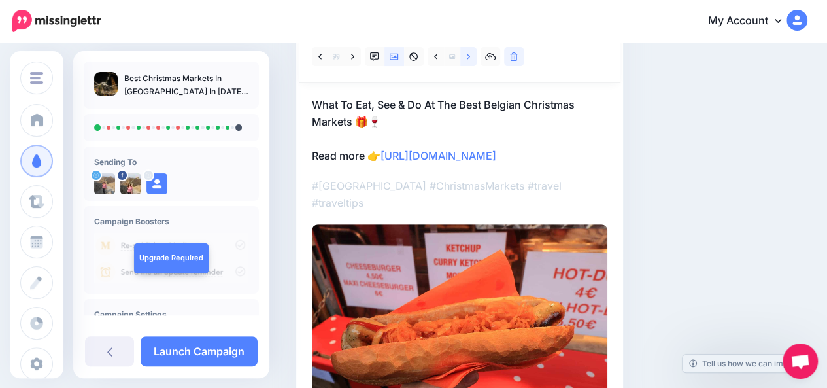
click at [469, 61] on link at bounding box center [468, 56] width 16 height 19
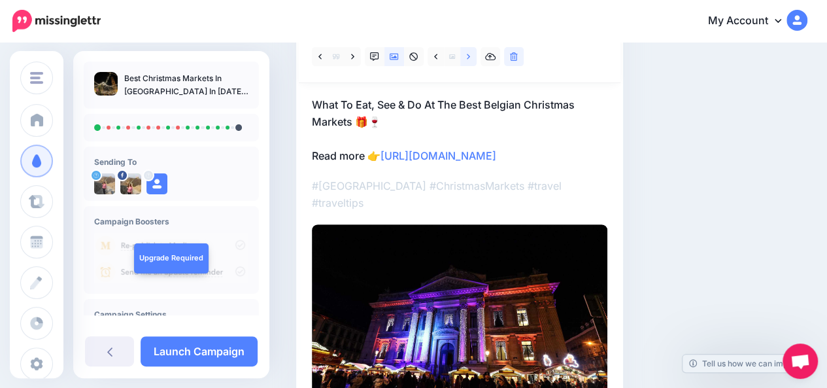
click at [469, 61] on link at bounding box center [468, 56] width 16 height 19
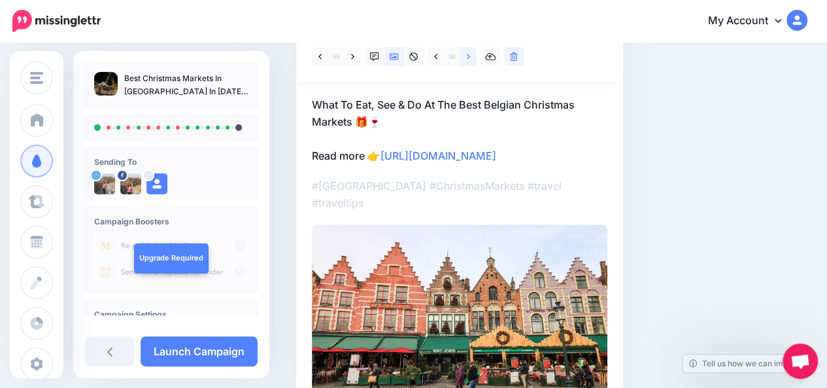
click at [469, 61] on link at bounding box center [468, 56] width 16 height 19
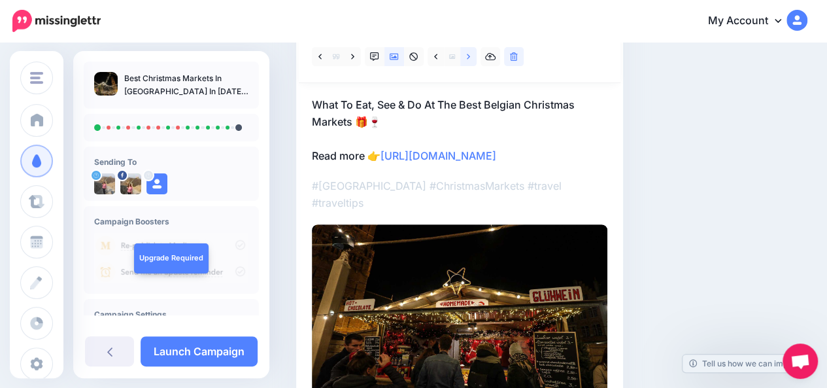
click at [465, 57] on link at bounding box center [468, 56] width 16 height 19
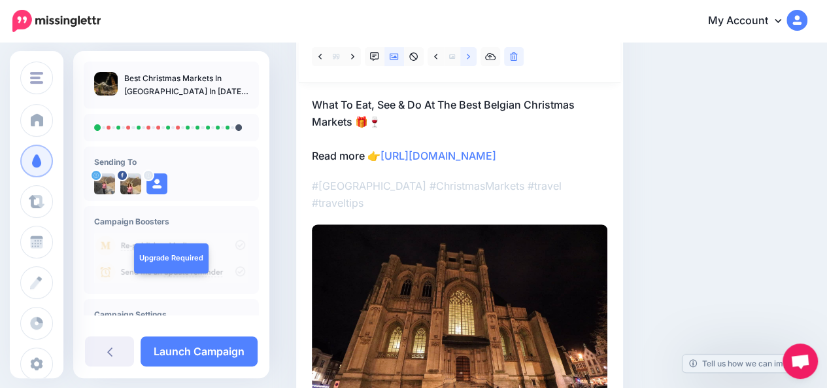
click at [465, 57] on link at bounding box center [468, 56] width 16 height 19
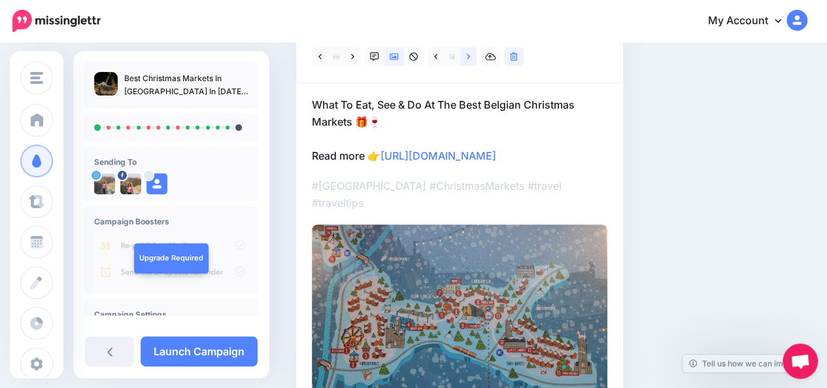
click at [465, 57] on link at bounding box center [468, 56] width 16 height 19
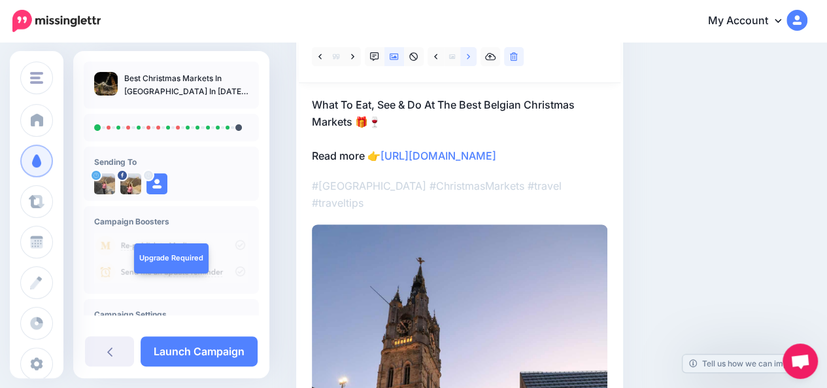
click at [465, 57] on link at bounding box center [468, 56] width 16 height 19
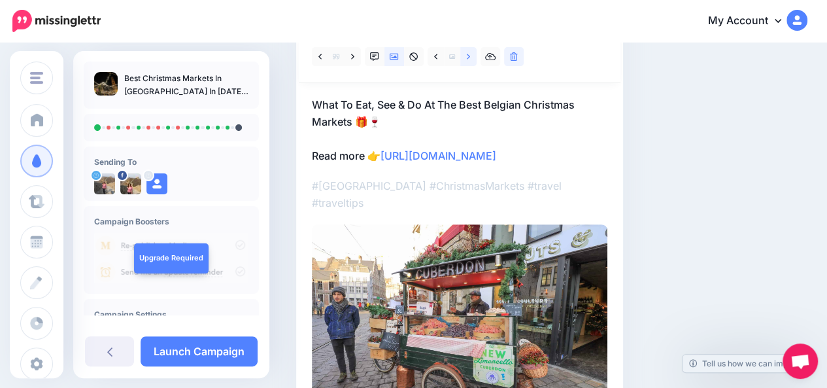
click at [465, 57] on link at bounding box center [468, 56] width 16 height 19
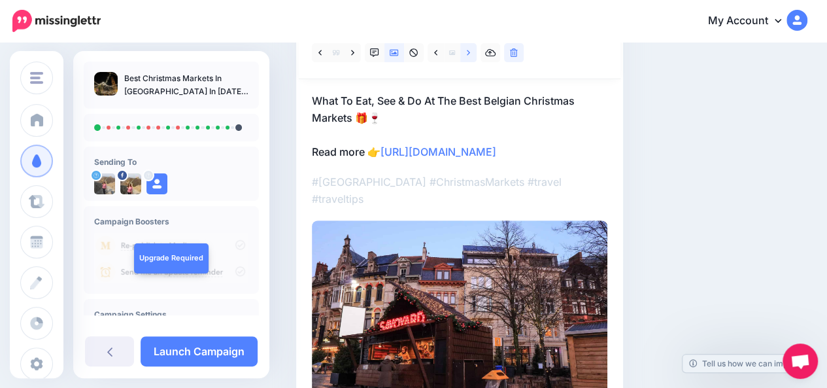
scroll to position [159, 0]
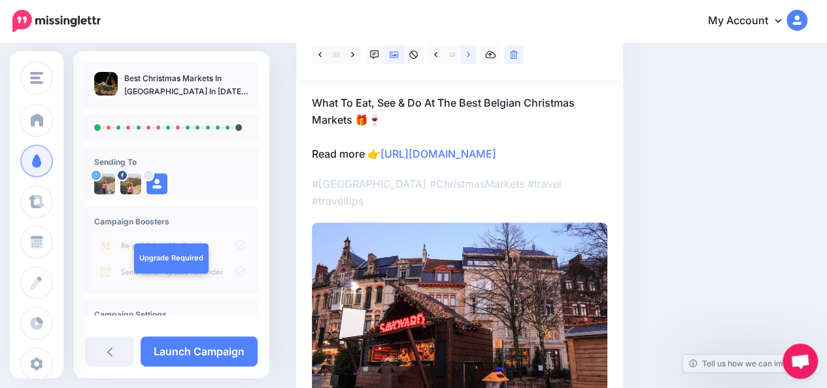
click at [469, 56] on icon at bounding box center [468, 54] width 3 height 9
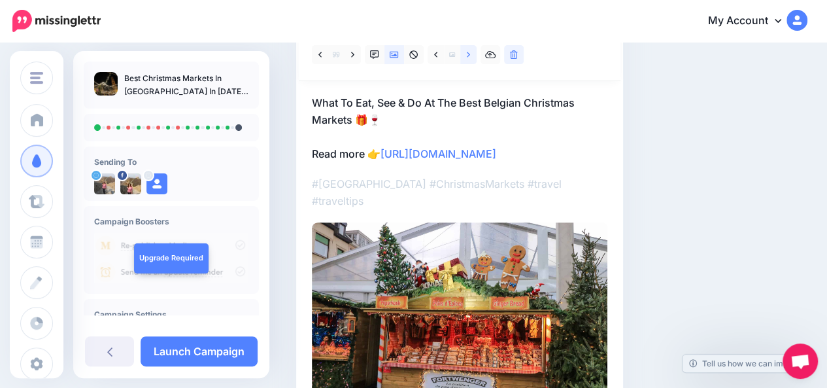
click at [469, 56] on icon at bounding box center [468, 54] width 3 height 9
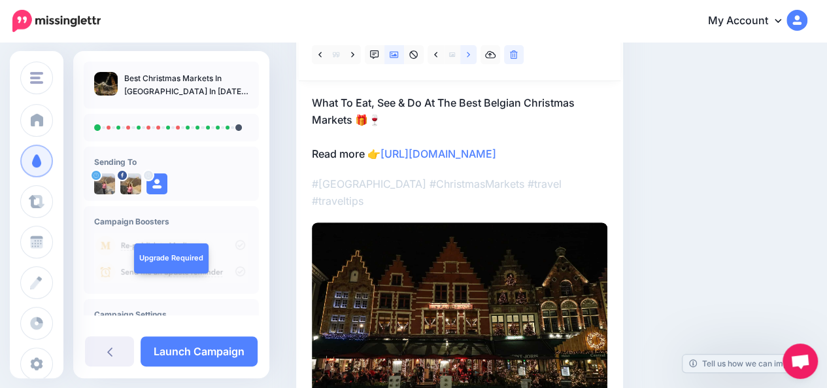
click at [469, 56] on icon at bounding box center [468, 54] width 3 height 9
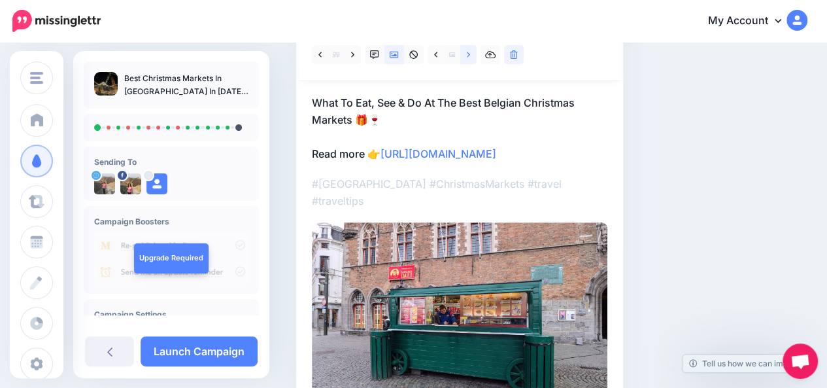
click at [469, 56] on icon at bounding box center [468, 54] width 3 height 9
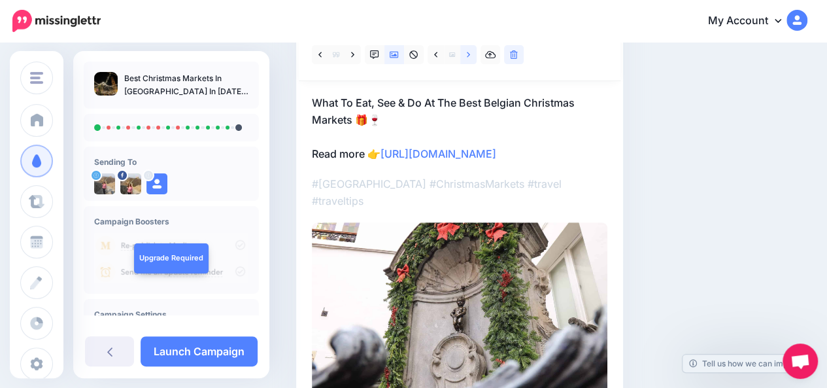
click at [469, 56] on icon at bounding box center [468, 54] width 3 height 9
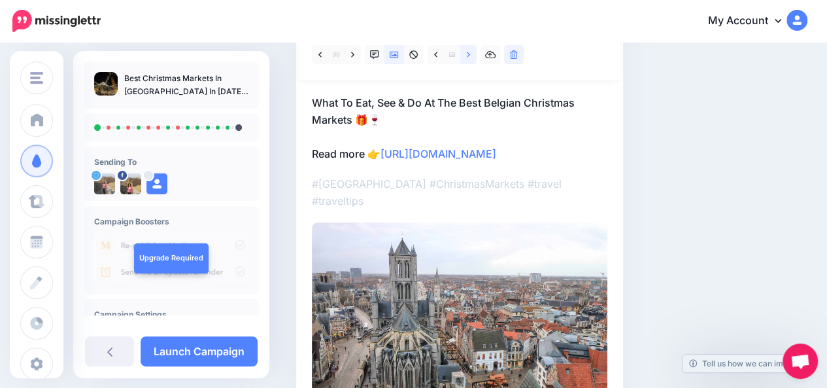
click at [469, 56] on icon at bounding box center [468, 54] width 3 height 9
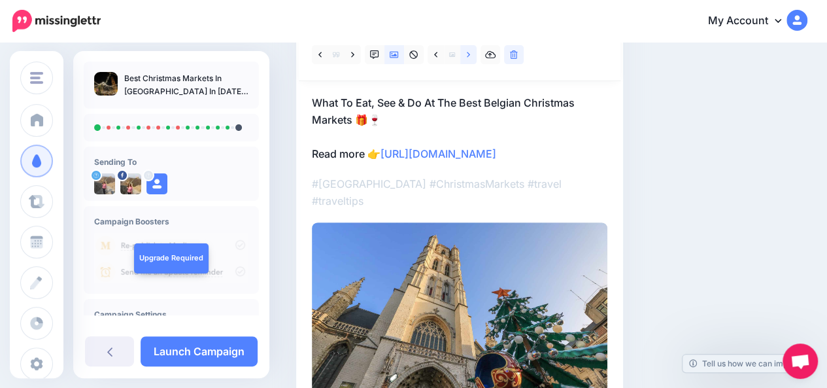
click at [469, 56] on icon at bounding box center [468, 54] width 3 height 9
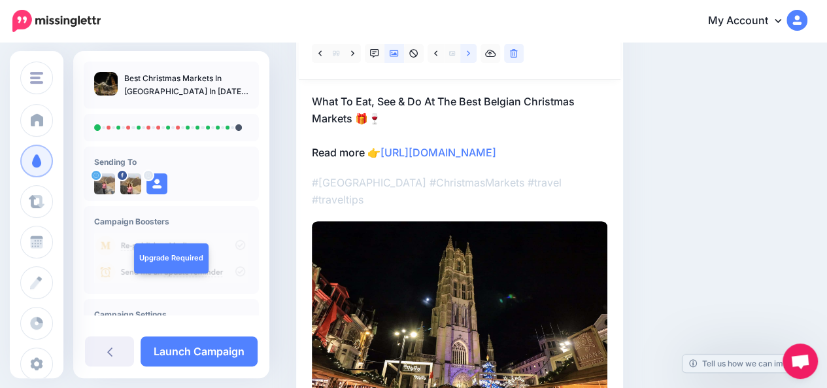
scroll to position [152, 0]
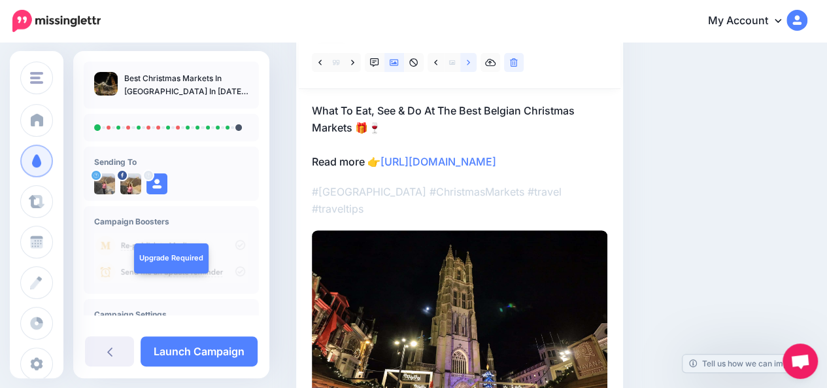
click at [469, 63] on icon at bounding box center [468, 62] width 3 height 9
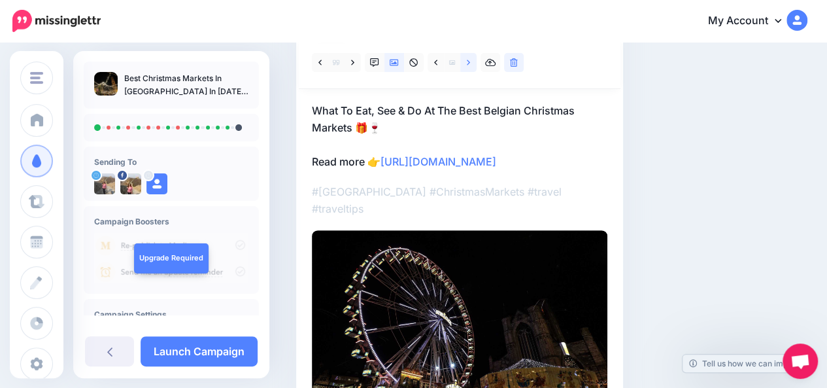
click at [469, 63] on icon at bounding box center [468, 62] width 3 height 9
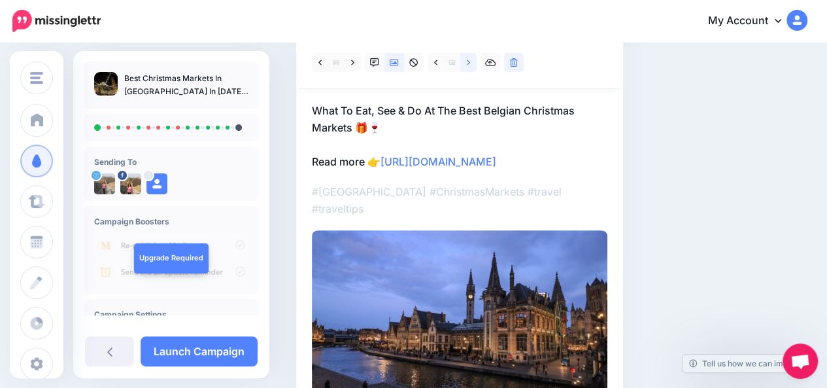
click at [469, 63] on icon at bounding box center [468, 62] width 3 height 9
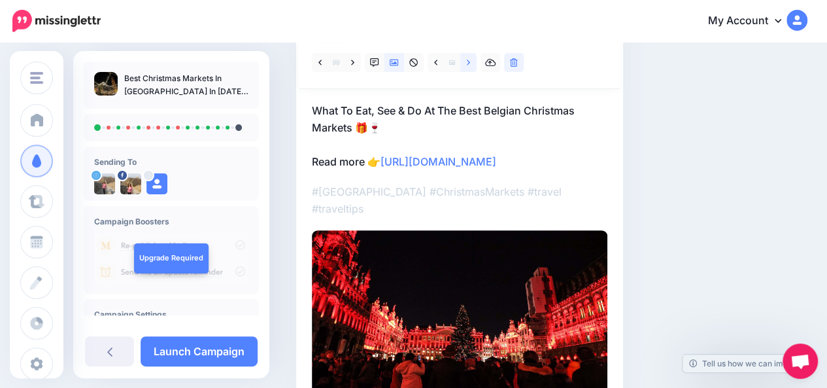
click at [469, 63] on icon at bounding box center [468, 62] width 3 height 9
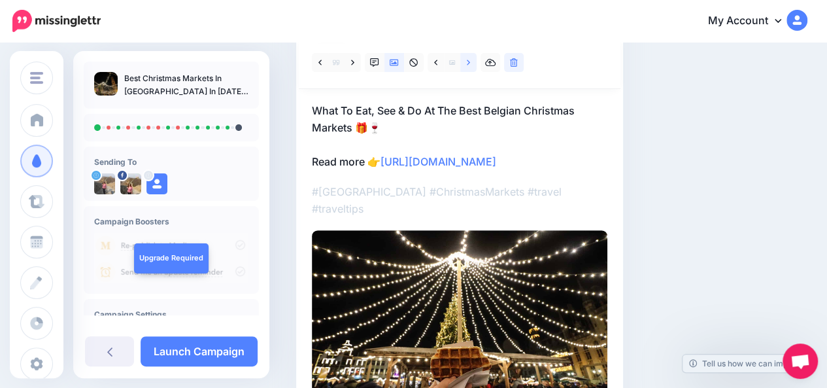
click at [469, 63] on icon at bounding box center [468, 62] width 3 height 9
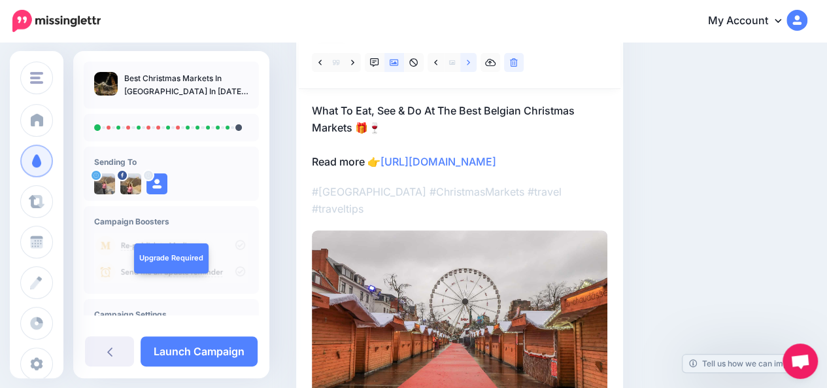
click at [469, 63] on icon at bounding box center [468, 62] width 3 height 9
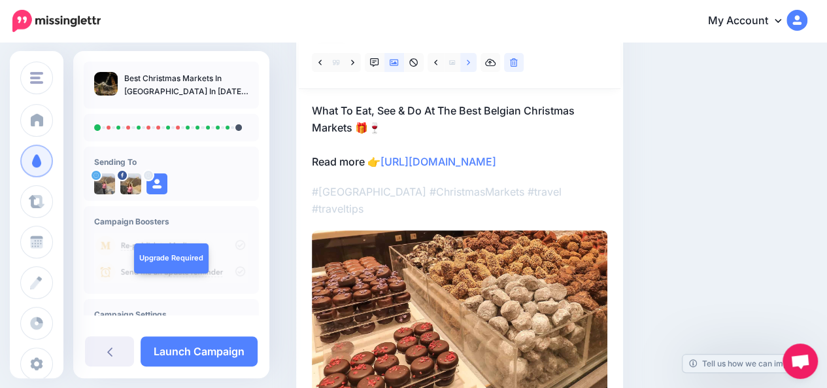
click at [469, 63] on icon at bounding box center [468, 62] width 3 height 9
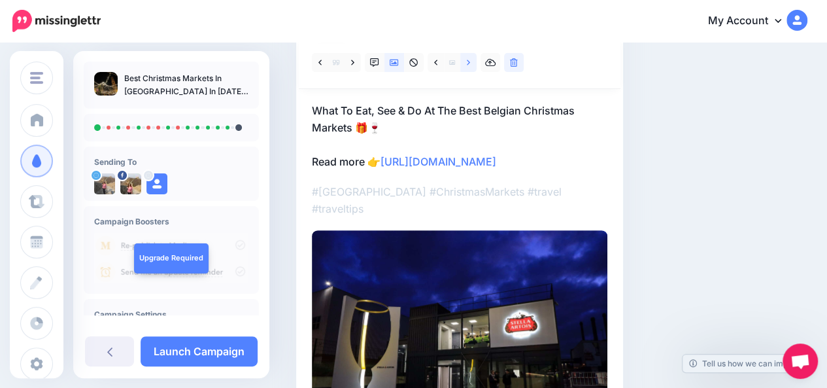
click at [469, 63] on icon at bounding box center [468, 62] width 3 height 9
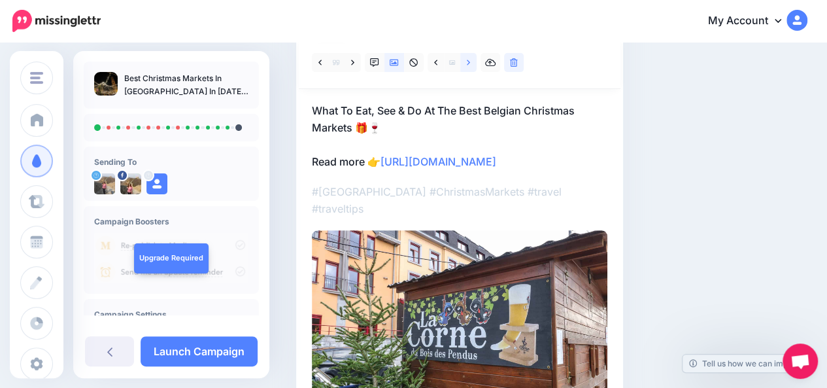
click at [469, 63] on icon at bounding box center [468, 62] width 3 height 9
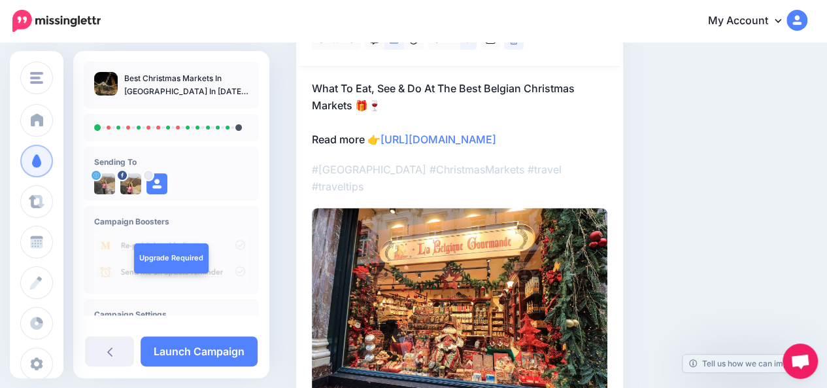
scroll to position [171, 0]
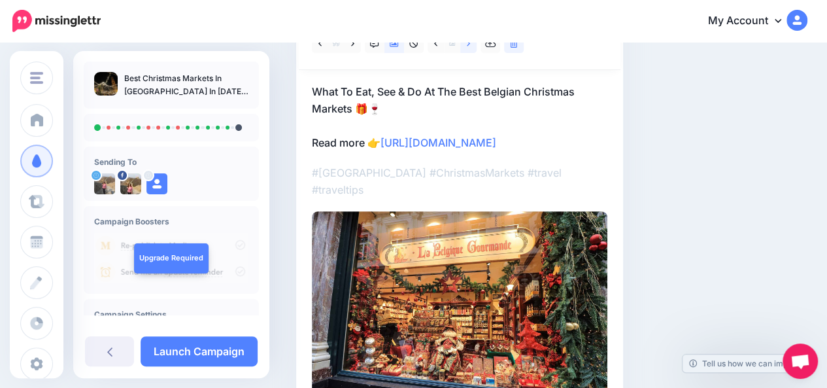
click at [467, 48] on link at bounding box center [468, 43] width 16 height 19
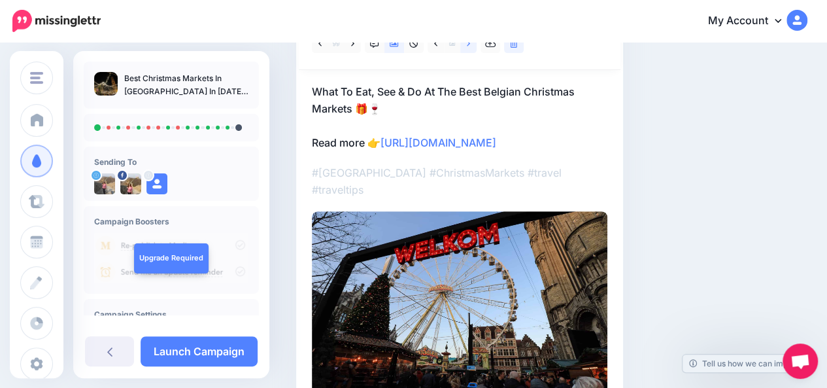
click at [467, 48] on link at bounding box center [468, 43] width 16 height 19
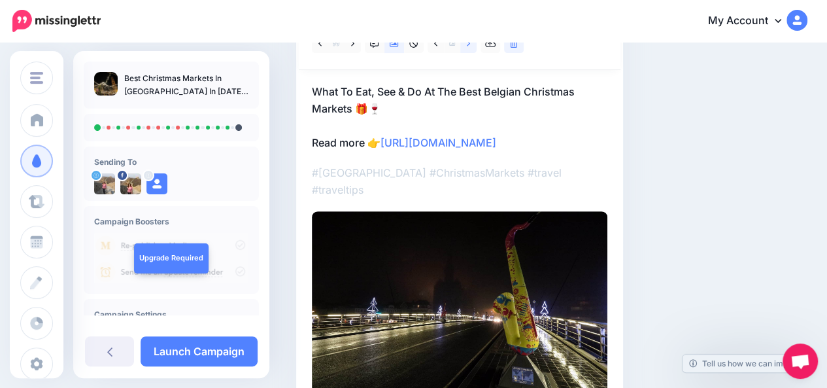
click at [467, 48] on link at bounding box center [468, 43] width 16 height 19
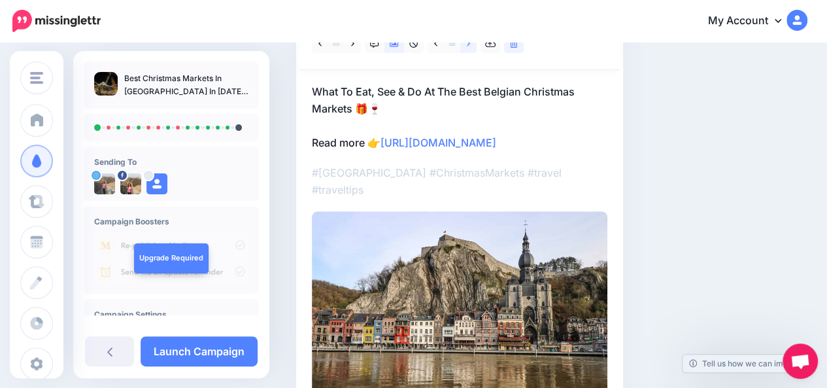
click at [467, 48] on link at bounding box center [468, 43] width 16 height 19
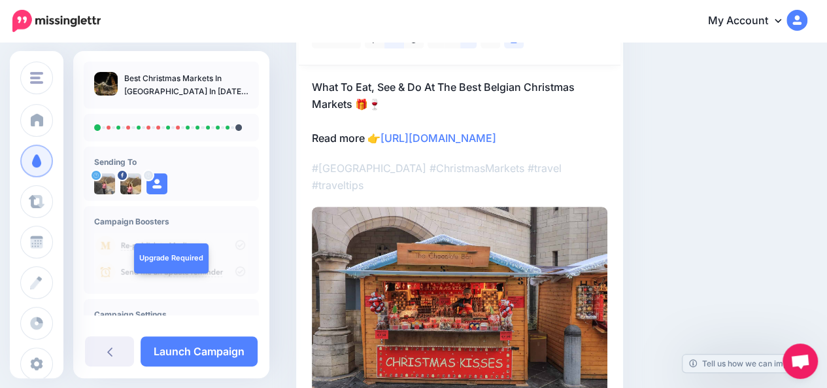
scroll to position [78, 0]
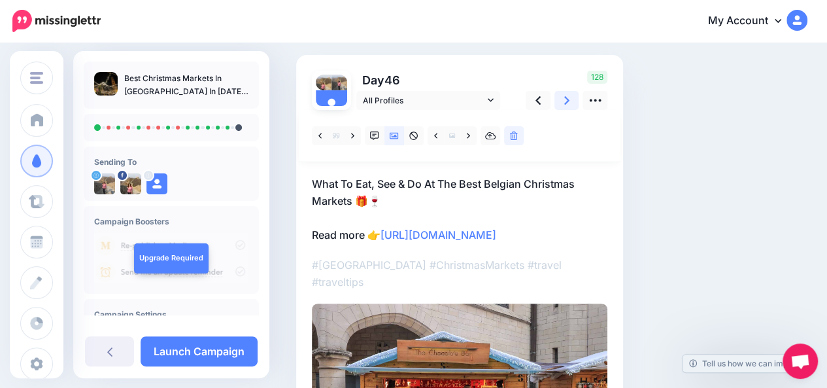
click at [567, 102] on icon at bounding box center [566, 100] width 5 height 14
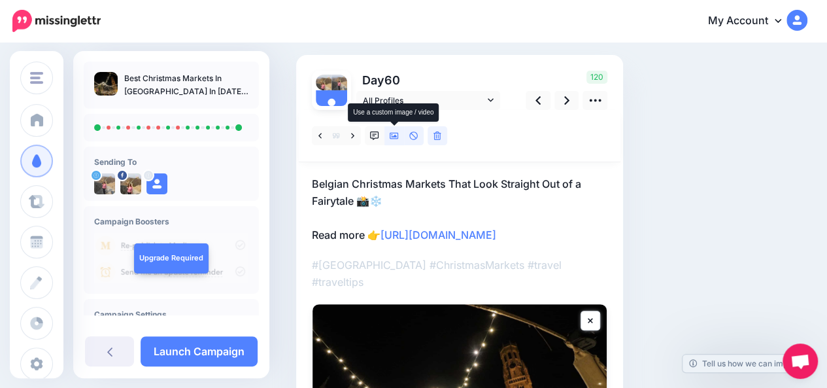
click at [395, 139] on icon at bounding box center [394, 135] width 9 height 9
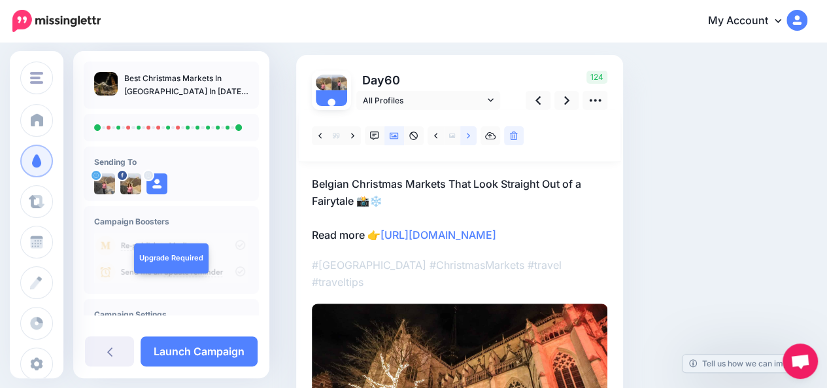
click at [472, 134] on link at bounding box center [468, 135] width 16 height 19
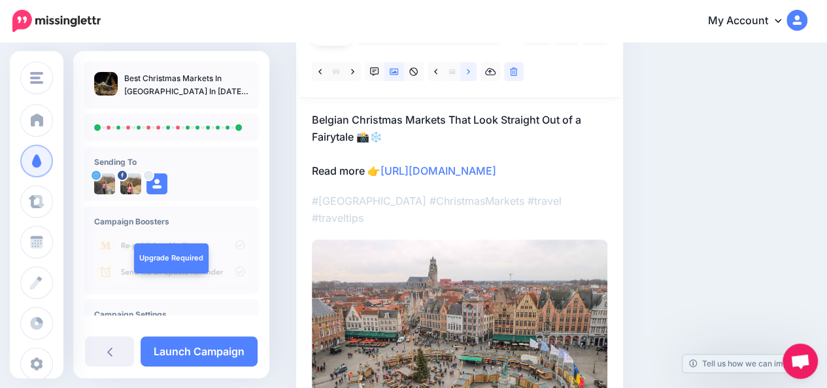
scroll to position [142, 0]
click at [471, 72] on link at bounding box center [468, 72] width 16 height 19
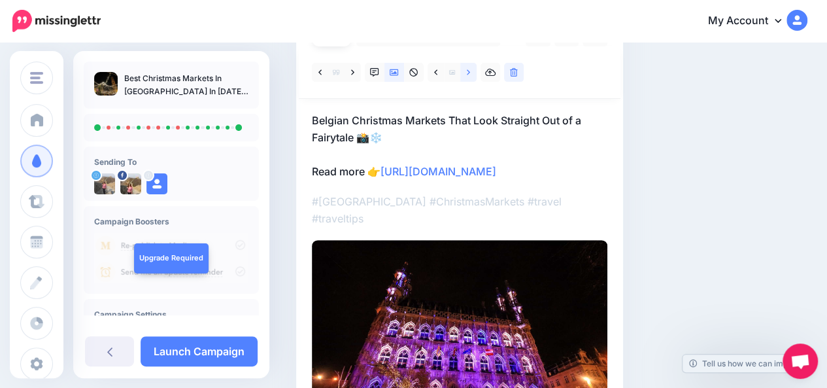
click at [471, 72] on link at bounding box center [468, 72] width 16 height 19
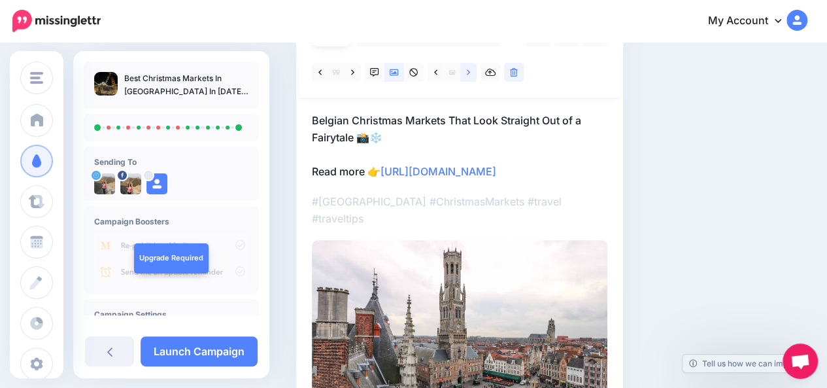
click at [471, 72] on link at bounding box center [468, 72] width 16 height 19
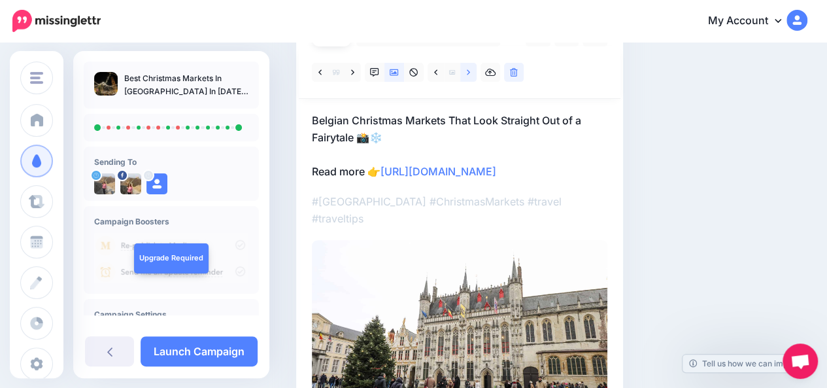
click at [471, 72] on link at bounding box center [468, 72] width 16 height 19
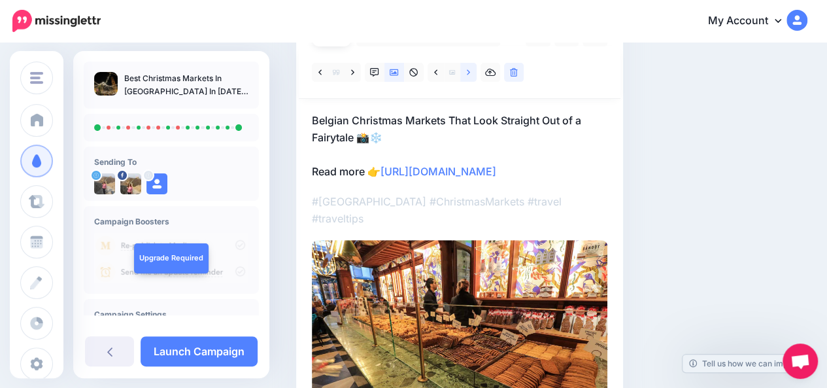
click at [471, 72] on link at bounding box center [468, 72] width 16 height 19
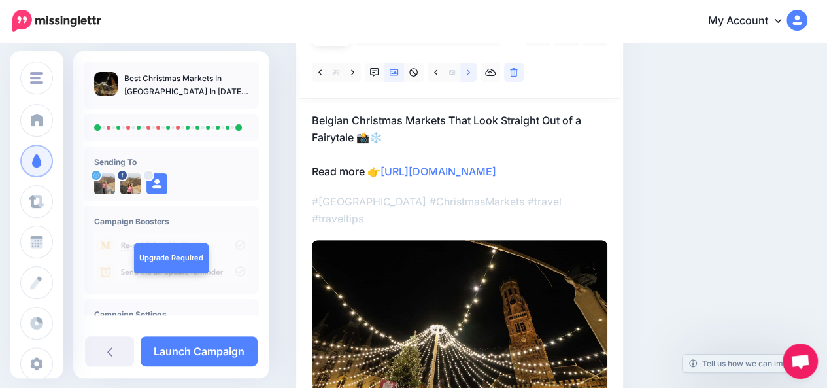
click at [471, 72] on link at bounding box center [468, 72] width 16 height 19
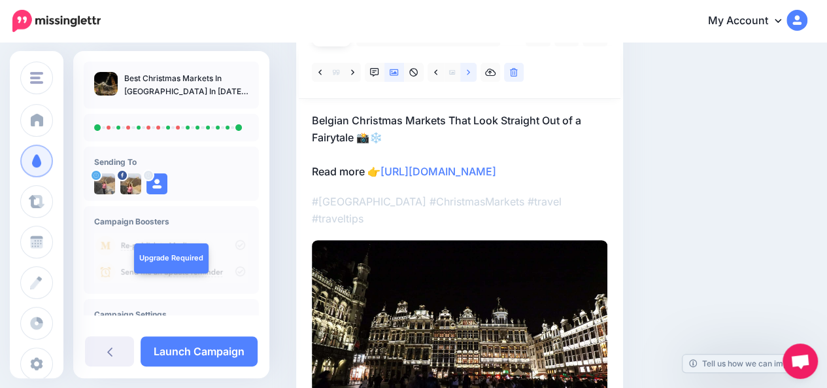
click at [471, 72] on link at bounding box center [468, 72] width 16 height 19
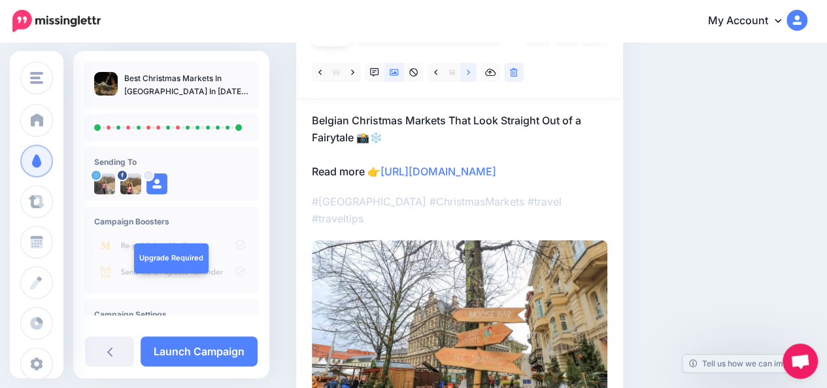
click at [471, 72] on link at bounding box center [468, 72] width 16 height 19
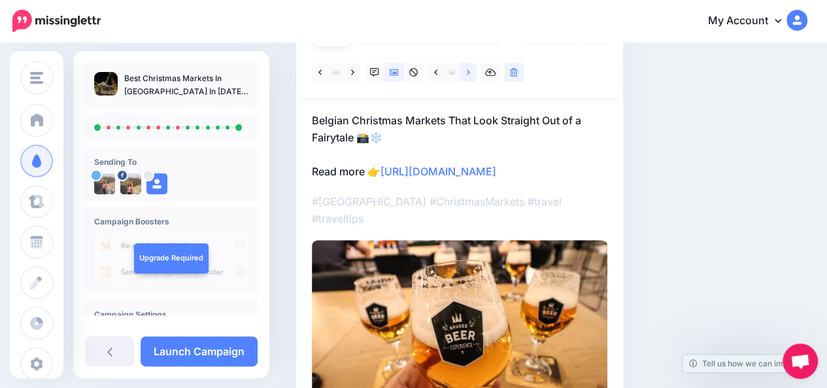
click at [471, 72] on link at bounding box center [468, 72] width 16 height 19
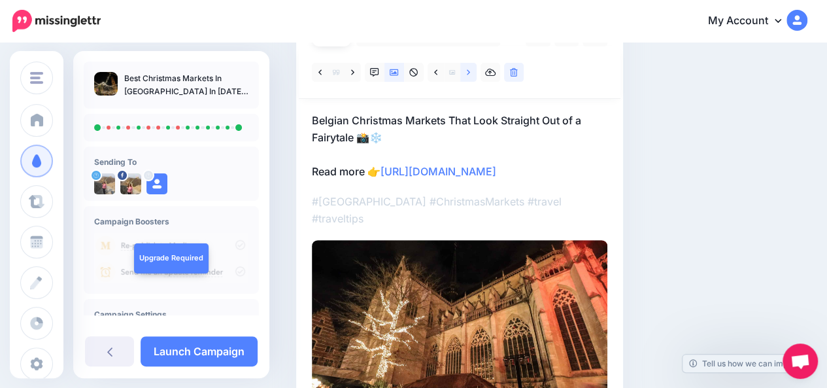
click at [471, 72] on link at bounding box center [468, 72] width 16 height 19
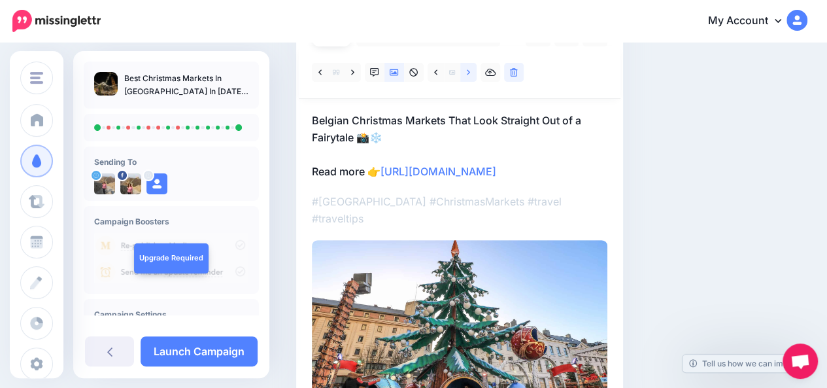
click at [471, 72] on link at bounding box center [468, 72] width 16 height 19
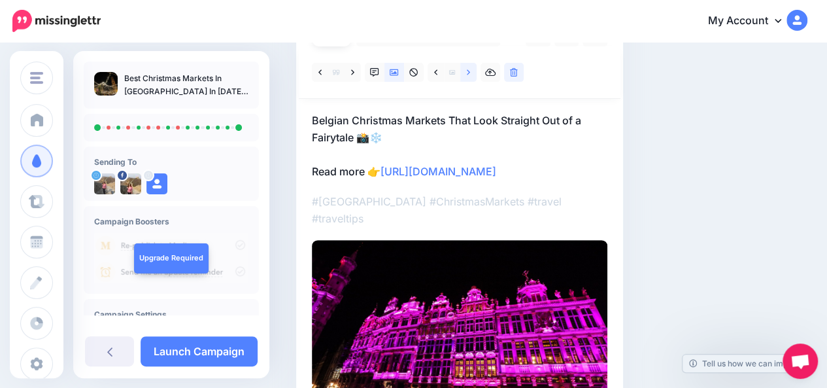
click at [471, 72] on link at bounding box center [468, 72] width 16 height 19
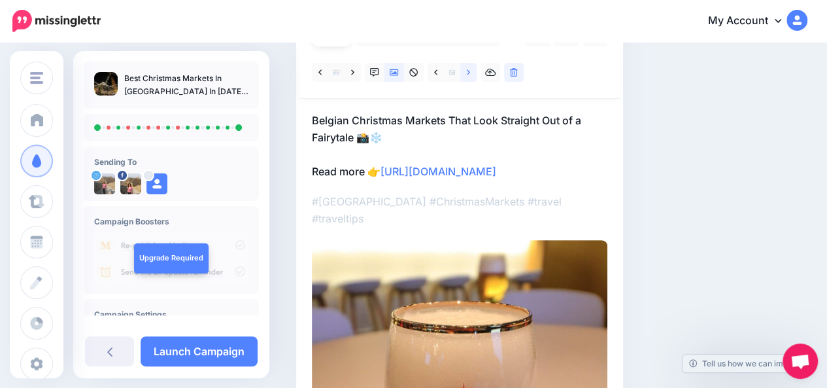
click at [471, 72] on link at bounding box center [468, 72] width 16 height 19
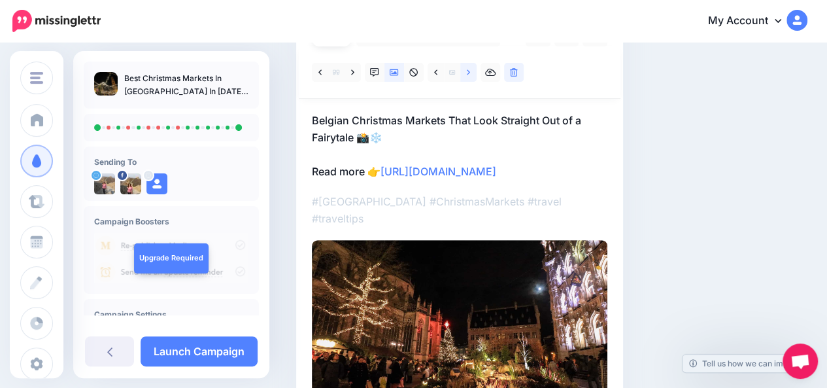
click at [471, 72] on link at bounding box center [468, 72] width 16 height 19
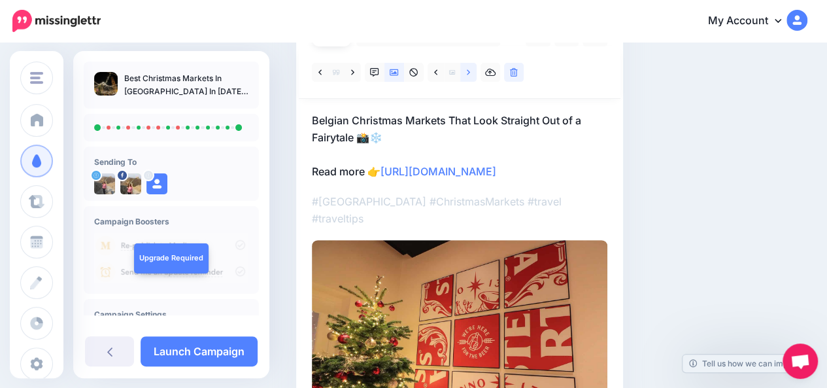
click at [471, 72] on link at bounding box center [468, 72] width 16 height 19
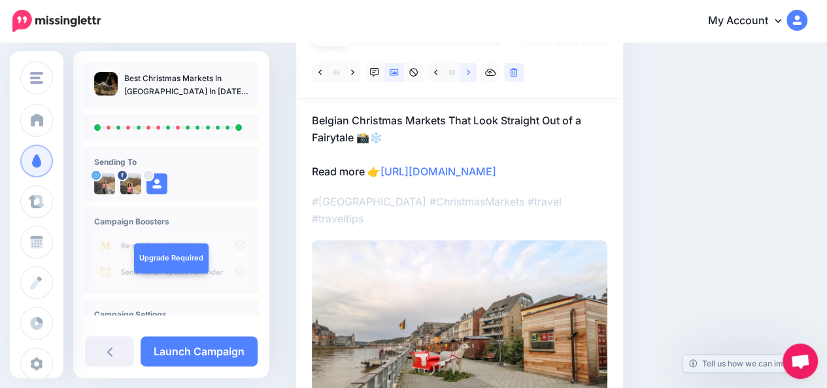
click at [471, 72] on link at bounding box center [468, 72] width 16 height 19
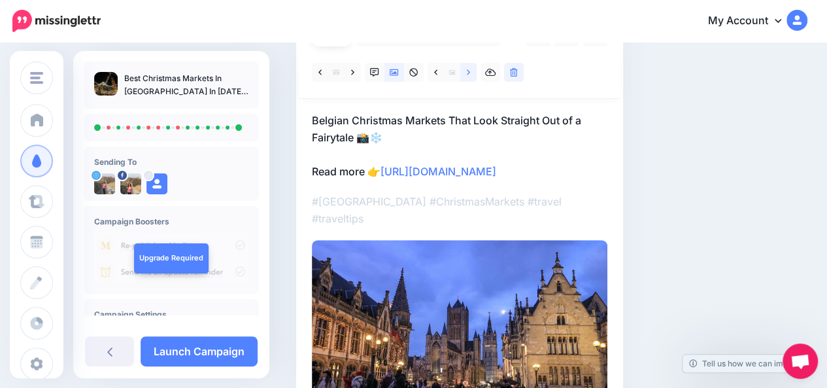
click at [471, 72] on link at bounding box center [468, 72] width 16 height 19
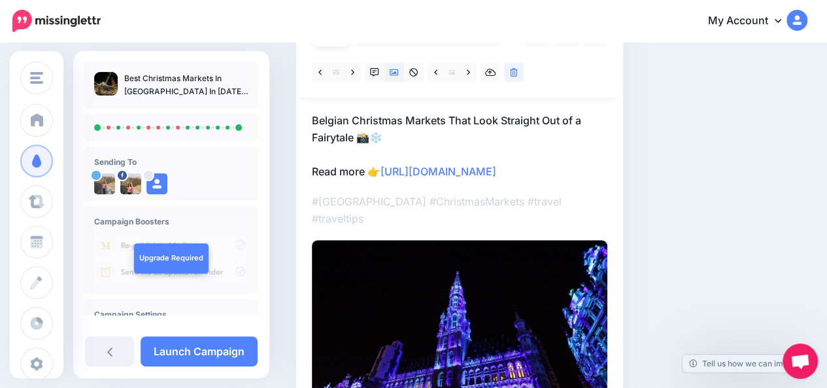
click at [387, 137] on p "Belgian Christmas Markets That Look Straight Out of a Fairytale 📸❄️ Read more 👉…" at bounding box center [459, 146] width 295 height 68
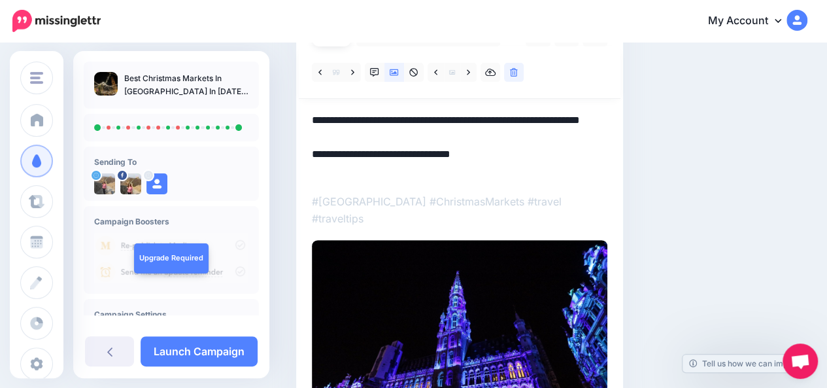
click at [387, 137] on textarea "**********" at bounding box center [459, 146] width 295 height 68
click at [314, 120] on textarea "**********" at bounding box center [459, 146] width 295 height 68
paste textarea "**"
click at [349, 120] on textarea "**********" at bounding box center [459, 146] width 295 height 68
click at [343, 137] on textarea "**********" at bounding box center [459, 146] width 295 height 68
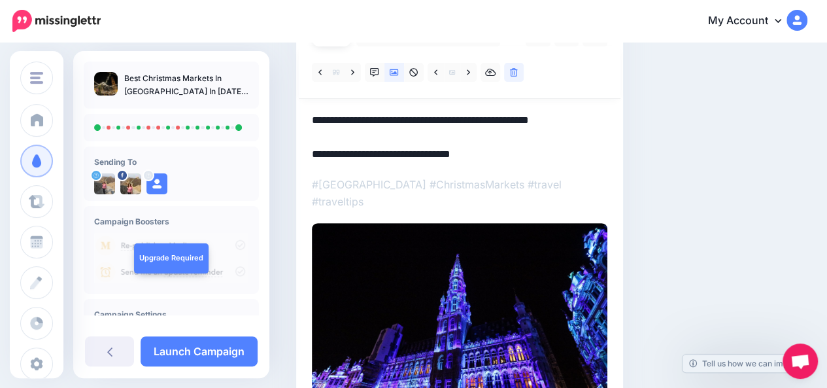
click at [601, 116] on textarea "**********" at bounding box center [459, 137] width 295 height 51
paste textarea "*"
click at [312, 118] on textarea "**********" at bounding box center [459, 137] width 295 height 51
paste textarea "*"
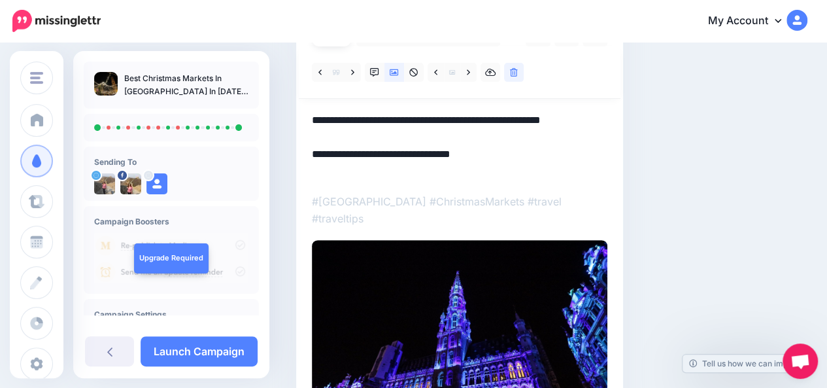
click at [760, 186] on div "Social Posts Review the social posts that will be sent to promote this content.…" at bounding box center [551, 207] width 531 height 570
click at [331, 119] on textarea "**********" at bounding box center [459, 146] width 295 height 68
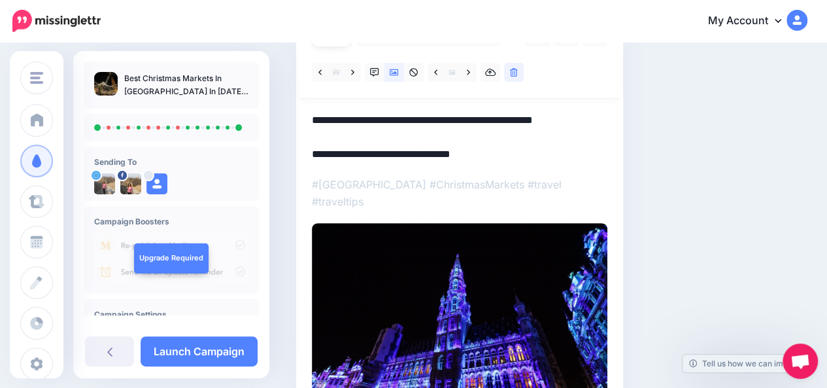
click at [600, 118] on textarea "**********" at bounding box center [459, 137] width 295 height 51
paste textarea "*"
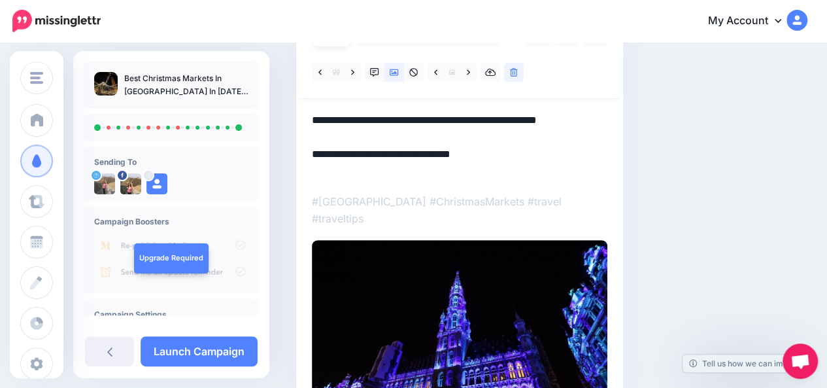
type textarea "**********"
click at [722, 137] on div "Social Posts Review the social posts that will be sent to promote this content.…" at bounding box center [507, 207] width 443 height 570
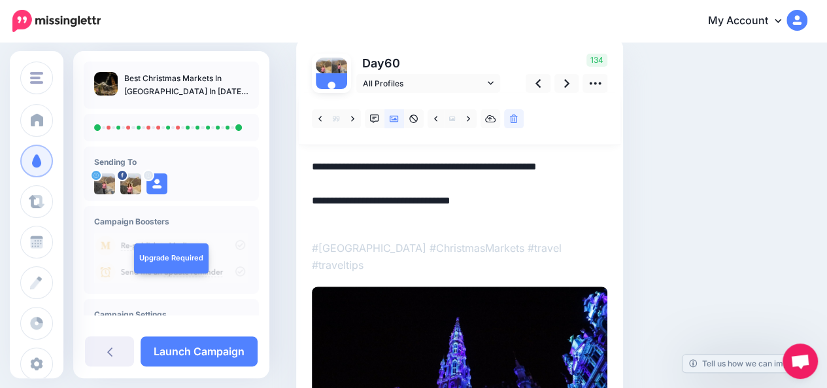
scroll to position [93, 0]
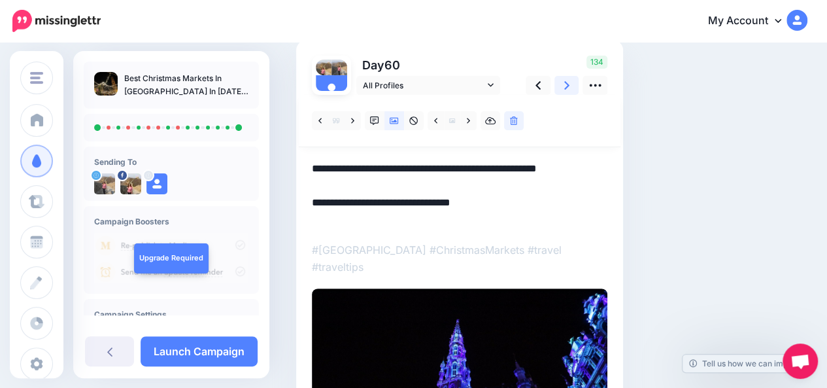
click at [570, 85] on link at bounding box center [566, 85] width 25 height 19
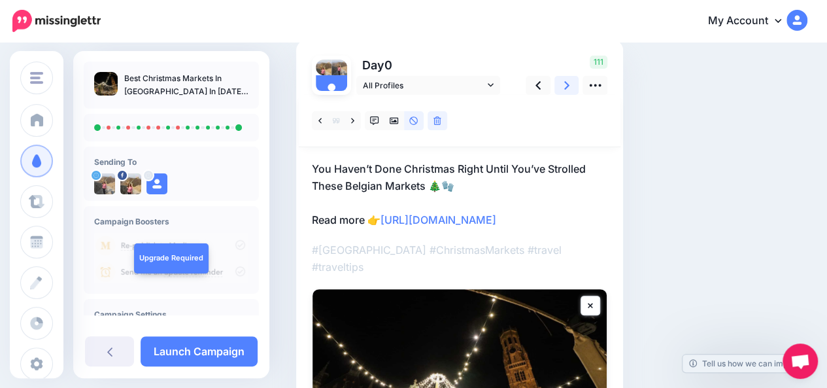
click at [570, 85] on link at bounding box center [566, 85] width 25 height 19
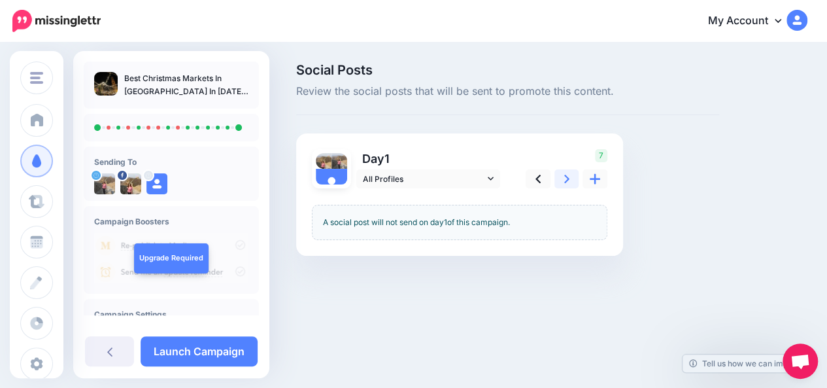
scroll to position [0, 0]
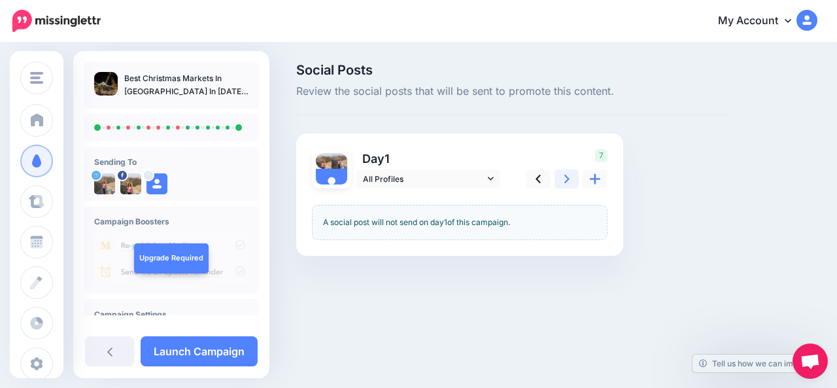
click at [567, 180] on icon at bounding box center [566, 179] width 5 height 14
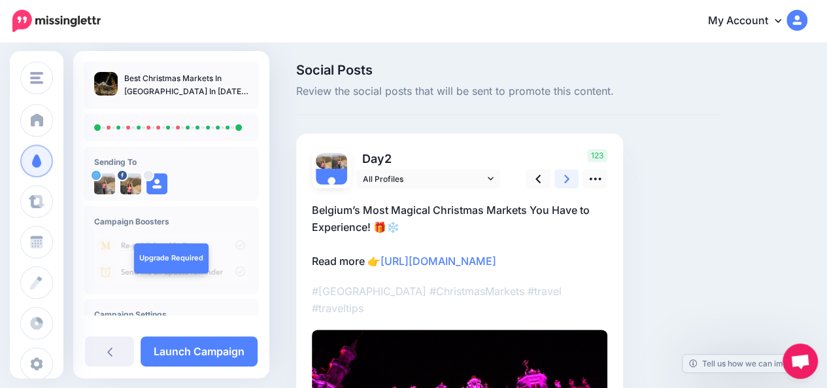
click at [567, 180] on icon at bounding box center [566, 179] width 5 height 14
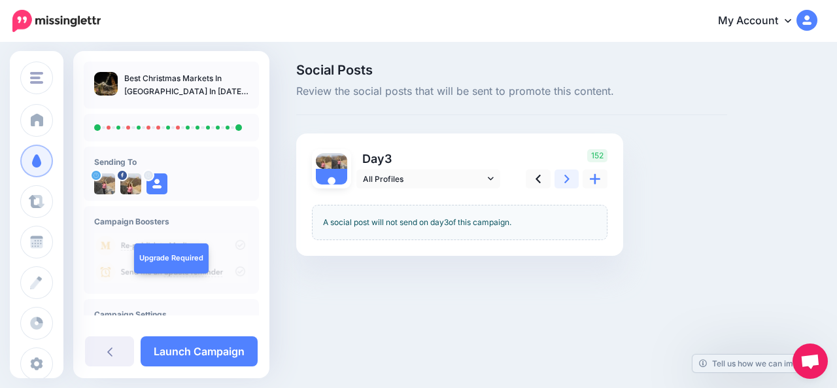
click at [567, 180] on icon at bounding box center [566, 179] width 5 height 14
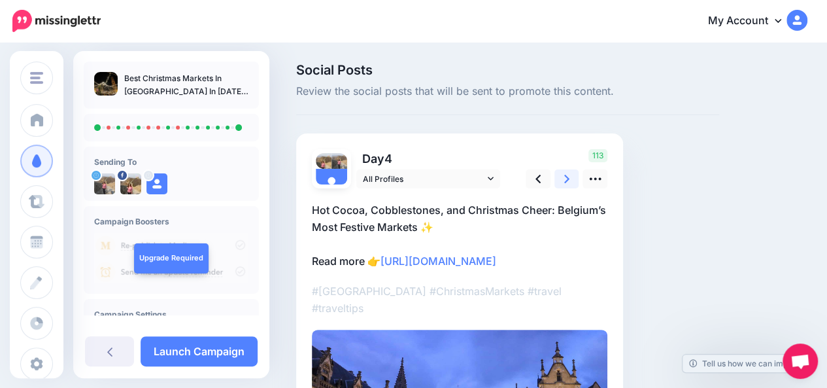
click at [567, 180] on icon at bounding box center [566, 179] width 5 height 14
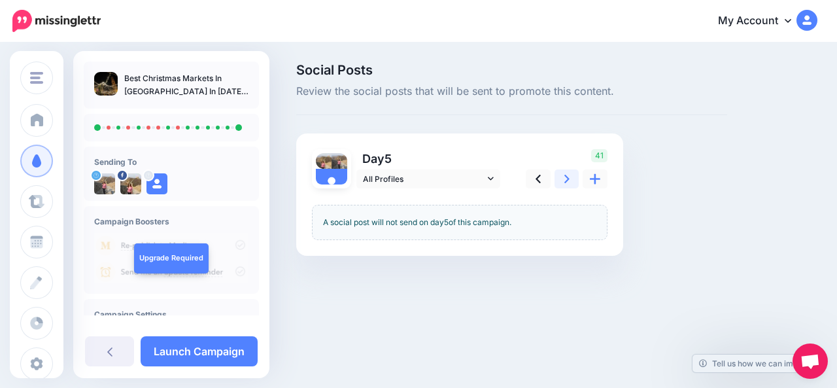
click at [567, 180] on icon at bounding box center [566, 179] width 5 height 14
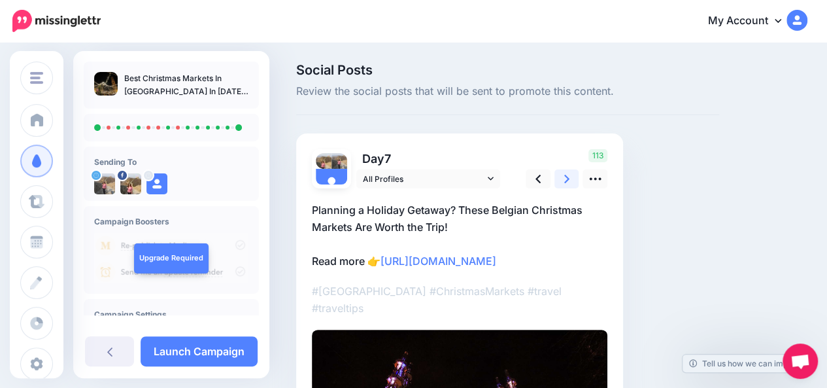
click at [567, 180] on icon at bounding box center [566, 179] width 5 height 14
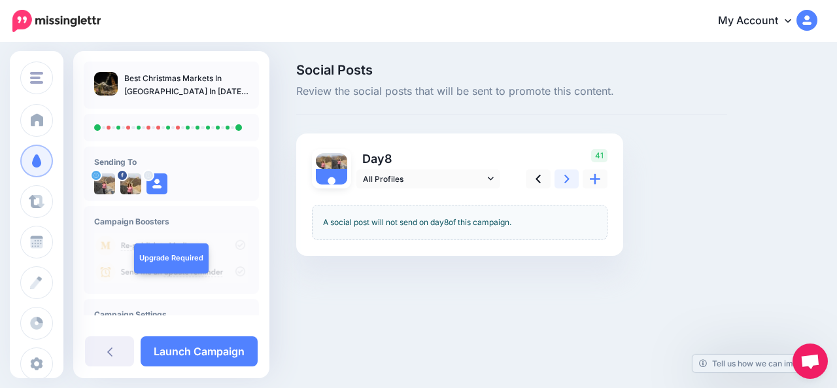
click at [567, 180] on icon at bounding box center [566, 179] width 5 height 14
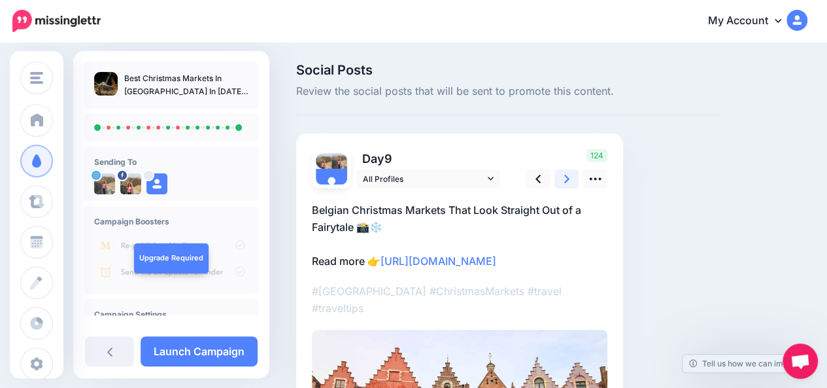
click at [567, 180] on icon at bounding box center [566, 179] width 5 height 14
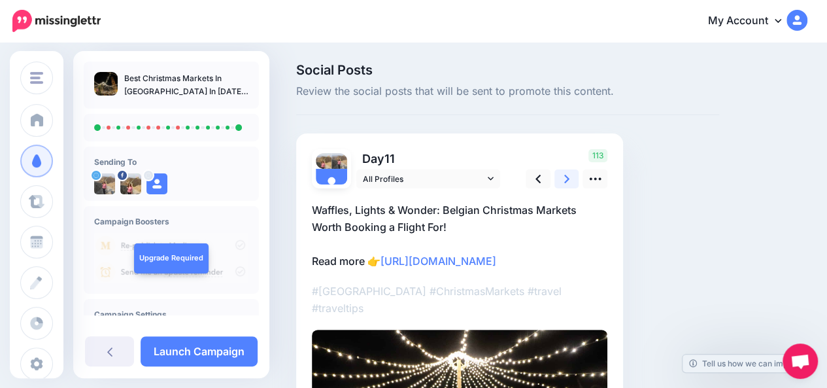
click at [567, 180] on icon at bounding box center [566, 179] width 5 height 14
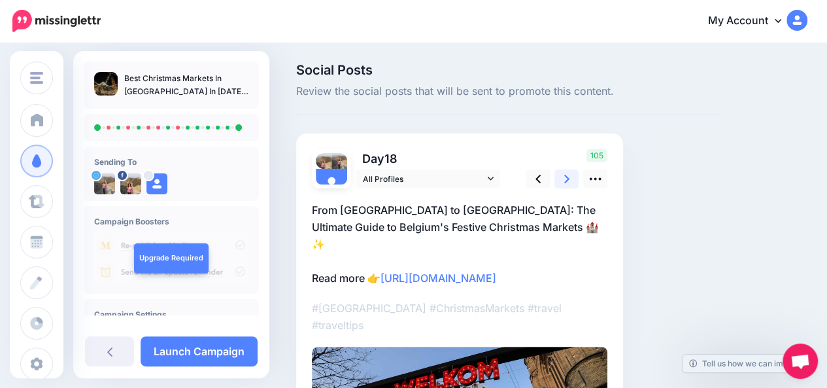
click at [567, 180] on icon at bounding box center [566, 179] width 5 height 14
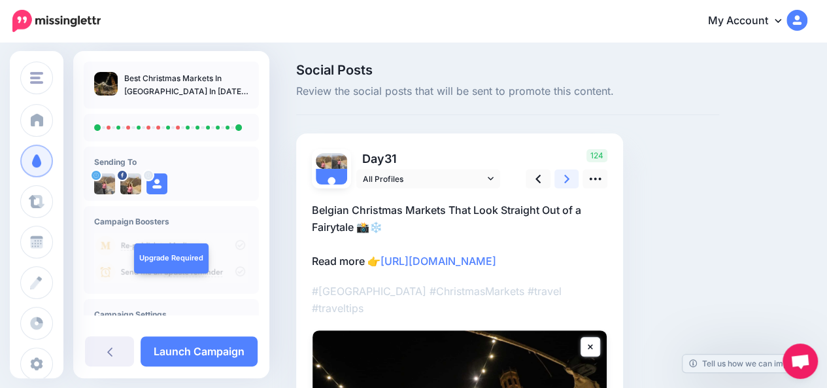
click at [567, 180] on icon at bounding box center [566, 179] width 5 height 14
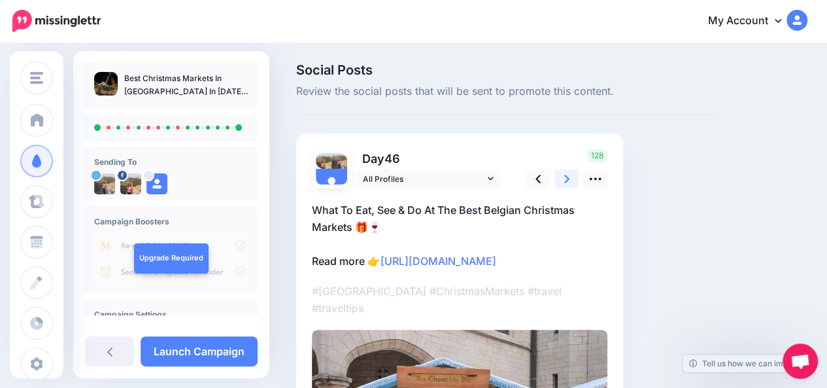
click at [567, 180] on icon at bounding box center [566, 179] width 5 height 14
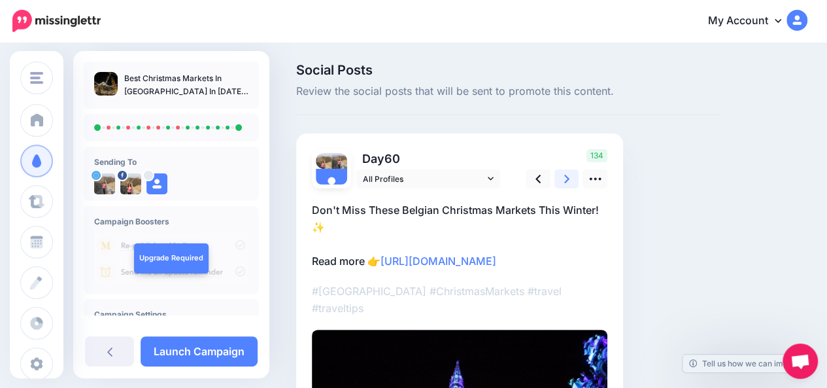
click at [567, 180] on icon at bounding box center [566, 179] width 5 height 14
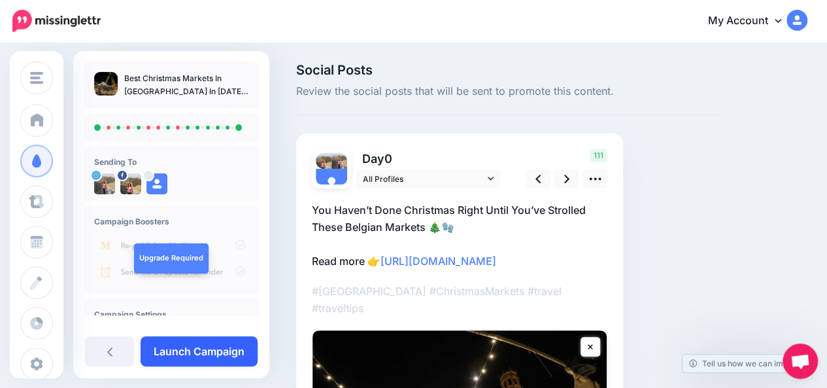
click at [222, 354] on link "Launch Campaign" at bounding box center [199, 351] width 117 height 30
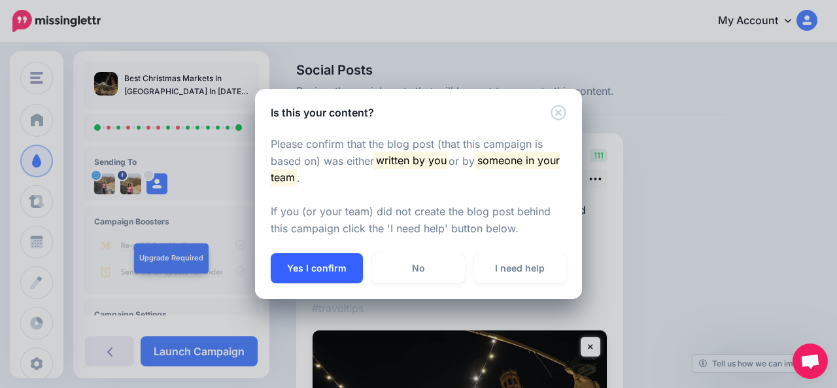
click at [307, 270] on button "Yes I confirm" at bounding box center [317, 268] width 92 height 30
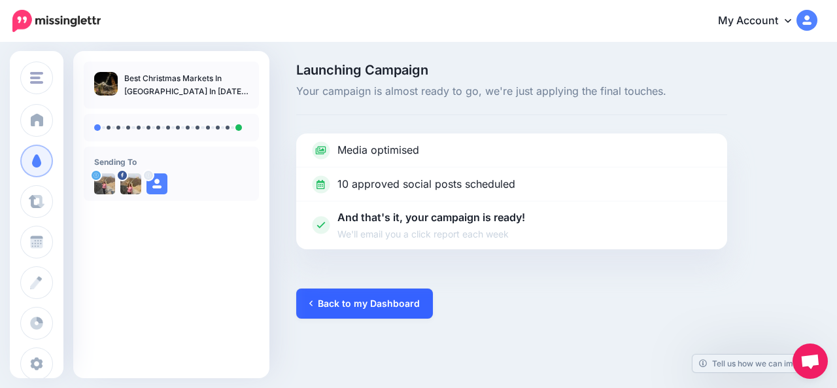
click at [379, 299] on link "Back to my Dashboard" at bounding box center [364, 303] width 137 height 30
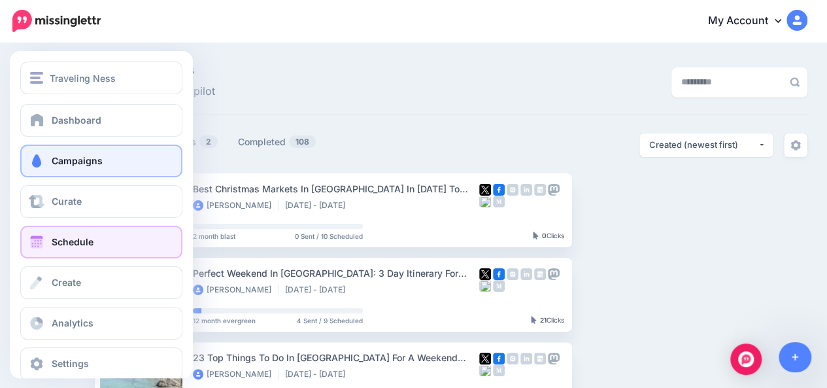
click at [48, 249] on link "Schedule" at bounding box center [101, 242] width 162 height 33
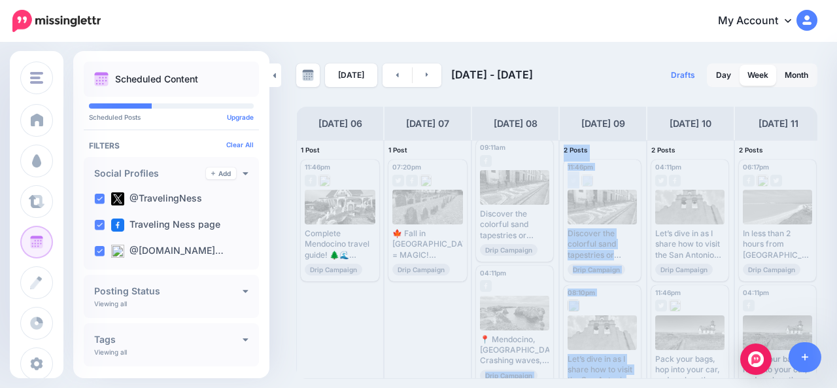
scroll to position [35, 0]
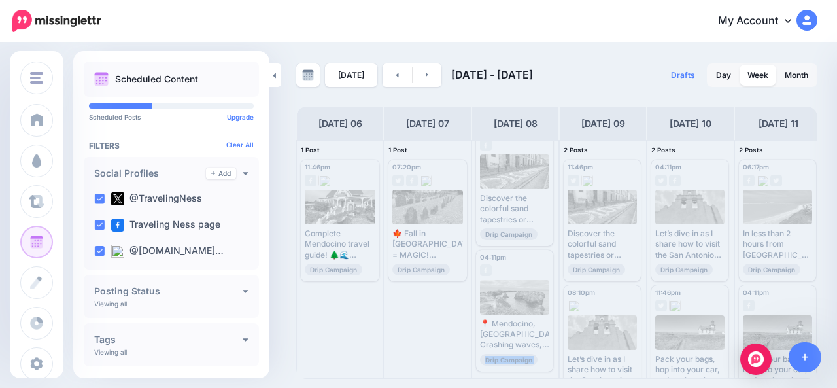
drag, startPoint x: 498, startPoint y: 377, endPoint x: 592, endPoint y: 378, distance: 94.1
click at [592, 378] on div "1 Post 06 11:46pm [DATE] 11:46pm Published Complete Mendocino travel guide! 🌲🌊 …" at bounding box center [602, 259] width 613 height 239
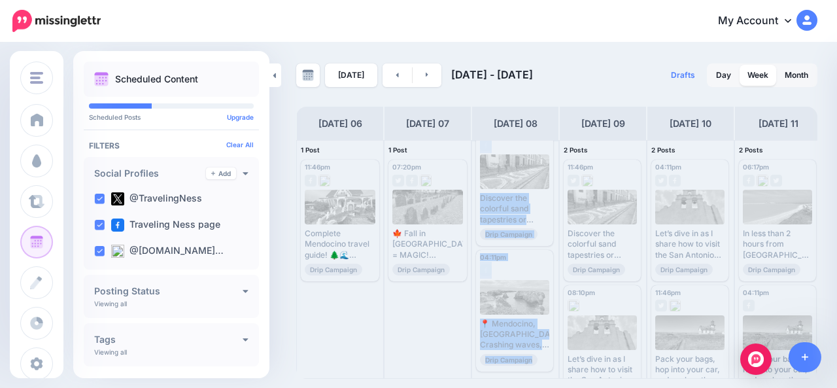
drag, startPoint x: 435, startPoint y: 376, endPoint x: 522, endPoint y: 375, distance: 86.9
click at [522, 375] on div "1 Post 06 11:46pm Mon, October 6, 2025 11:46pm Published Complete Mendocino tra…" at bounding box center [602, 259] width 613 height 239
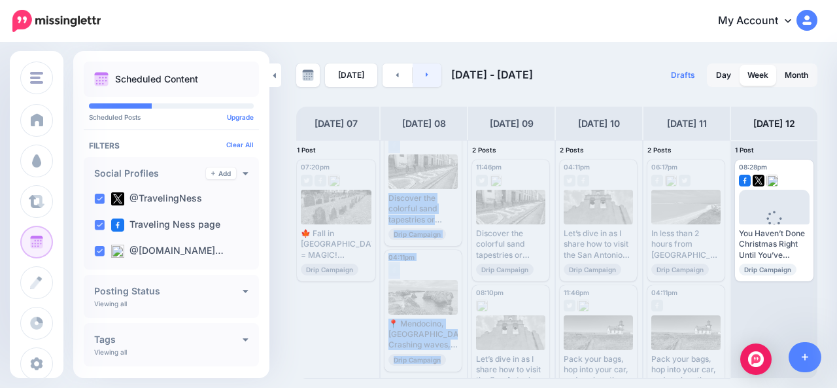
click at [429, 72] on link at bounding box center [426, 75] width 29 height 24
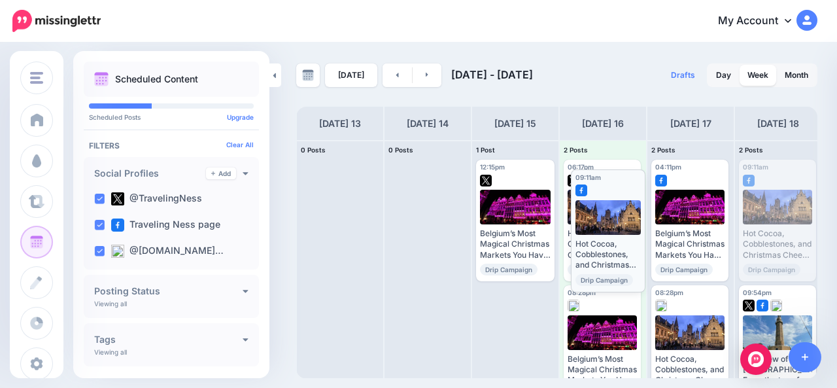
drag, startPoint x: 763, startPoint y: 207, endPoint x: 595, endPoint y: 216, distance: 168.9
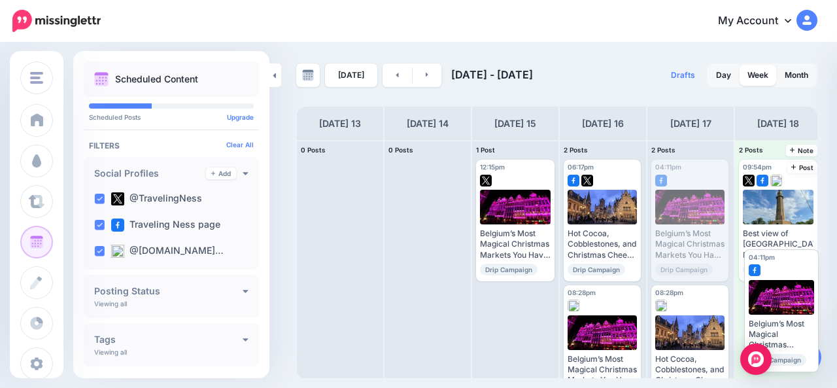
drag, startPoint x: 675, startPoint y: 209, endPoint x: 767, endPoint y: 299, distance: 129.4
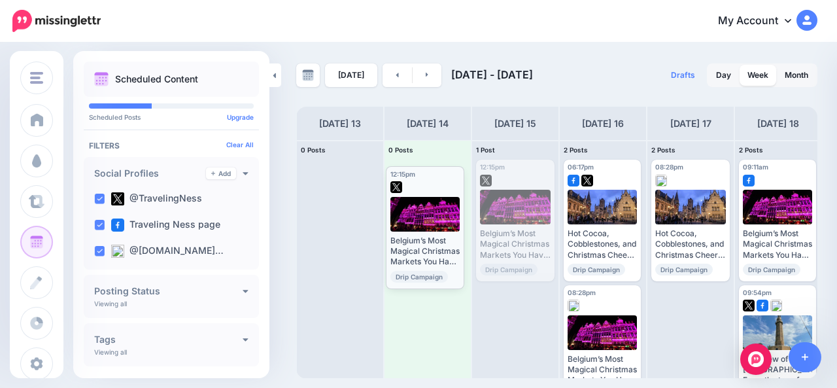
drag, startPoint x: 515, startPoint y: 220, endPoint x: 425, endPoint y: 226, distance: 90.4
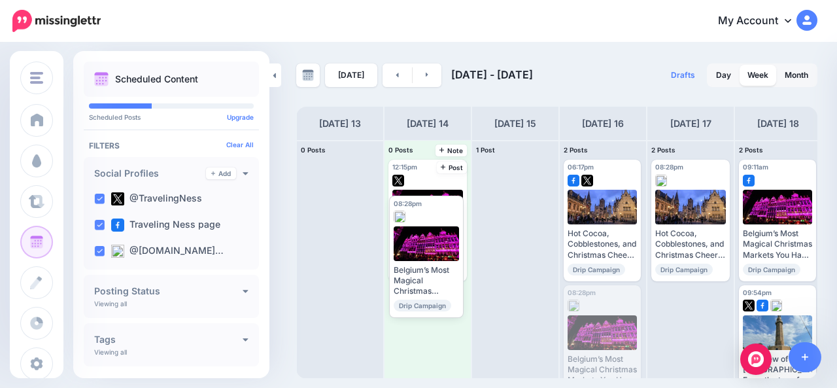
drag, startPoint x: 609, startPoint y: 326, endPoint x: 433, endPoint y: 231, distance: 200.6
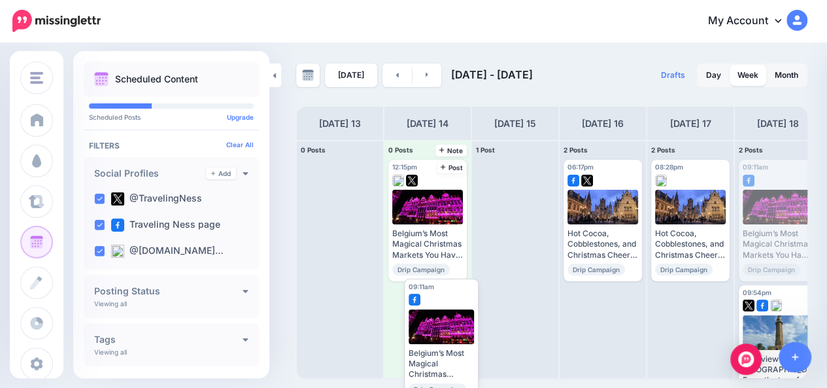
drag, startPoint x: 779, startPoint y: 222, endPoint x: 442, endPoint y: 341, distance: 357.6
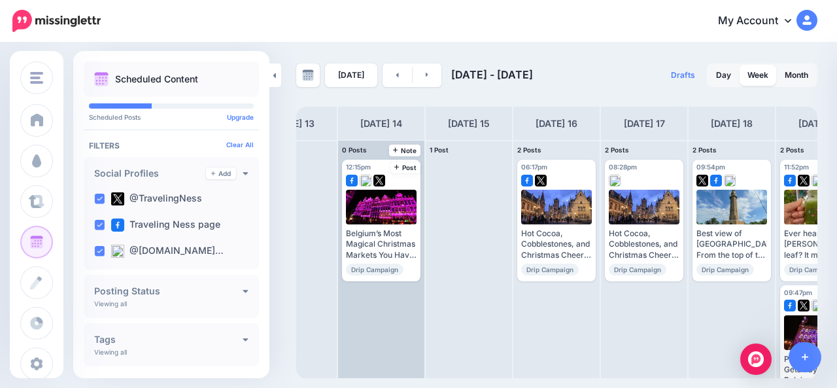
scroll to position [0, 0]
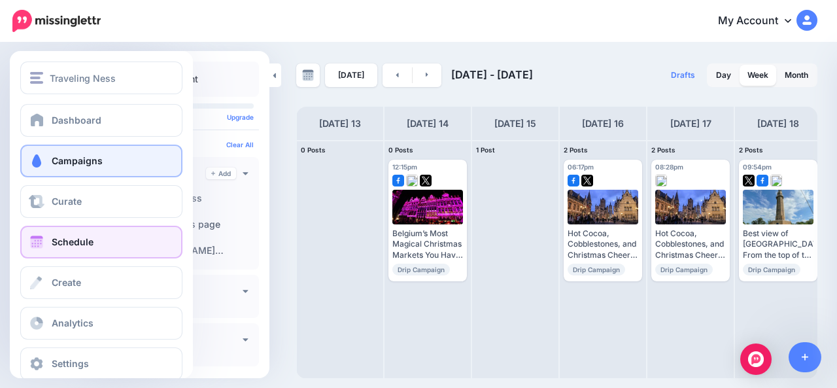
click at [46, 163] on link "Campaigns" at bounding box center [101, 160] width 162 height 33
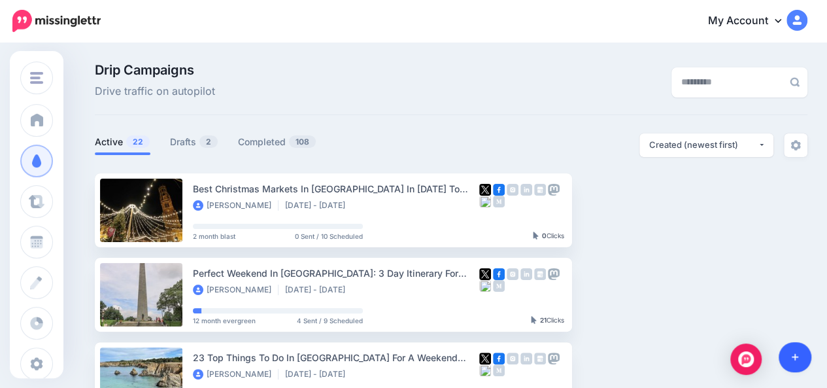
click at [799, 356] on link at bounding box center [794, 357] width 33 height 30
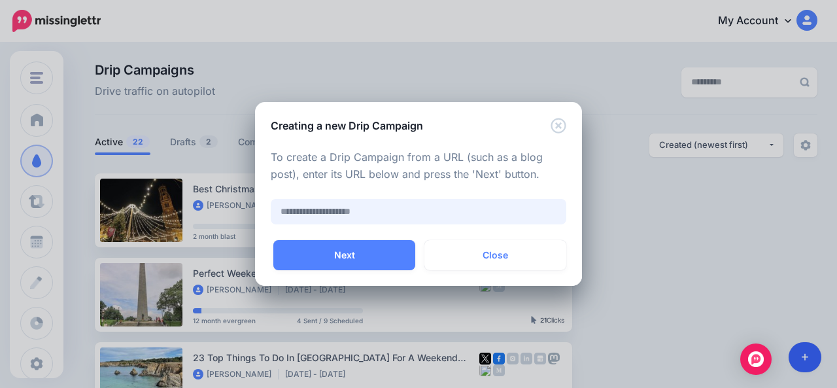
paste input "**********"
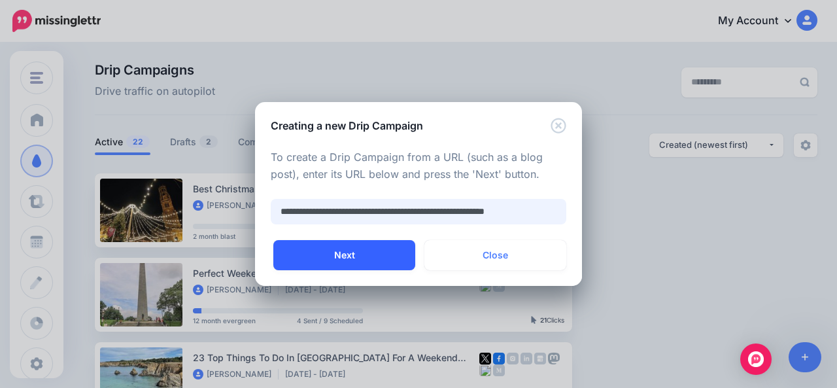
type input "**********"
click at [369, 256] on button "Next" at bounding box center [344, 255] width 142 height 30
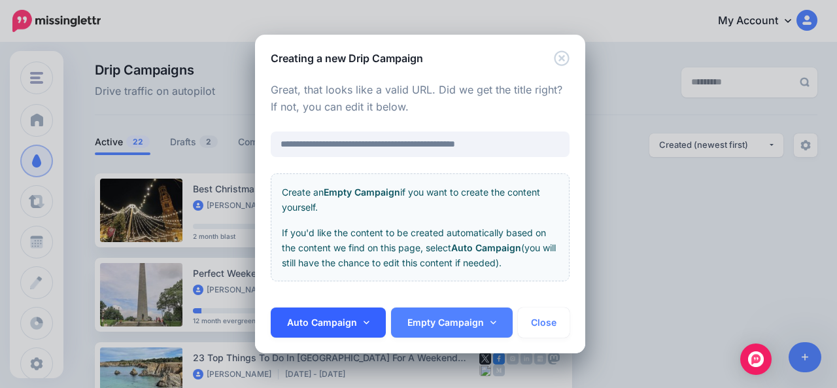
click at [363, 326] on icon at bounding box center [366, 322] width 6 height 9
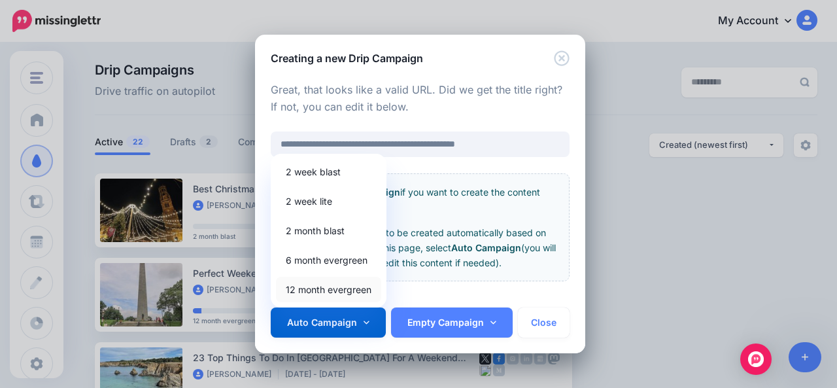
click at [344, 288] on link "12 month evergreen" at bounding box center [328, 288] width 105 height 25
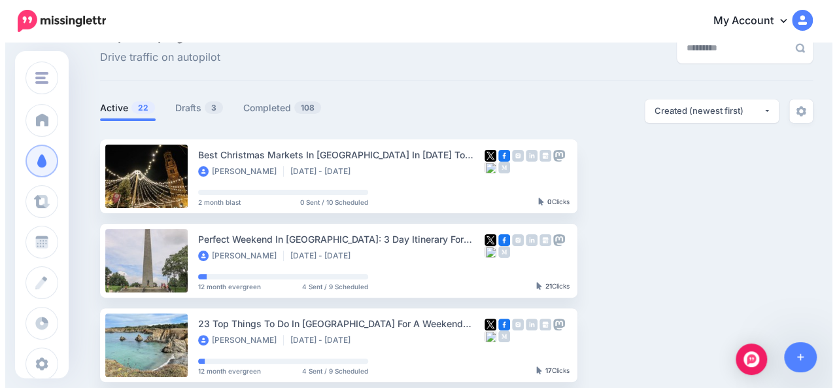
scroll to position [33, 0]
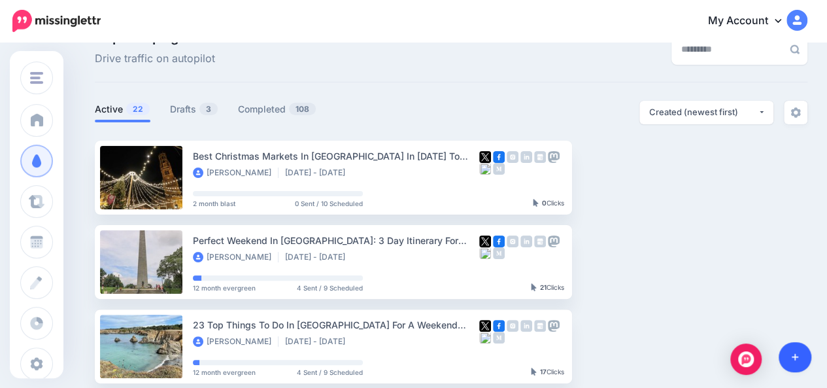
click at [798, 360] on link at bounding box center [794, 357] width 33 height 30
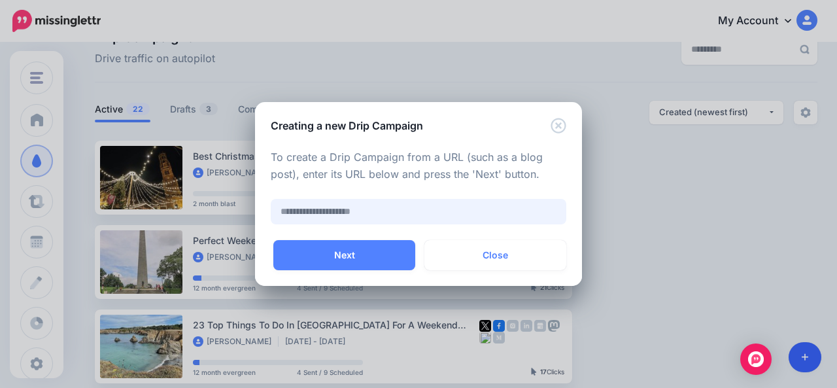
paste input "**********"
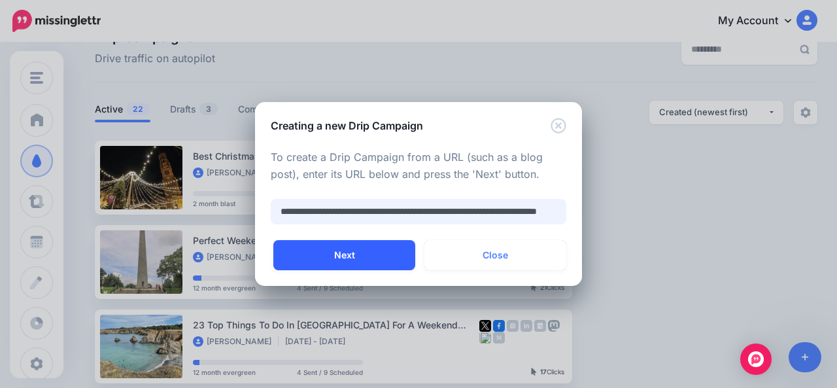
type input "**********"
click at [365, 252] on button "Next" at bounding box center [344, 255] width 142 height 30
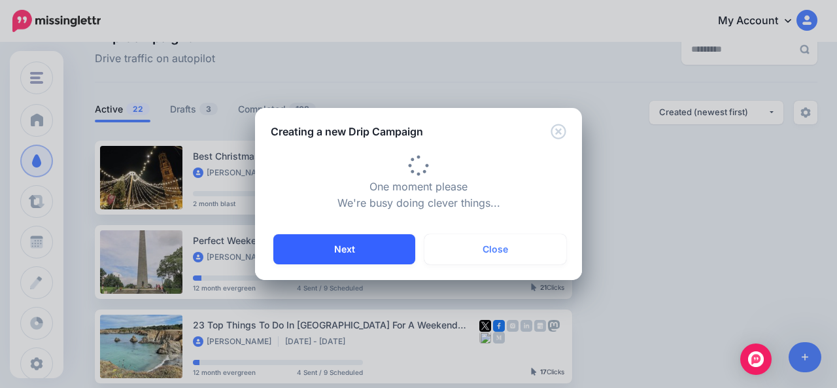
type input "**********"
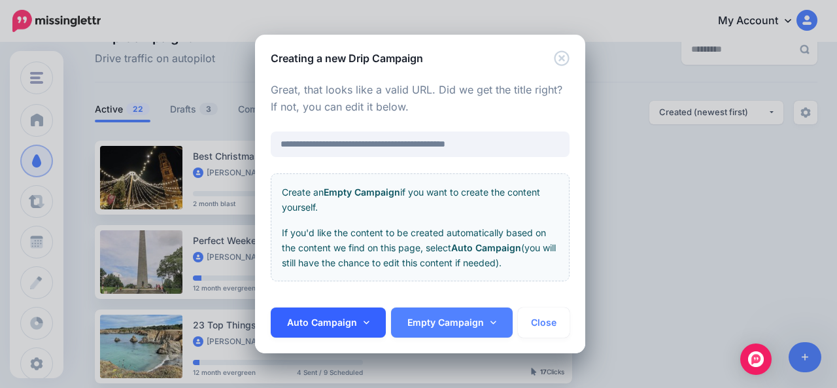
click at [367, 320] on icon at bounding box center [366, 322] width 6 height 9
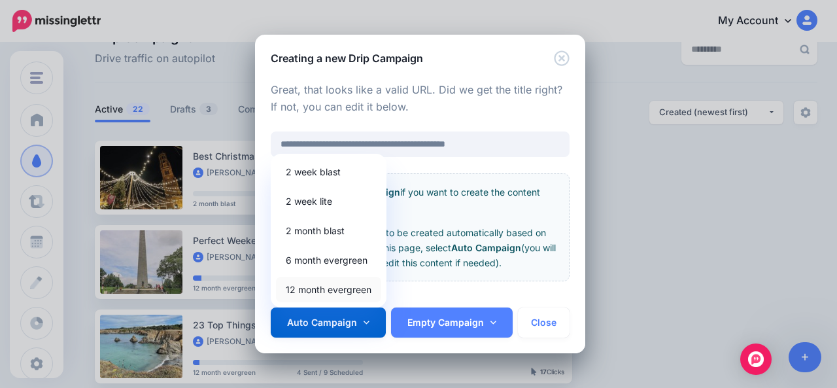
click at [348, 287] on link "12 month evergreen" at bounding box center [328, 288] width 105 height 25
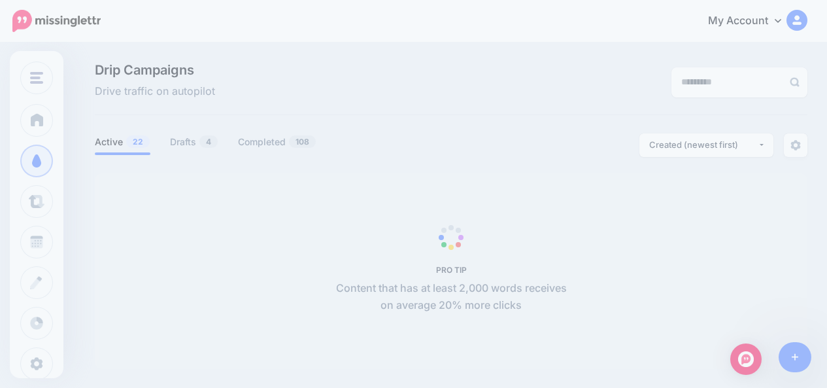
scroll to position [33, 0]
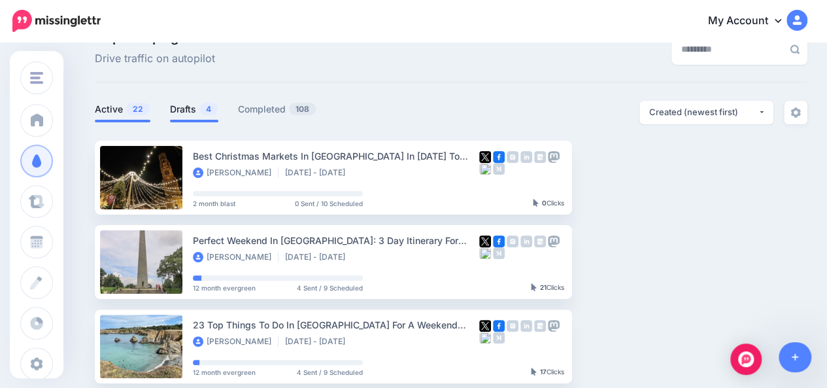
click at [187, 110] on link "Drafts 4" at bounding box center [194, 109] width 48 height 16
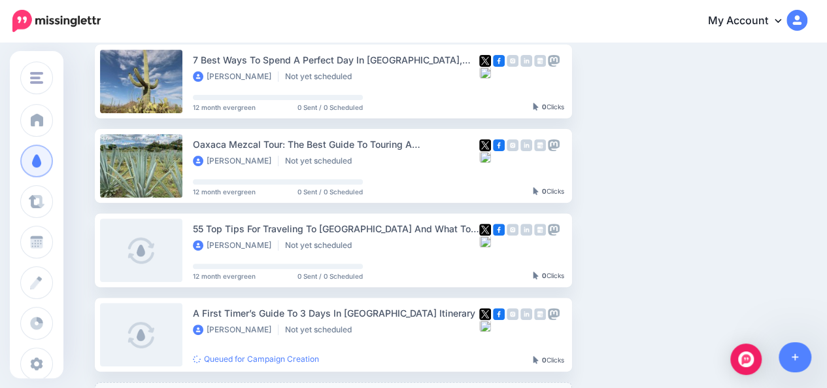
scroll to position [131, 0]
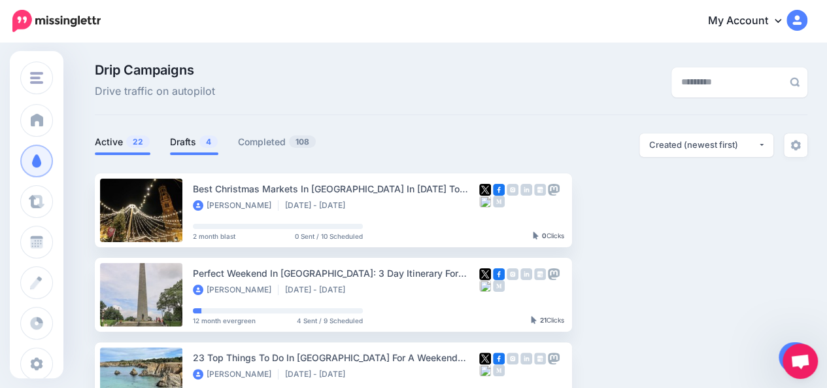
click at [183, 139] on link "Drafts 4" at bounding box center [194, 142] width 48 height 16
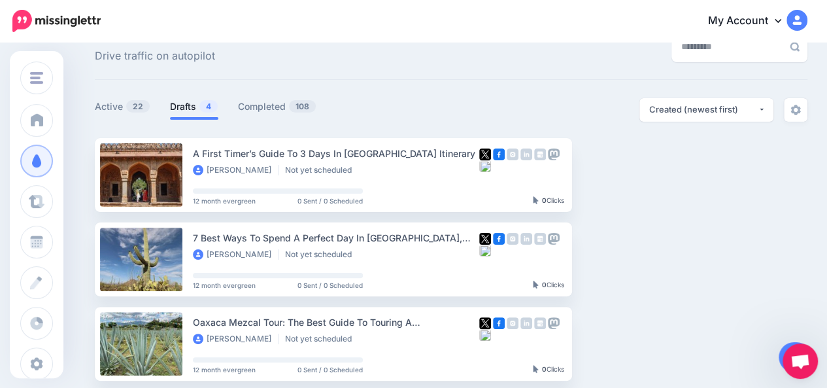
scroll to position [40, 0]
